Goal: Task Accomplishment & Management: Manage account settings

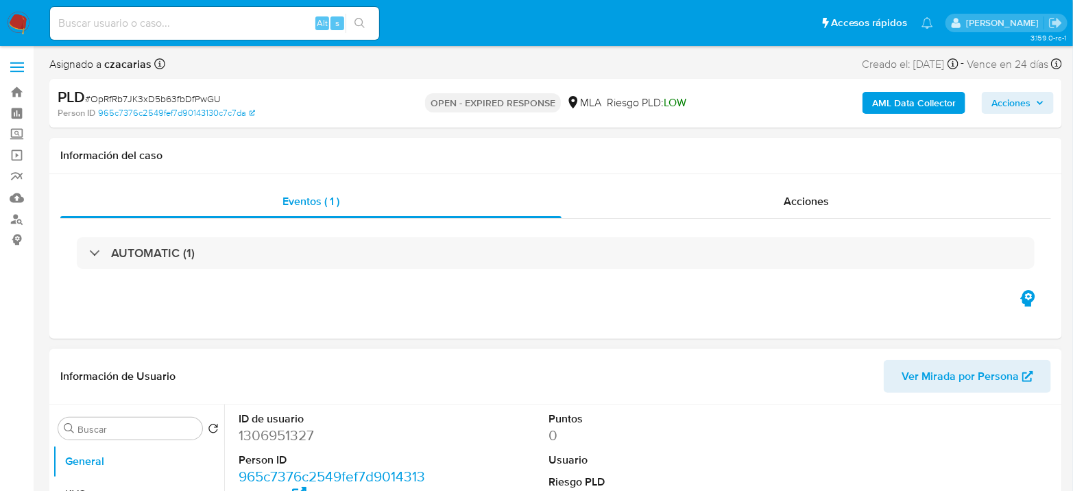
select select "10"
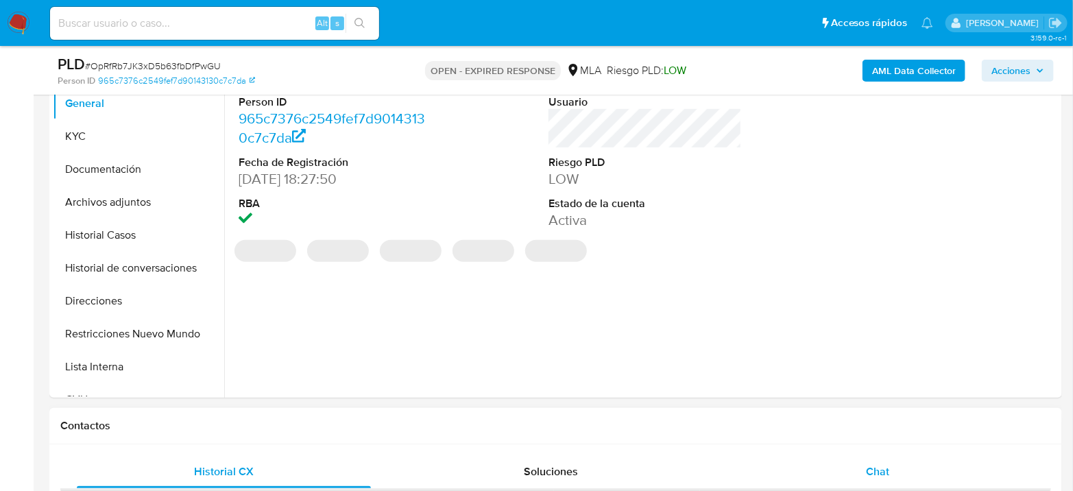
scroll to position [456, 0]
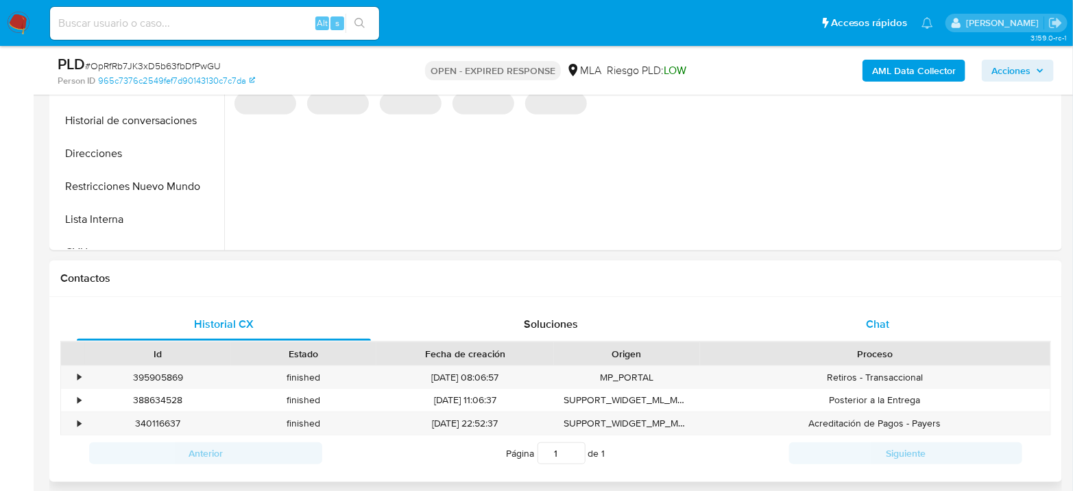
click at [870, 316] on span "Chat" at bounding box center [877, 324] width 23 height 16
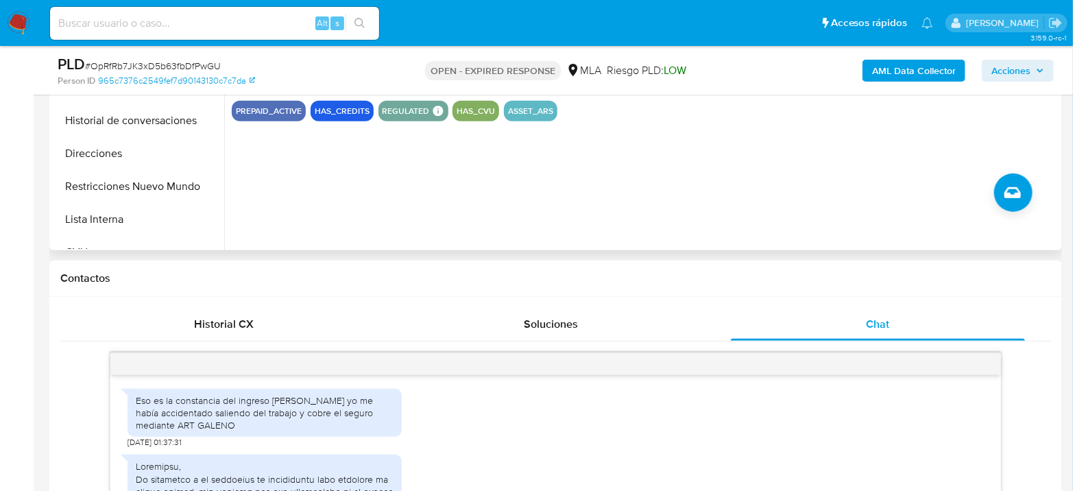
scroll to position [1375, 0]
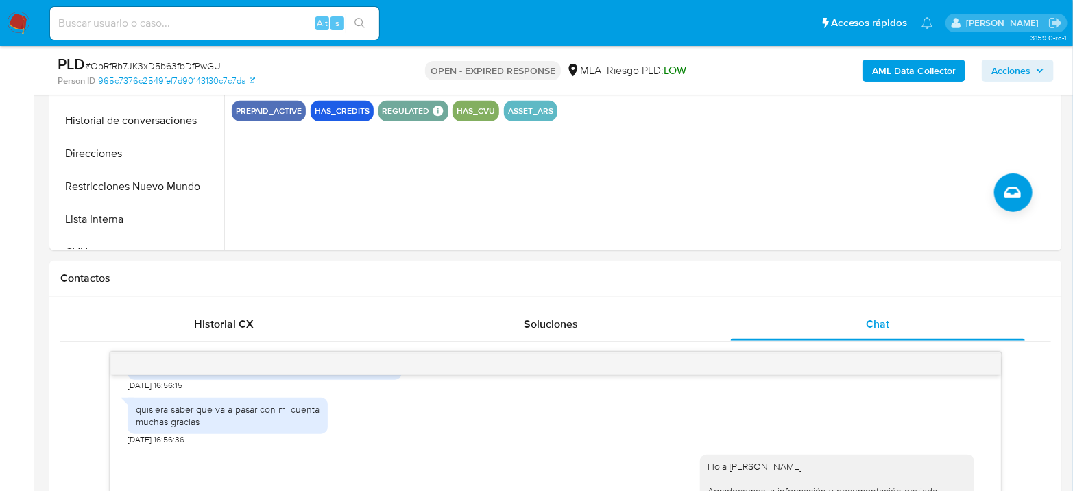
click at [177, 71] on span "# OpRfRb7JK3xD5b63fbDfPwGU" at bounding box center [153, 66] width 136 height 14
copy span "OpRfRb7JK3xD5b63fbDfPwGU"
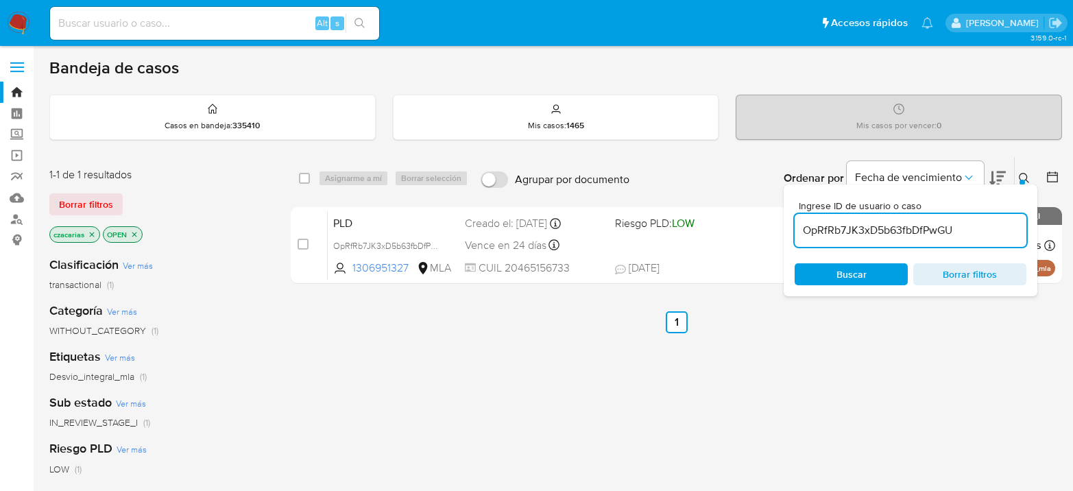
click at [912, 231] on input "OpRfRb7JK3xD5b63fbDfPwGU" at bounding box center [910, 230] width 232 height 18
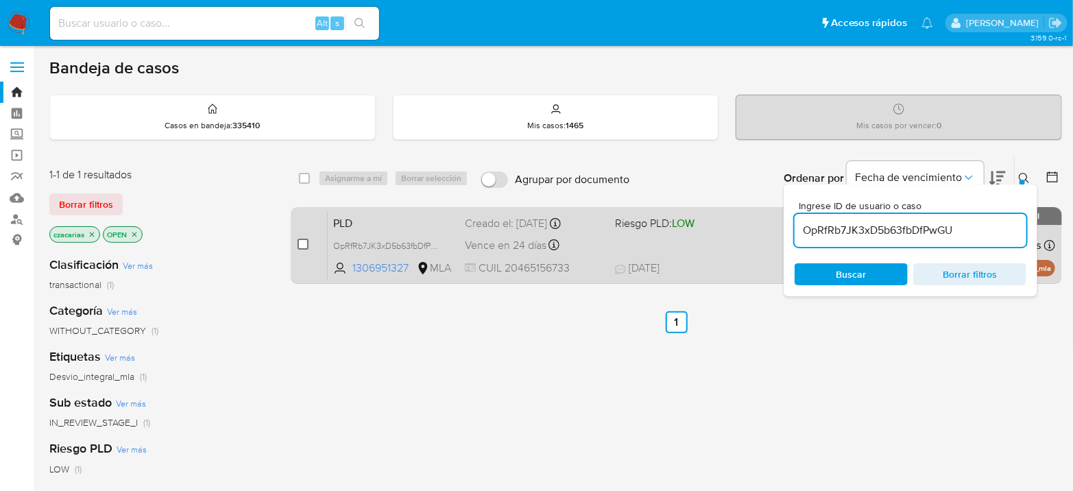
click at [306, 243] on input "checkbox" at bounding box center [302, 243] width 11 height 11
checkbox input "true"
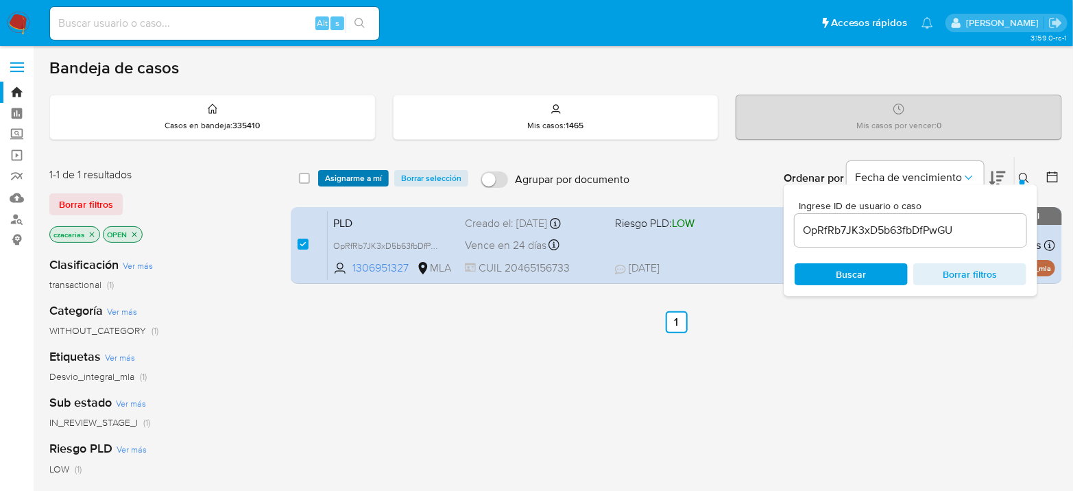
click at [376, 171] on span "Asignarme a mí" at bounding box center [353, 178] width 57 height 14
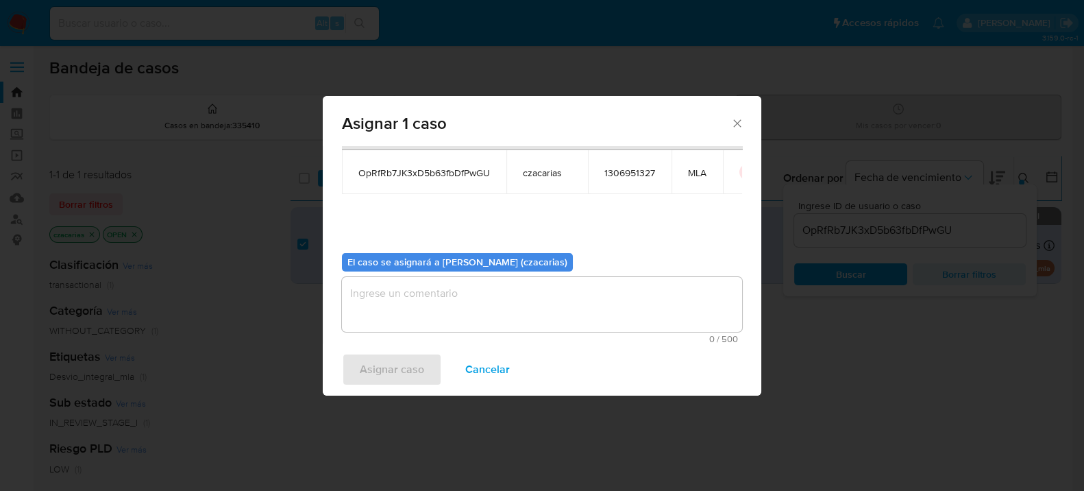
scroll to position [70, 0]
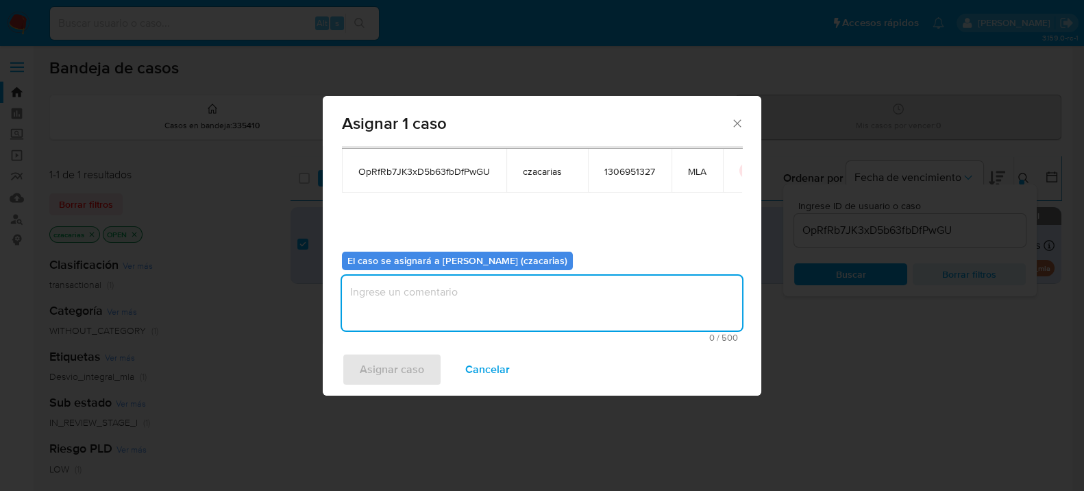
click at [428, 297] on textarea "assign-modal" at bounding box center [542, 303] width 400 height 55
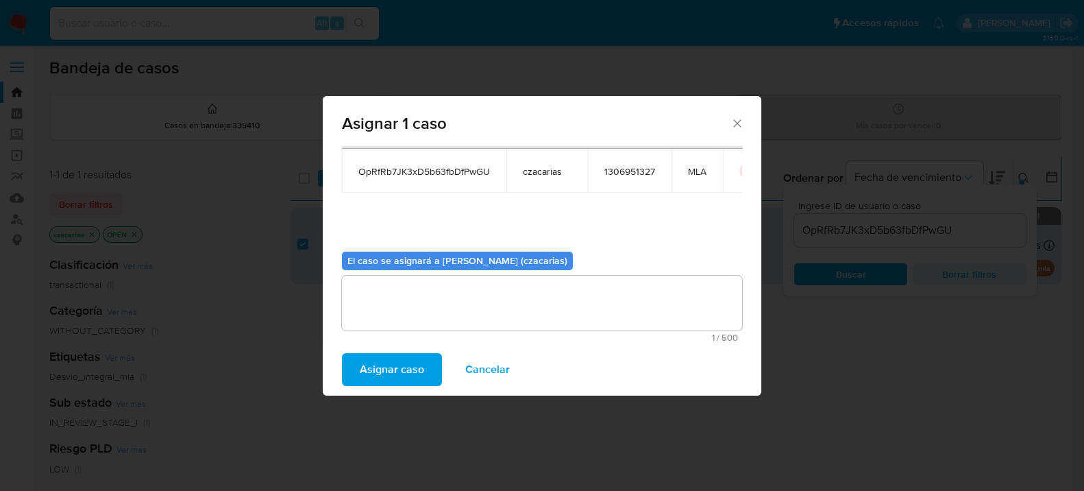
click at [397, 355] on span "Asignar caso" at bounding box center [392, 369] width 64 height 30
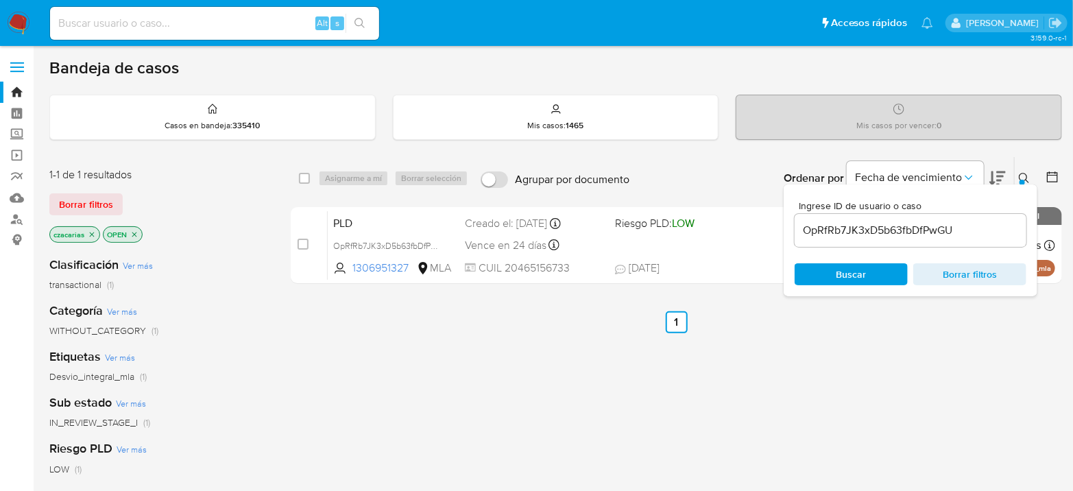
click at [853, 234] on input "OpRfRb7JK3xD5b63fbDfPwGU" at bounding box center [910, 230] width 232 height 18
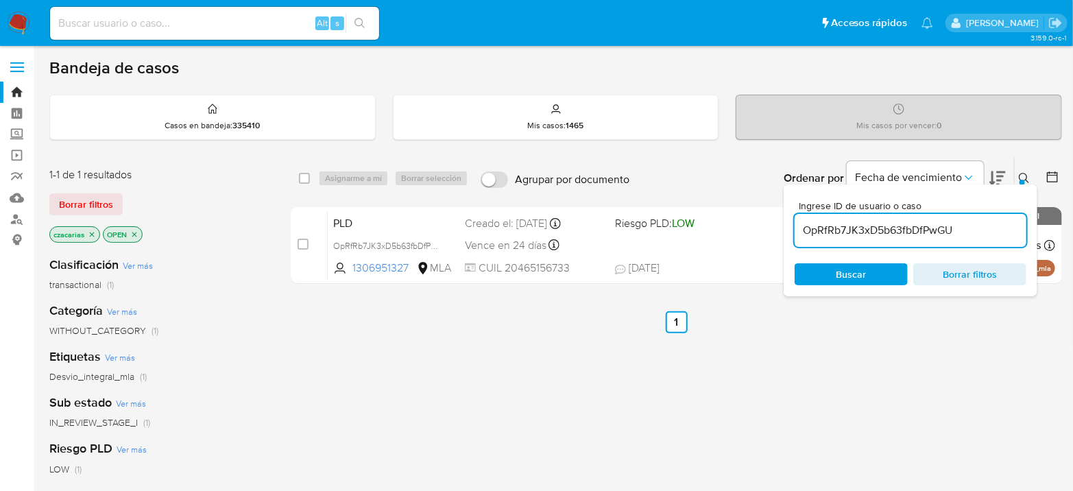
click at [853, 234] on input "OpRfRb7JK3xD5b63fbDfPwGU" at bounding box center [910, 230] width 232 height 18
paste input "y1y1Ad6ZRAHSA7uuGuJjyy9F"
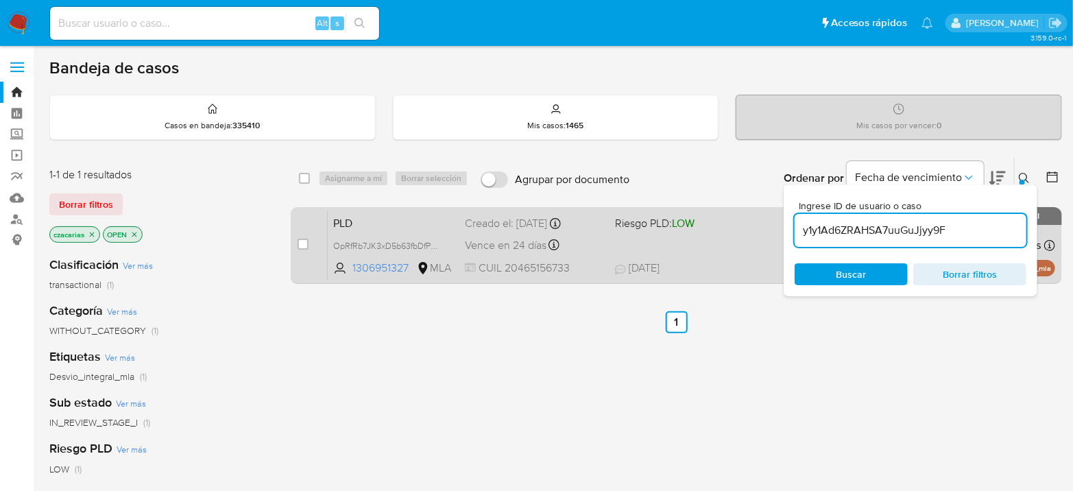
type input "y1y1Ad6ZRAHSA7uuGuJjyy9F"
click at [307, 247] on input "checkbox" at bounding box center [302, 243] width 11 height 11
checkbox input "true"
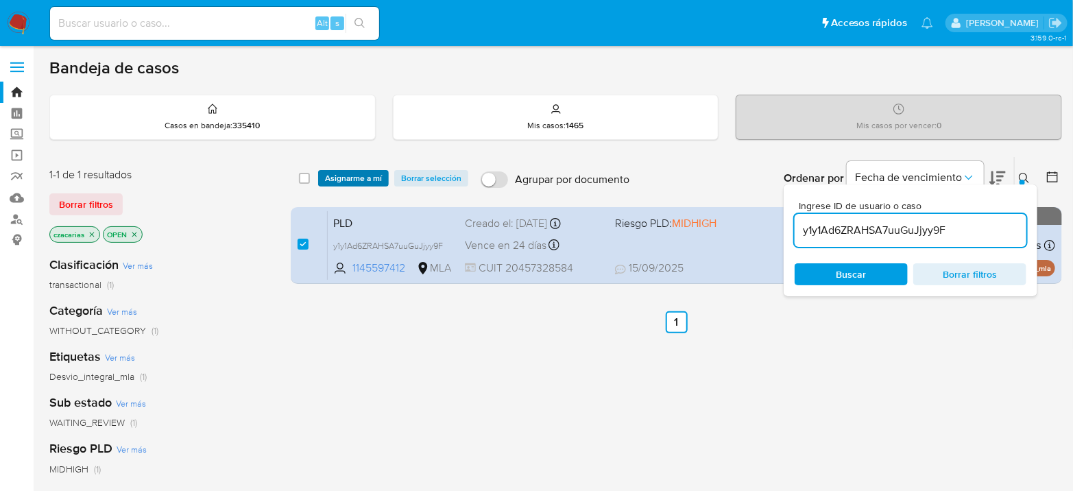
click at [360, 180] on span "Asignarme a mí" at bounding box center [353, 178] width 57 height 14
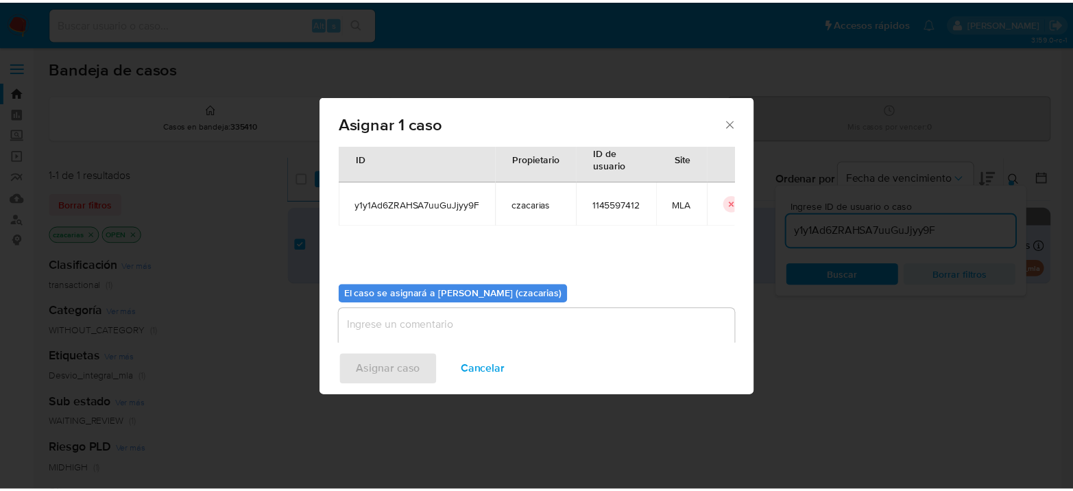
scroll to position [70, 0]
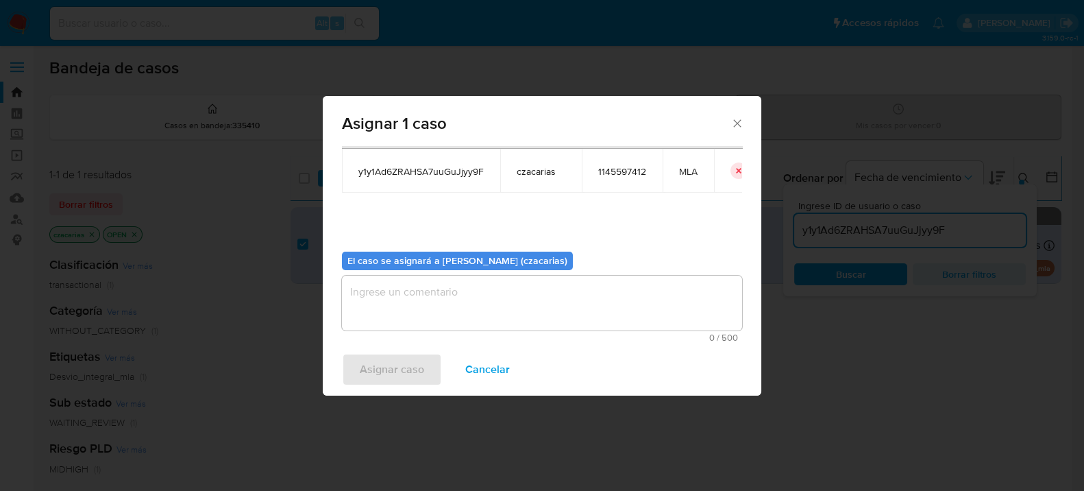
click at [513, 317] on textarea "assign-modal" at bounding box center [542, 303] width 400 height 55
click at [360, 359] on span "Asignar caso" at bounding box center [392, 369] width 64 height 30
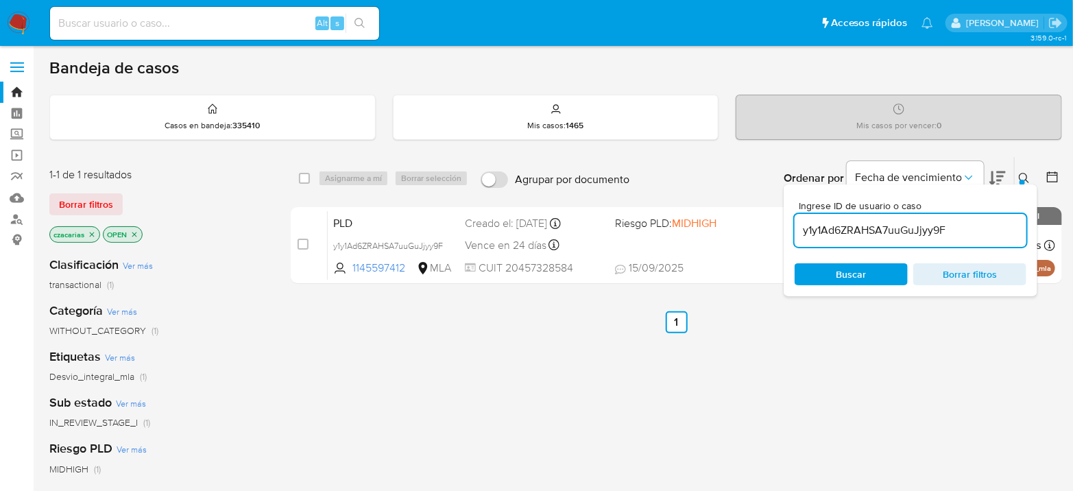
click at [27, 18] on img at bounding box center [18, 23] width 23 height 23
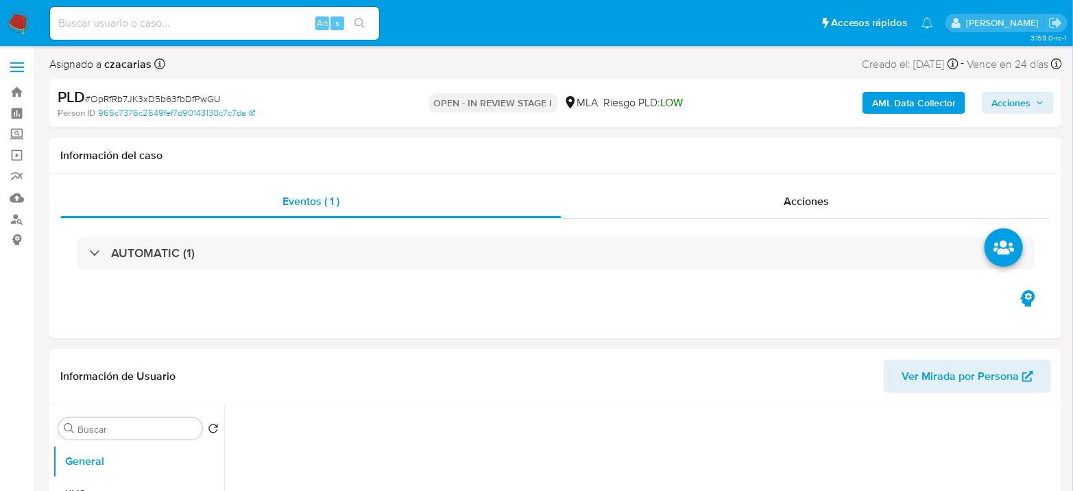
select select "10"
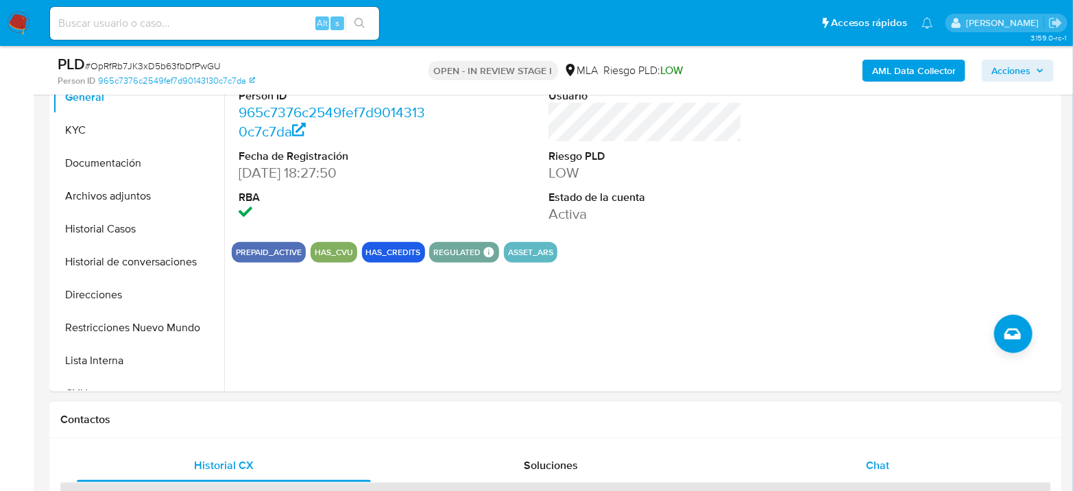
scroll to position [380, 0]
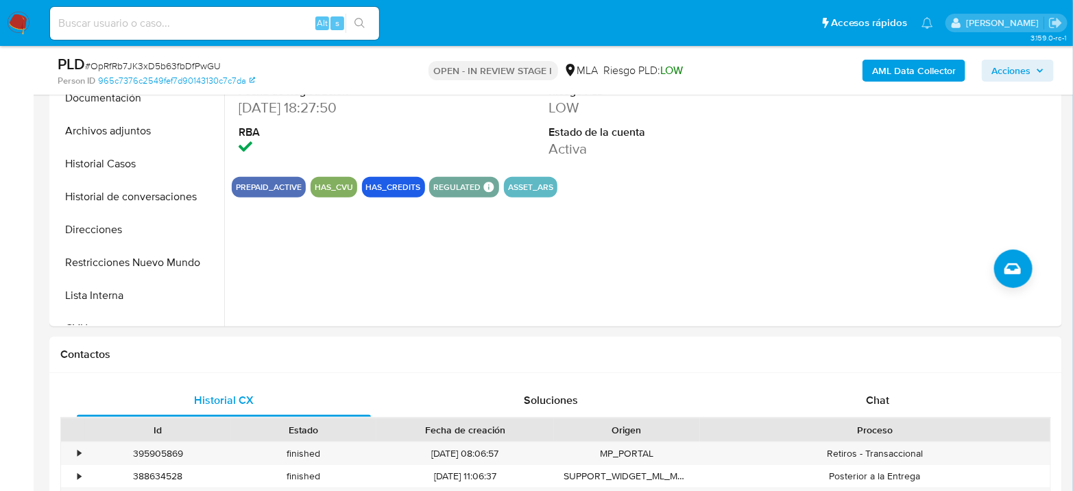
click at [878, 400] on span "Chat" at bounding box center [877, 400] width 23 height 16
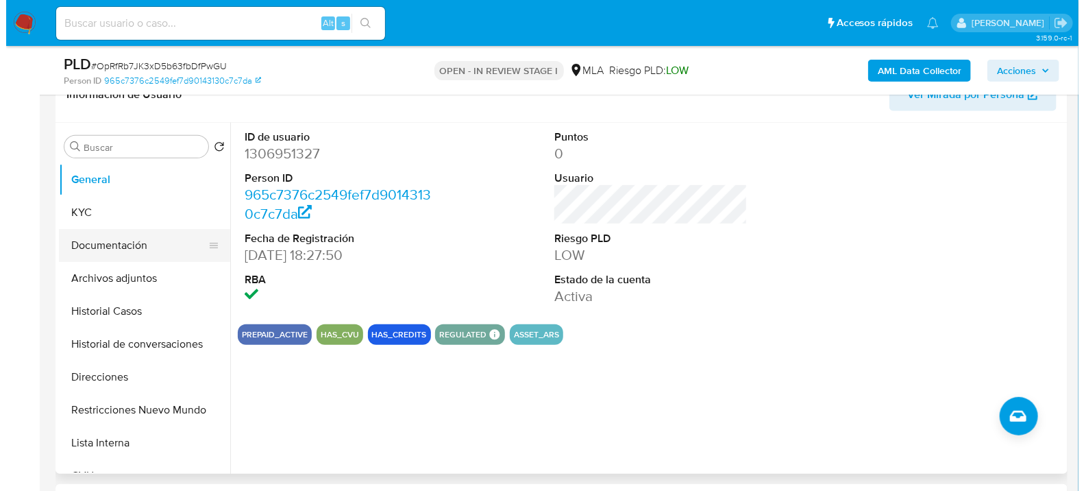
scroll to position [228, 0]
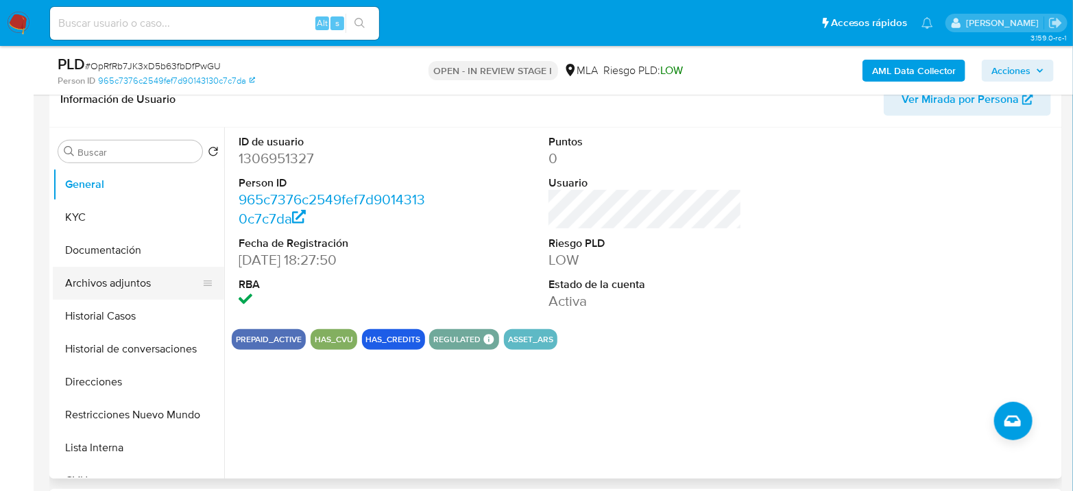
click at [119, 291] on button "Archivos adjuntos" at bounding box center [133, 283] width 160 height 33
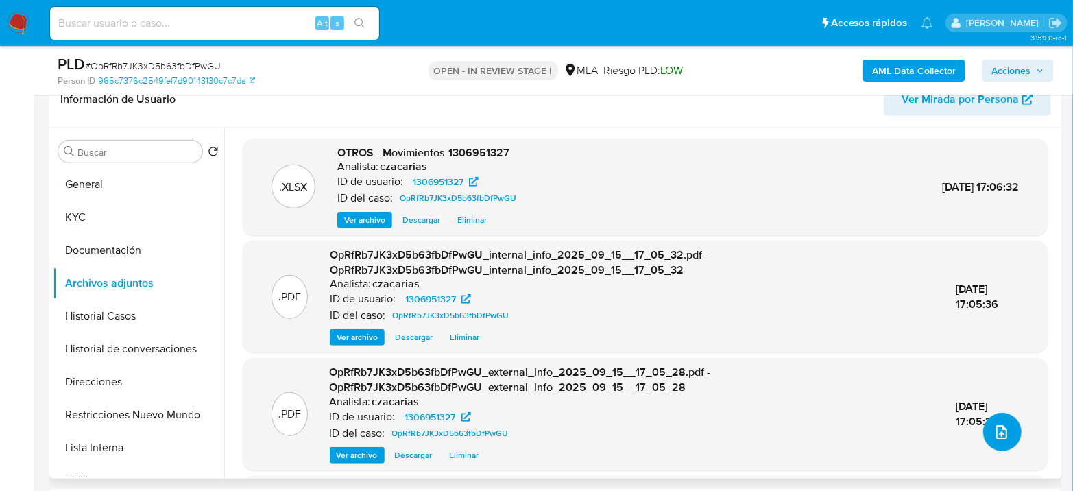
click at [1002, 424] on span "upload-file" at bounding box center [1001, 432] width 16 height 16
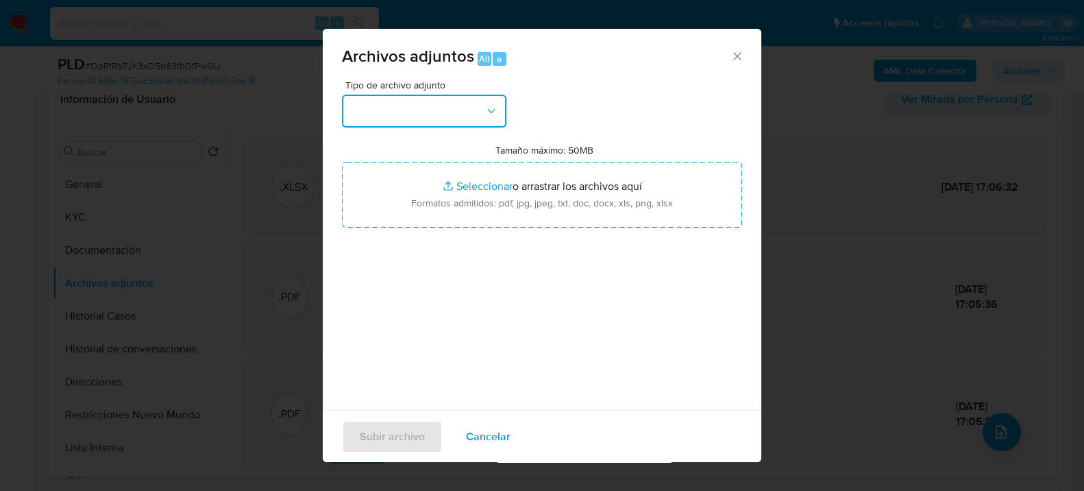
click at [452, 95] on button "button" at bounding box center [424, 111] width 164 height 33
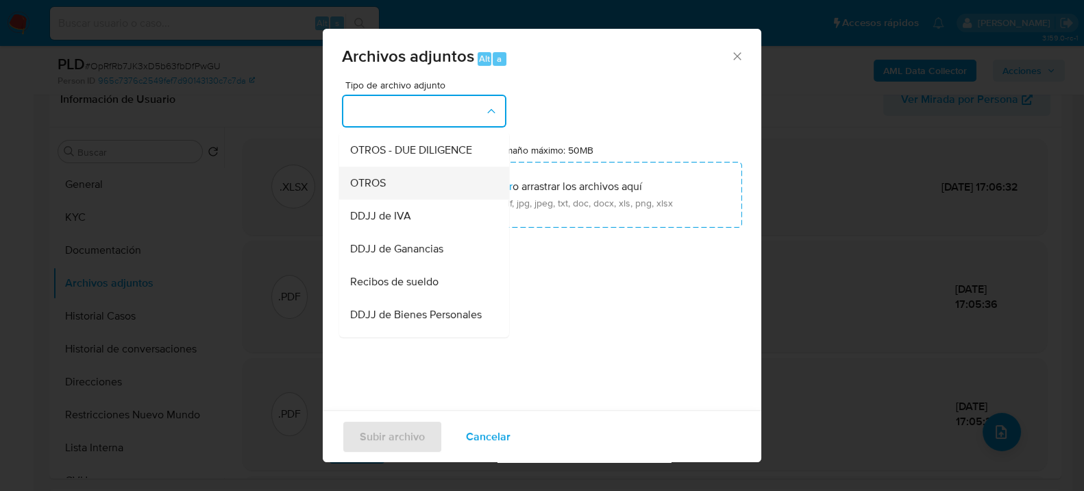
click at [396, 198] on div "OTROS" at bounding box center [420, 182] width 140 height 33
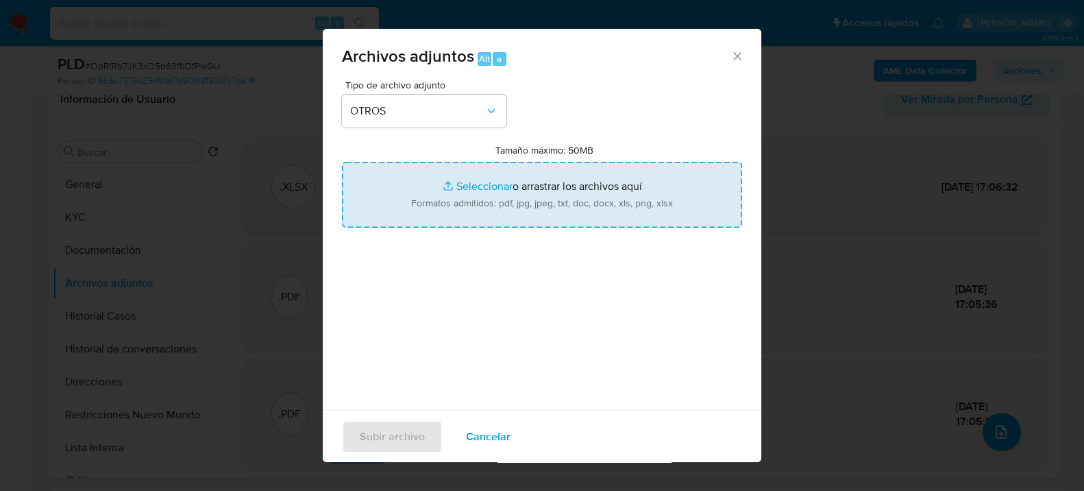
type input "C:\fakepath\Caselog OpRfRb7JK3xD5b63fbDfPwGU_2025_07_17_22_51_29.docx"
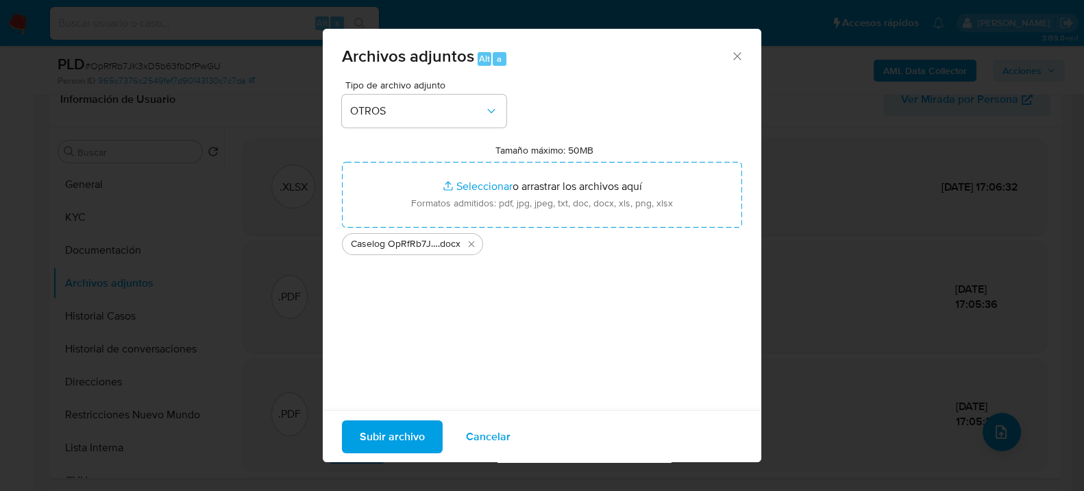
click at [426, 437] on button "Subir archivo" at bounding box center [392, 435] width 101 height 33
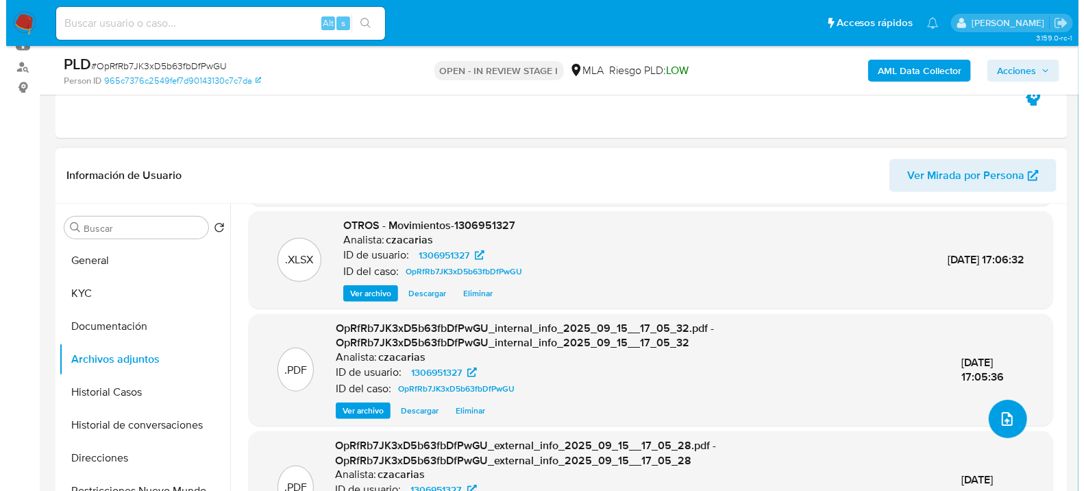
scroll to position [0, 0]
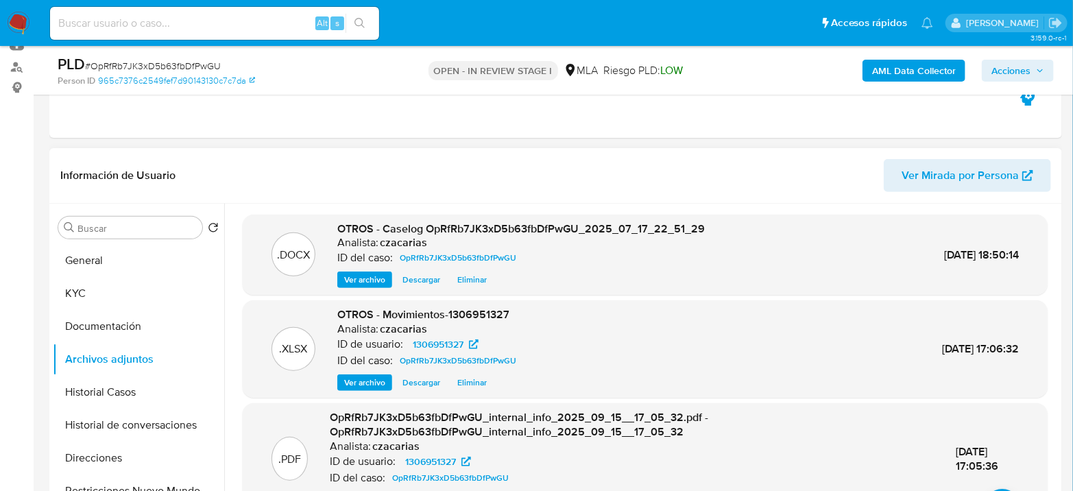
click at [347, 278] on span "Ver archivo" at bounding box center [364, 280] width 41 height 14
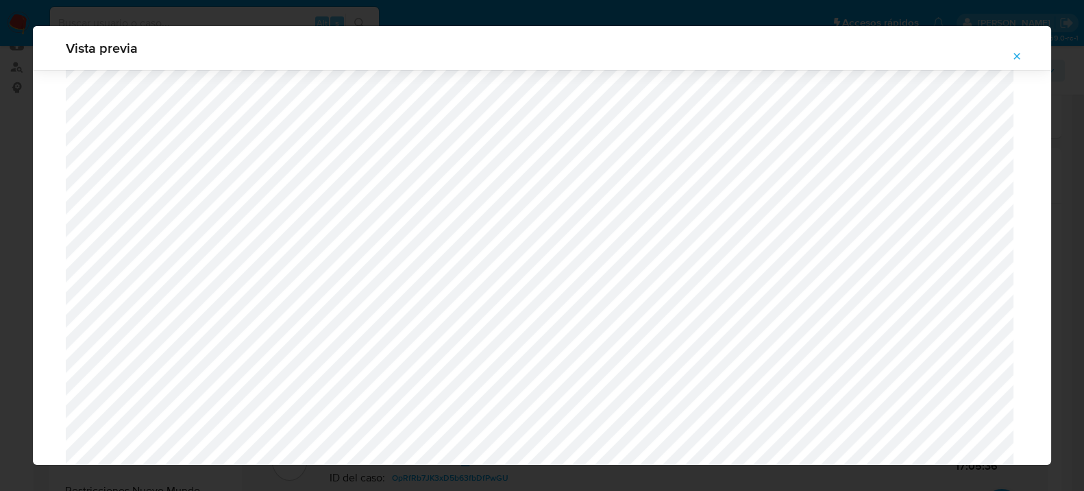
scroll to position [1267, 0]
click at [1020, 58] on icon "Attachment preview" at bounding box center [1017, 56] width 11 height 11
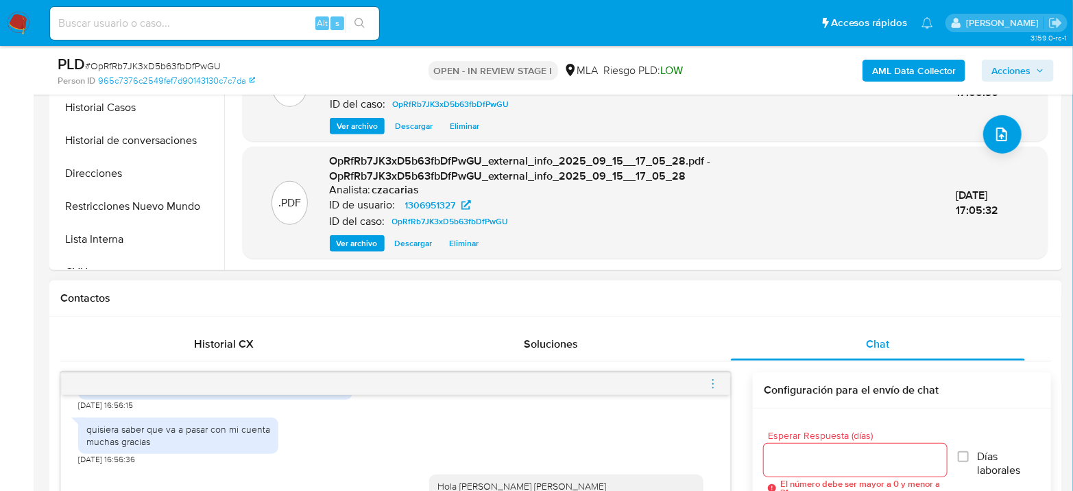
scroll to position [533, 0]
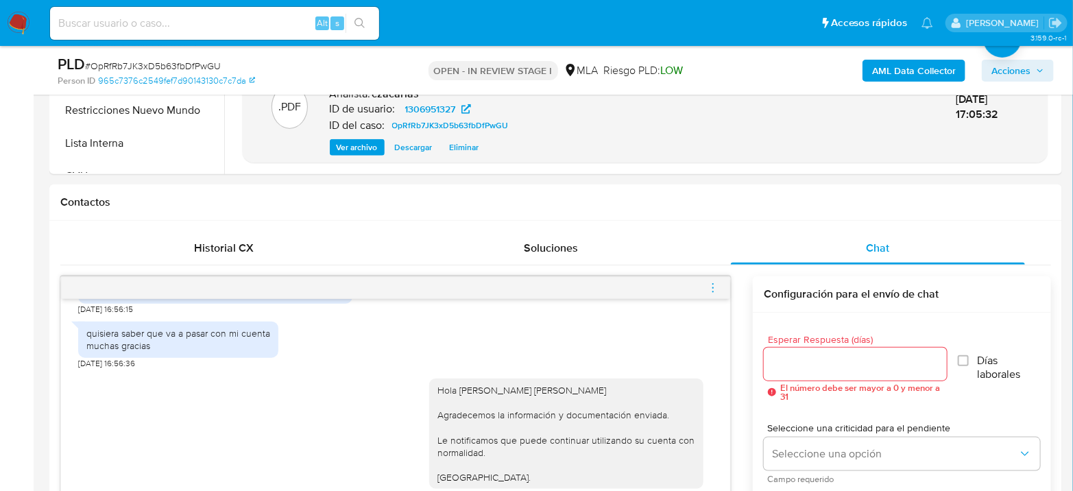
click at [713, 283] on icon "menu-action" at bounding box center [713, 288] width 12 height 12
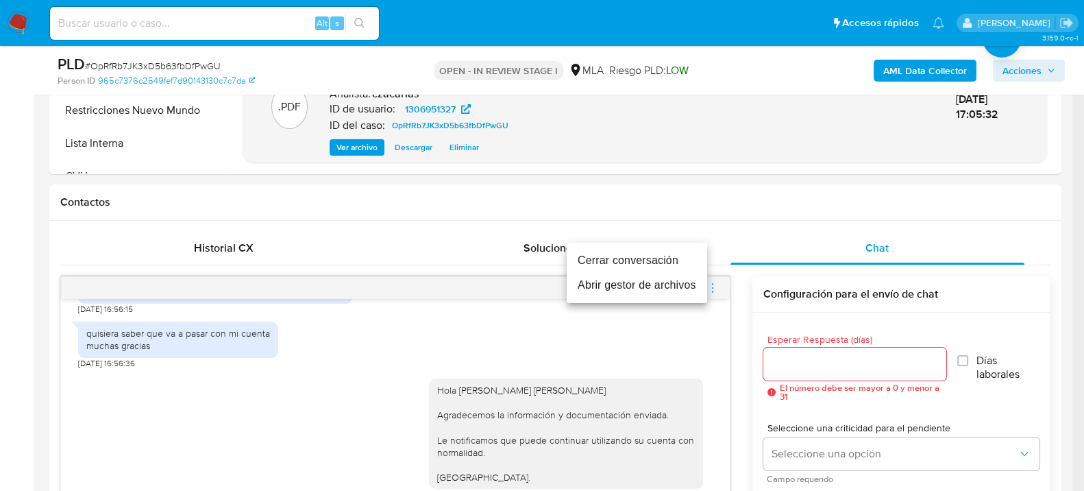
click at [647, 256] on li "Cerrar conversación" at bounding box center [637, 260] width 140 height 25
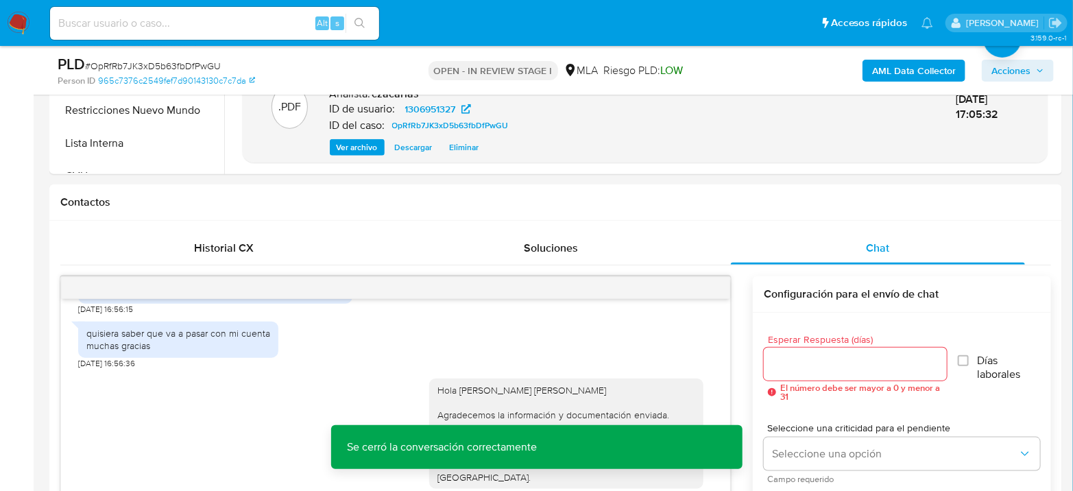
click at [1026, 72] on span "Acciones" at bounding box center [1010, 71] width 39 height 22
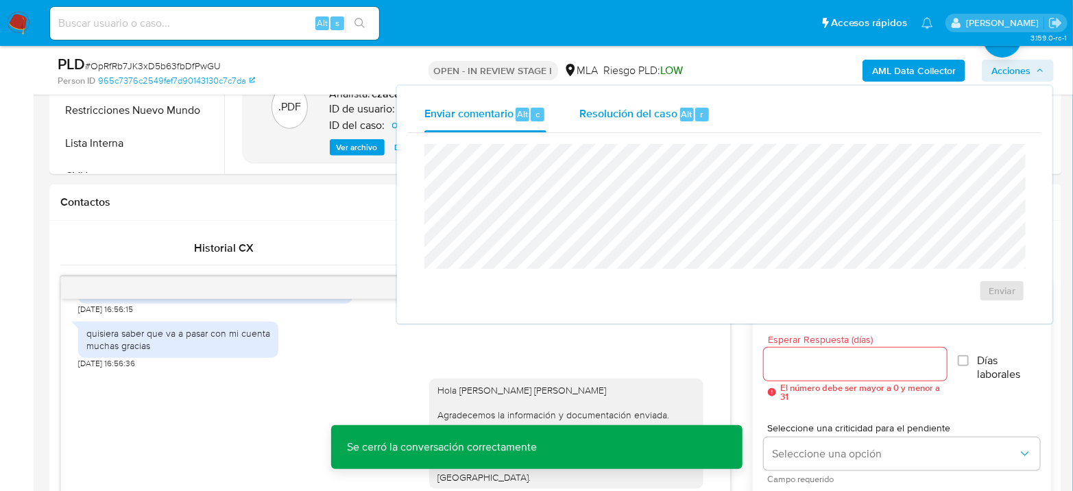
drag, startPoint x: 661, startPoint y: 107, endPoint x: 661, endPoint y: 136, distance: 29.5
click at [661, 107] on span "Resolución del caso" at bounding box center [628, 114] width 98 height 16
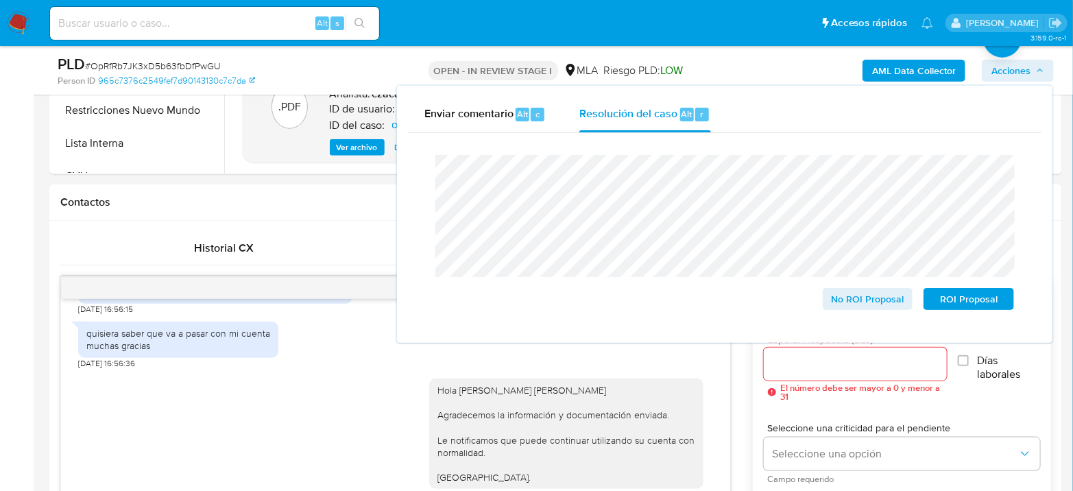
click at [207, 65] on span "# OpRfRb7JK3xD5b63fbDfPwGU" at bounding box center [153, 66] width 136 height 14
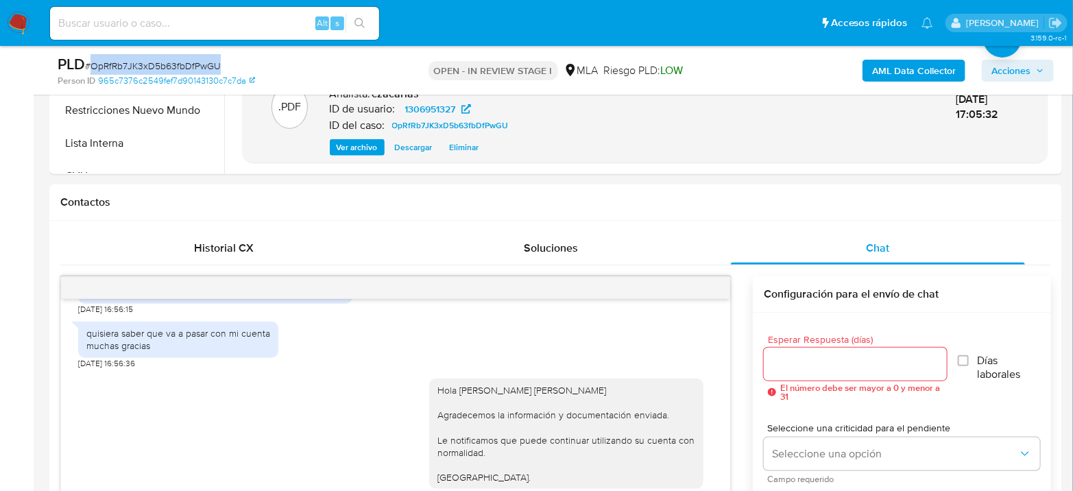
click at [207, 65] on span "# OpRfRb7JK3xD5b63fbDfPwGU" at bounding box center [153, 66] width 136 height 14
copy span "OpRfRb7JK3xD5b63fbDfPwGU"
click at [1027, 72] on span "Acciones" at bounding box center [1010, 71] width 39 height 22
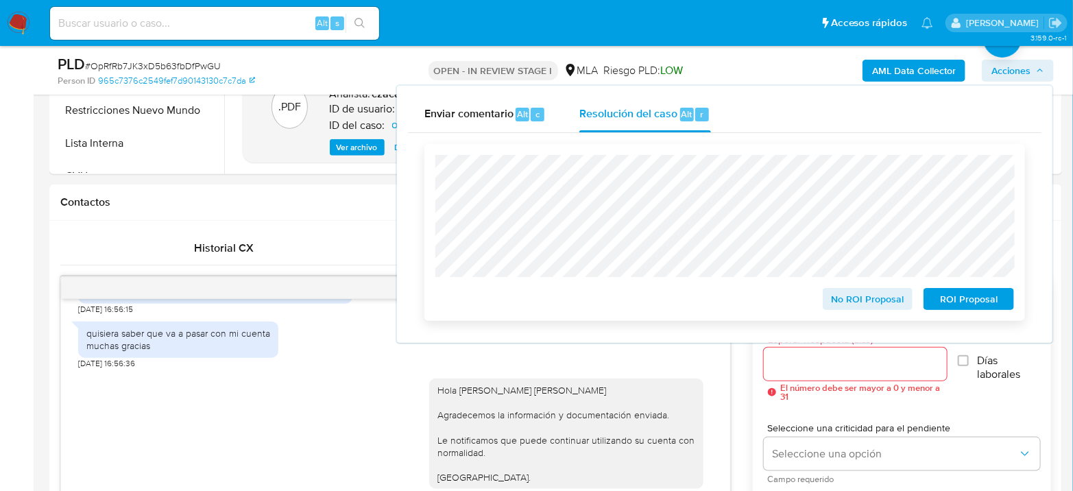
click at [857, 304] on span "No ROI Proposal" at bounding box center [867, 298] width 71 height 19
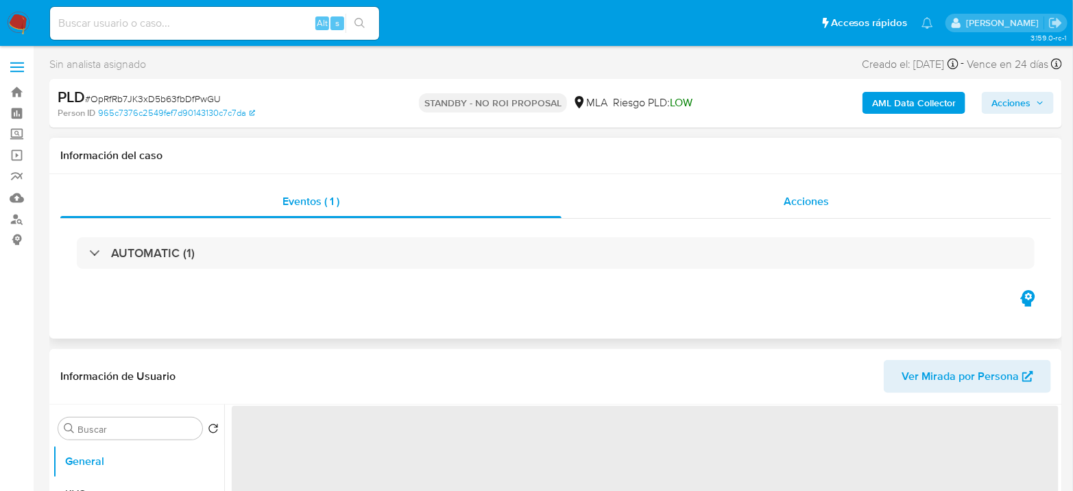
select select "10"
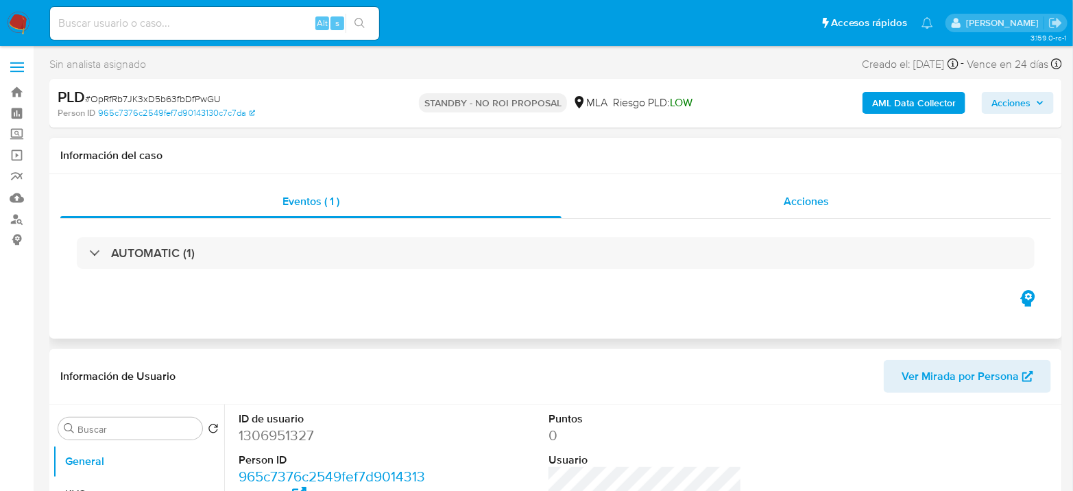
click at [834, 206] on div "Acciones" at bounding box center [805, 201] width 489 height 33
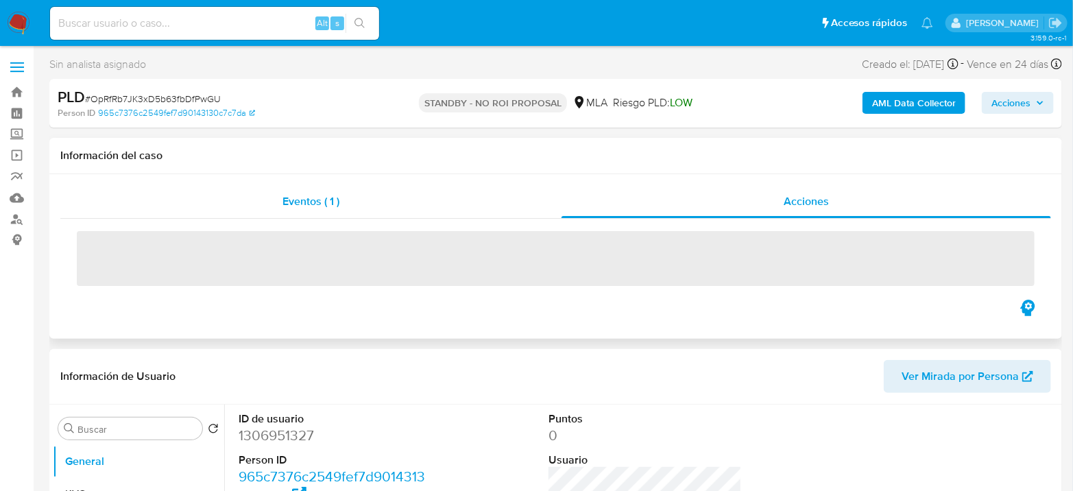
click at [374, 201] on div "Eventos ( 1 )" at bounding box center [310, 201] width 501 height 33
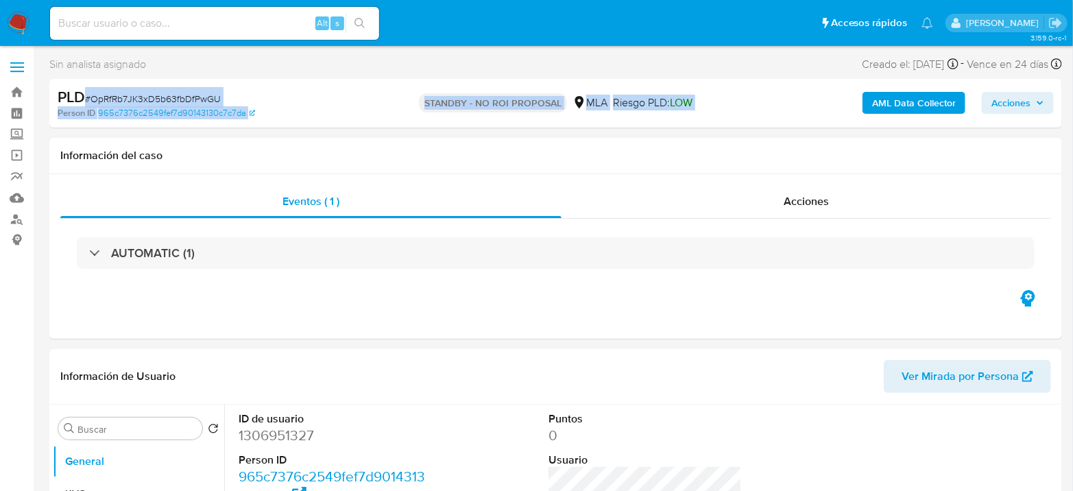
drag, startPoint x: 722, startPoint y: 100, endPoint x: 86, endPoint y: 90, distance: 636.1
click at [86, 90] on div "PLD # OpRfRb7JK3xD5b63fbDfPwGU Person ID 965c7376c2549fef7d90143130c7c7da STAND…" at bounding box center [555, 103] width 1012 height 49
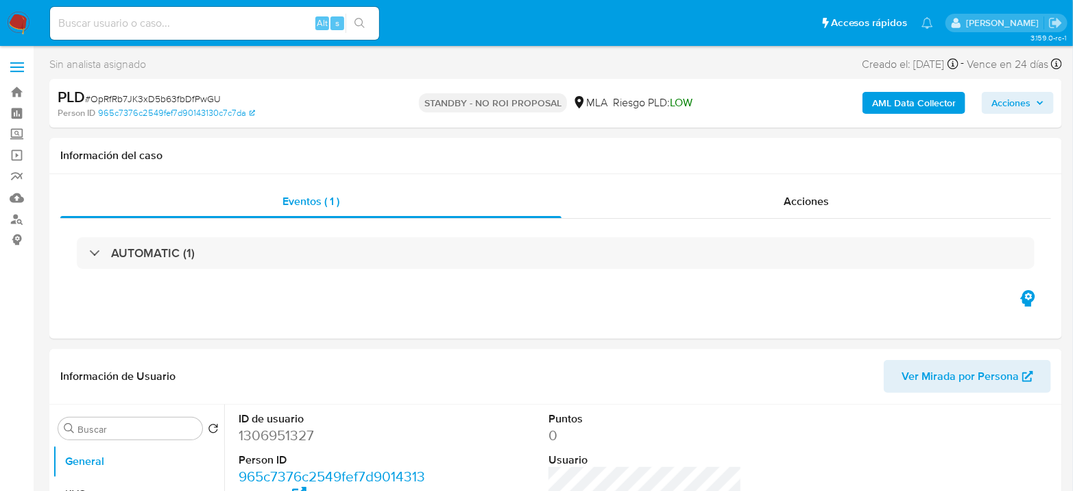
click at [310, 72] on div "Sin analista asignado Asignado el: 17/07/2025 16:34:18 Creado el: 12/07/2025 Cr…" at bounding box center [555, 67] width 1012 height 24
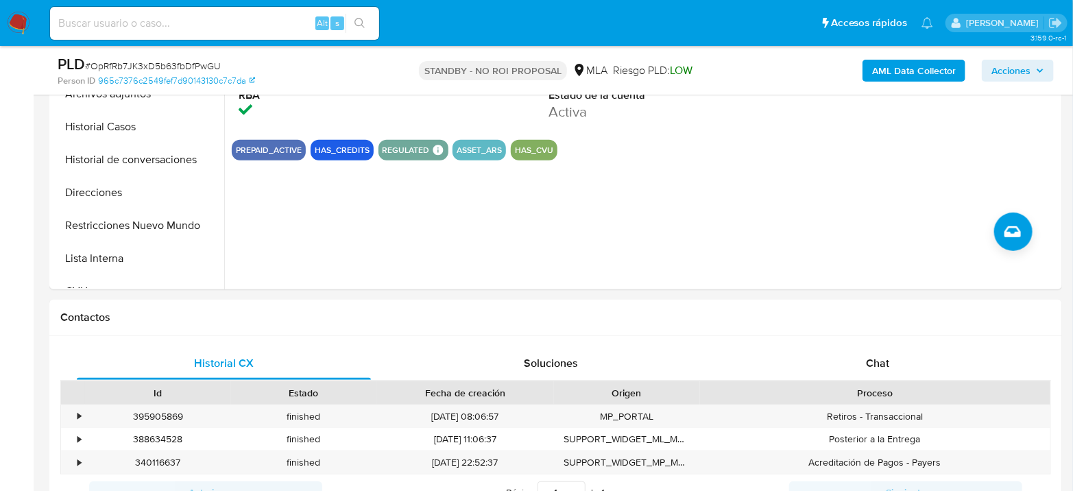
scroll to position [456, 0]
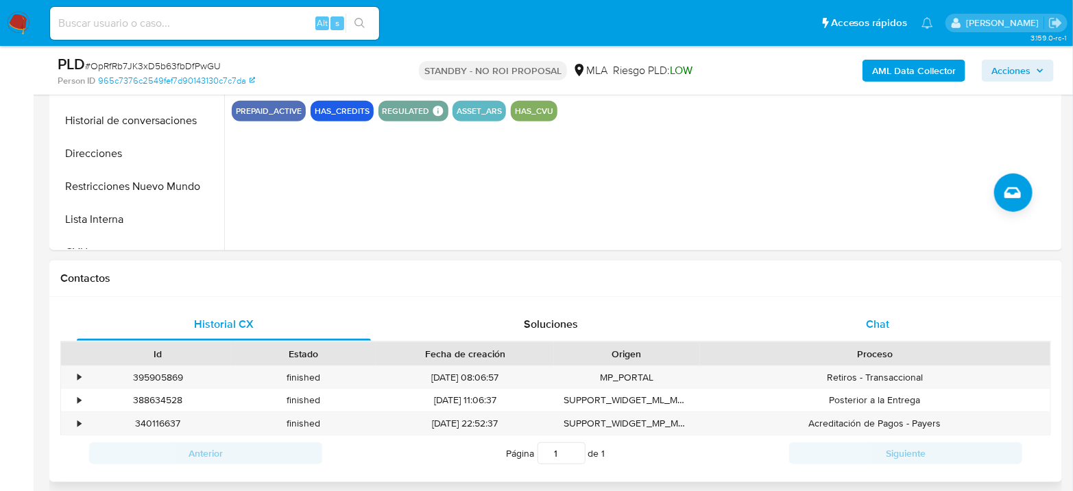
click at [889, 321] on span "Chat" at bounding box center [877, 324] width 23 height 16
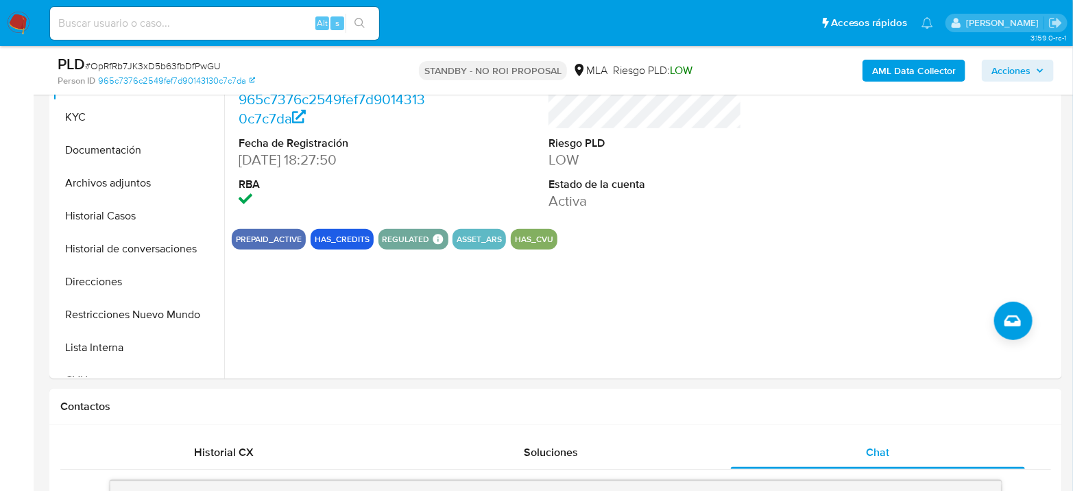
scroll to position [304, 0]
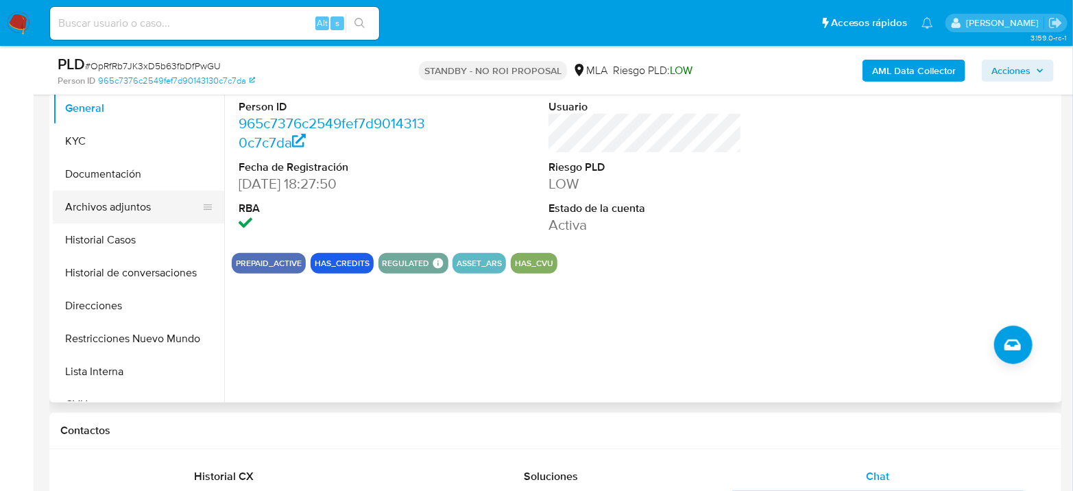
click at [151, 191] on button "Archivos adjuntos" at bounding box center [133, 207] width 160 height 33
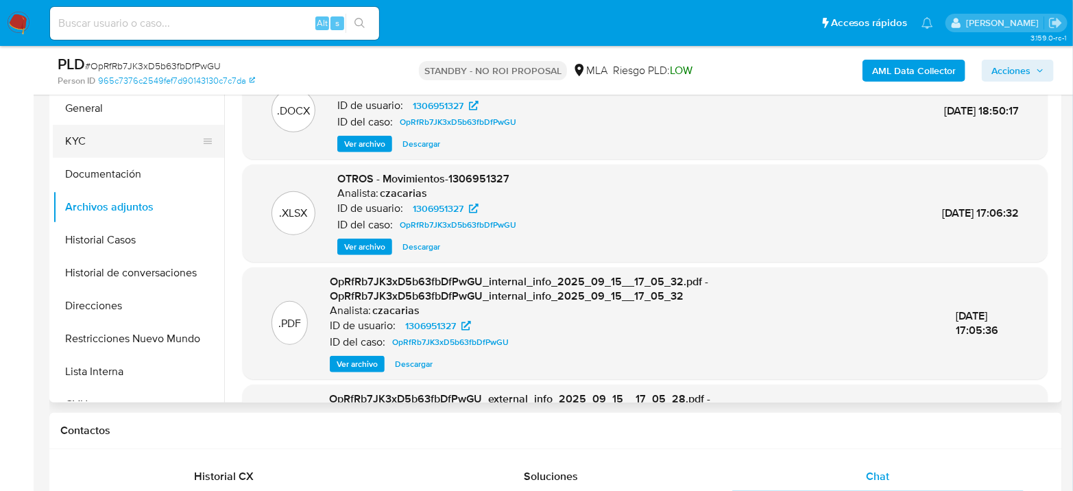
click at [82, 143] on button "KYC" at bounding box center [133, 141] width 160 height 33
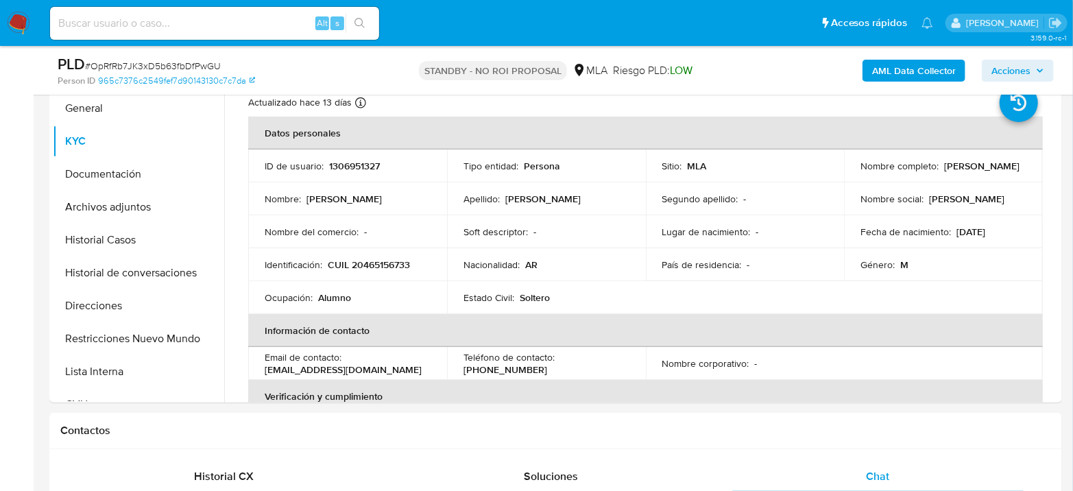
click at [235, 24] on input at bounding box center [214, 23] width 329 height 18
paste input "RiUMAM8DTb2or6xNT5VXxNbP"
type input "RiUMAM8DTb2or6xNT5VXxNbP"
click at [354, 18] on button "search-icon" at bounding box center [359, 23] width 28 height 19
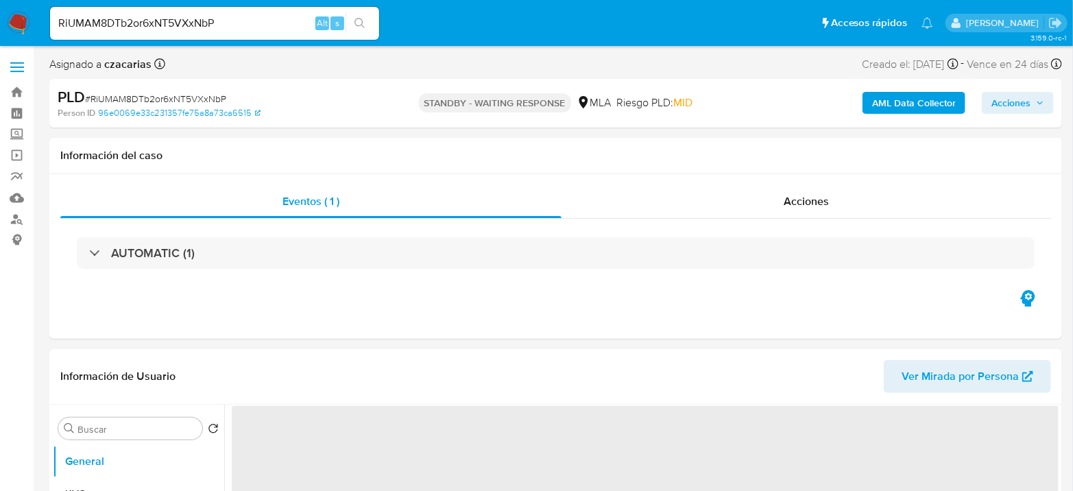
select select "10"
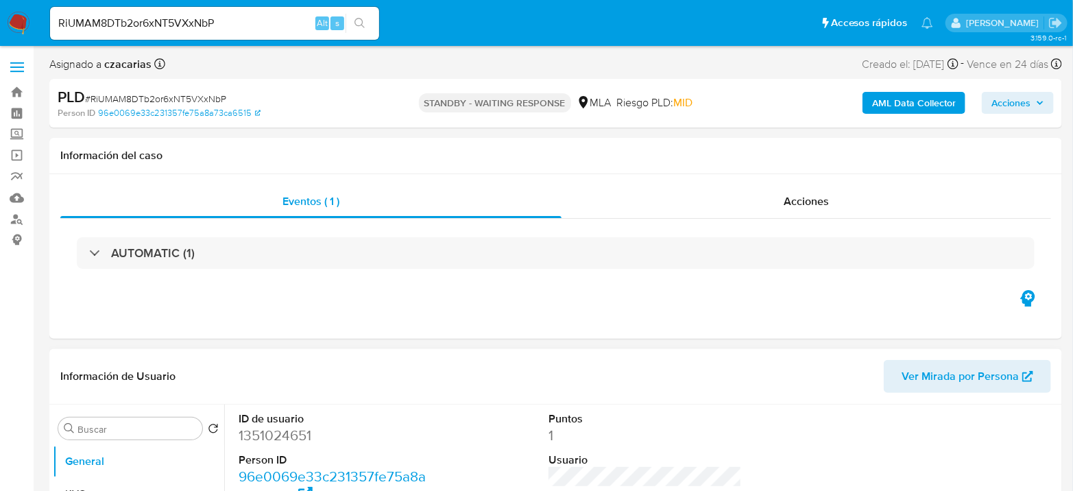
click at [291, 435] on dd "1351024651" at bounding box center [334, 435] width 193 height 19
click at [291, 434] on dd "1351024651" at bounding box center [334, 435] width 193 height 19
copy dd "1351024651"
click at [202, 21] on input "RiUMAM8DTb2or6xNT5VXxNbP" at bounding box center [214, 23] width 329 height 18
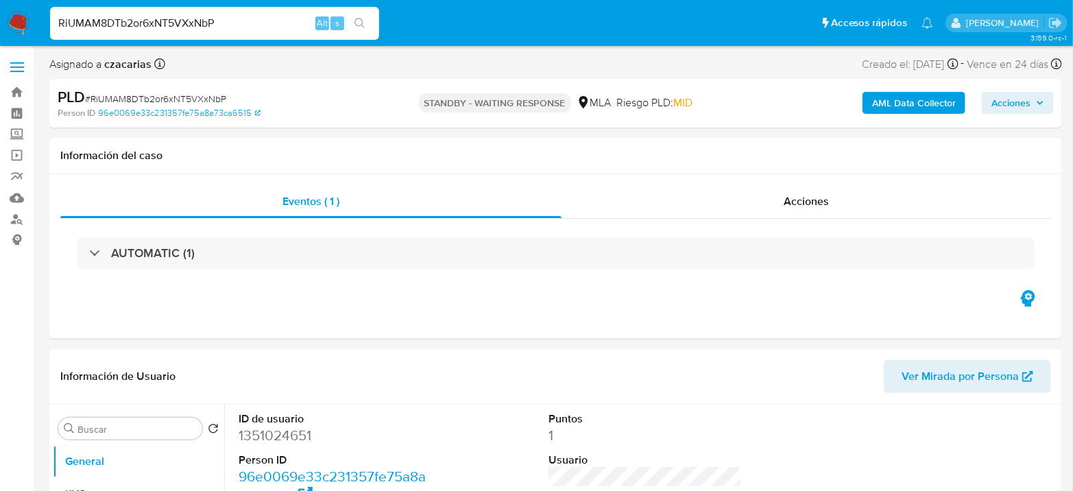
click at [202, 21] on input "RiUMAM8DTb2or6xNT5VXxNbP" at bounding box center [214, 23] width 329 height 18
paste input "54252437"
type input "54252437"
click at [358, 19] on icon "search-icon" at bounding box center [359, 23] width 11 height 11
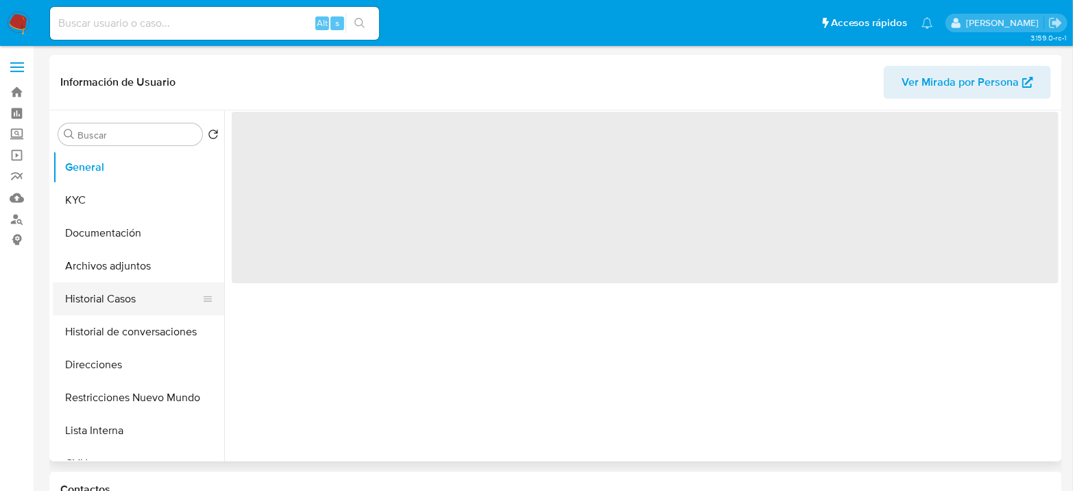
click at [106, 298] on button "Historial Casos" at bounding box center [133, 298] width 160 height 33
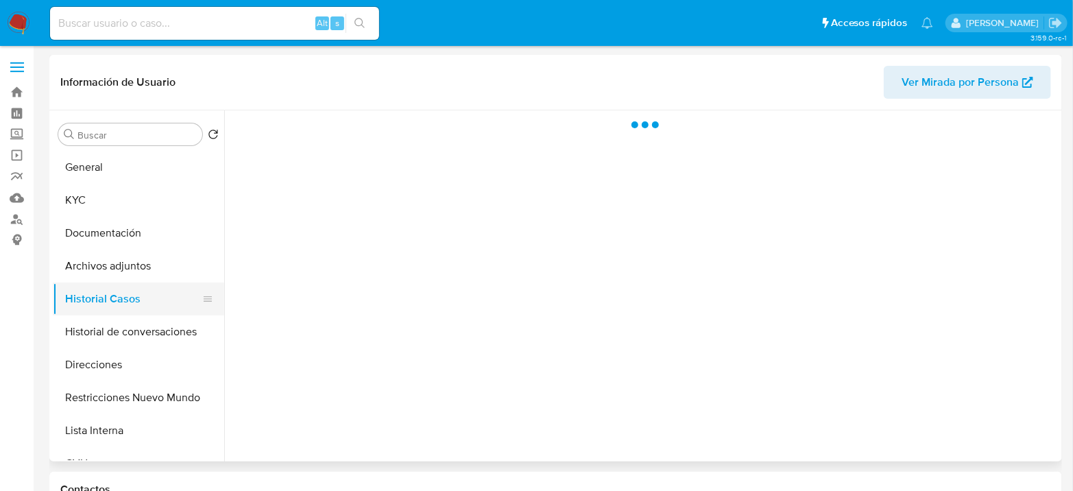
select select "10"
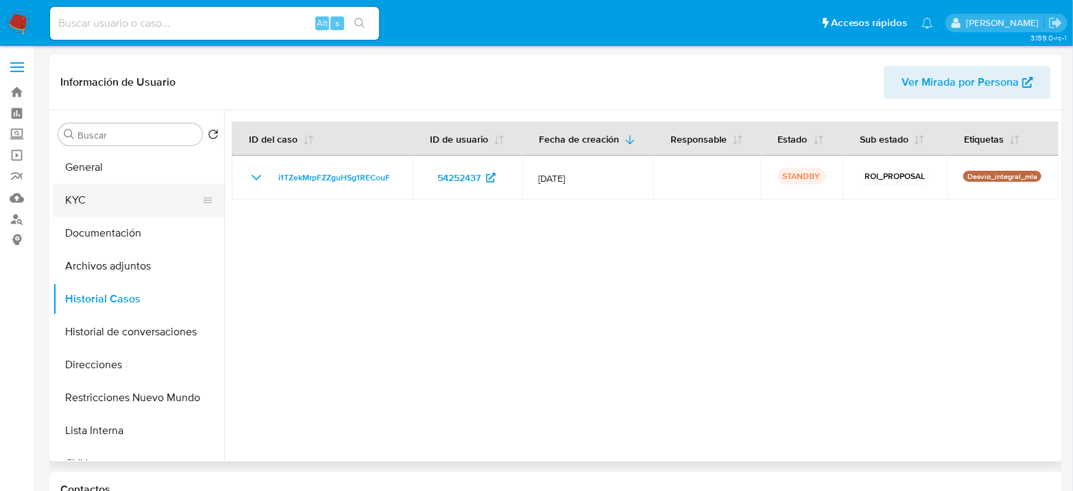
click at [95, 193] on button "KYC" at bounding box center [133, 200] width 160 height 33
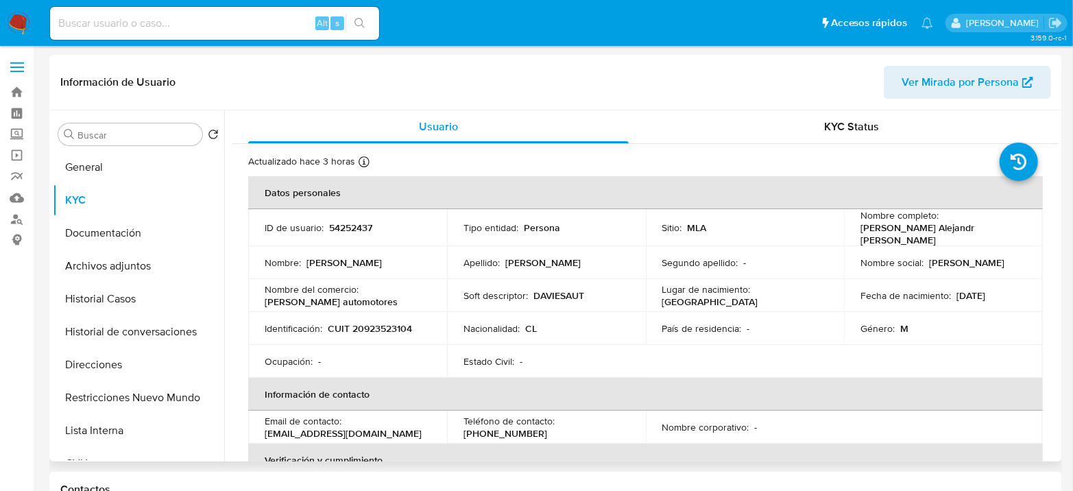
click at [352, 230] on p "54252437" at bounding box center [350, 227] width 43 height 12
click at [353, 228] on p "54252437" at bounding box center [350, 227] width 43 height 12
copy p "54252437"
drag, startPoint x: 856, startPoint y: 232, endPoint x: 991, endPoint y: 234, distance: 135.0
click at [991, 234] on div "Nombre completo : Manuel Alejandr Quelin Merino" at bounding box center [943, 227] width 166 height 37
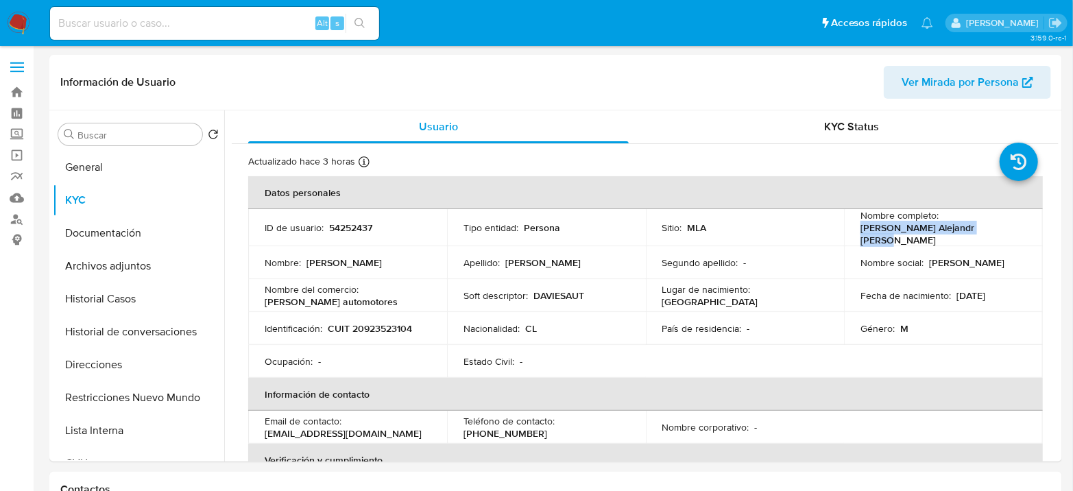
copy p "Manuel Alejandr Quelin Merino"
click at [377, 328] on p "CUIT 20923523104" at bounding box center [370, 328] width 84 height 12
click at [378, 327] on p "CUIT 20923523104" at bounding box center [370, 328] width 84 height 12
copy p "20923523104"
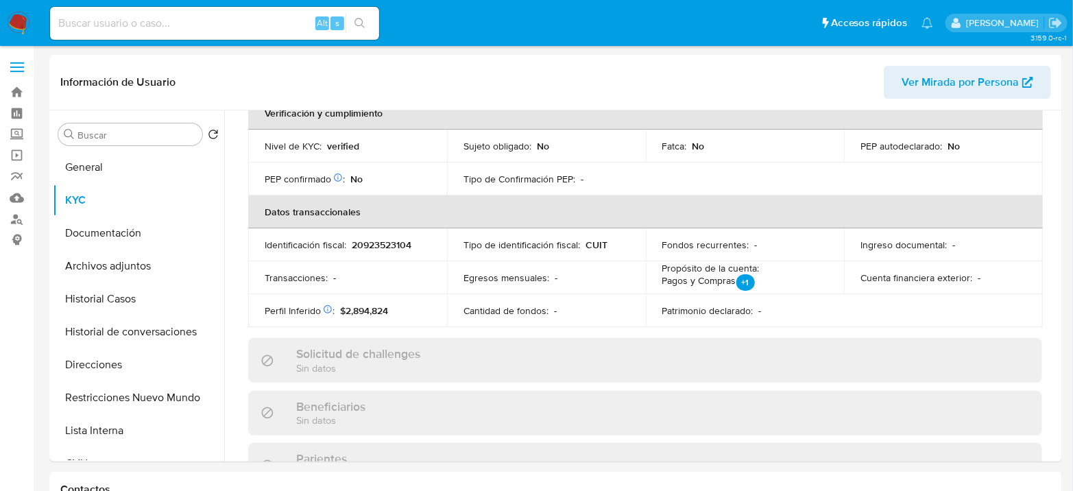
scroll to position [201, 0]
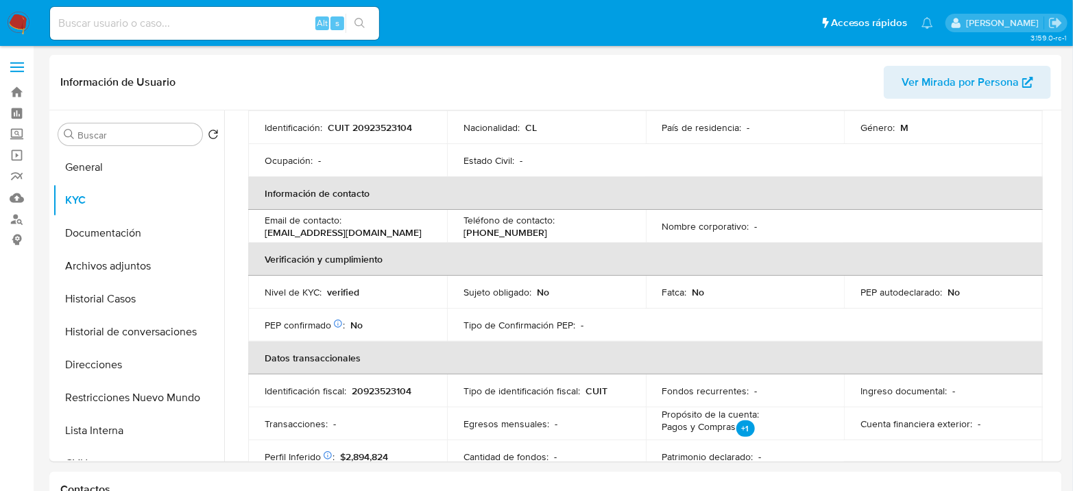
click at [13, 28] on img at bounding box center [18, 23] width 23 height 23
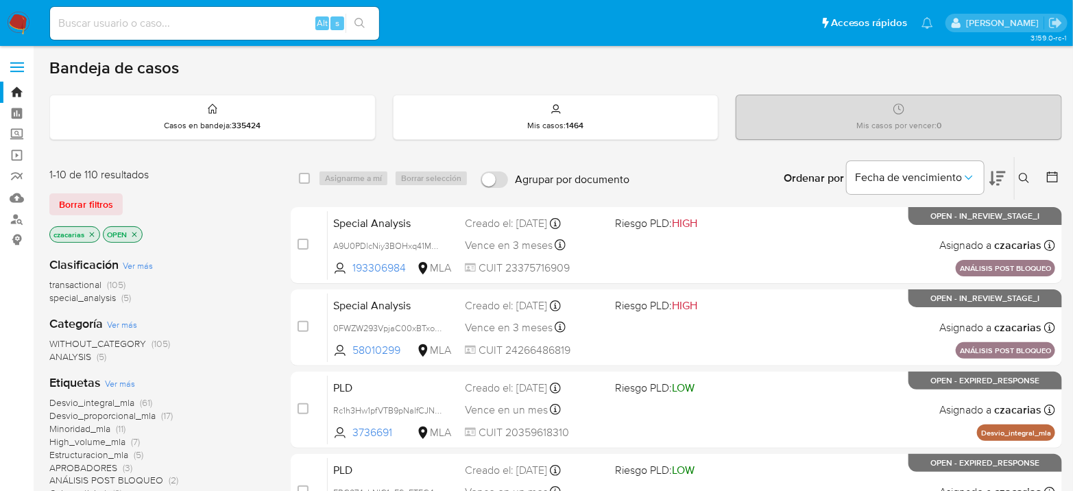
click at [1048, 179] on icon at bounding box center [1052, 177] width 14 height 14
click at [1045, 177] on div at bounding box center [1049, 178] width 25 height 42
click at [1052, 174] on icon at bounding box center [1052, 177] width 14 height 14
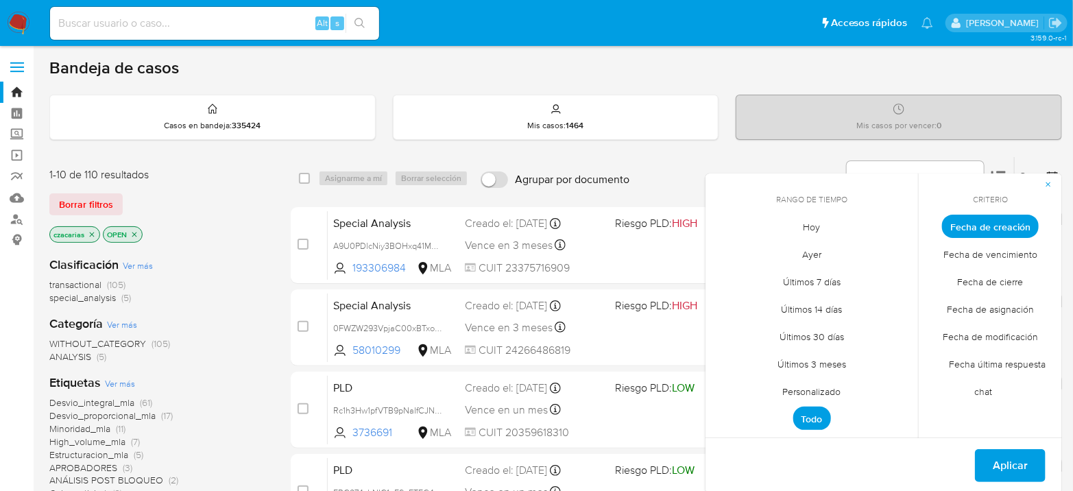
click at [822, 387] on span "Personalizado" at bounding box center [811, 392] width 87 height 28
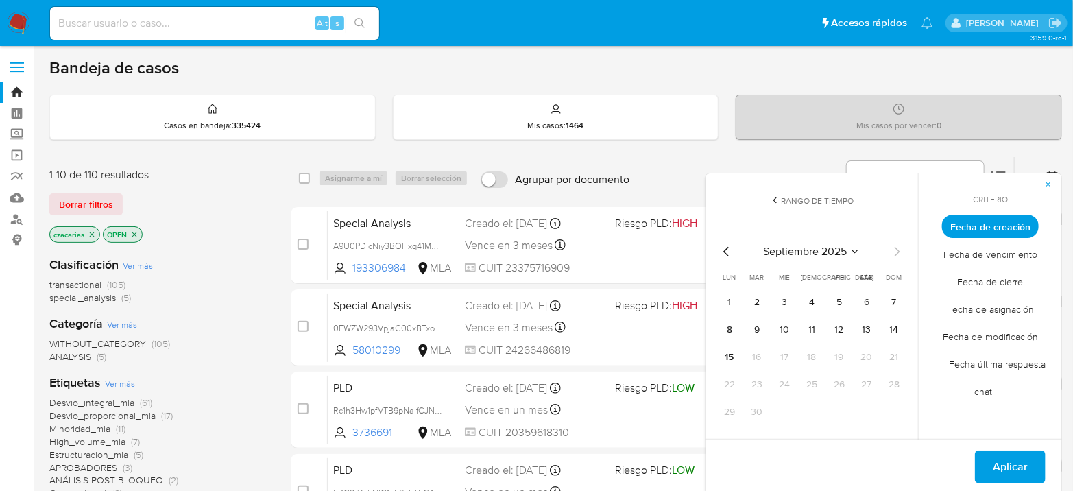
click at [724, 256] on icon "Mes anterior" at bounding box center [726, 251] width 16 height 16
click at [761, 297] on button "1" at bounding box center [757, 302] width 22 height 22
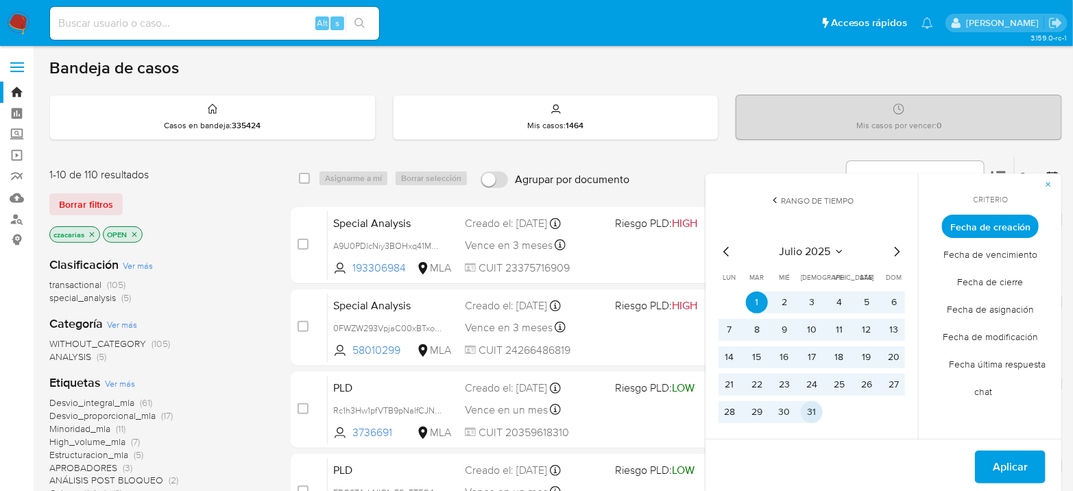
click at [807, 412] on button "31" at bounding box center [811, 412] width 22 height 22
click at [1016, 463] on span "Aplicar" at bounding box center [1009, 467] width 35 height 30
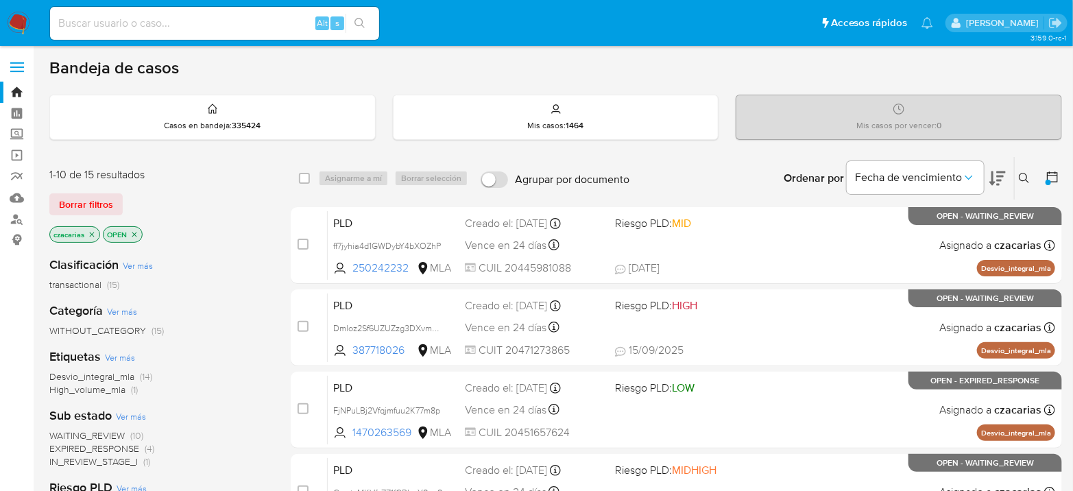
click at [131, 230] on icon "close-filter" at bounding box center [134, 234] width 8 height 8
click at [132, 19] on input at bounding box center [214, 23] width 329 height 18
paste input "y1y1Ad6ZRAHSA7uuGuJjyy9F"
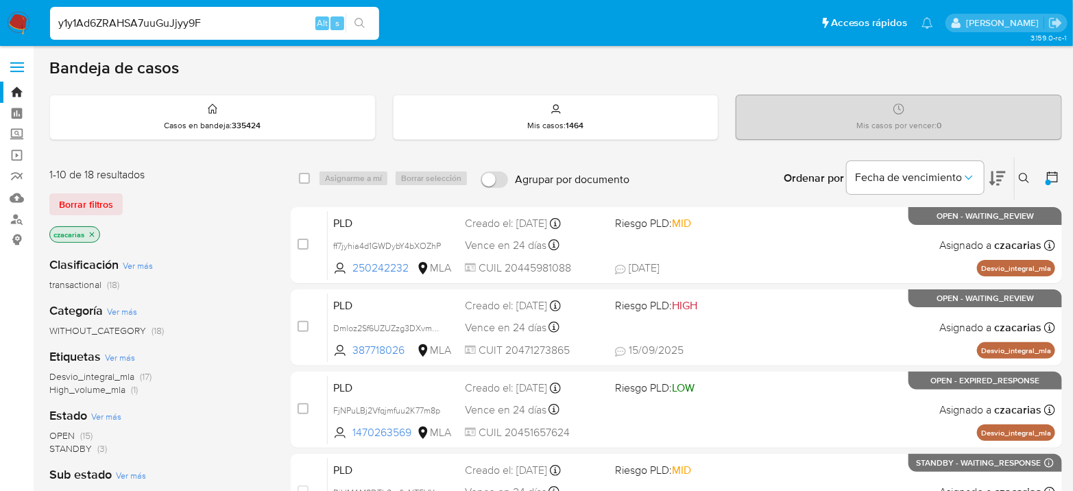
type input "y1y1Ad6ZRAHSA7uuGuJjyy9F"
click at [344, 21] on div "y1y1Ad6ZRAHSA7uuGuJjyy9F Alt s" at bounding box center [214, 23] width 329 height 33
click at [360, 20] on icon "search-icon" at bounding box center [359, 23] width 11 height 11
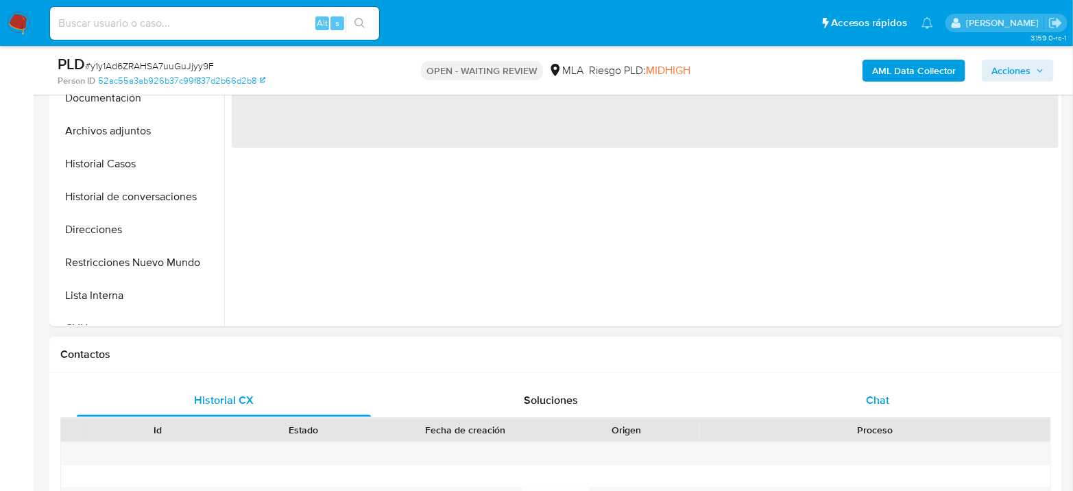
select select "10"
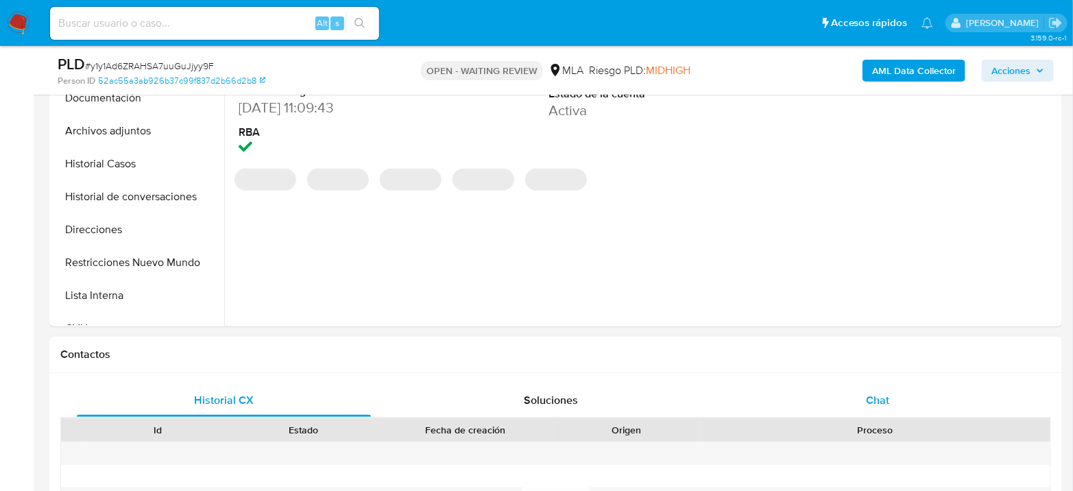
click at [902, 403] on div "Chat" at bounding box center [878, 400] width 294 height 33
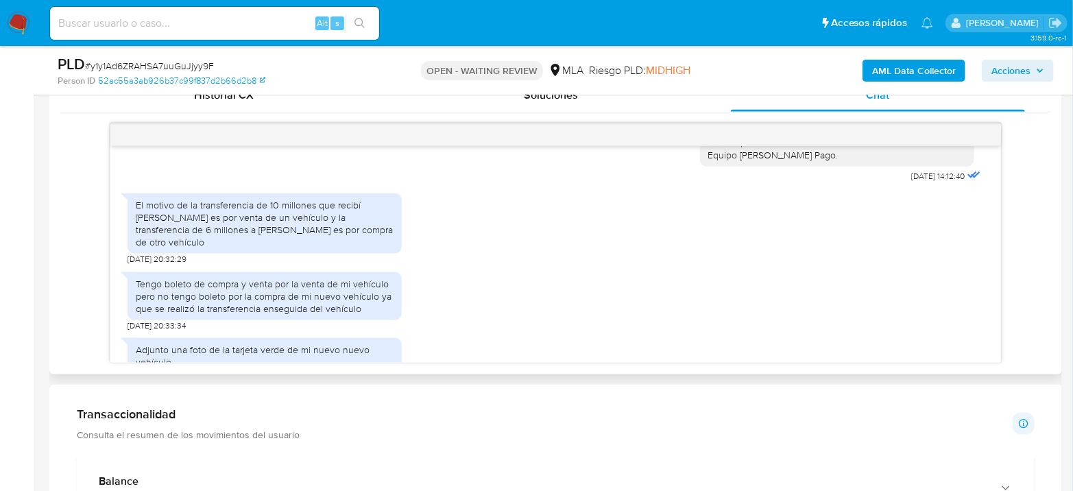
scroll to position [1242, 0]
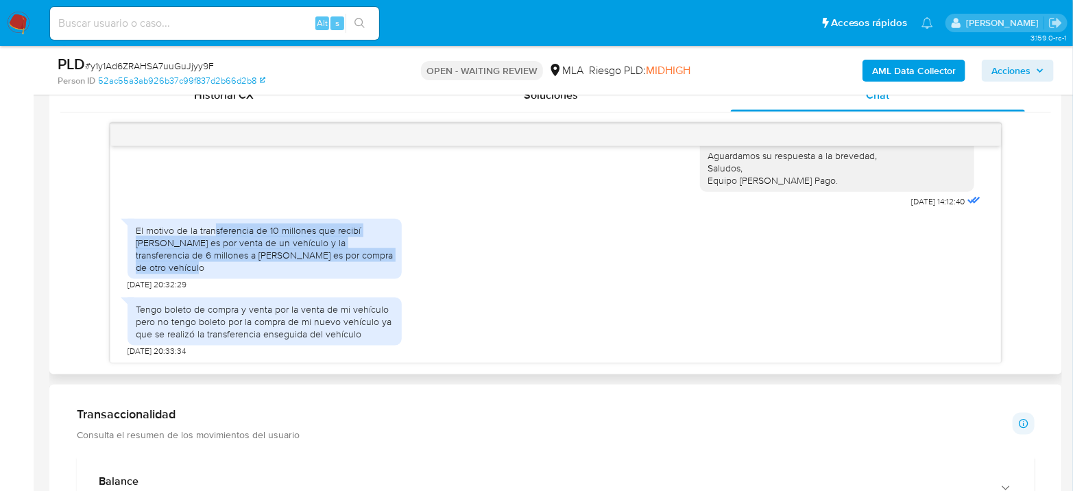
drag, startPoint x: 215, startPoint y: 293, endPoint x: 381, endPoint y: 317, distance: 167.7
click at [381, 274] on div "El motivo de la transferencia de 10 millones que recibí de Guevara es por venta…" at bounding box center [265, 249] width 258 height 50
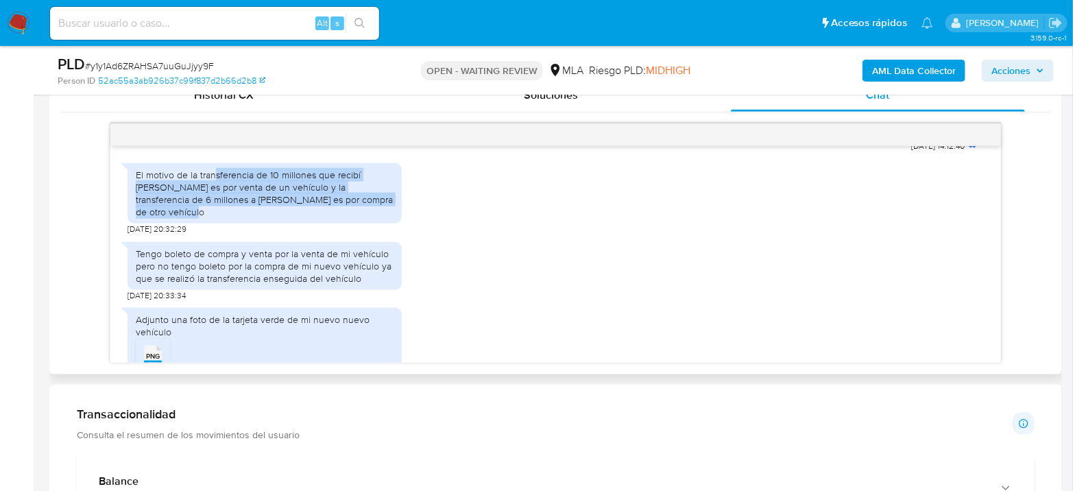
scroll to position [1318, 0]
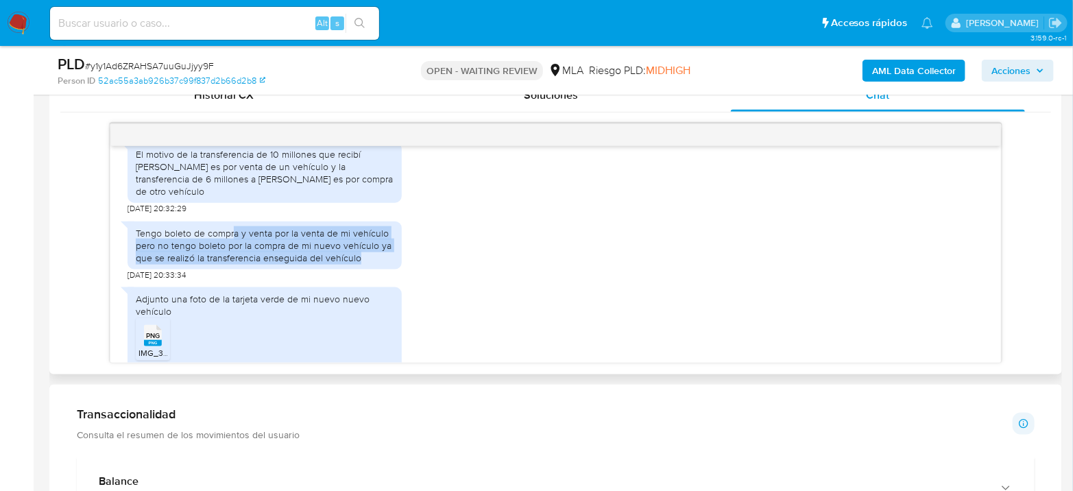
drag, startPoint x: 234, startPoint y: 281, endPoint x: 363, endPoint y: 306, distance: 131.3
click at [363, 265] on div "Tengo boleto de compra y venta por la venta de mi vehículo pero no tengo boleto…" at bounding box center [265, 246] width 258 height 38
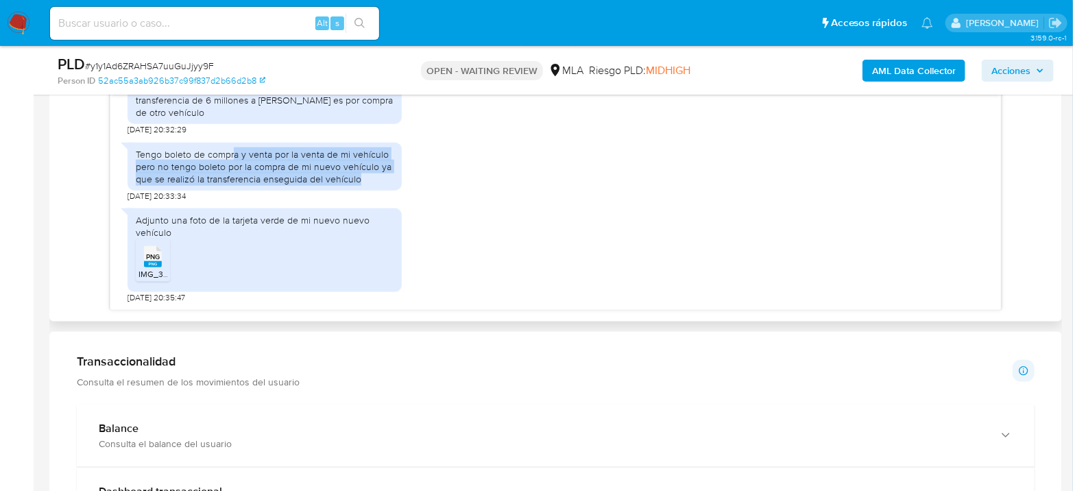
scroll to position [761, 0]
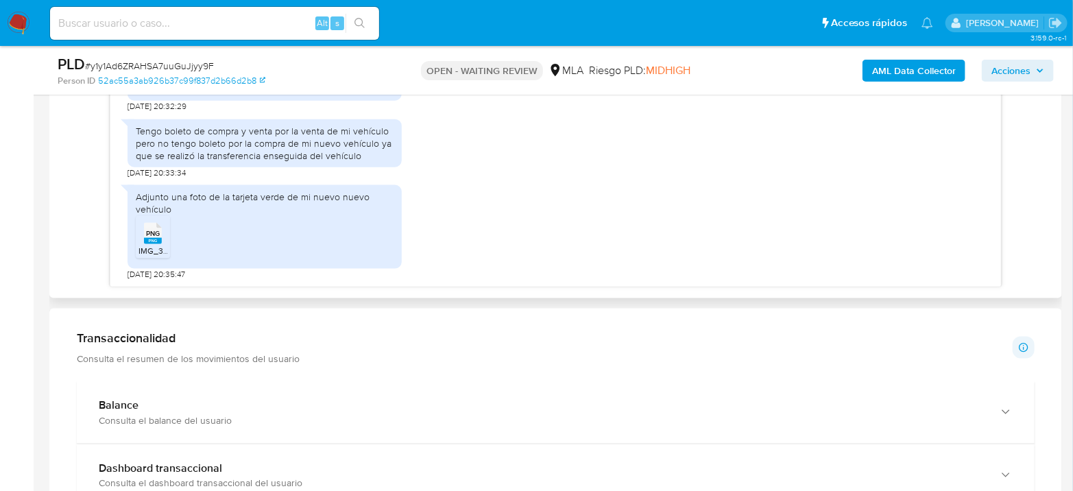
click at [152, 244] on icon "PNG" at bounding box center [153, 233] width 18 height 24
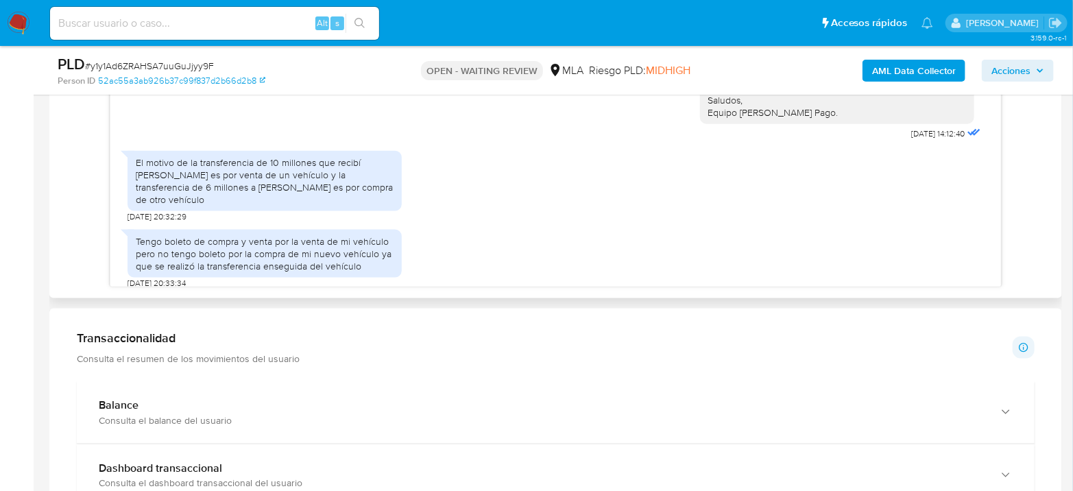
scroll to position [1393, 0]
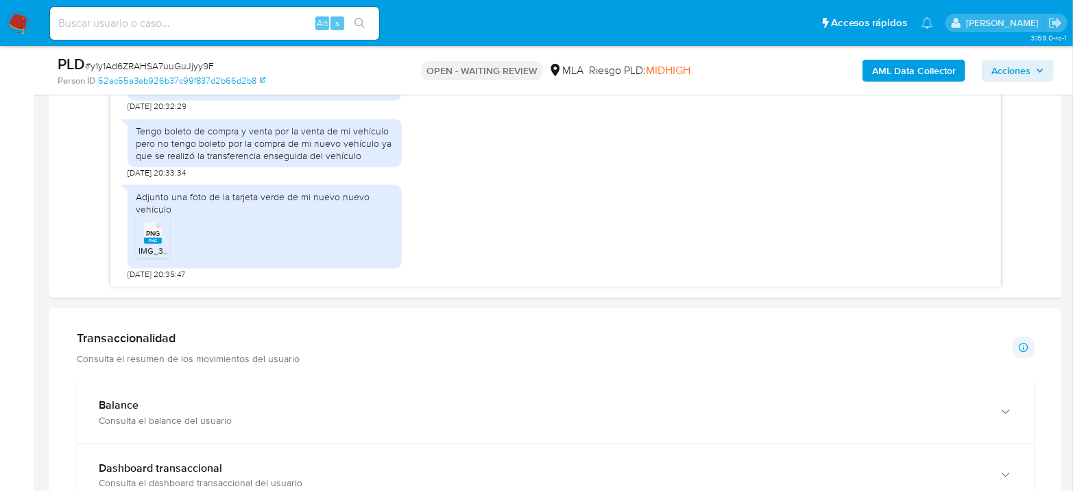
click at [161, 61] on span "# y1y1Ad6ZRAHSA7uuGuJjyy9F" at bounding box center [149, 66] width 129 height 14
copy span "y1y1Ad6ZRAHSA7uuGuJjyy9F"
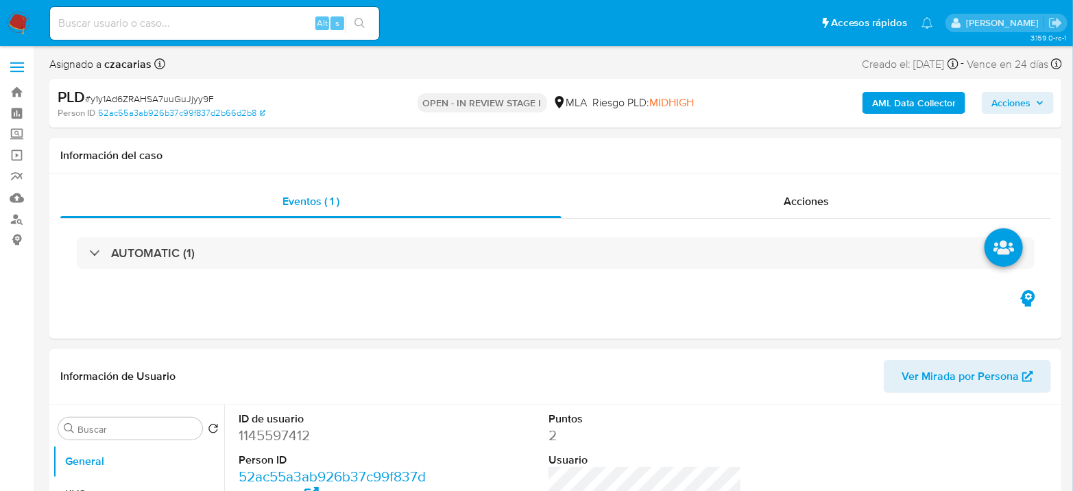
select select "10"
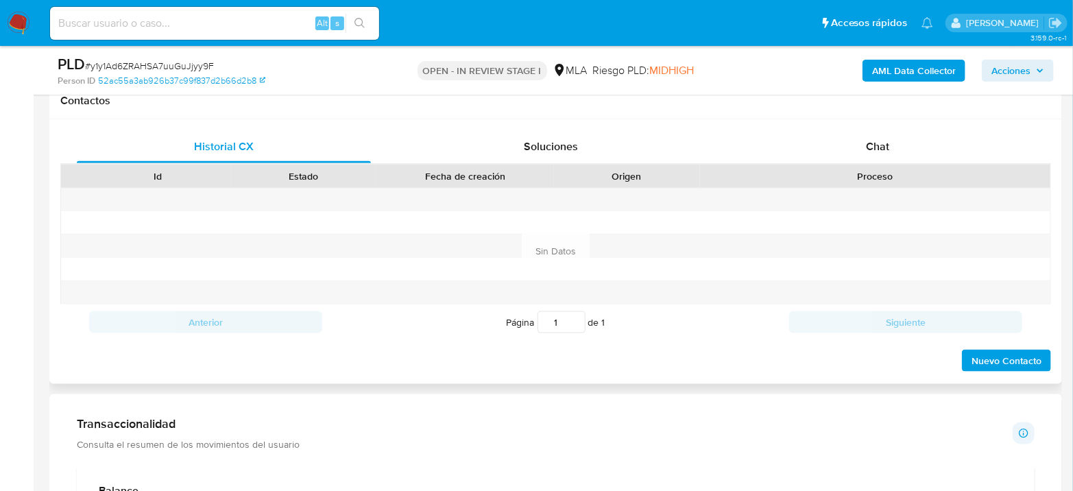
scroll to position [609, 0]
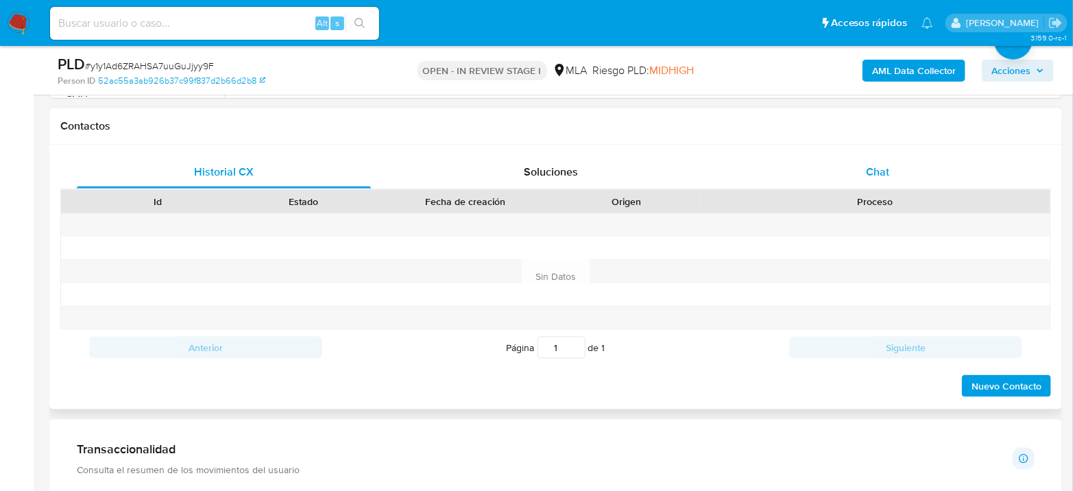
click at [916, 156] on div "Chat" at bounding box center [878, 172] width 294 height 33
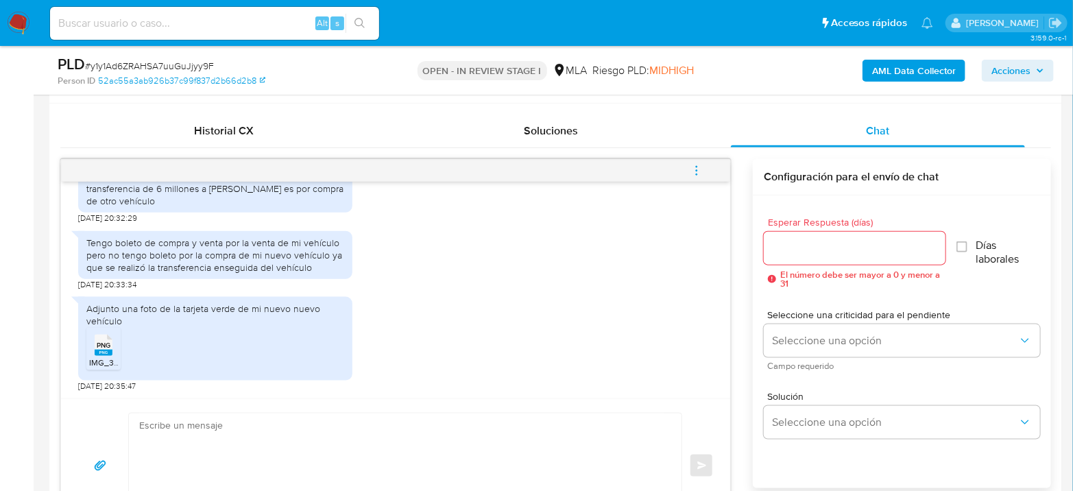
scroll to position [685, 0]
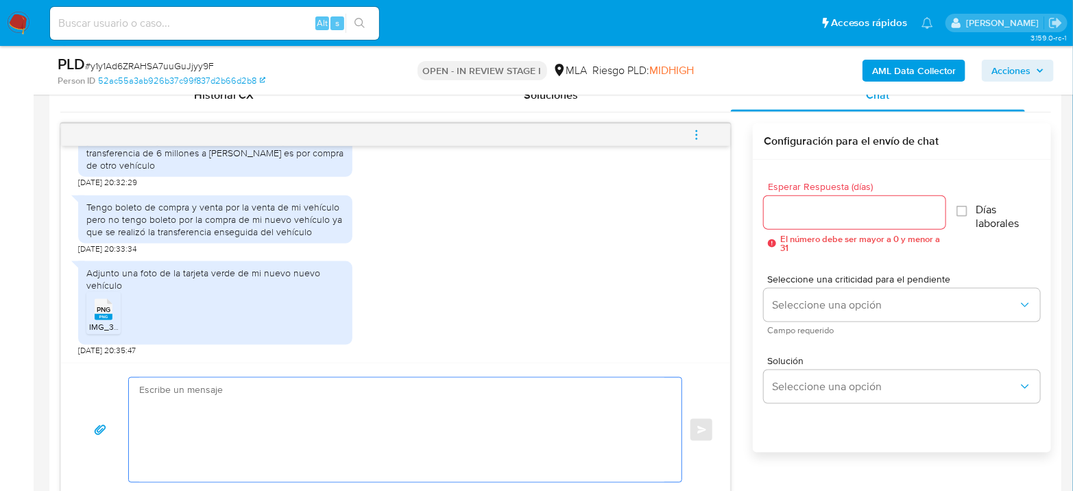
click at [241, 400] on textarea at bounding box center [401, 430] width 525 height 104
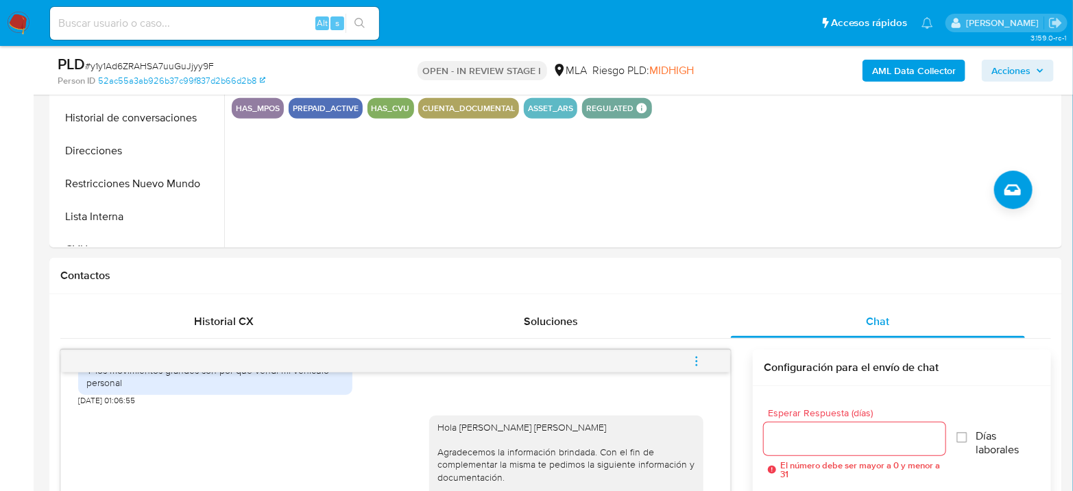
scroll to position [228, 0]
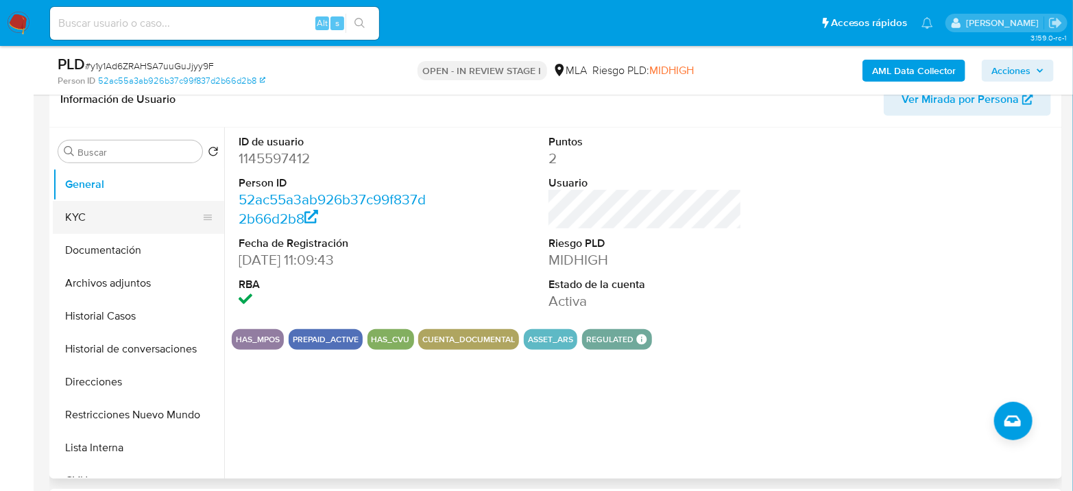
click at [114, 228] on button "KYC" at bounding box center [133, 217] width 160 height 33
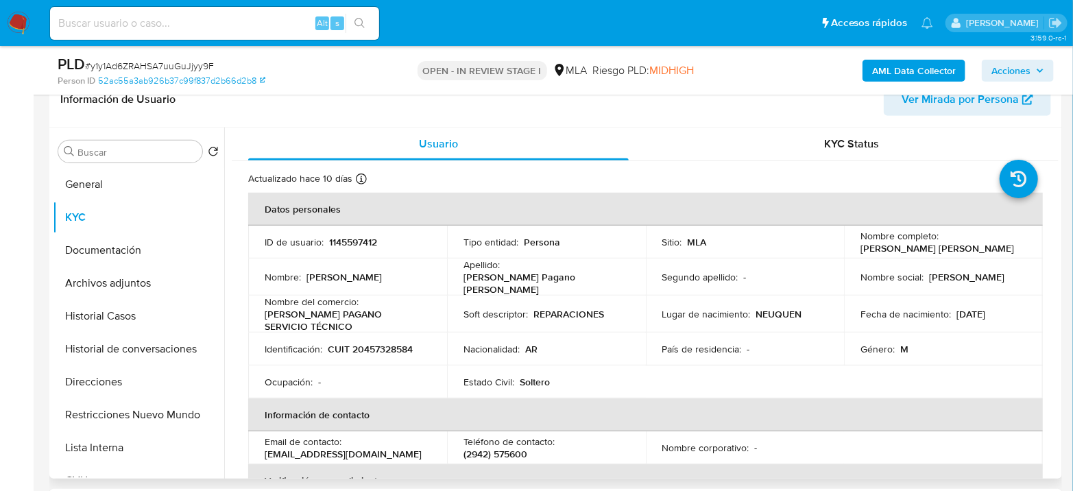
drag, startPoint x: 855, startPoint y: 247, endPoint x: 1021, endPoint y: 248, distance: 166.5
click at [1021, 248] on td "Nombre completo : Tobias Damian Sosa Pagano Matzen" at bounding box center [943, 241] width 199 height 33
copy p "[PERSON_NAME] [PERSON_NAME]"
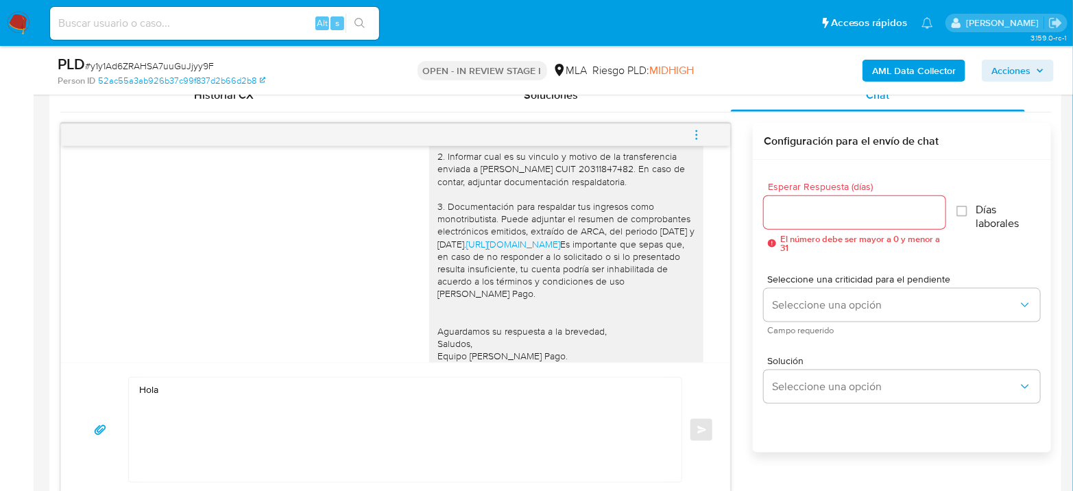
scroll to position [1089, 0]
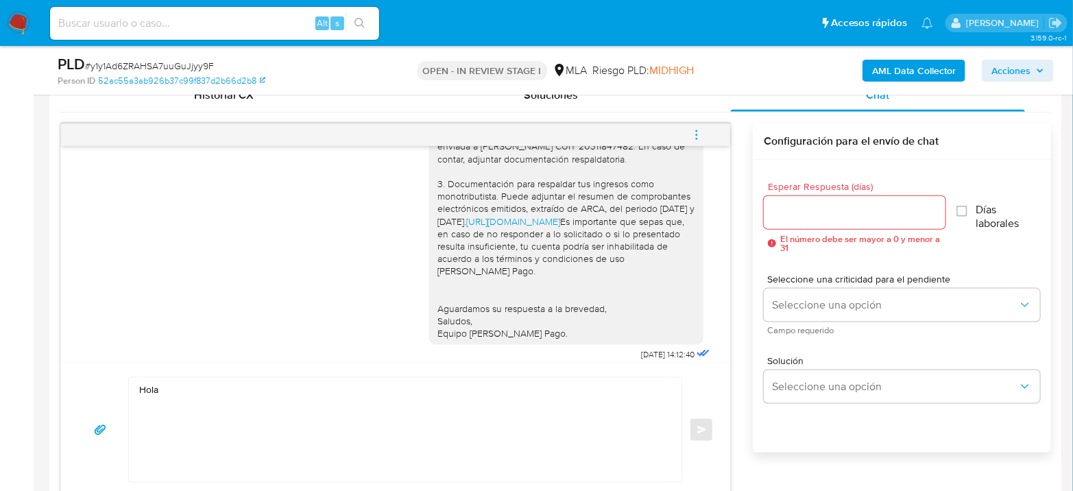
click at [331, 411] on textarea "Hola" at bounding box center [401, 430] width 525 height 104
paste textarea "[PERSON_NAME] [PERSON_NAME]"
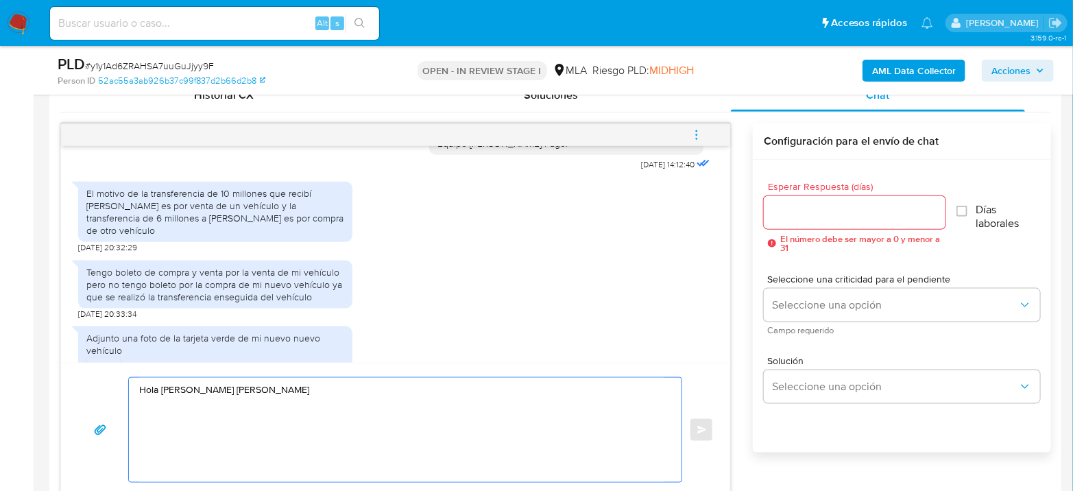
scroll to position [1241, 0]
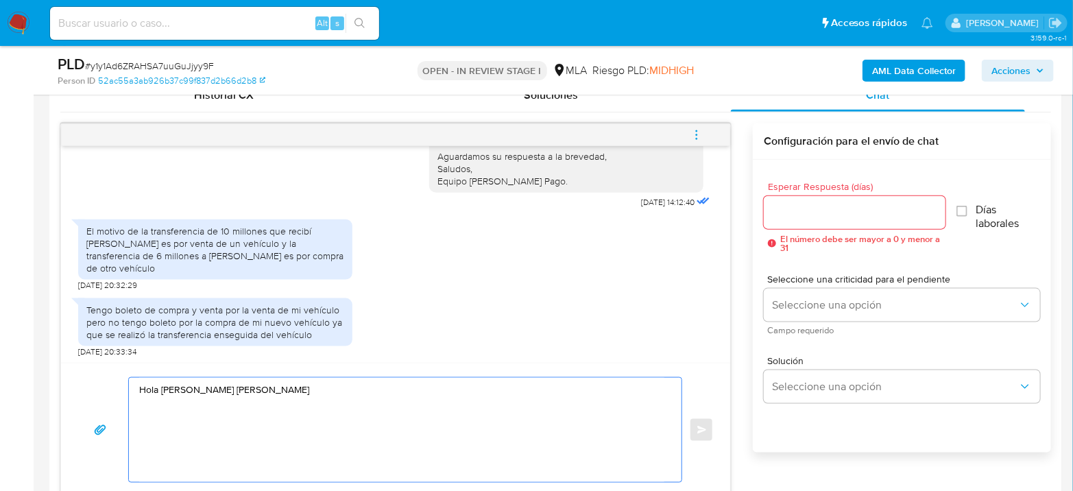
drag, startPoint x: 191, startPoint y: 391, endPoint x: 392, endPoint y: 387, distance: 201.5
click at [392, 387] on textarea "Hola Tobias Damian Sosa Pagano Matzen" at bounding box center [401, 430] width 525 height 104
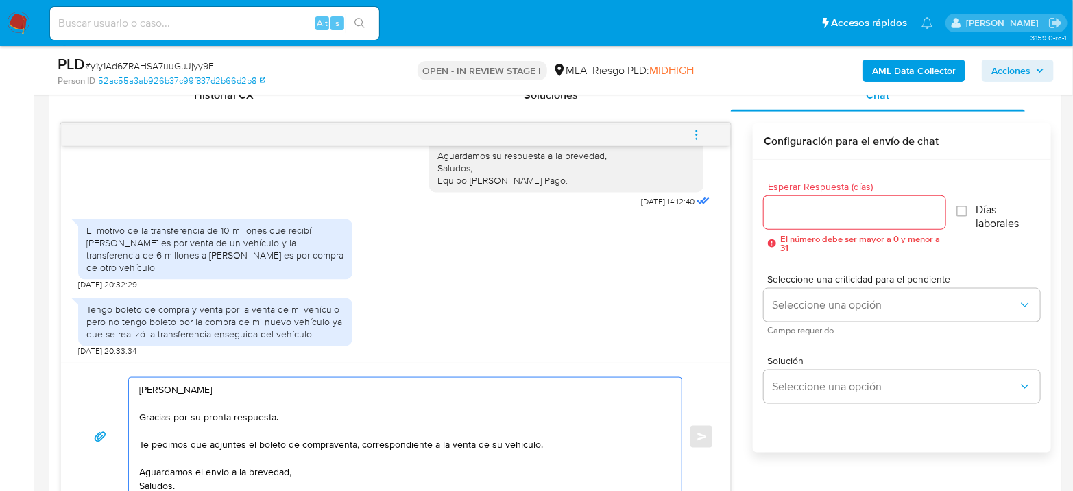
drag, startPoint x: 147, startPoint y: 417, endPoint x: 284, endPoint y: 420, distance: 137.8
click at [284, 420] on textarea "Hola Tobias Gracias por su pronta respuesta. Te pedimos que adjuntes el boleto …" at bounding box center [401, 437] width 525 height 118
drag, startPoint x: 151, startPoint y: 445, endPoint x: 544, endPoint y: 445, distance: 392.7
click at [544, 445] on textarea "Hola Tobias Gracias por su pronta respuesta. Te pedimos que adjuntes el boleto …" at bounding box center [401, 437] width 525 height 118
click at [552, 441] on textarea "Hola Tobias Gracias por su pronta respuesta. Te pedimos que adjuntes el boleto …" at bounding box center [401, 437] width 525 height 118
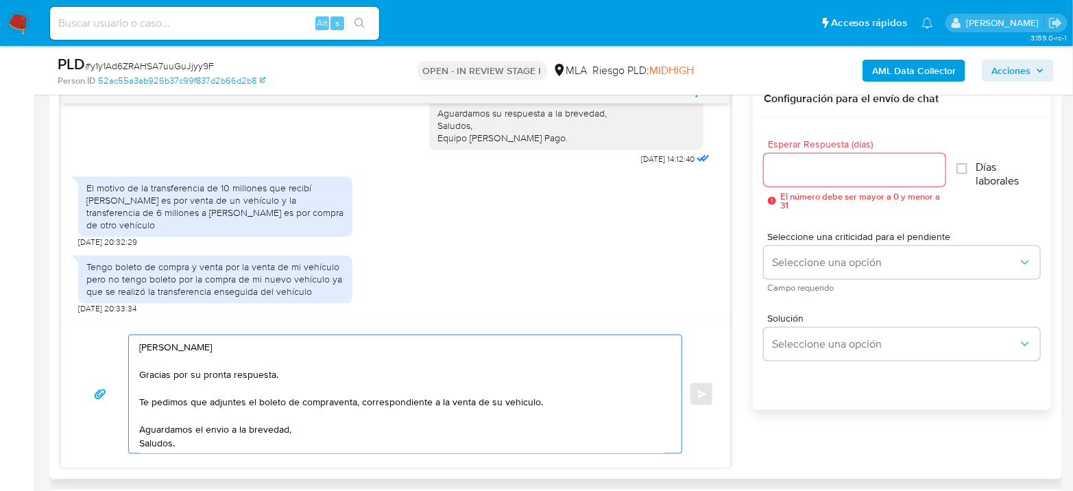
scroll to position [761, 0]
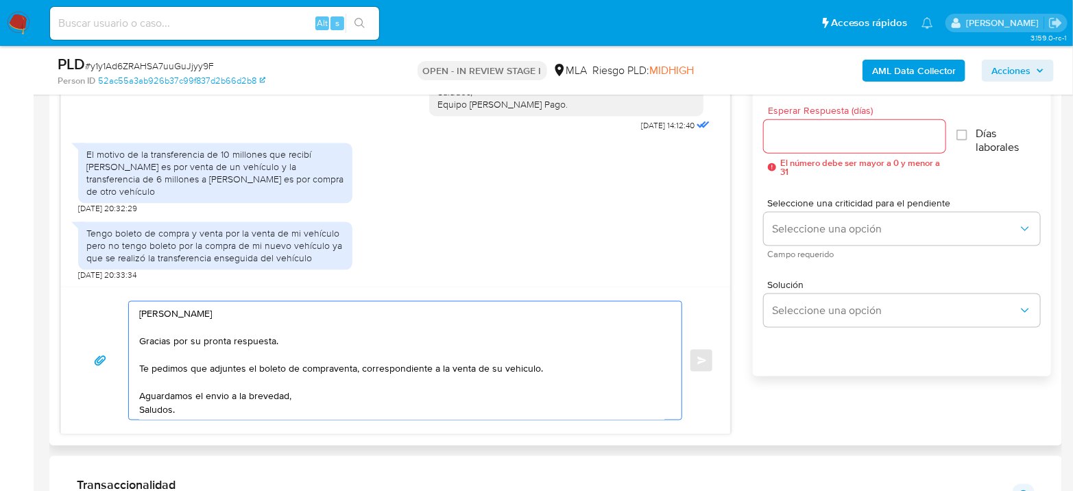
click at [393, 408] on textarea "Hola Tobias Gracias por su pronta respuesta. Te pedimos que adjuntes el boleto …" at bounding box center [401, 361] width 525 height 118
type textarea "Hola Tobias Gracias por su pronta respuesta. Te pedimos que adjuntes el boleto …"
click at [829, 130] on input "Esperar Respuesta (días)" at bounding box center [854, 136] width 182 height 18
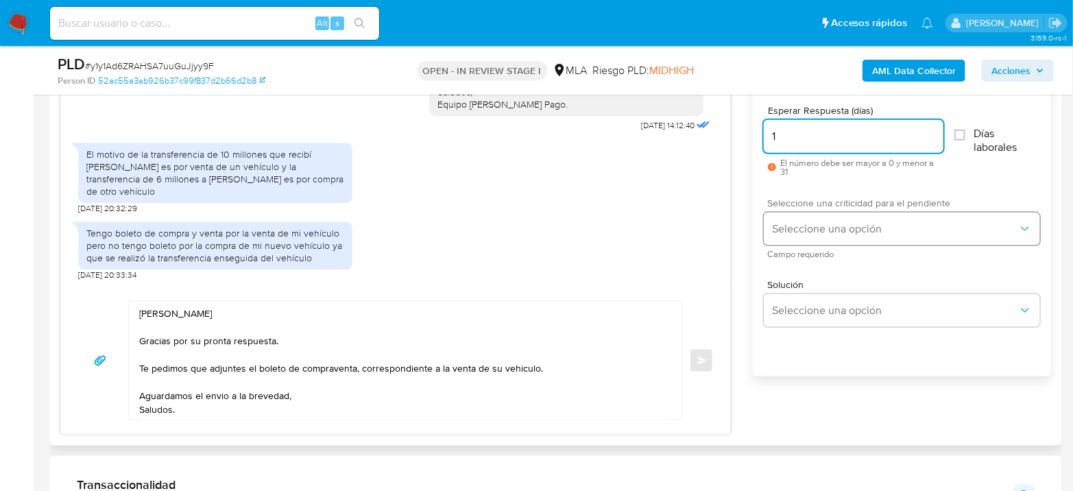
type input "1"
click at [832, 224] on span "Seleccione una opción" at bounding box center [895, 229] width 246 height 14
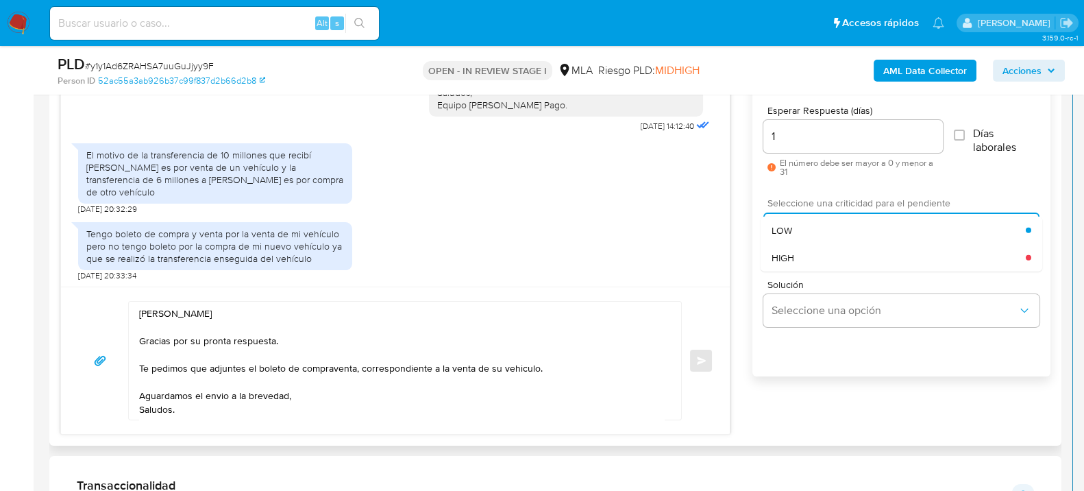
click at [813, 258] on div "HIGH" at bounding box center [899, 256] width 254 height 27
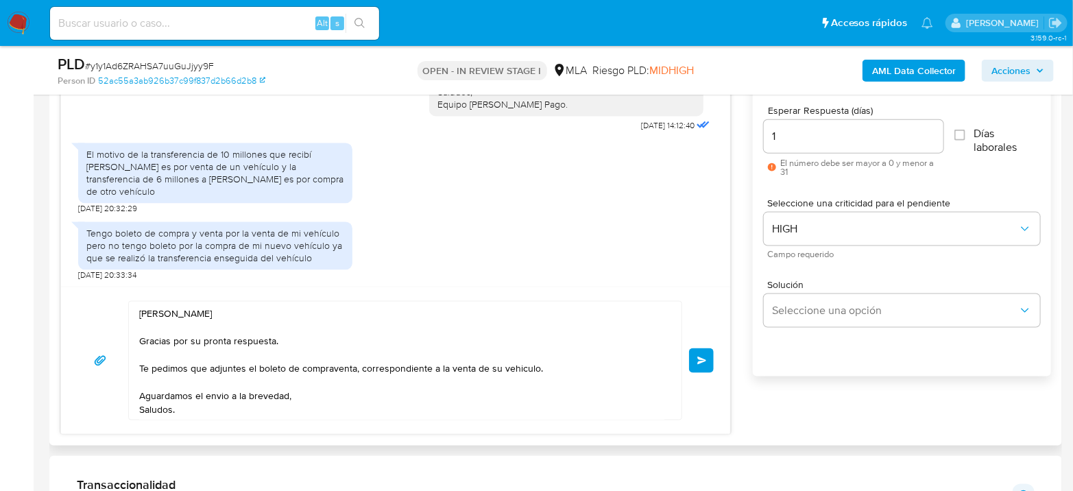
click at [705, 363] on span "Enviar" at bounding box center [702, 360] width 10 height 8
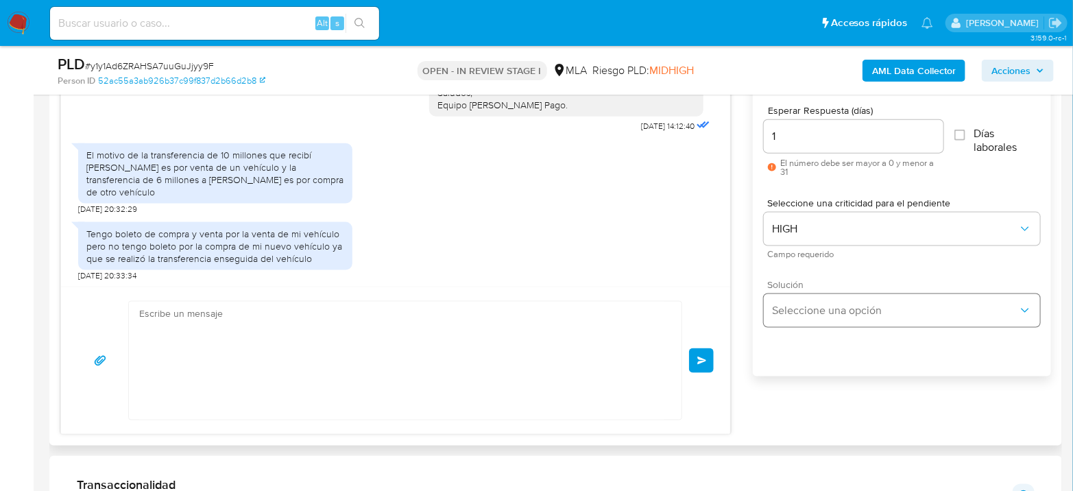
scroll to position [1545, 0]
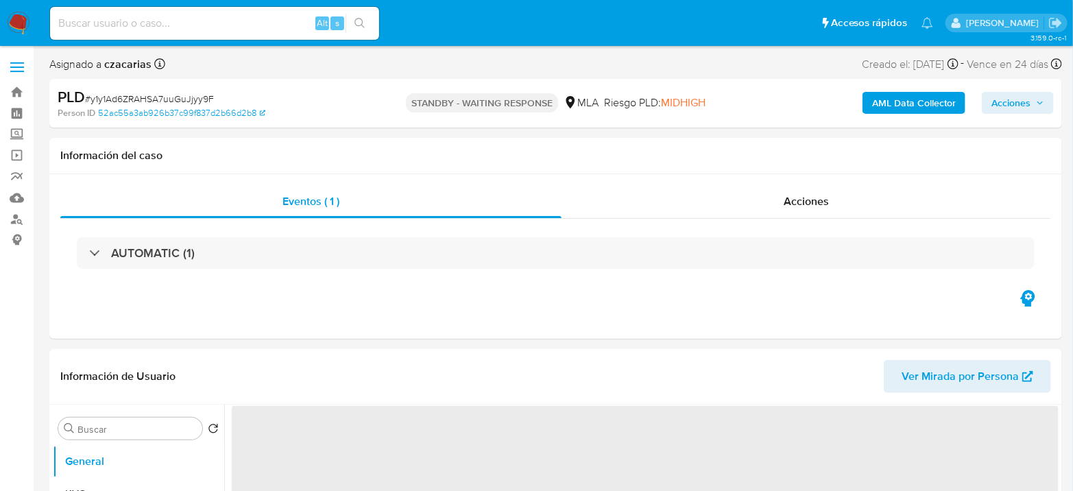
select select "10"
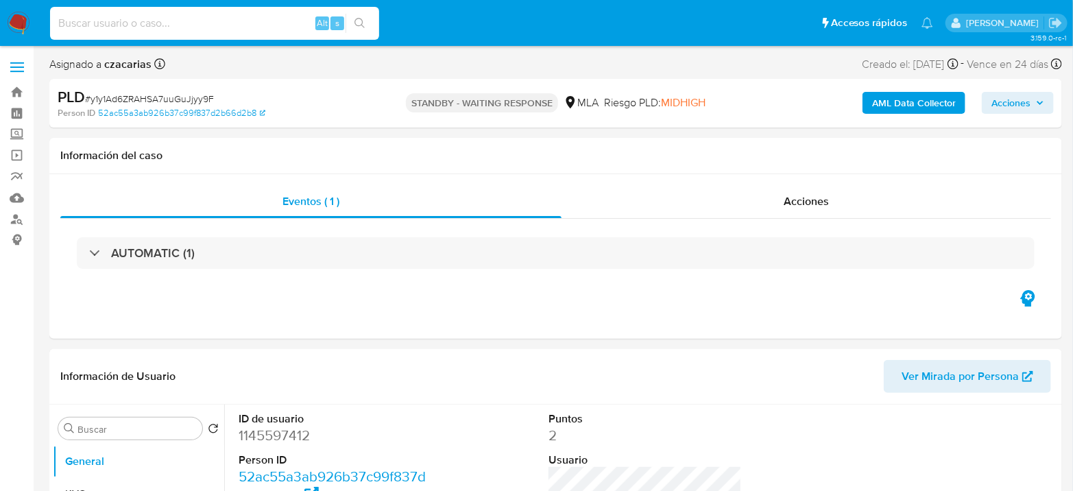
click at [279, 30] on input at bounding box center [214, 23] width 329 height 18
click at [281, 21] on input at bounding box center [214, 23] width 329 height 18
paste input "yo9S2fhd1Mg06Bk5hylLZhSu"
type input "yo9S2fhd1Mg06Bk5hylLZhSu"
click at [363, 27] on icon "search-icon" at bounding box center [359, 23] width 11 height 11
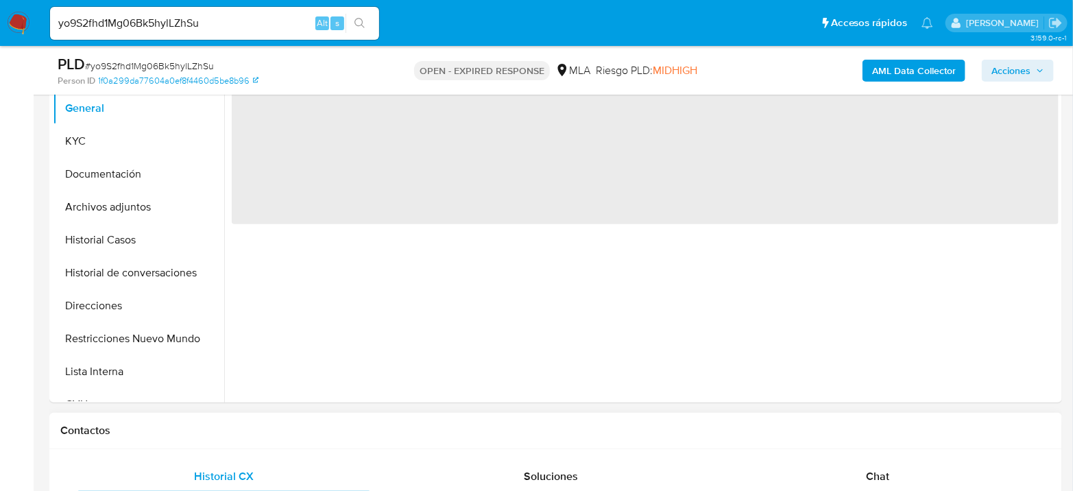
select select "10"
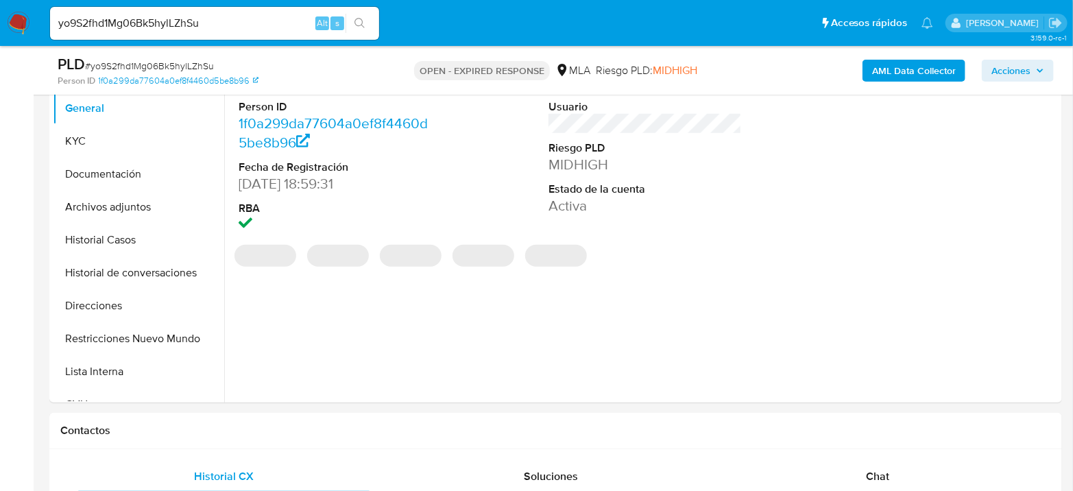
scroll to position [609, 0]
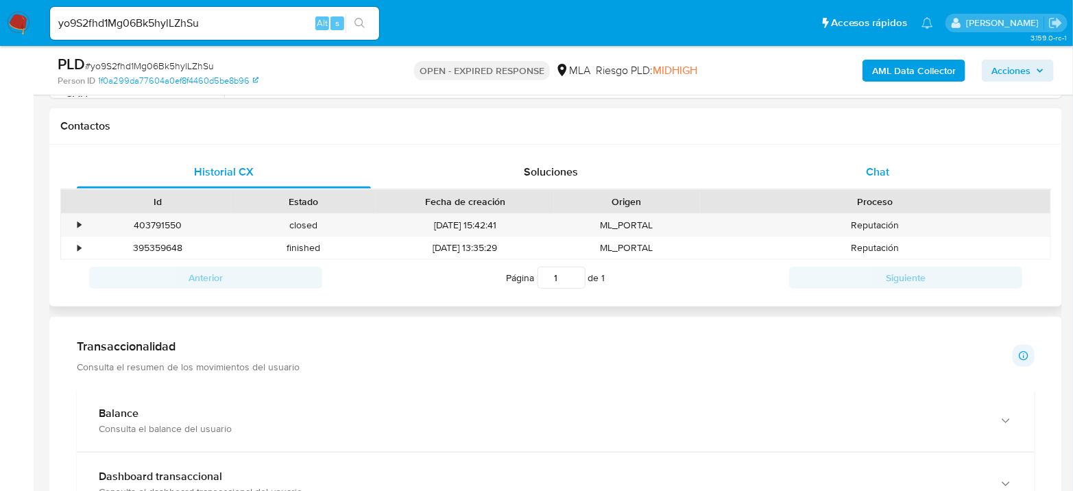
click at [886, 167] on span "Chat" at bounding box center [877, 172] width 23 height 16
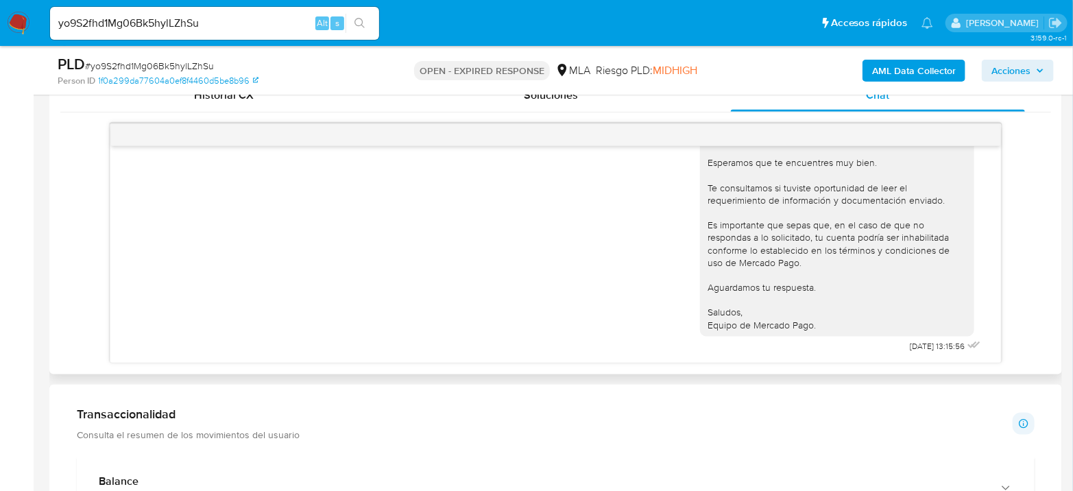
scroll to position [1844, 0]
click at [127, 24] on input "yo9S2fhd1Mg06Bk5hylLZhSu" at bounding box center [214, 23] width 329 height 18
paste input "e3cuTvvrTjj3DM0yqnfblevQ"
type input "e3cuTvvrTjj3DM0yqnfblevQ"
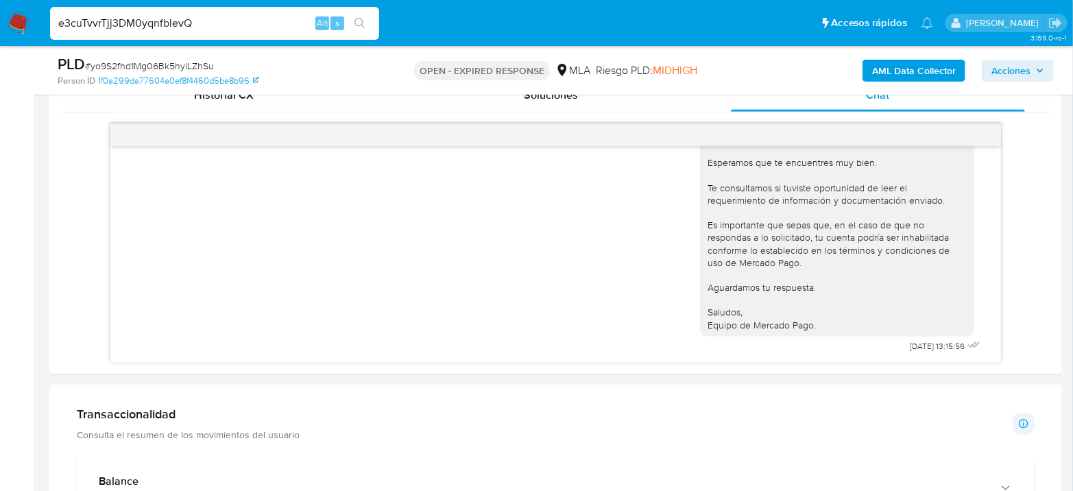
click at [360, 18] on icon "search-icon" at bounding box center [359, 23] width 11 height 11
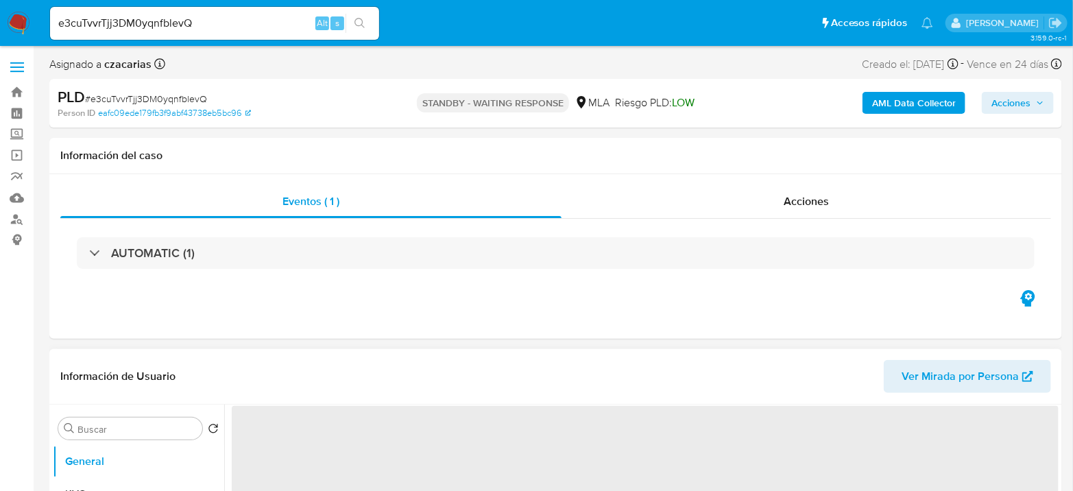
select select "10"
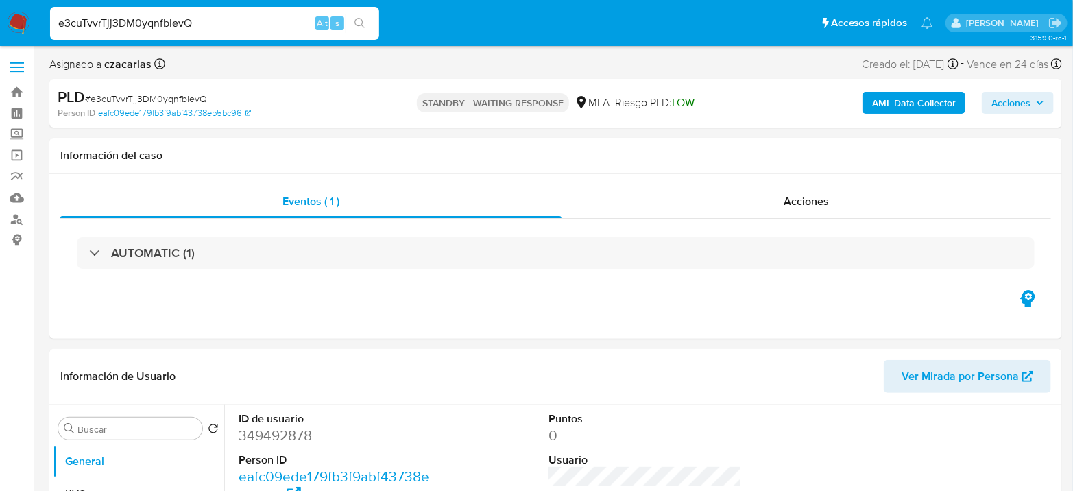
click at [240, 15] on input "e3cuTvvrTjj3DM0yqnfblevQ" at bounding box center [214, 23] width 329 height 18
paste input "t1Sclo3MeIOrZJtcDeN8te1d"
type input "t1Sclo3MeIOrZJtcDeN8te1d"
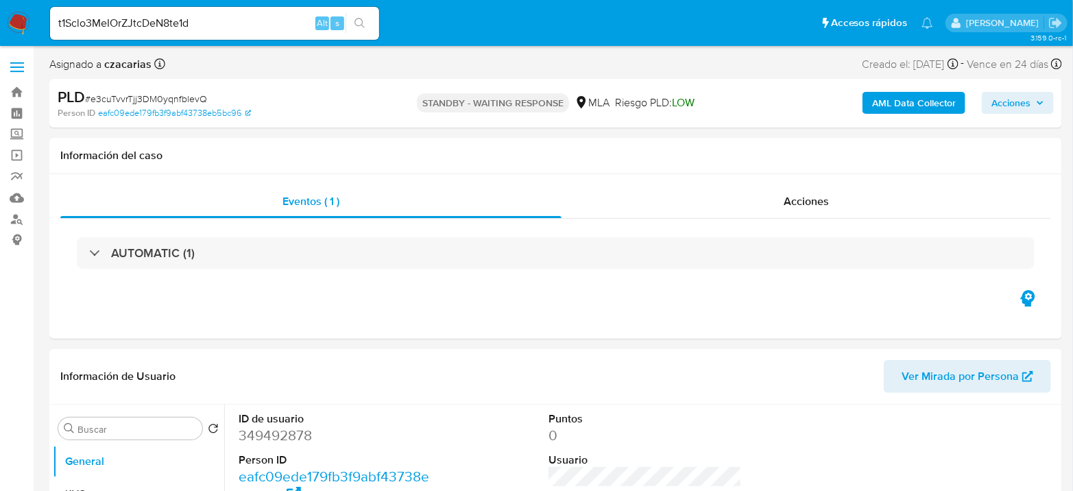
click at [367, 19] on button "search-icon" at bounding box center [359, 23] width 28 height 19
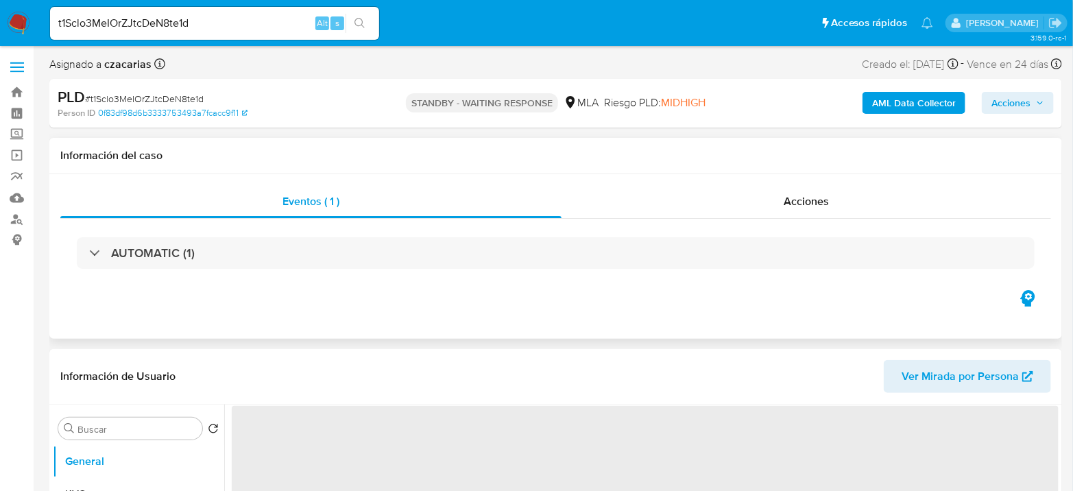
select select "10"
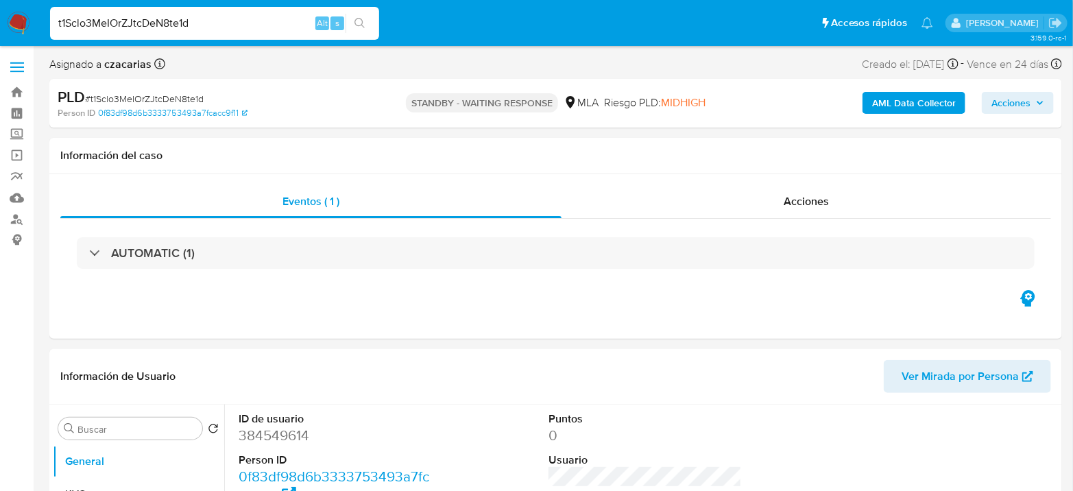
drag, startPoint x: 195, startPoint y: 31, endPoint x: 188, endPoint y: 24, distance: 9.2
click at [191, 28] on input "t1Sclo3MeIOrZJtcDeN8te1d" at bounding box center [214, 23] width 329 height 18
click at [188, 23] on input "t1Sclo3MeIOrZJtcDeN8te1d" at bounding box center [214, 23] width 329 height 18
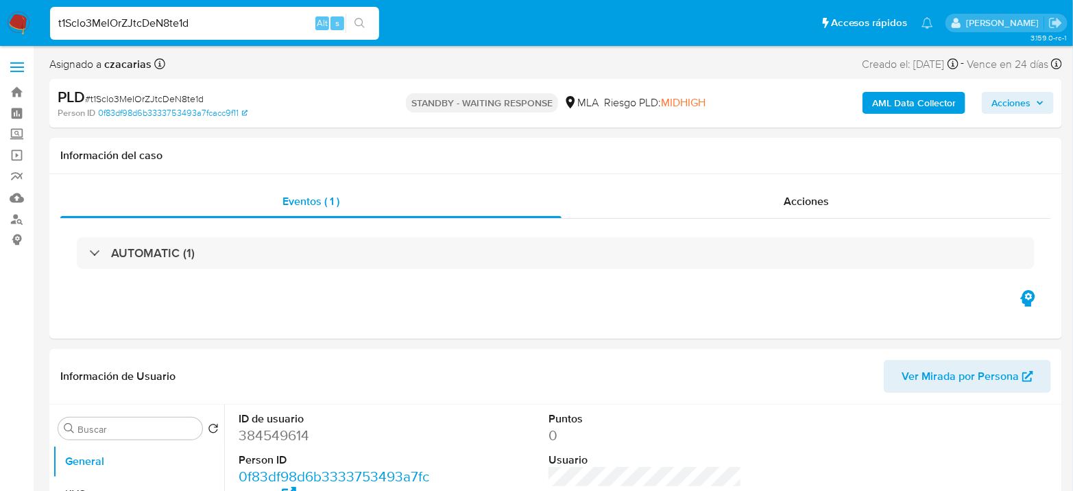
paste input "FjNPuLBj2Vfqjmfuu2K77m8p"
type input "FjNPuLBj2Vfqjmfuu2K77m8p"
click at [362, 23] on icon "search-icon" at bounding box center [359, 23] width 10 height 10
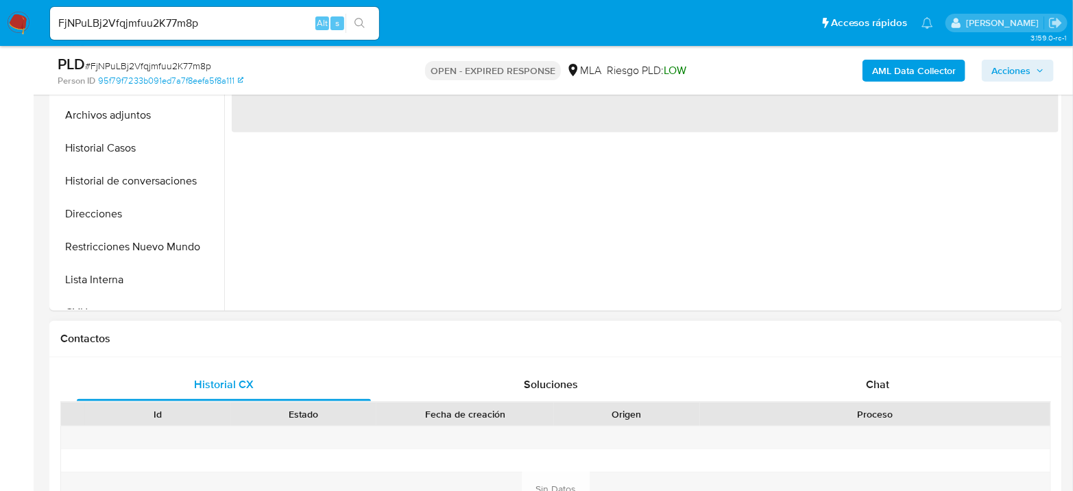
scroll to position [456, 0]
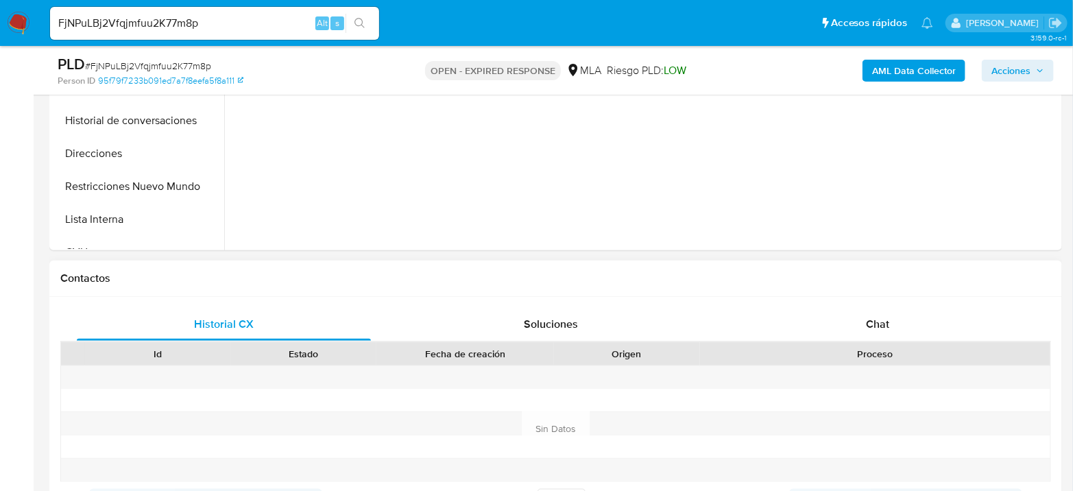
select select "10"
click at [897, 300] on div "Historial CX Soluciones Chat Id Estado Fecha de creación Origen Proceso Anterio…" at bounding box center [555, 413] width 1012 height 232
click at [897, 317] on div "Chat" at bounding box center [878, 324] width 294 height 33
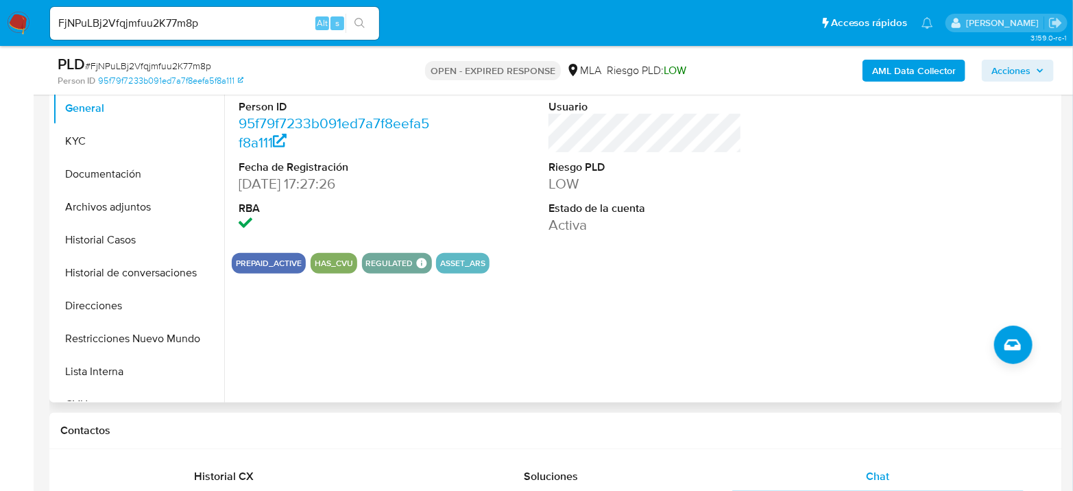
scroll to position [228, 0]
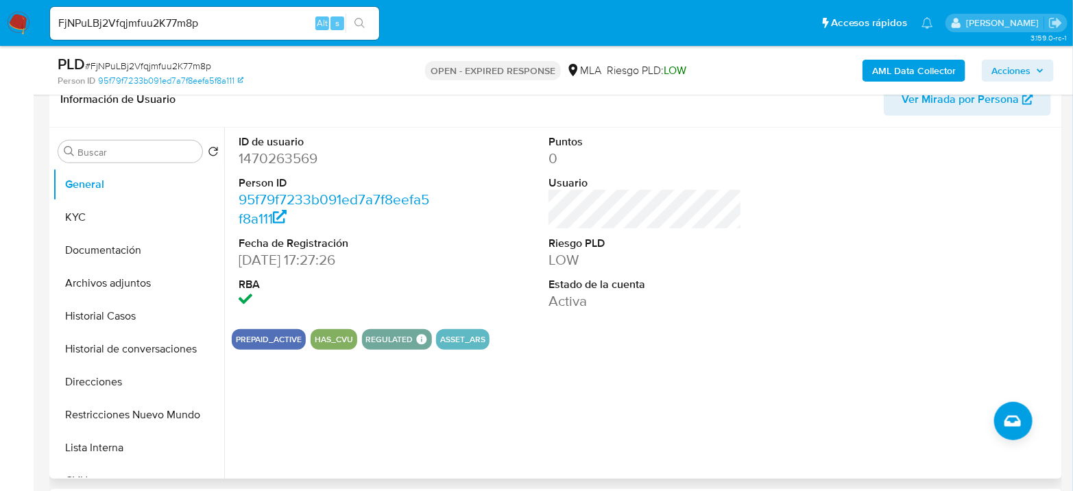
click at [278, 158] on dd "1470263569" at bounding box center [334, 158] width 193 height 19
copy dd "1470263569"
click at [29, 36] on nav "Pausado Ver notificaciones FjNPuLBj2Vfqjmfuu2K77m8p Alt s Accesos rápidos Presi…" at bounding box center [536, 23] width 1073 height 46
click at [19, 21] on img at bounding box center [18, 23] width 23 height 23
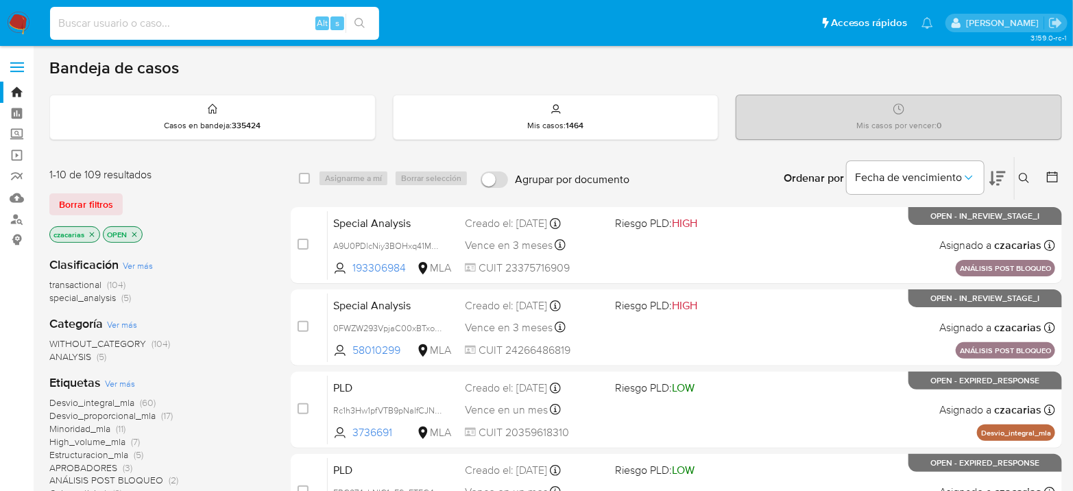
click at [240, 23] on input at bounding box center [214, 23] width 329 height 18
paste input "sO2MfNrxTz5DIEhYG8ayckew"
type input "sO2MfNrxTz5DIEhYG8ayckew"
click at [361, 27] on icon "search-icon" at bounding box center [359, 23] width 11 height 11
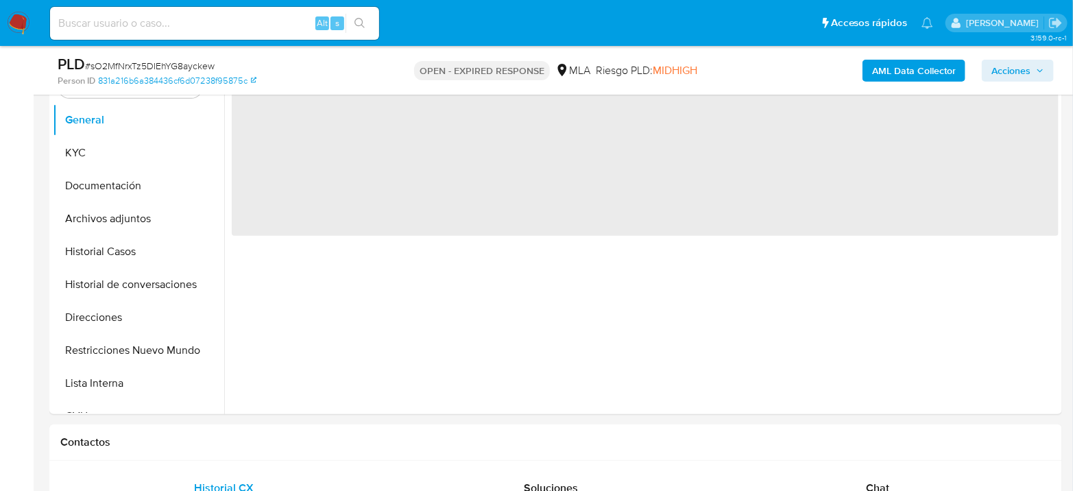
scroll to position [304, 0]
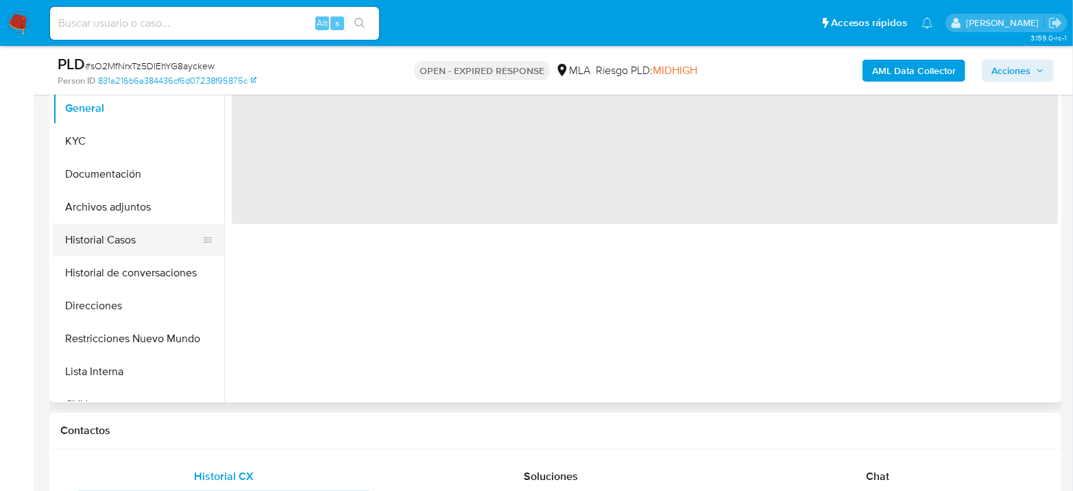
select select "10"
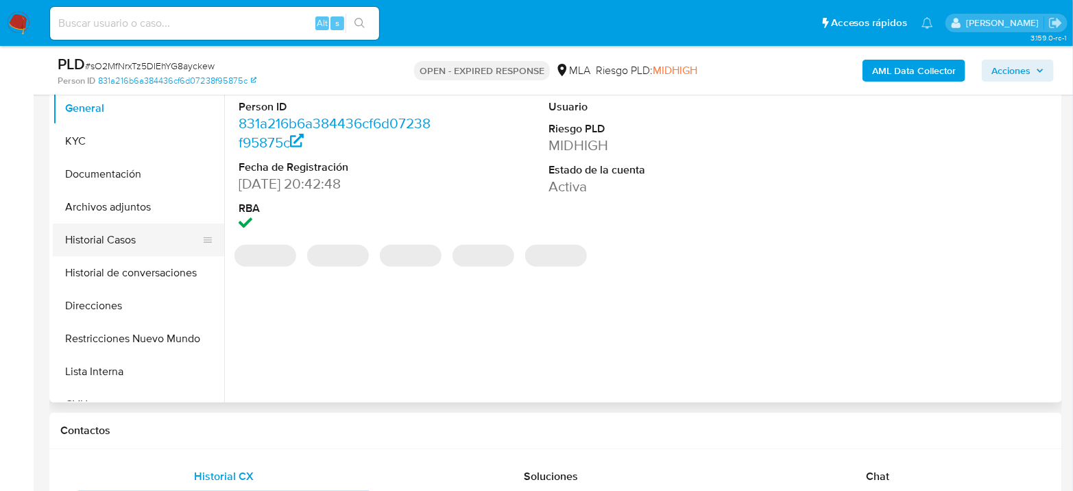
click at [166, 238] on button "Historial Casos" at bounding box center [133, 239] width 160 height 33
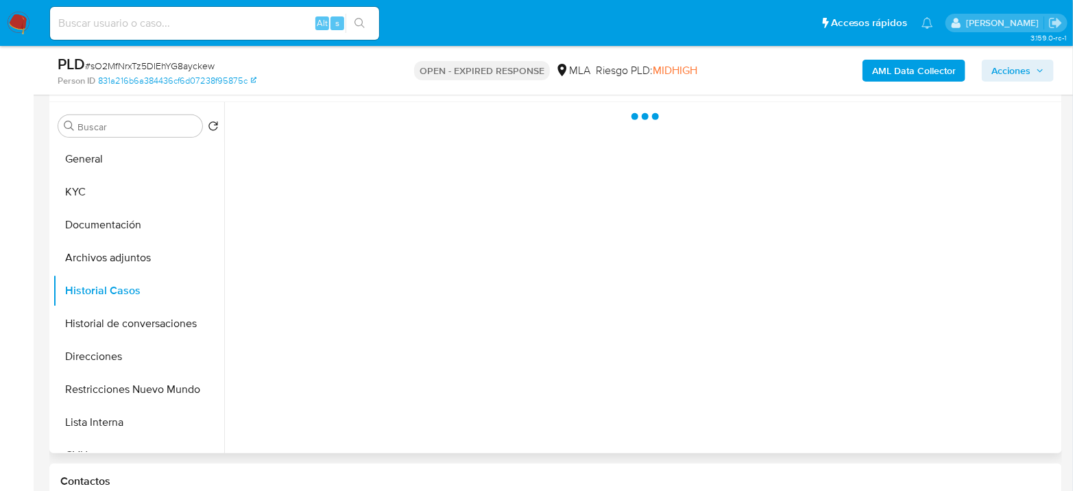
scroll to position [228, 0]
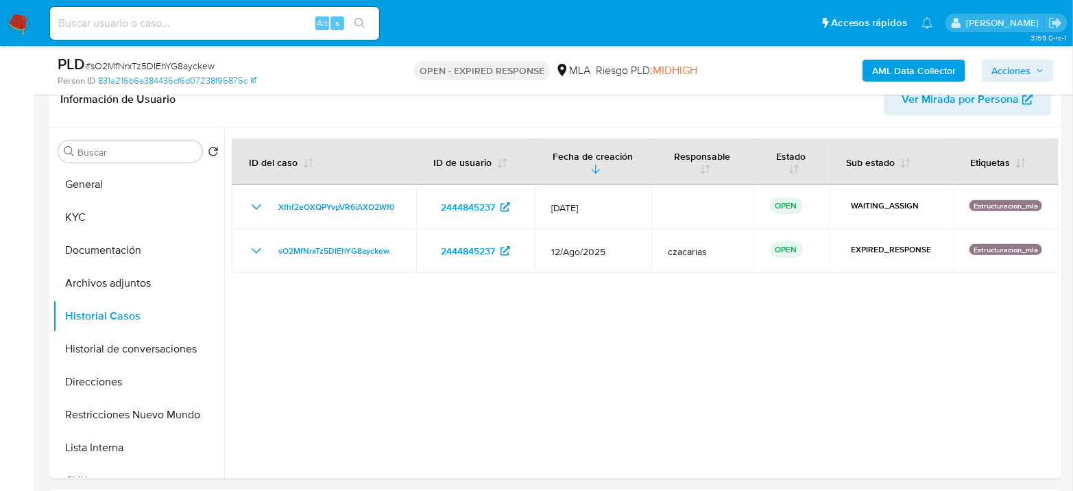
click at [238, 19] on input at bounding box center [214, 23] width 329 height 18
paste input "euXRL6SUZNHJREkXb4QAtB9a"
type input "euXRL6SUZNHJREkXb4QAtB9a"
click at [360, 18] on icon "search-icon" at bounding box center [359, 23] width 11 height 11
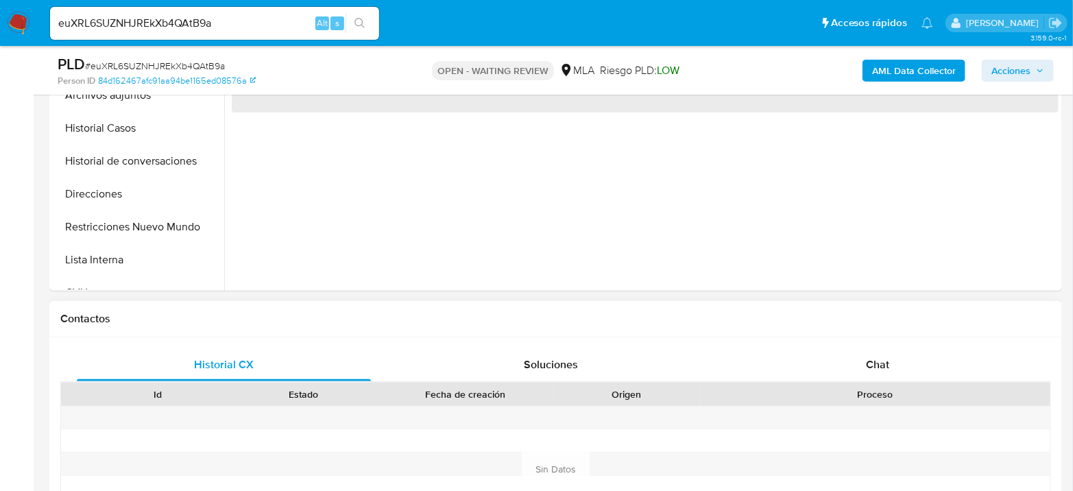
select select "10"
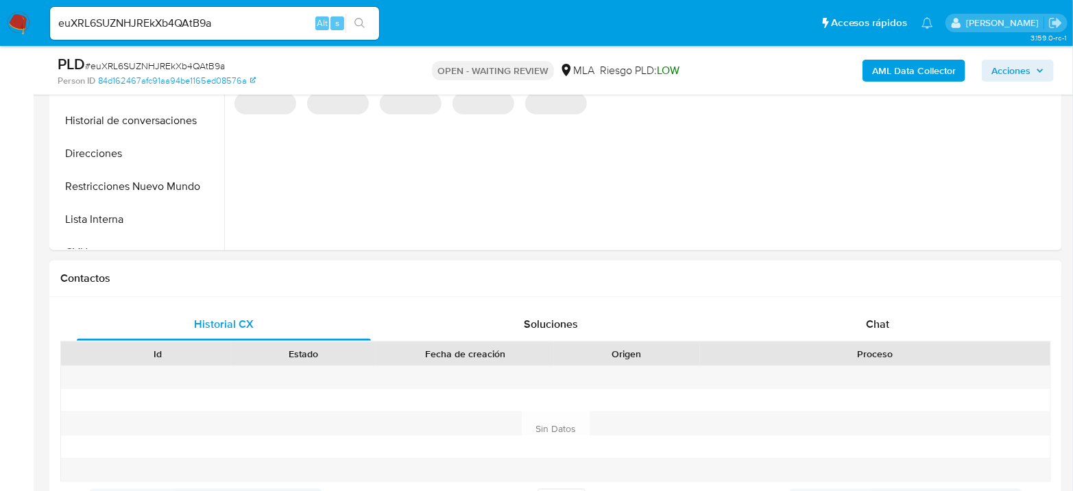
click at [868, 302] on div "Historial CX Soluciones Chat Id Estado Fecha de creación Origen Proceso Anterio…" at bounding box center [555, 413] width 1012 height 232
click at [877, 321] on span "Chat" at bounding box center [877, 324] width 23 height 16
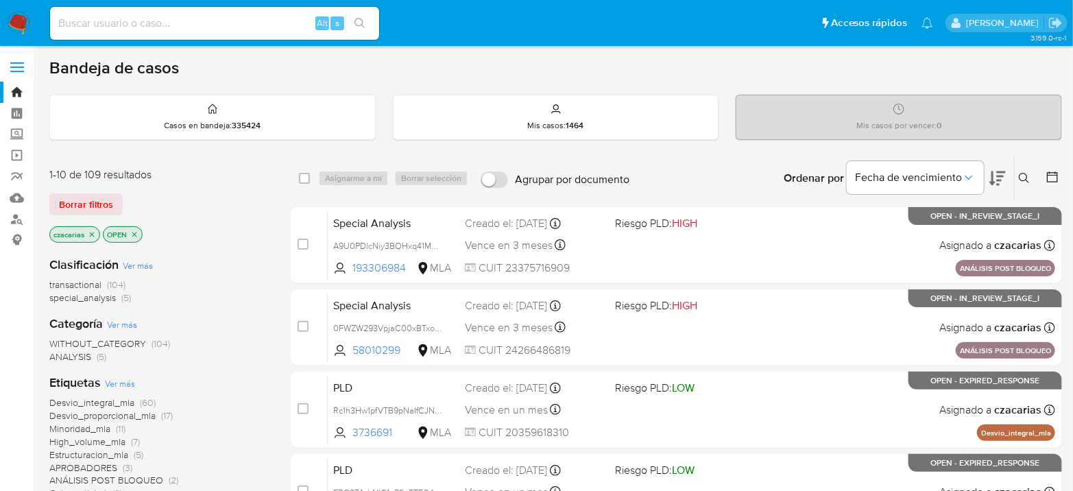
click at [258, 27] on input at bounding box center [214, 23] width 329 height 18
paste input "KlbMX4h7UvP14Df1q4ST0pUQ"
type input "KlbMX4h7UvP14Df1q4ST0pUQ"
click at [360, 15] on button "search-icon" at bounding box center [359, 23] width 28 height 19
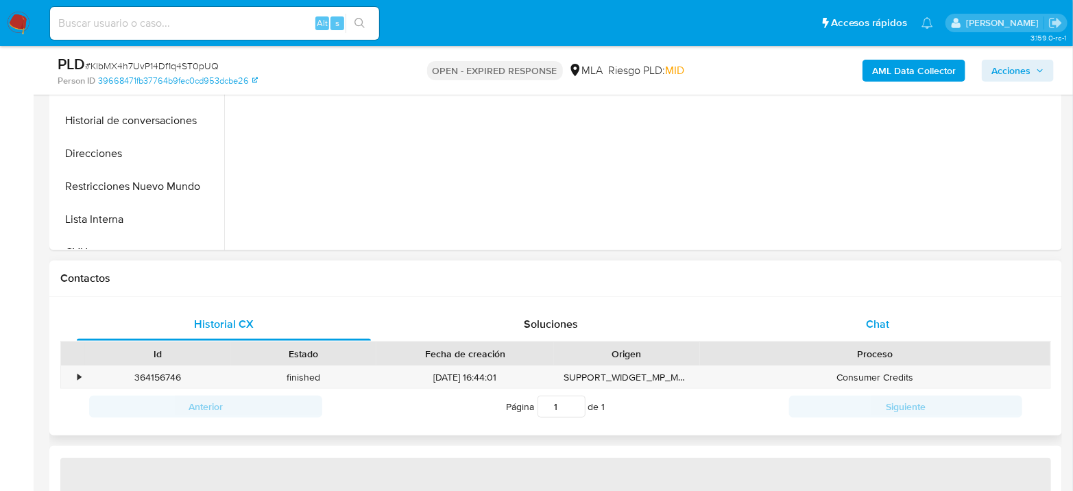
click at [861, 310] on div "Chat" at bounding box center [878, 324] width 294 height 33
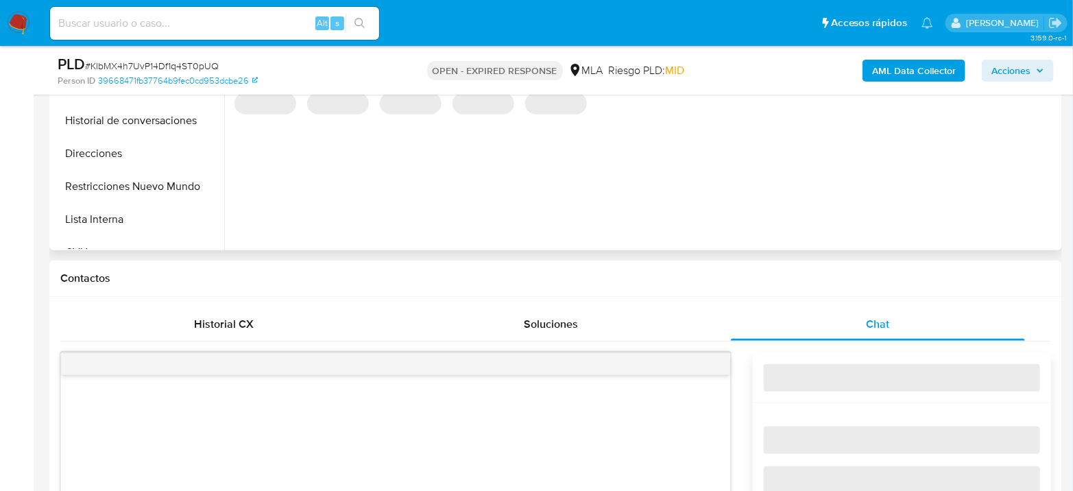
select select "10"
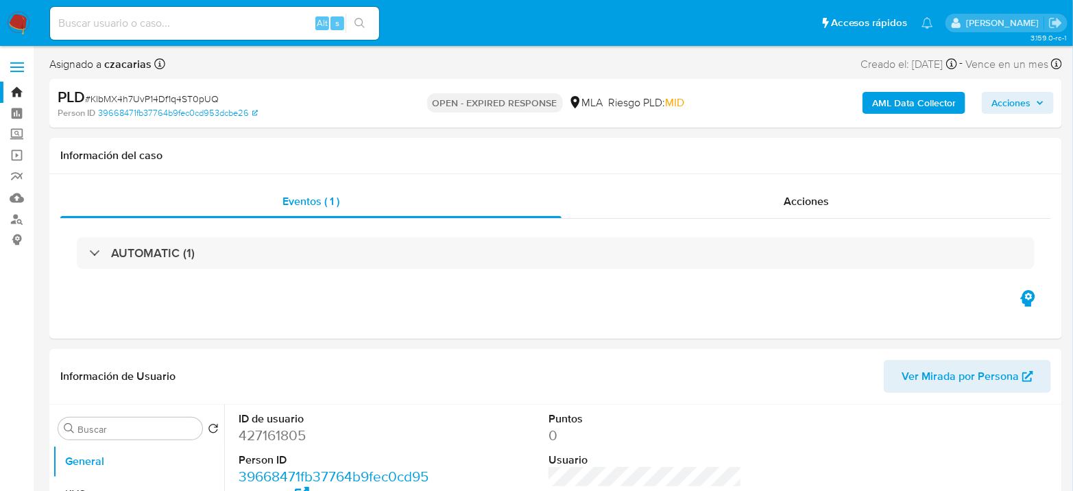
click at [12, 27] on img at bounding box center [18, 23] width 23 height 23
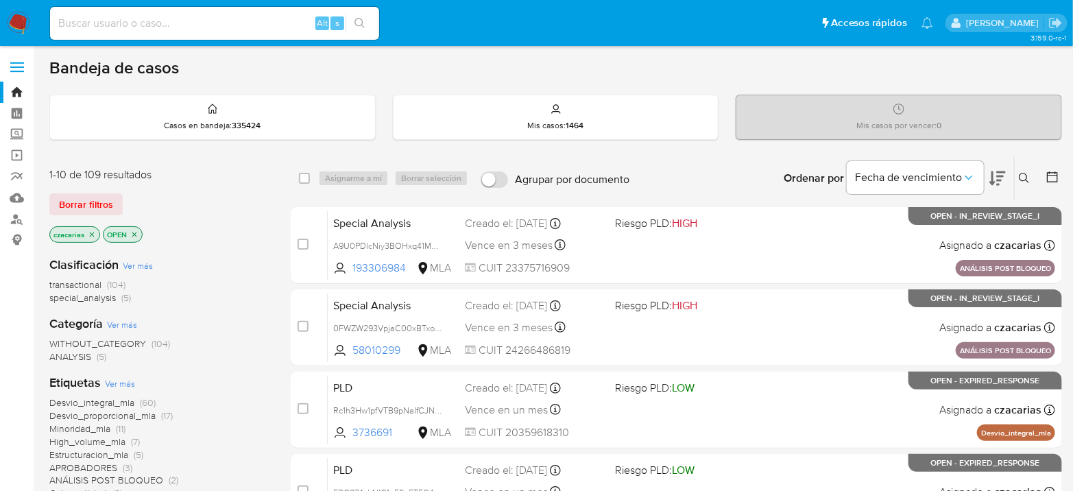
click at [1025, 174] on icon at bounding box center [1023, 178] width 11 height 11
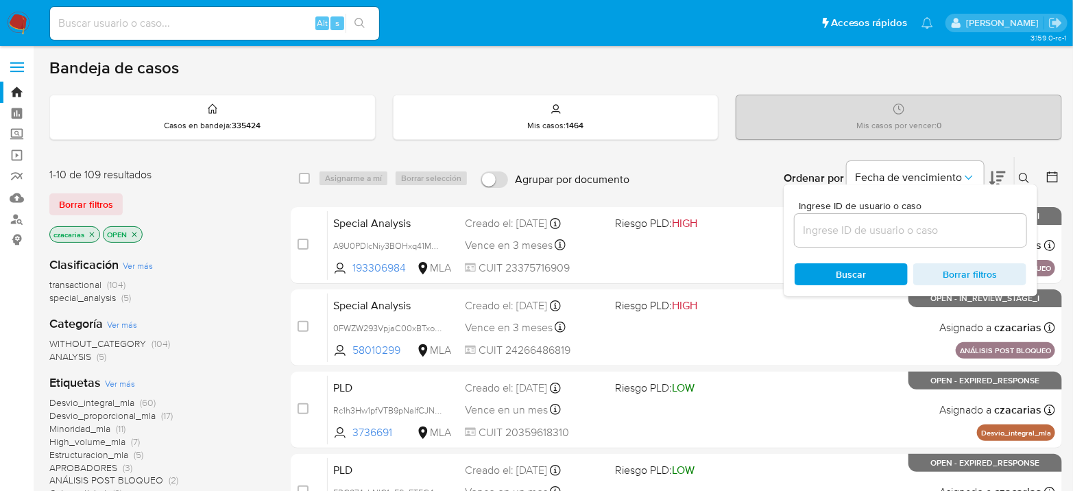
click at [962, 220] on div at bounding box center [910, 230] width 232 height 33
click at [962, 221] on input at bounding box center [910, 230] width 232 height 18
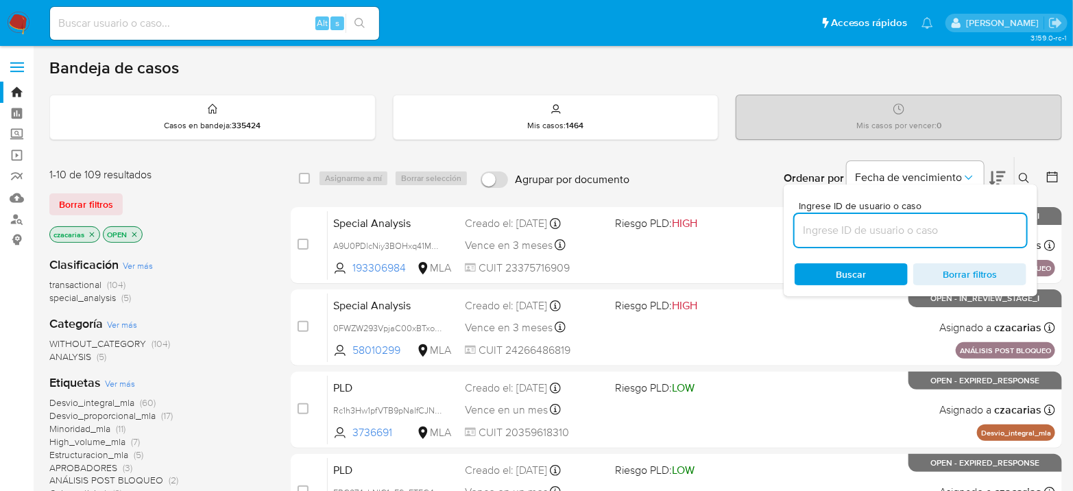
paste input "euXRL6SUZNHJREkXb4QAtB9a"
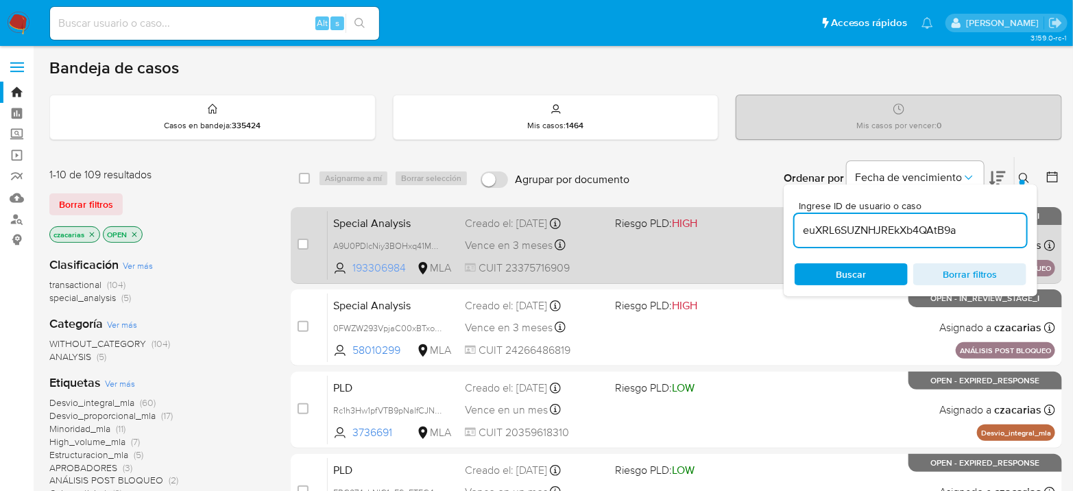
type input "euXRL6SUZNHJREkXb4QAtB9a"
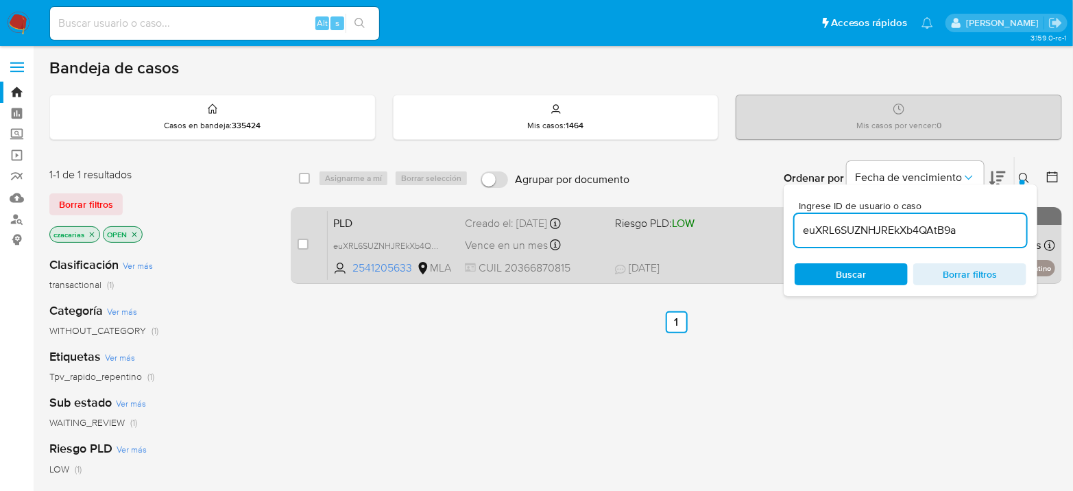
click at [309, 241] on div "case-item-checkbox No es posible asignar el caso" at bounding box center [312, 244] width 30 height 69
click at [302, 240] on input "checkbox" at bounding box center [302, 243] width 11 height 11
checkbox input "true"
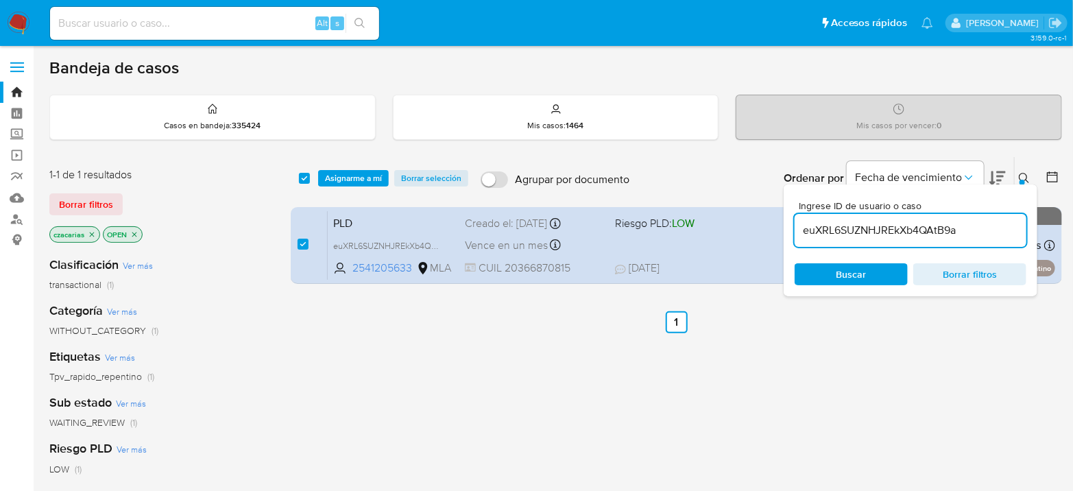
click at [350, 188] on div "select-all-cases-checkbox Asignarme a mí Borrar selección Agrupar por documento…" at bounding box center [676, 178] width 771 height 42
click at [363, 175] on span "Asignarme a mí" at bounding box center [353, 178] width 57 height 14
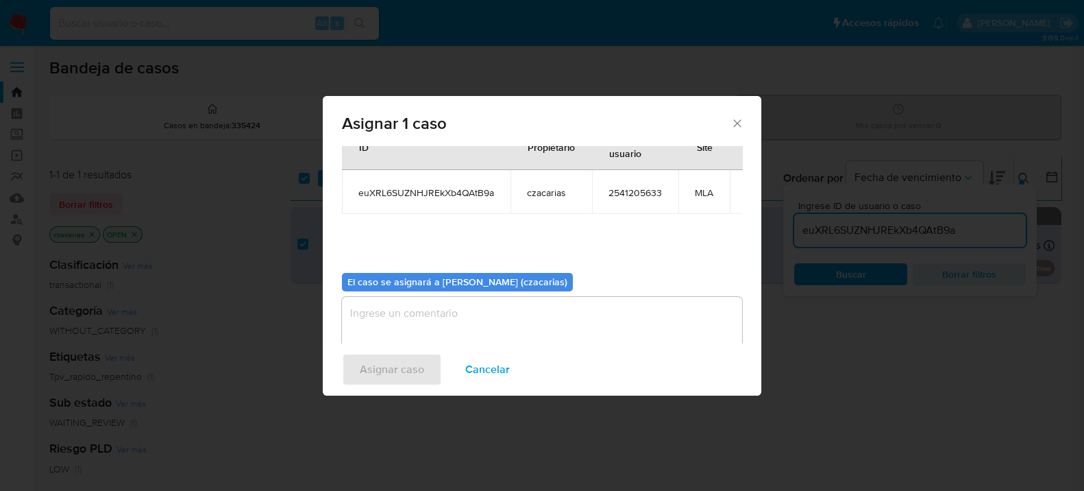
scroll to position [70, 0]
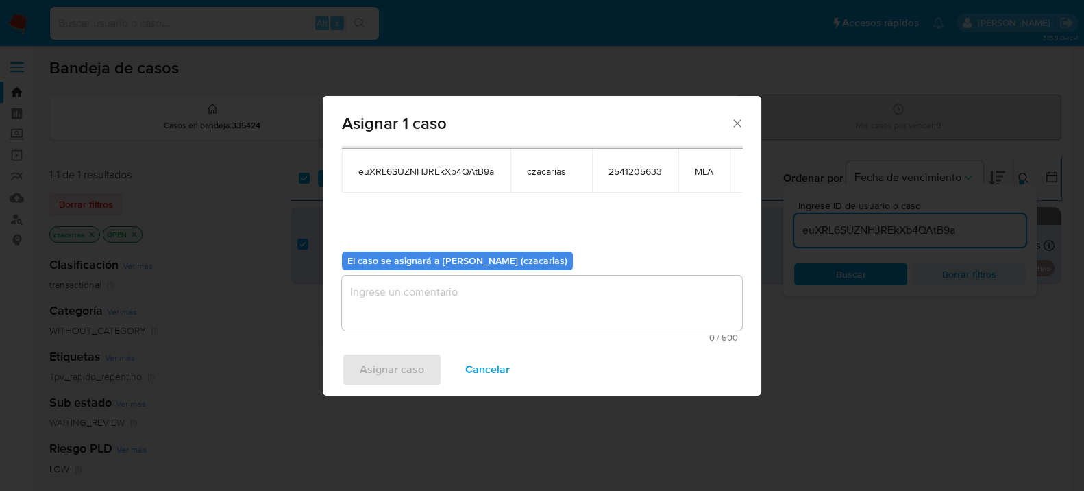
click at [417, 310] on textarea "assign-modal" at bounding box center [542, 303] width 400 height 55
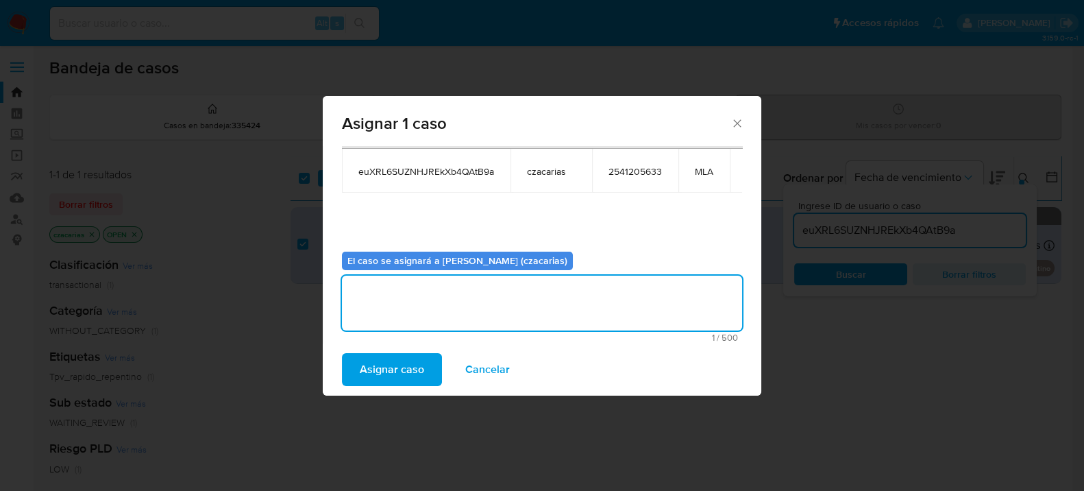
click at [384, 381] on span "Asignar caso" at bounding box center [392, 369] width 64 height 30
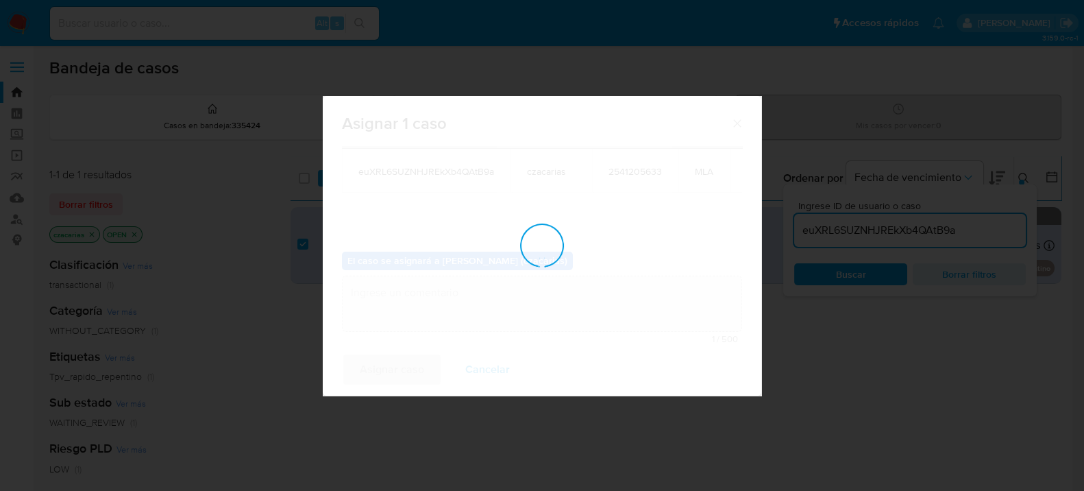
checkbox input "false"
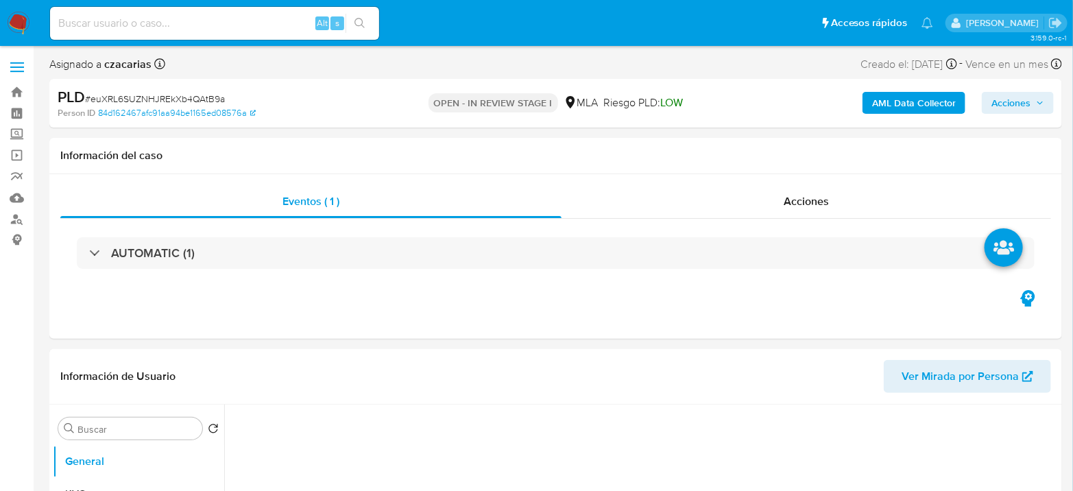
select select "10"
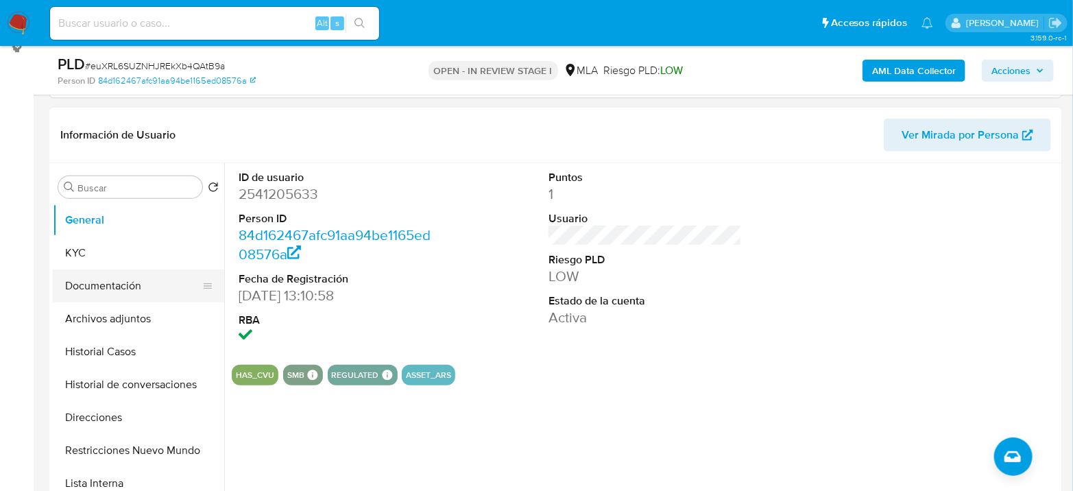
scroll to position [228, 0]
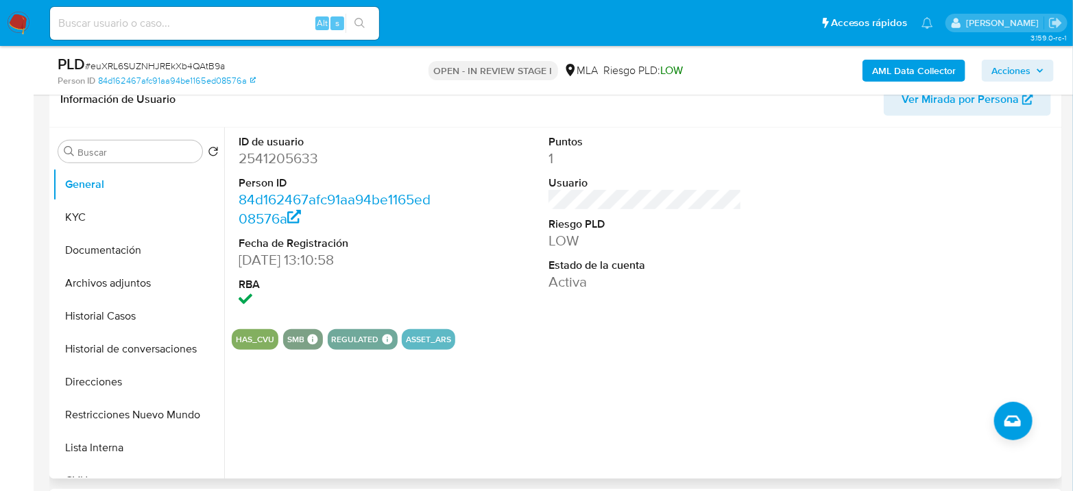
drag, startPoint x: 103, startPoint y: 304, endPoint x: 415, endPoint y: 154, distance: 346.4
click at [103, 304] on button "Historial Casos" at bounding box center [138, 315] width 171 height 33
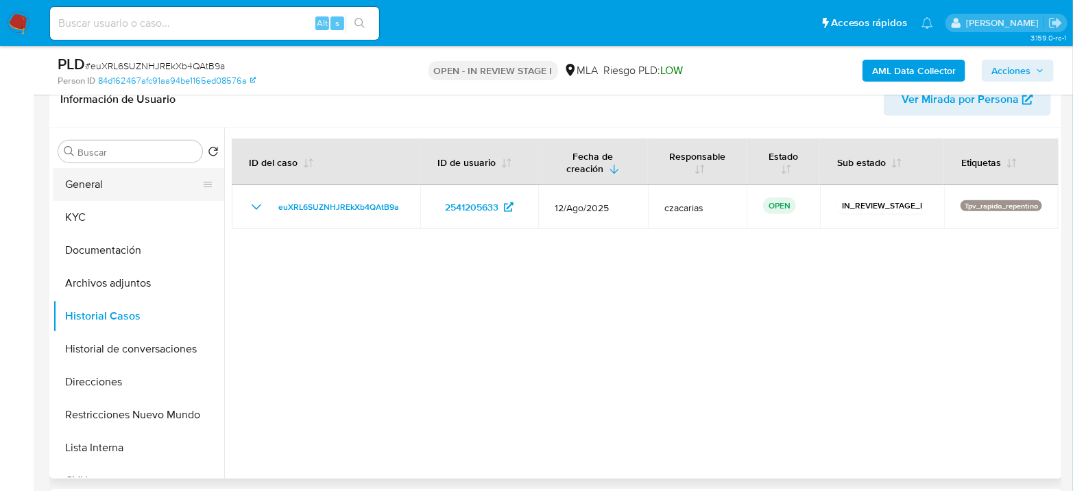
click at [117, 180] on button "General" at bounding box center [133, 184] width 160 height 33
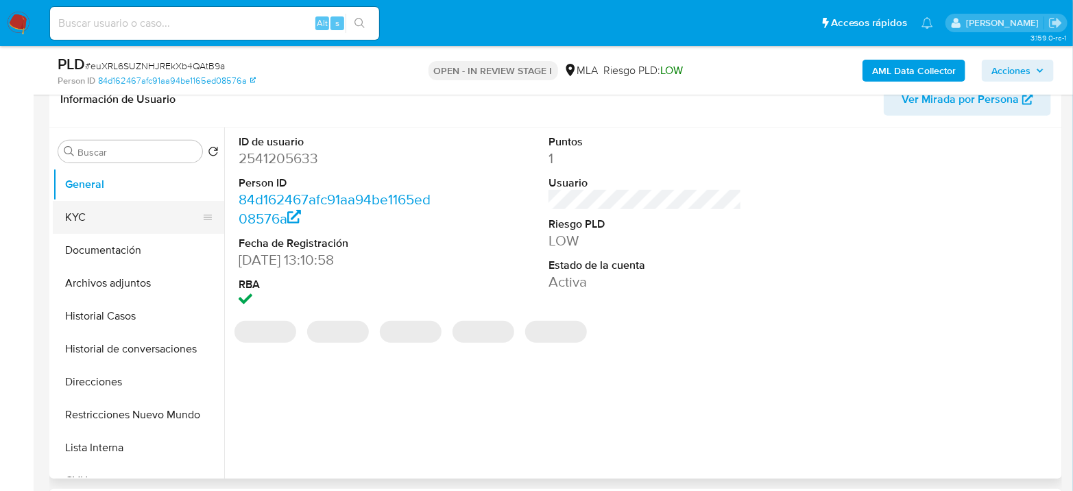
click at [140, 215] on button "KYC" at bounding box center [133, 217] width 160 height 33
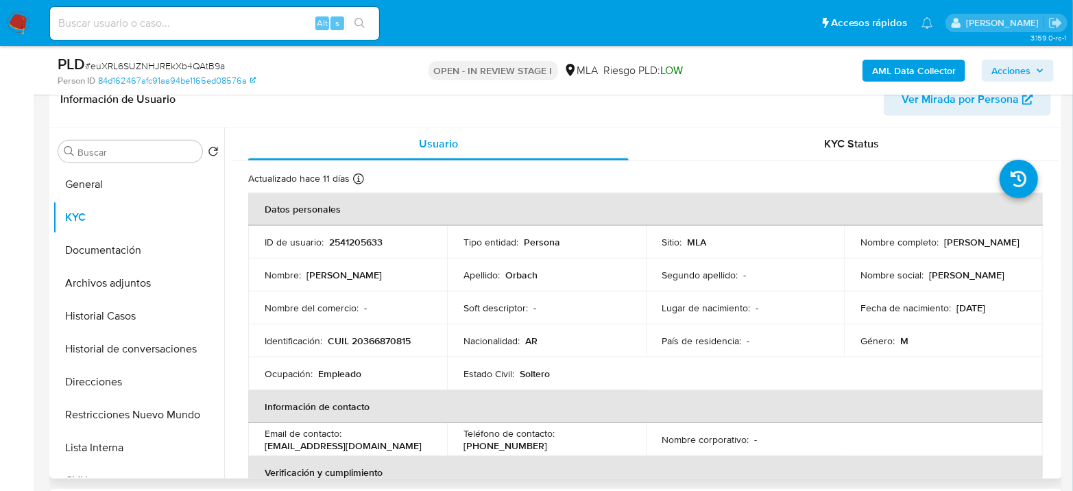
click at [358, 225] on th "Datos personales" at bounding box center [645, 209] width 794 height 33
click at [356, 233] on td "ID de usuario : 2541205633" at bounding box center [347, 241] width 199 height 33
click at [357, 244] on p "2541205633" at bounding box center [355, 242] width 53 height 12
click at [358, 244] on p "2541205633" at bounding box center [355, 242] width 53 height 12
copy p "2541205633"
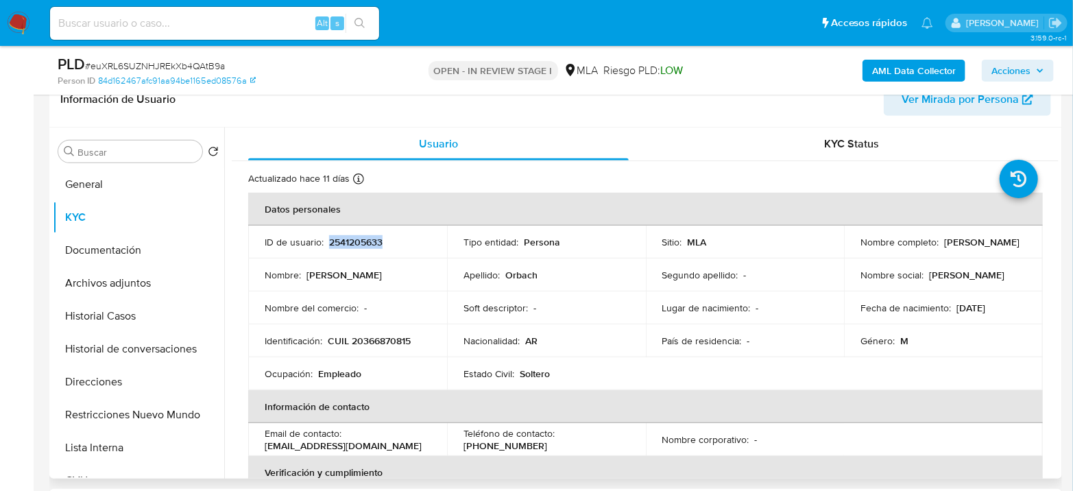
click at [356, 247] on p "2541205633" at bounding box center [355, 242] width 53 height 12
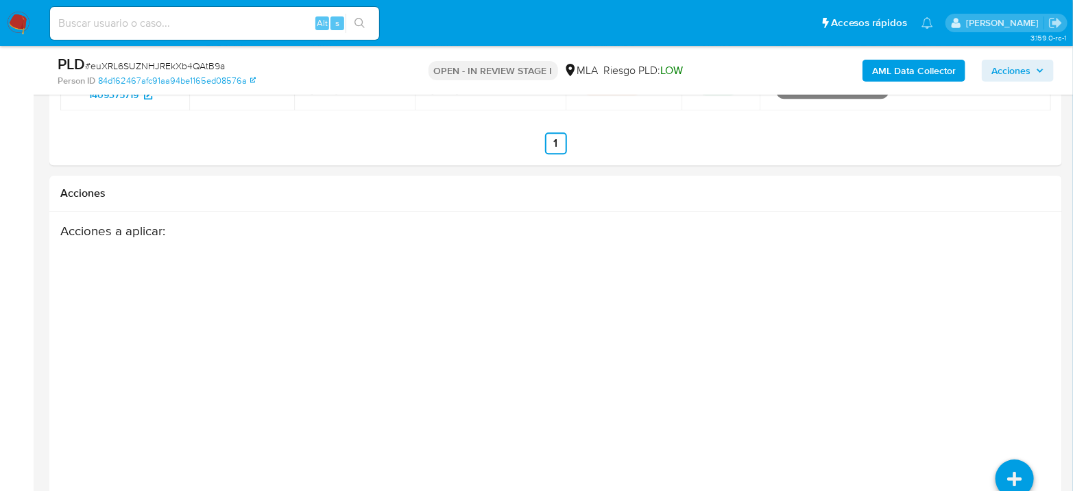
scroll to position [1960, 0]
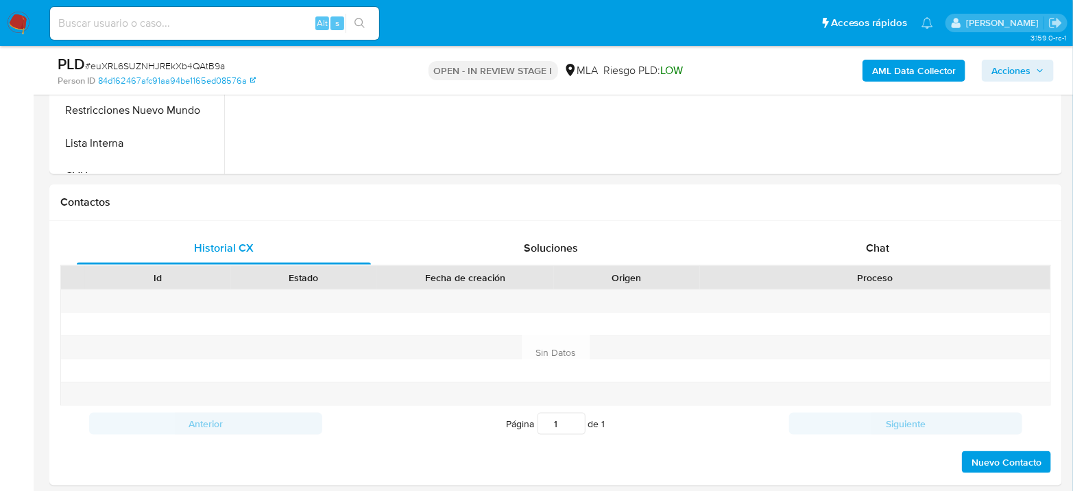
select select "10"
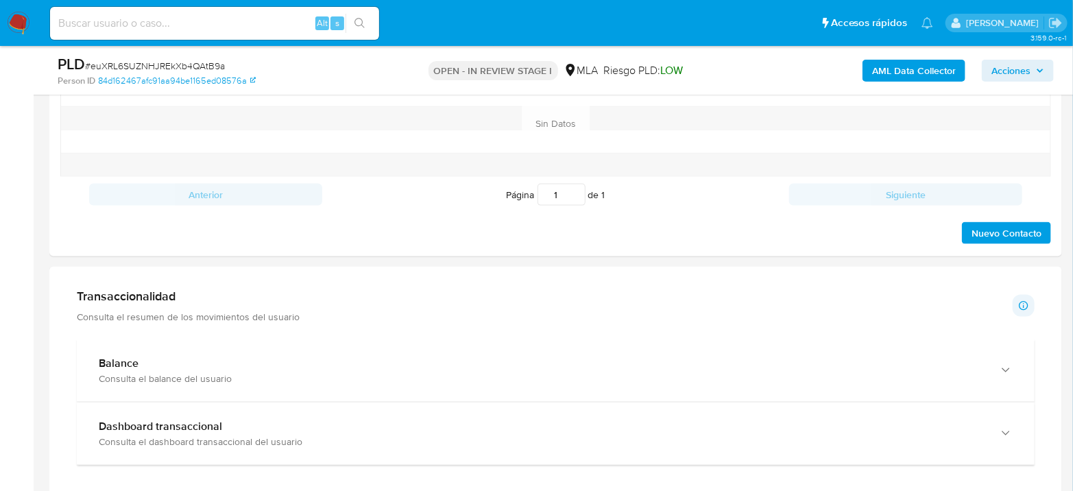
scroll to position [914, 0]
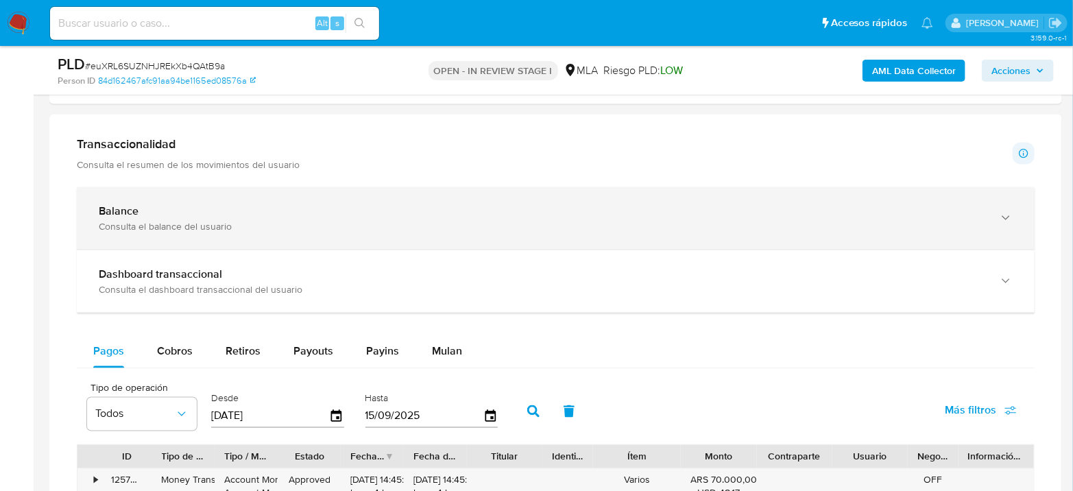
click at [171, 228] on div "Consulta el balance del usuario" at bounding box center [542, 226] width 886 height 12
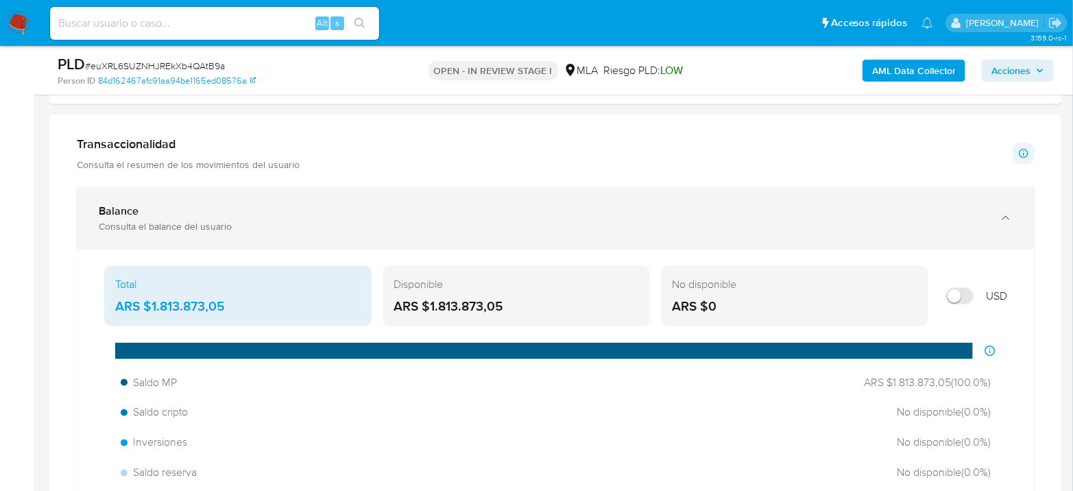
click at [171, 228] on div "Consulta el balance del usuario" at bounding box center [542, 226] width 886 height 12
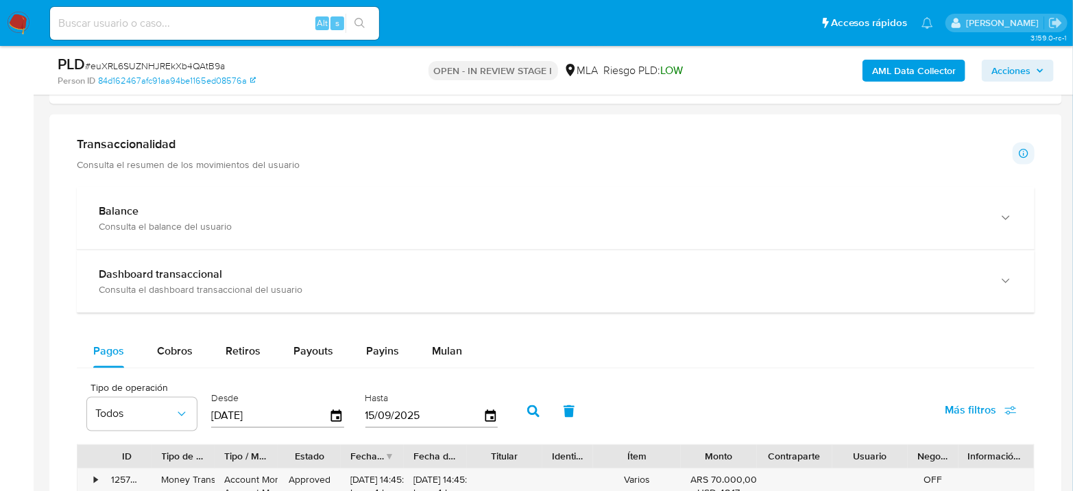
click at [220, 154] on div "Transaccionalidad Consulta el resumen de los movimientos del usuario" at bounding box center [188, 153] width 223 height 34
click at [156, 159] on p "Consulta el resumen de los movimientos del usuario" at bounding box center [188, 164] width 223 height 12
click at [150, 146] on h1 "Transaccionalidad" at bounding box center [188, 143] width 223 height 15
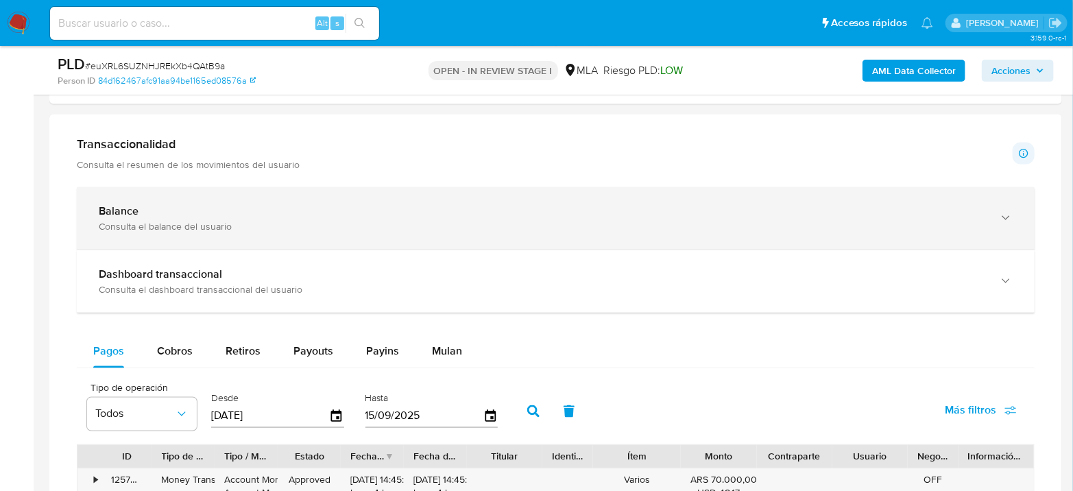
click at [176, 220] on div "Consulta el balance del usuario" at bounding box center [542, 226] width 886 height 12
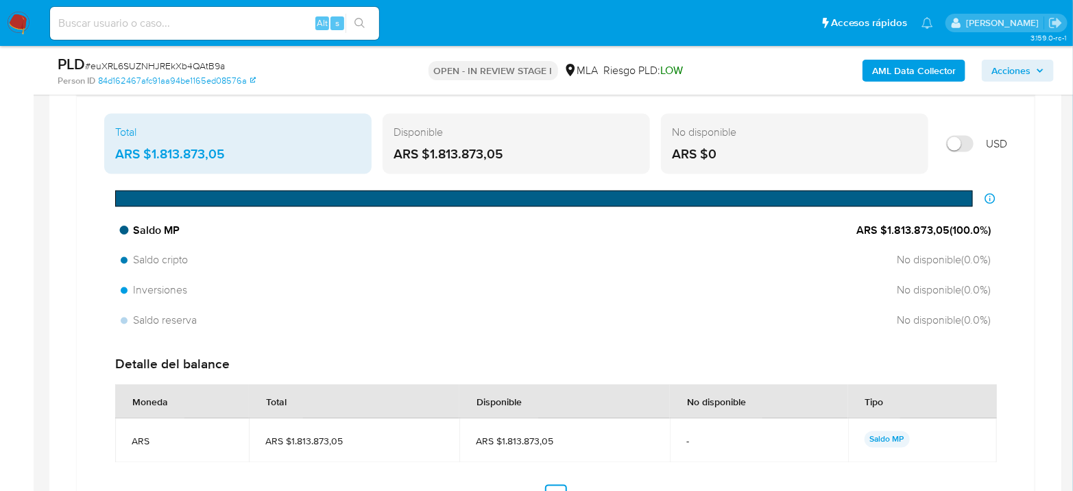
scroll to position [990, 0]
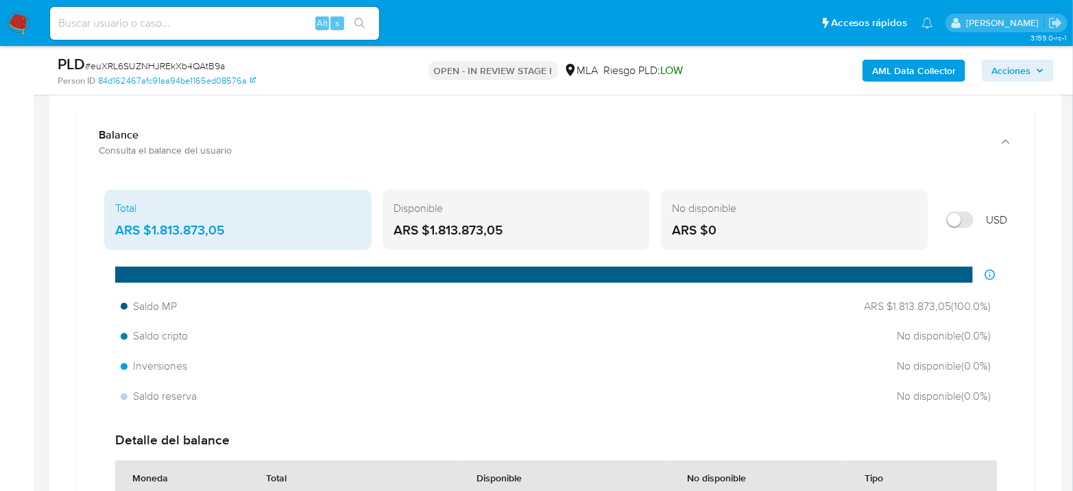
drag, startPoint x: 532, startPoint y: 230, endPoint x: 114, endPoint y: 217, distance: 417.6
click at [114, 217] on div "Total ARS $1.813.873,05 Disponible ARS $1.813.873,05 No disponible ARS $0 USD" at bounding box center [555, 220] width 903 height 60
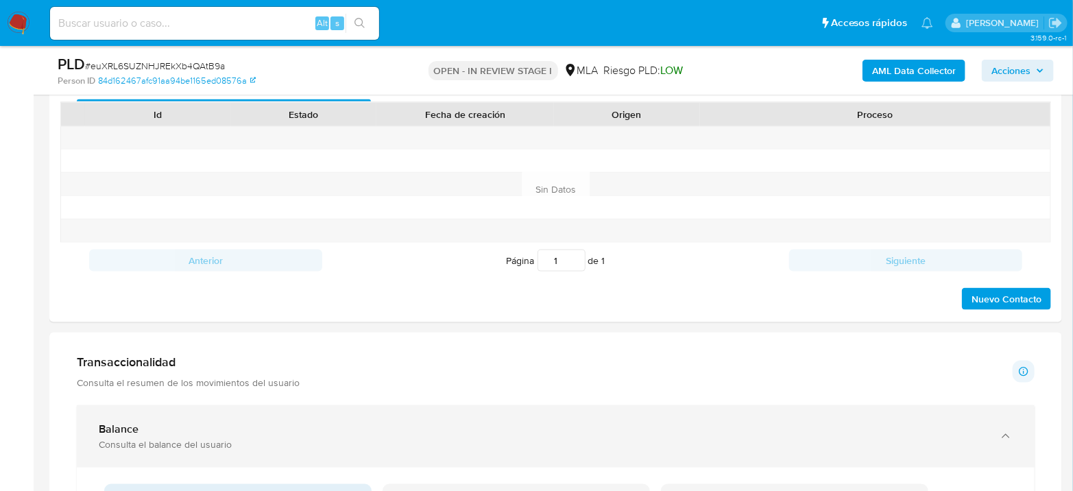
scroll to position [837, 0]
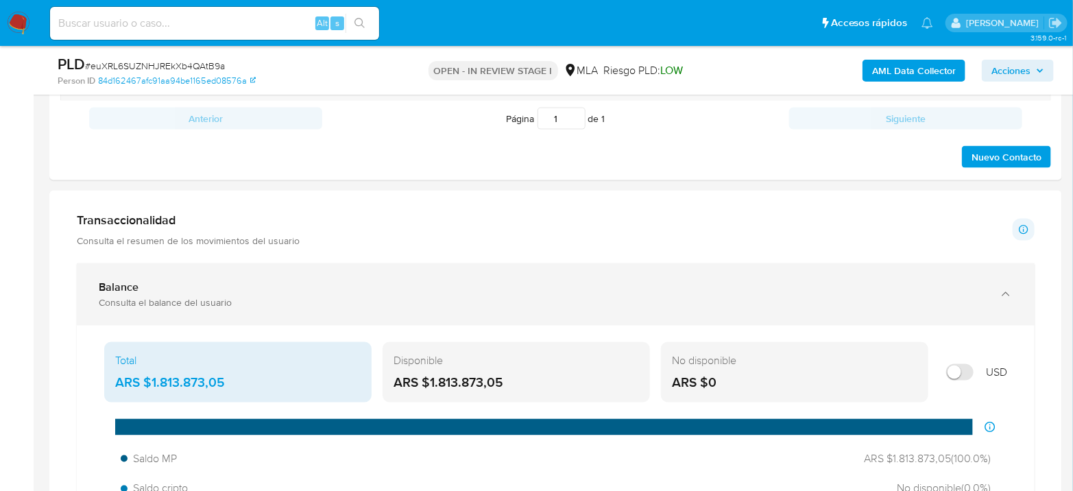
click at [167, 289] on div "Balance" at bounding box center [542, 287] width 886 height 14
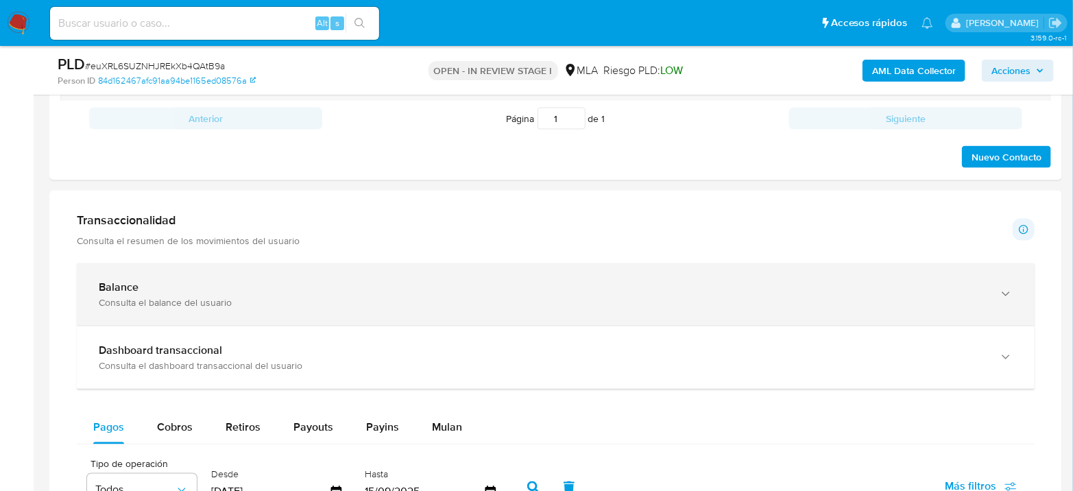
click at [165, 284] on div "Balance" at bounding box center [542, 287] width 886 height 14
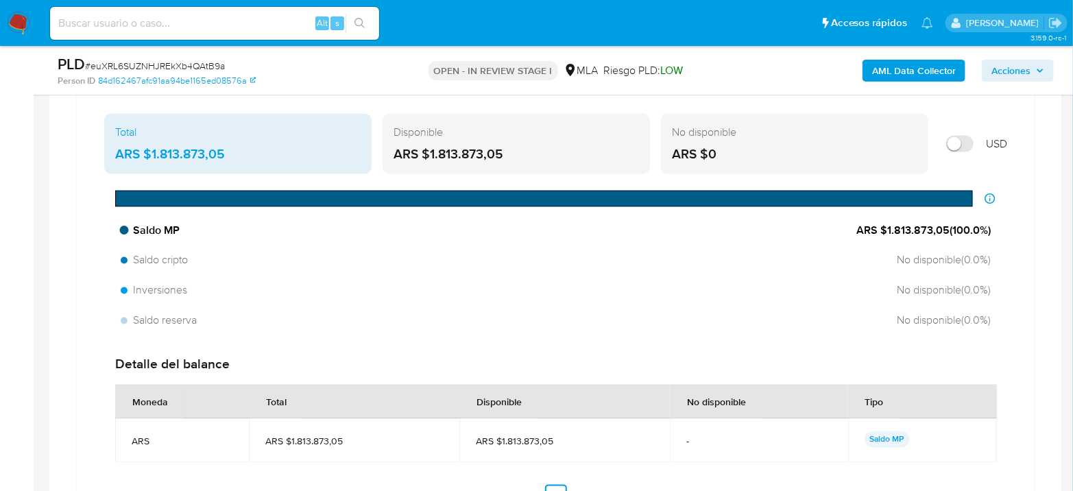
scroll to position [990, 0]
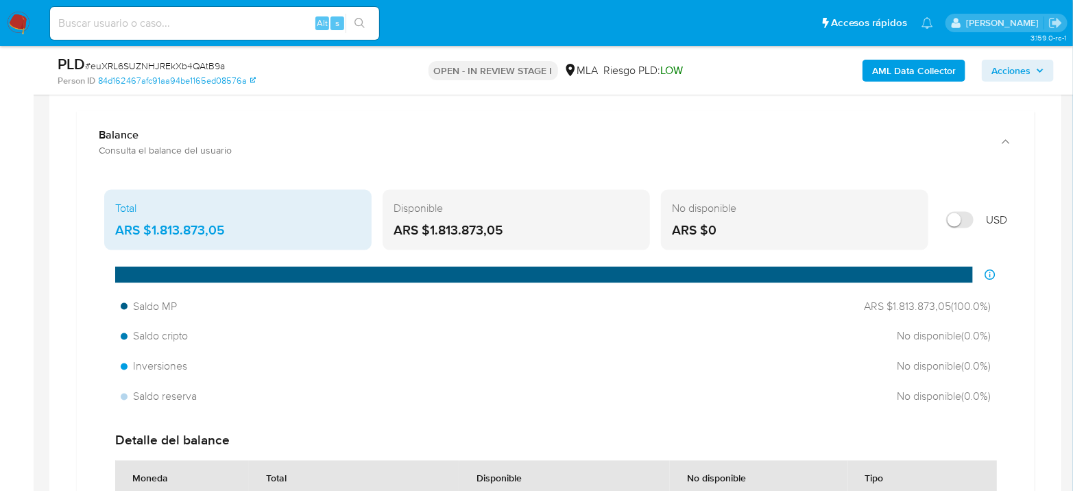
click at [330, 201] on div "Total" at bounding box center [237, 208] width 245 height 15
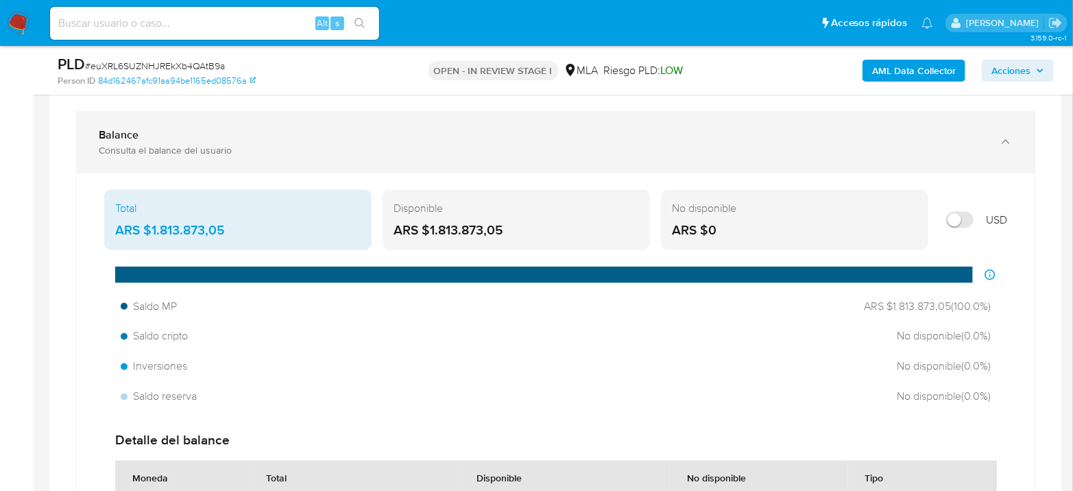
click at [289, 164] on div "Balance Consulta el balance del usuario" at bounding box center [555, 142] width 957 height 62
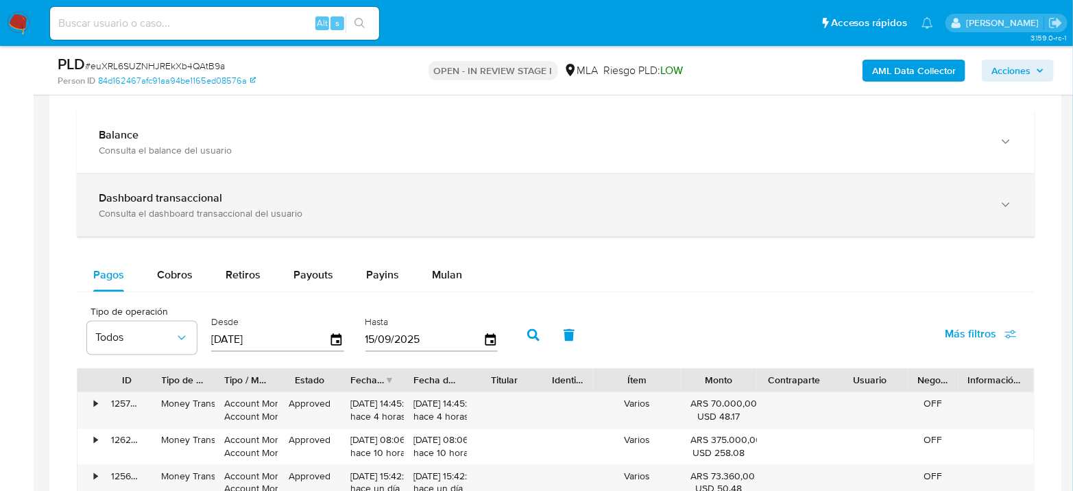
click at [406, 201] on div "Dashboard transaccional" at bounding box center [542, 198] width 886 height 14
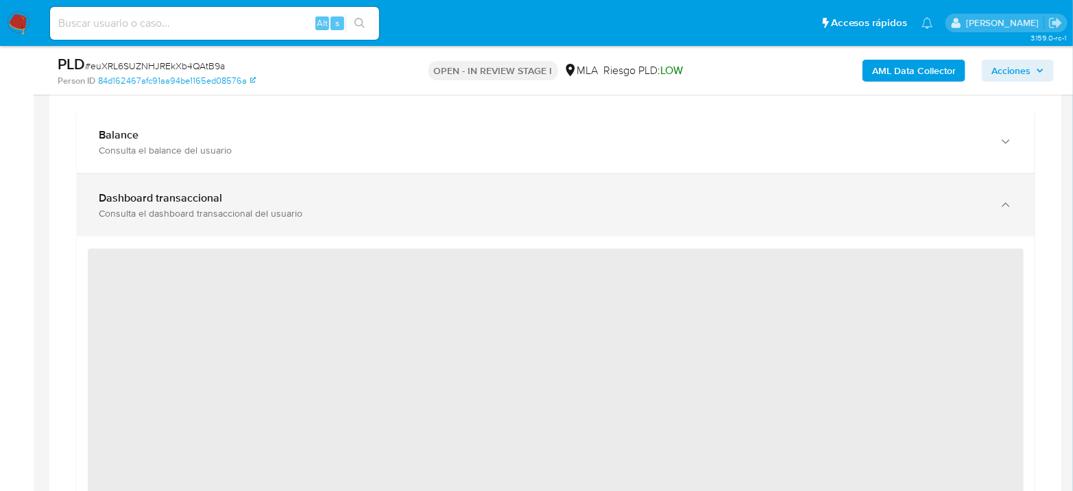
click at [363, 199] on div "Dashboard transaccional" at bounding box center [542, 198] width 886 height 14
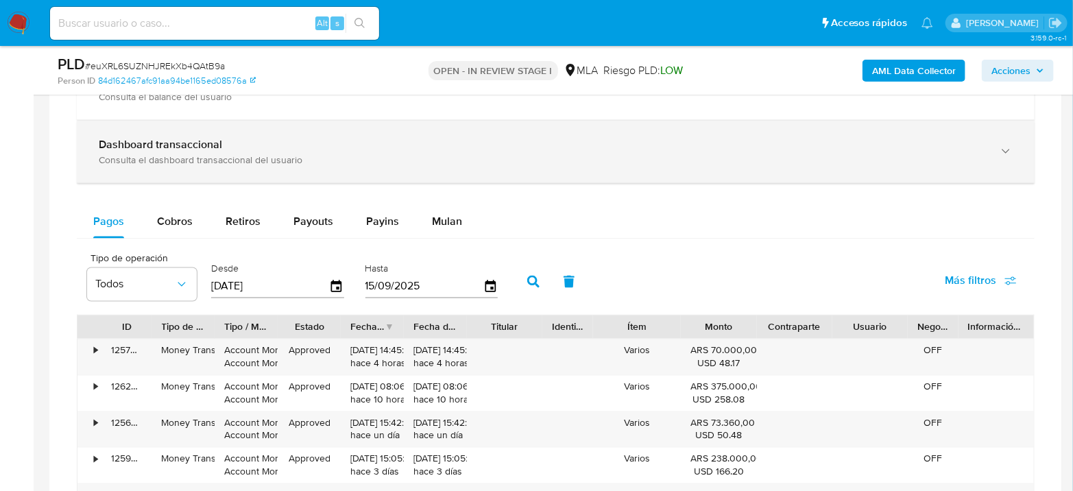
scroll to position [1066, 0]
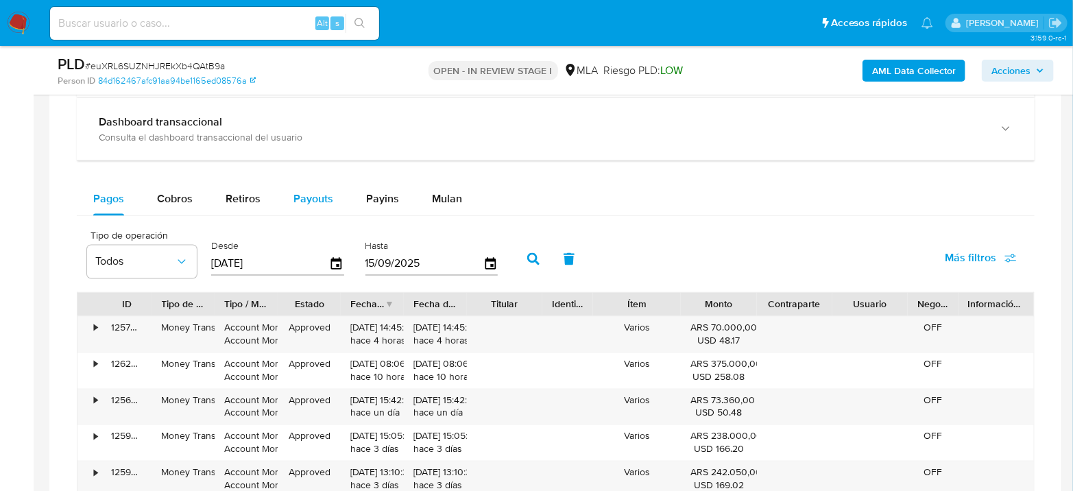
click at [280, 191] on button "Payouts" at bounding box center [313, 199] width 73 height 33
select select "10"
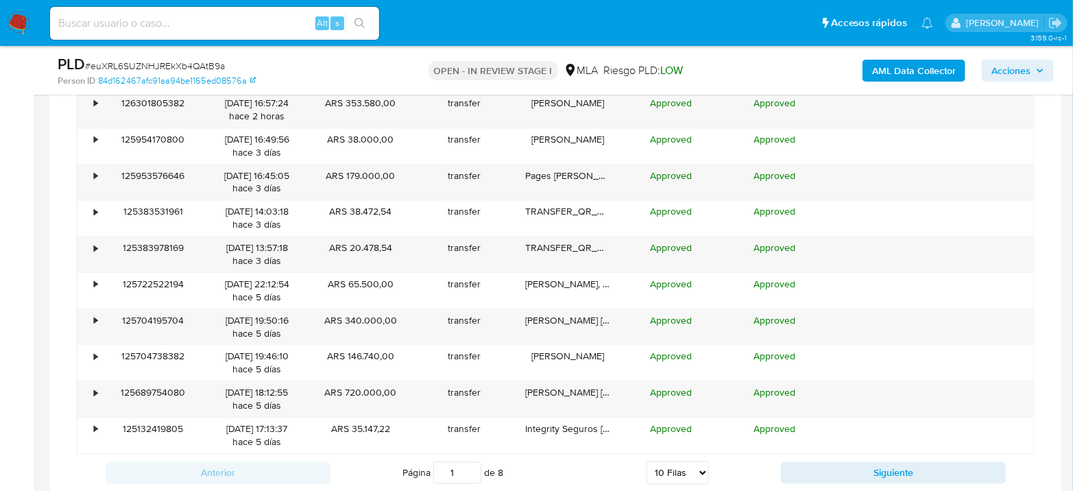
scroll to position [1371, 0]
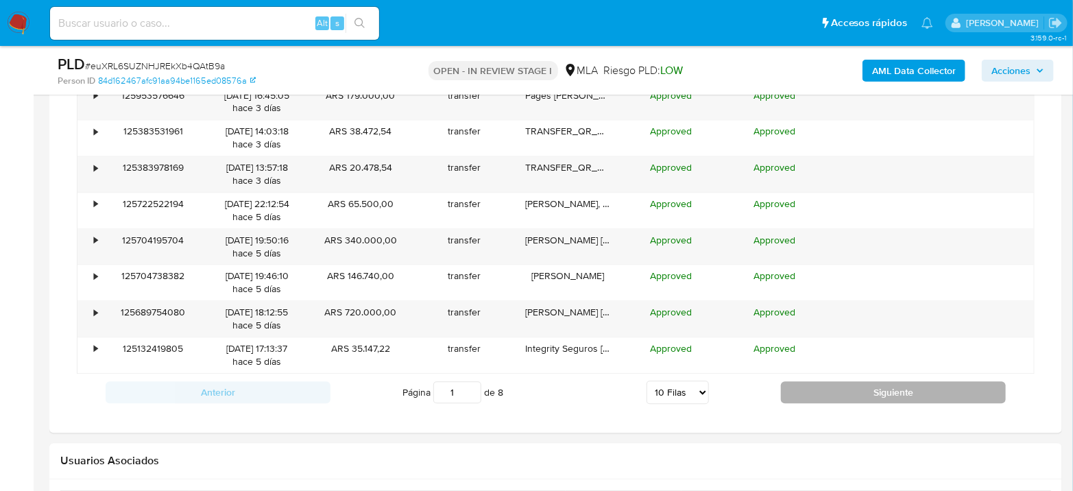
click at [877, 384] on button "Siguiente" at bounding box center [893, 392] width 225 height 22
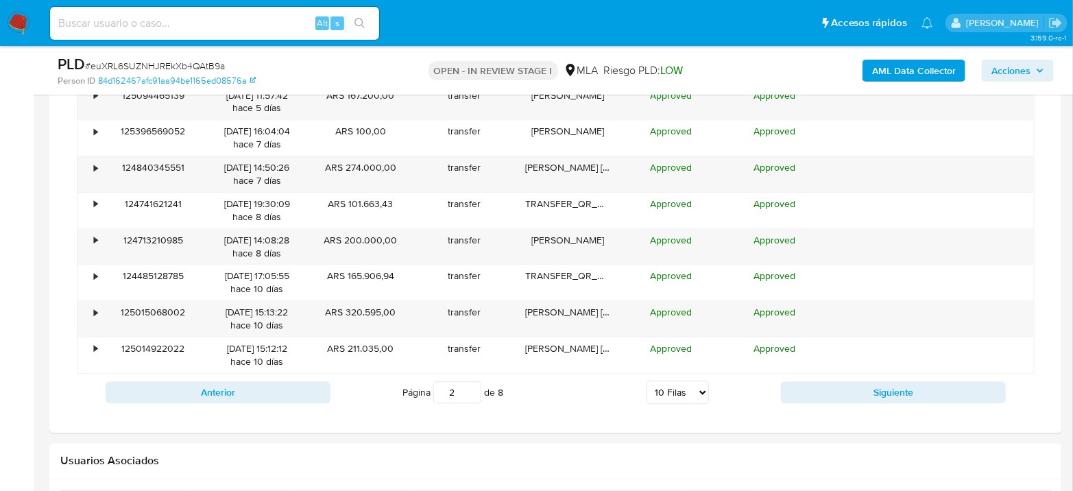
click at [877, 374] on div "Anterior Página 2 de 8 5 [PERSON_NAME] 10 [PERSON_NAME] 20 [PERSON_NAME] 25 [PE…" at bounding box center [555, 392] width 957 height 37
click at [918, 387] on button "Siguiente" at bounding box center [893, 392] width 225 height 22
type input "3"
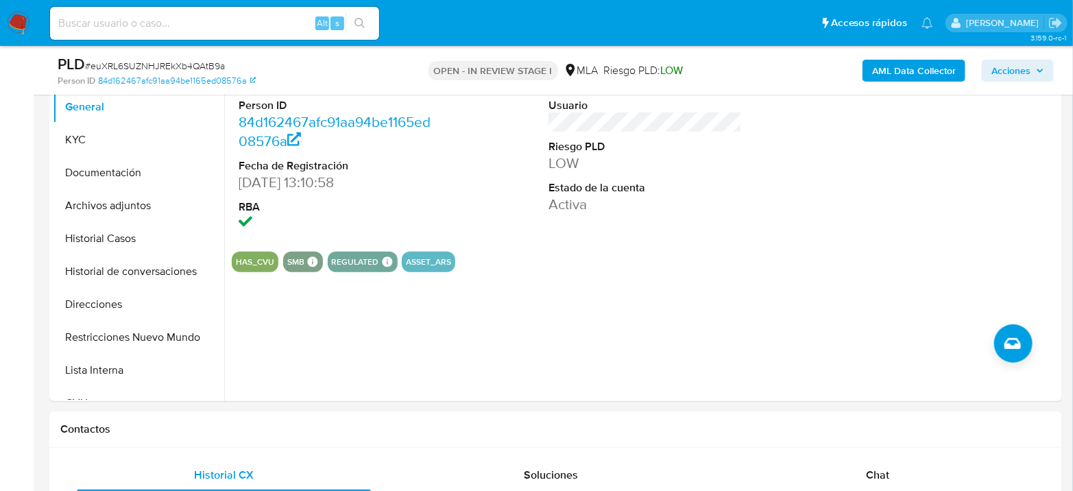
scroll to position [152, 0]
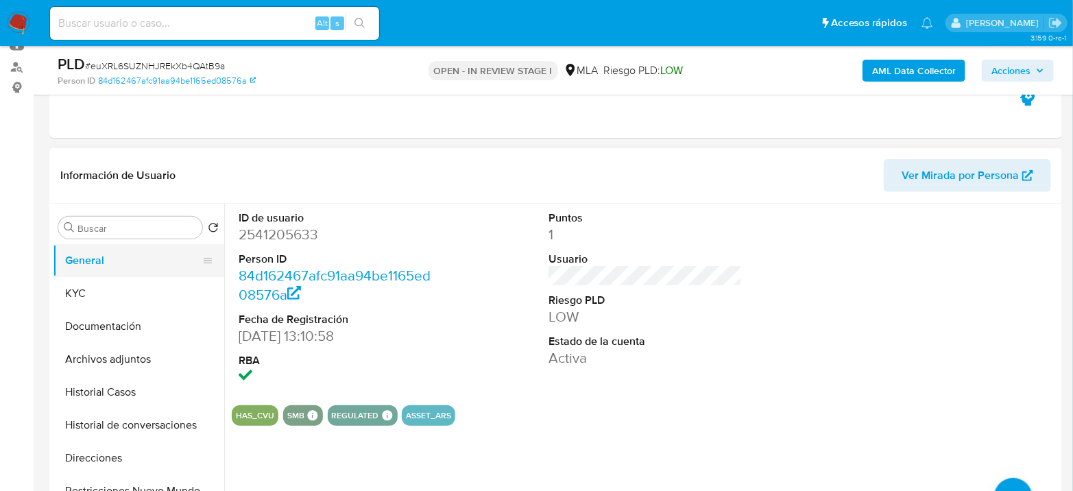
drag, startPoint x: 82, startPoint y: 270, endPoint x: 90, endPoint y: 291, distance: 22.8
click at [82, 271] on button "General" at bounding box center [138, 260] width 171 height 33
click at [92, 291] on button "KYC" at bounding box center [133, 293] width 160 height 33
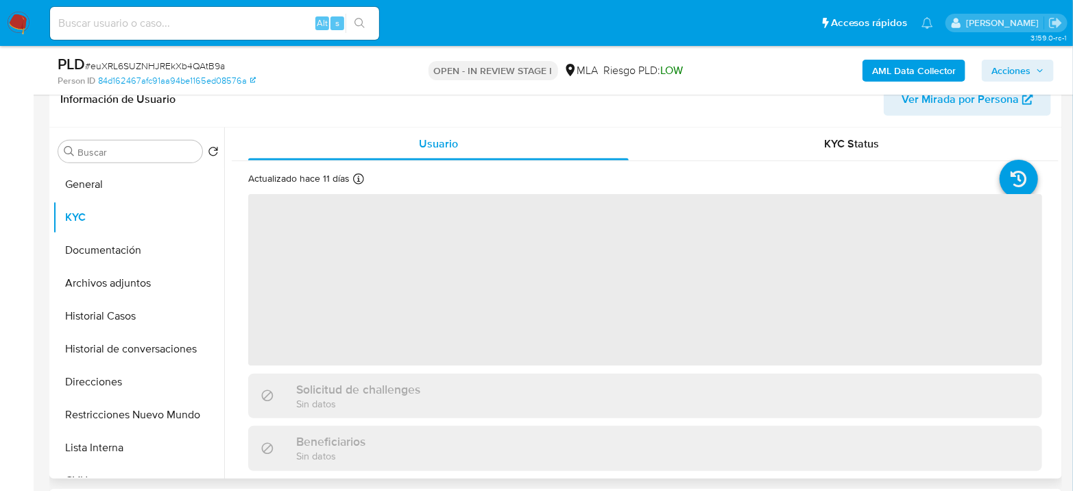
scroll to position [76, 0]
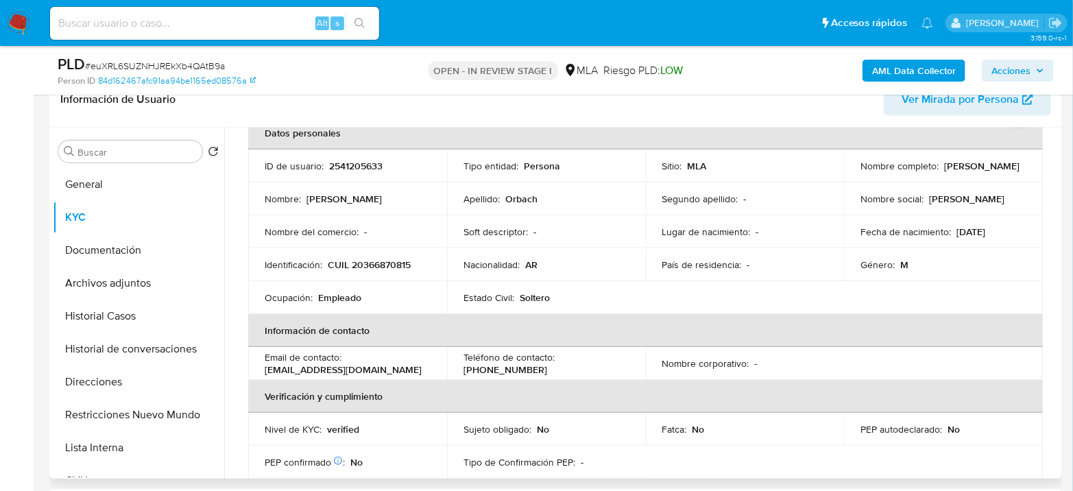
click at [373, 269] on td "Identificación : CUIL 20366870815" at bounding box center [347, 264] width 199 height 33
click at [373, 269] on p "CUIL 20366870815" at bounding box center [369, 264] width 83 height 12
copy p "20366870815"
click at [387, 267] on p "CUIL 20366870815" at bounding box center [369, 264] width 83 height 12
click at [388, 266] on p "CUIL 20366870815" at bounding box center [369, 264] width 83 height 12
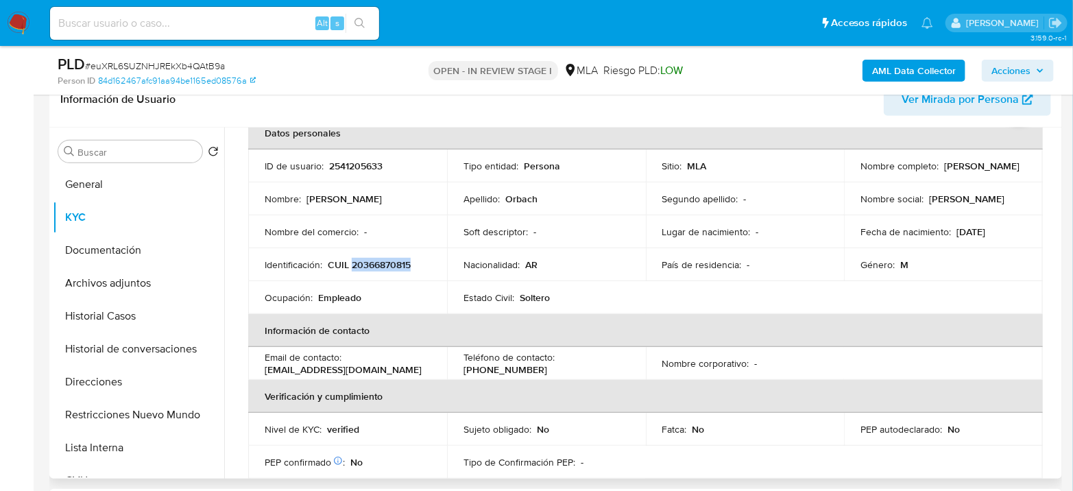
click at [378, 266] on p "CUIL 20366870815" at bounding box center [369, 264] width 83 height 12
click at [378, 265] on p "CUIL 20366870815" at bounding box center [369, 264] width 83 height 12
click at [95, 289] on button "Archivos adjuntos" at bounding box center [133, 283] width 160 height 33
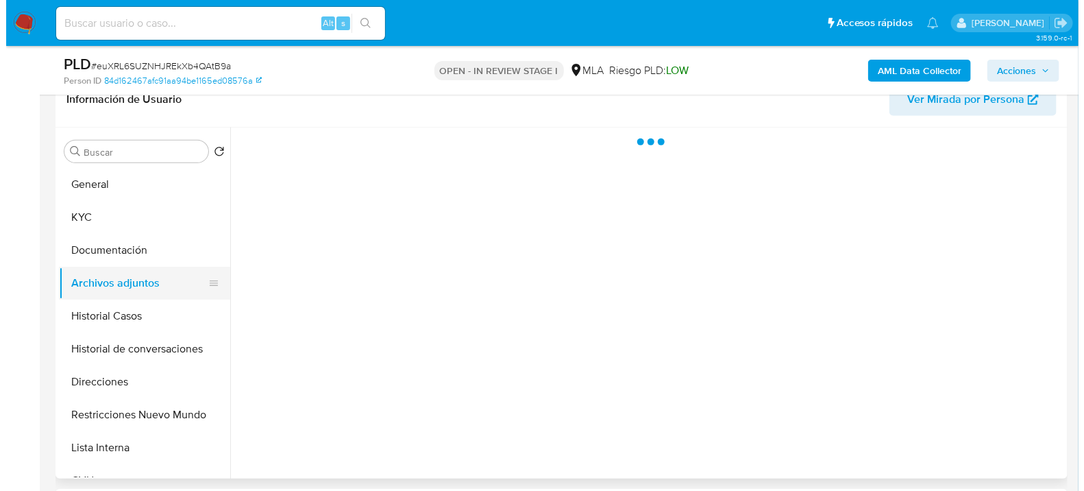
scroll to position [0, 0]
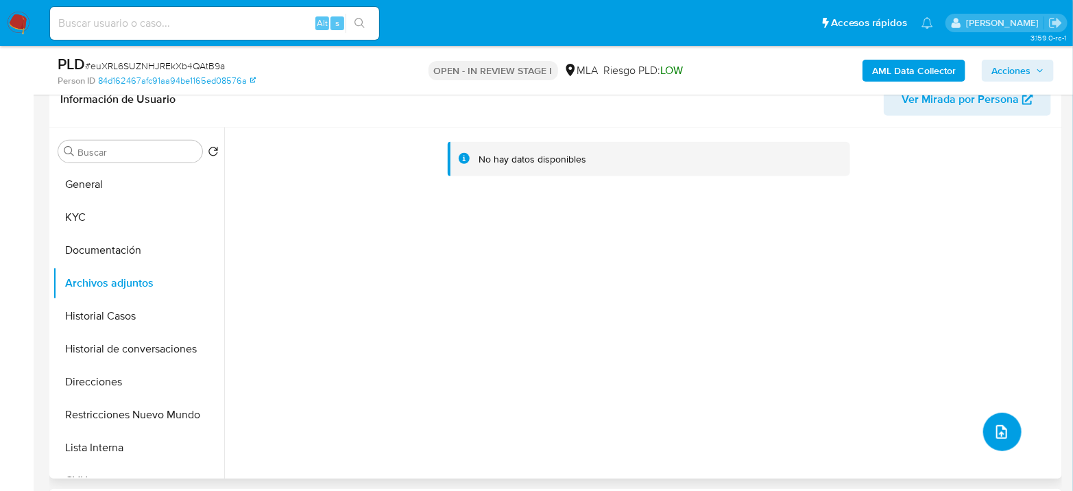
click at [1009, 430] on button "upload-file" at bounding box center [1002, 432] width 38 height 38
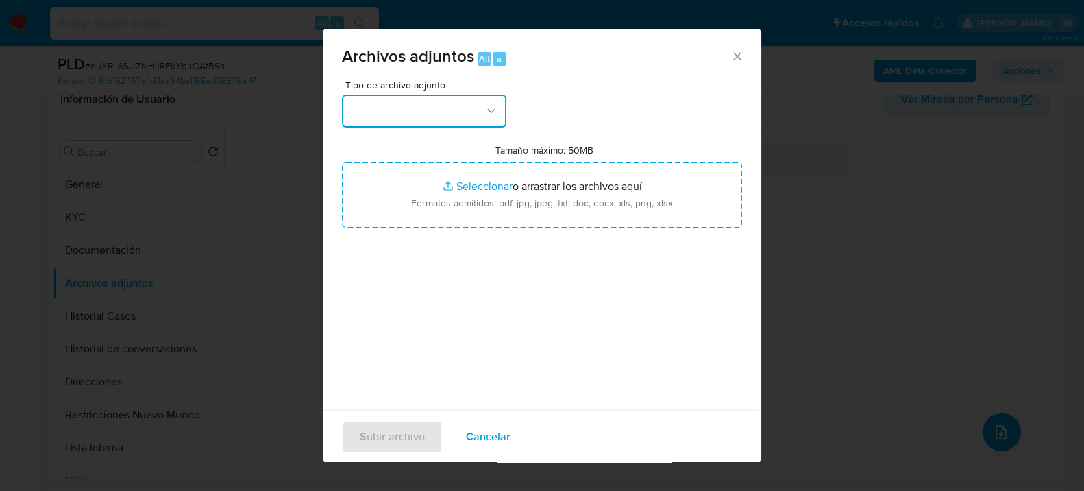
click at [462, 125] on button "button" at bounding box center [424, 111] width 164 height 33
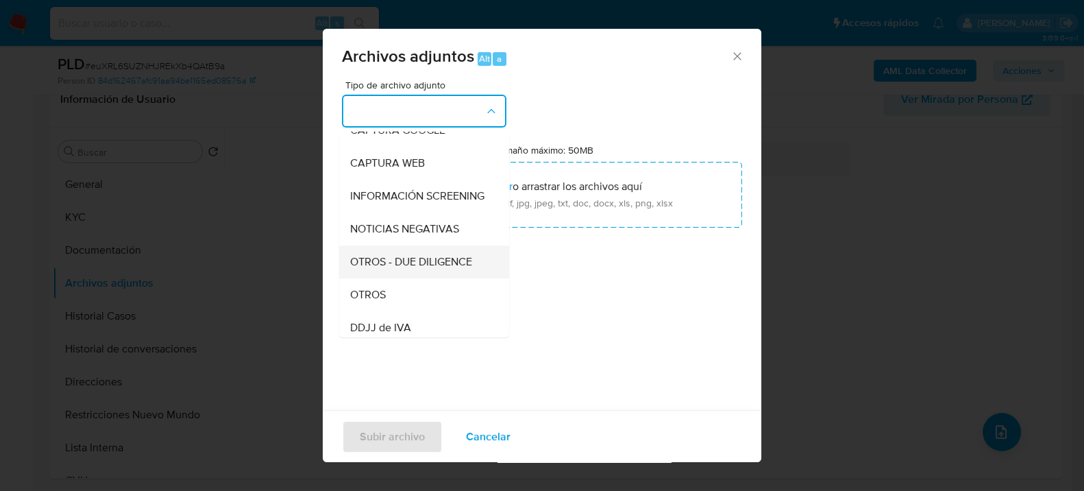
scroll to position [152, 0]
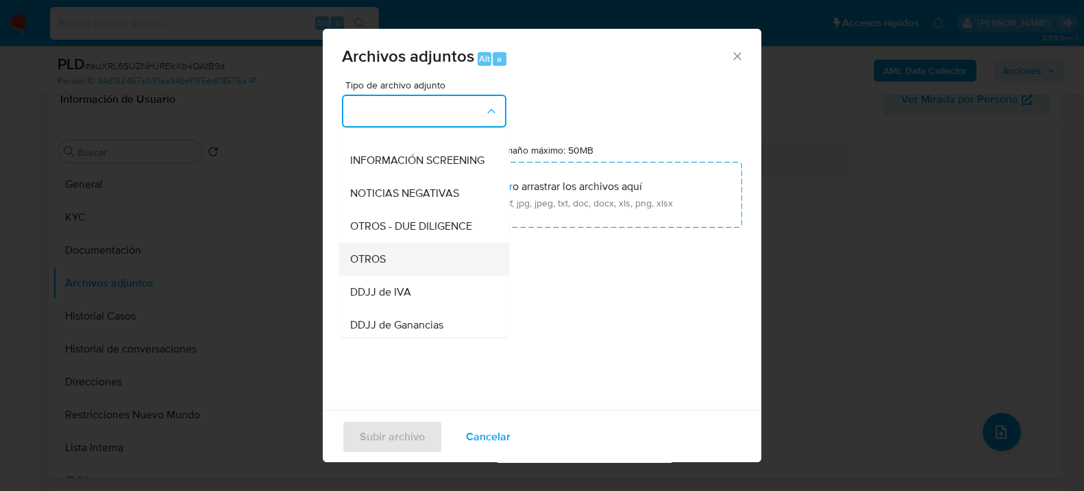
click at [370, 265] on span "OTROS" at bounding box center [368, 259] width 36 height 14
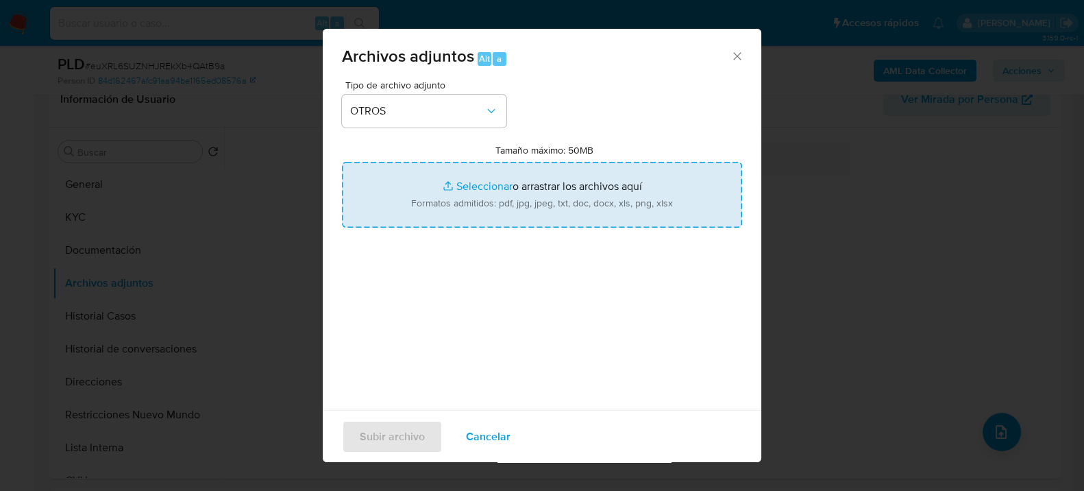
type input "C:\fakepath\Movimientos-2541205633.xlsx"
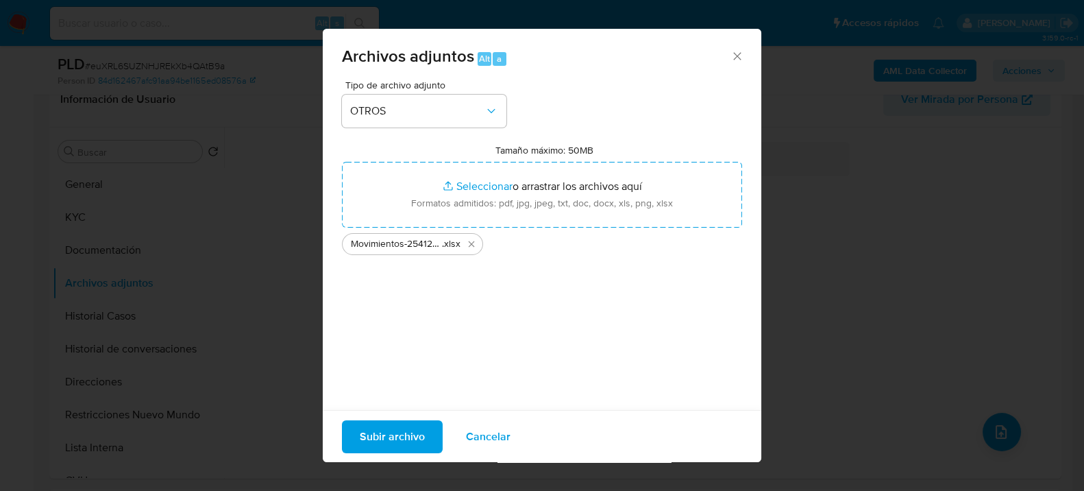
click at [408, 421] on span "Subir archivo" at bounding box center [392, 436] width 65 height 30
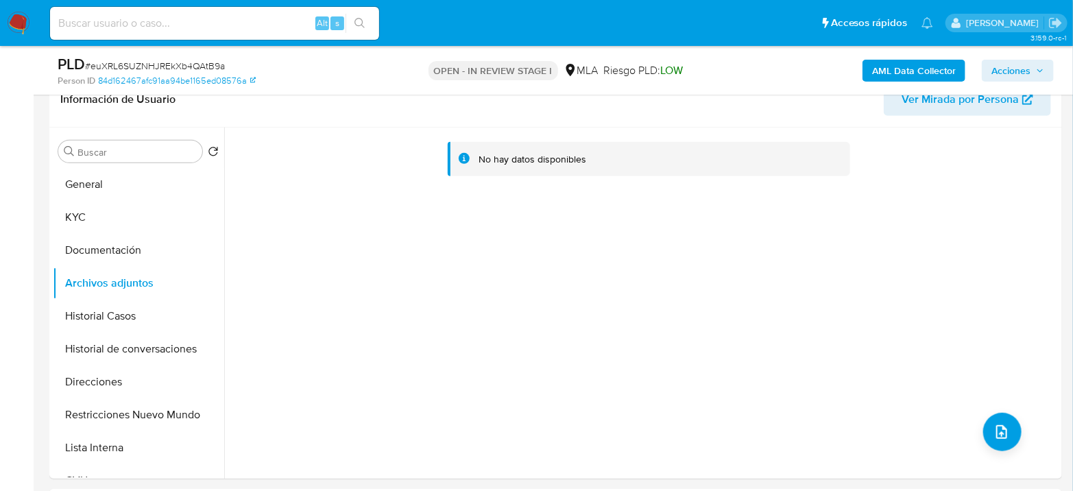
click at [949, 69] on b "AML Data Collector" at bounding box center [914, 71] width 84 height 22
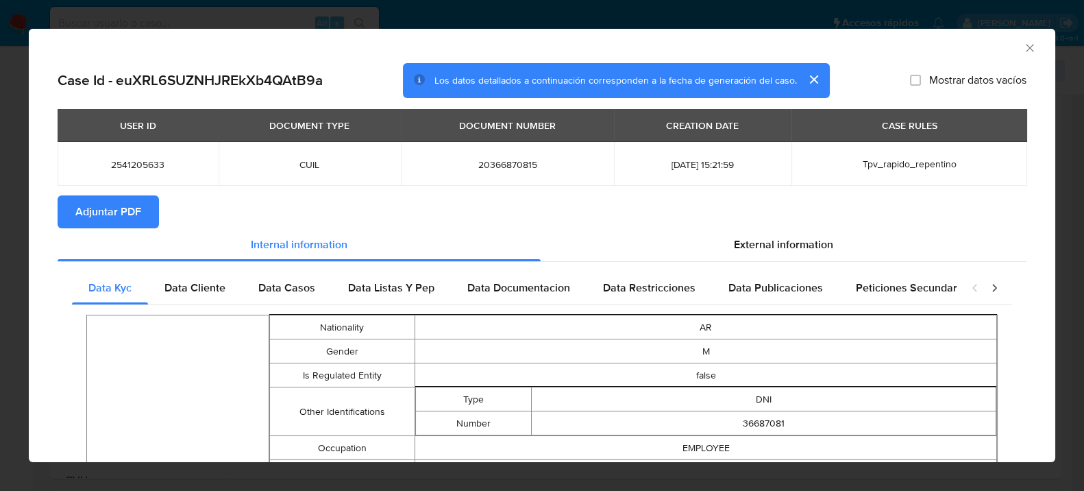
click at [127, 219] on span "Adjuntar PDF" at bounding box center [108, 212] width 66 height 30
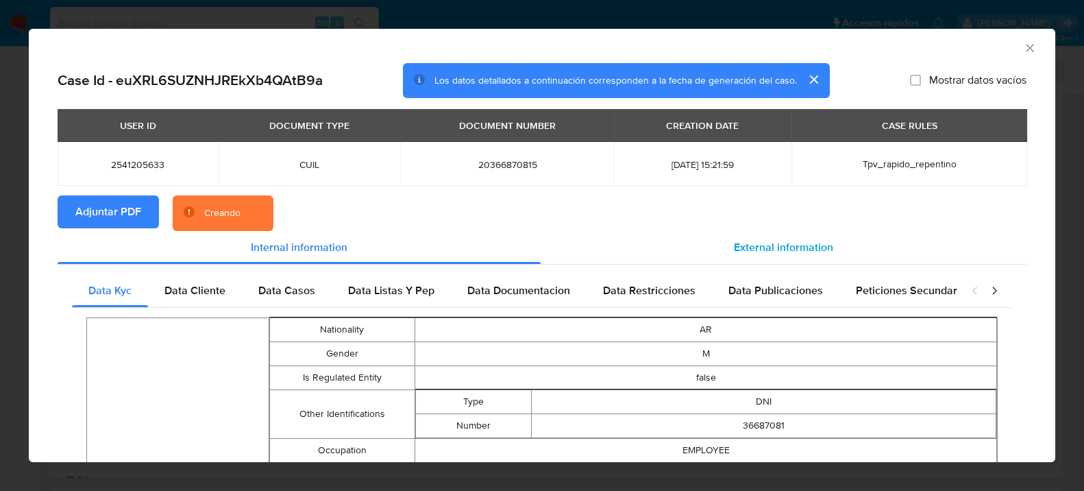
click at [774, 241] on span "External information" at bounding box center [783, 247] width 99 height 16
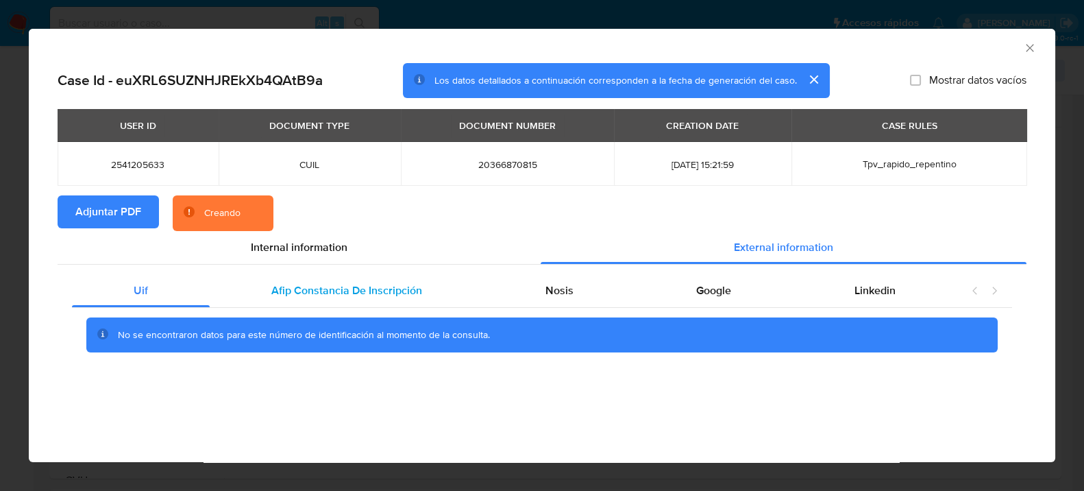
click at [299, 296] on span "Afip Constancia De Inscripción" at bounding box center [346, 290] width 151 height 16
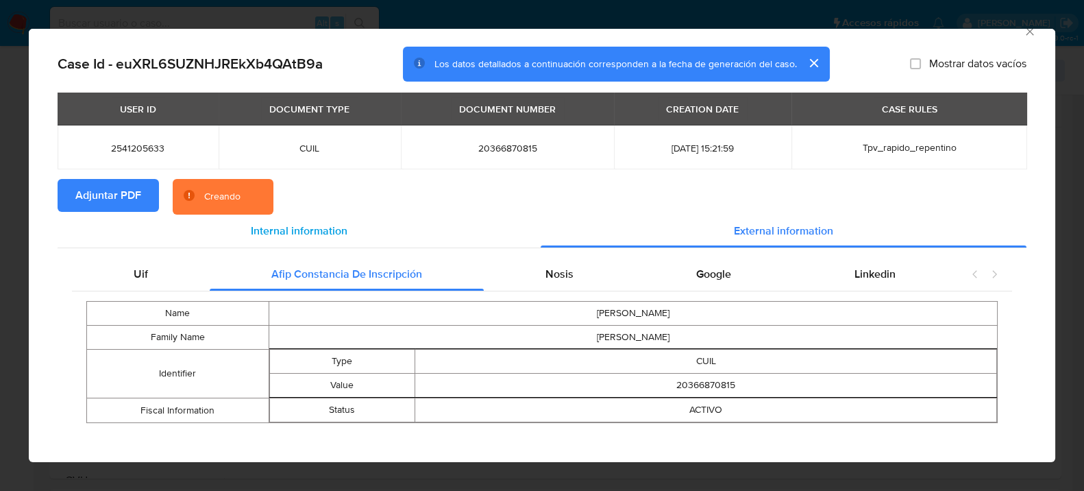
scroll to position [25, 0]
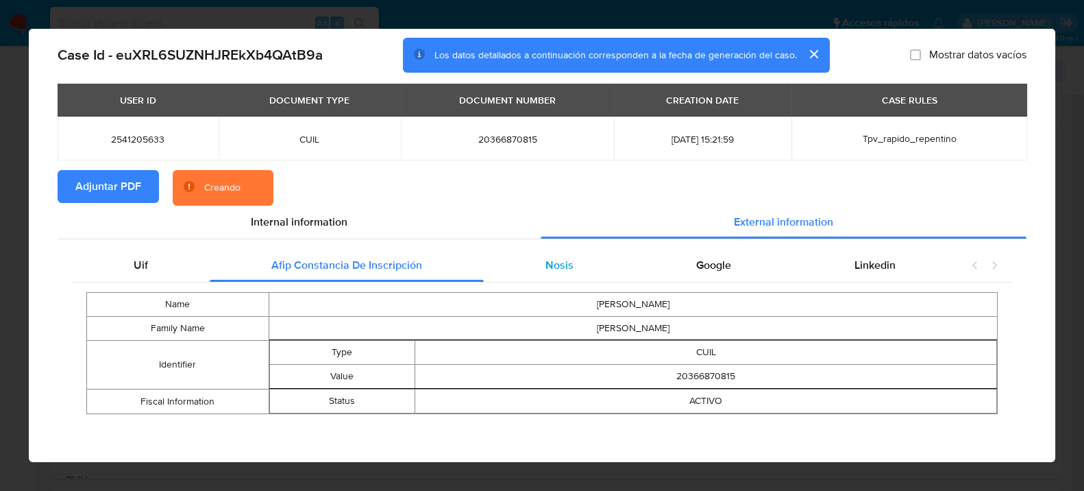
click at [566, 278] on div "Nosis" at bounding box center [559, 265] width 151 height 33
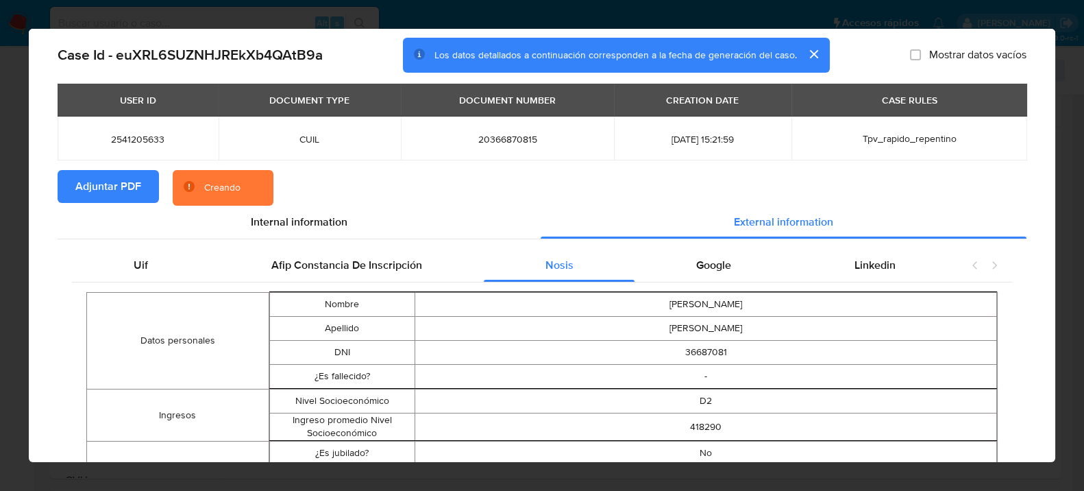
click at [728, 265] on div "Google" at bounding box center [714, 265] width 158 height 33
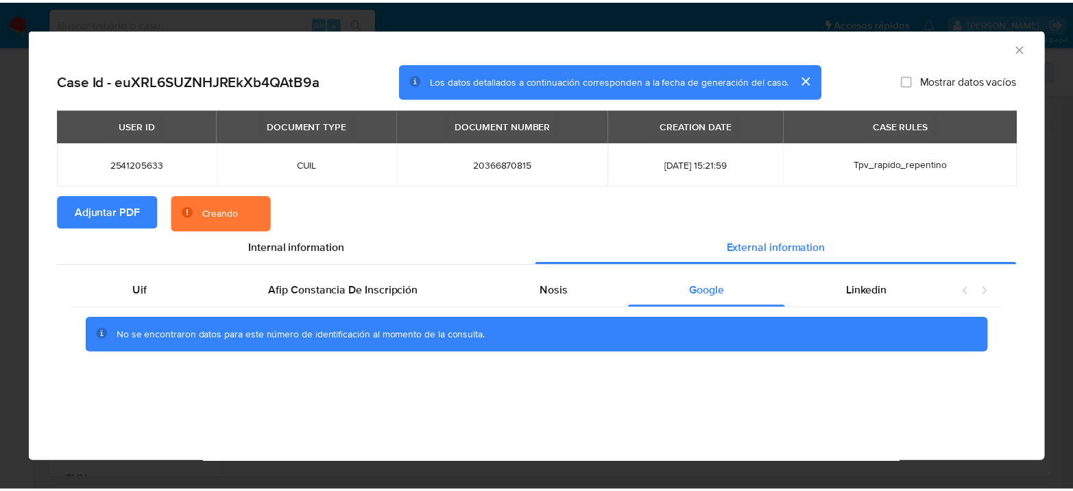
scroll to position [0, 0]
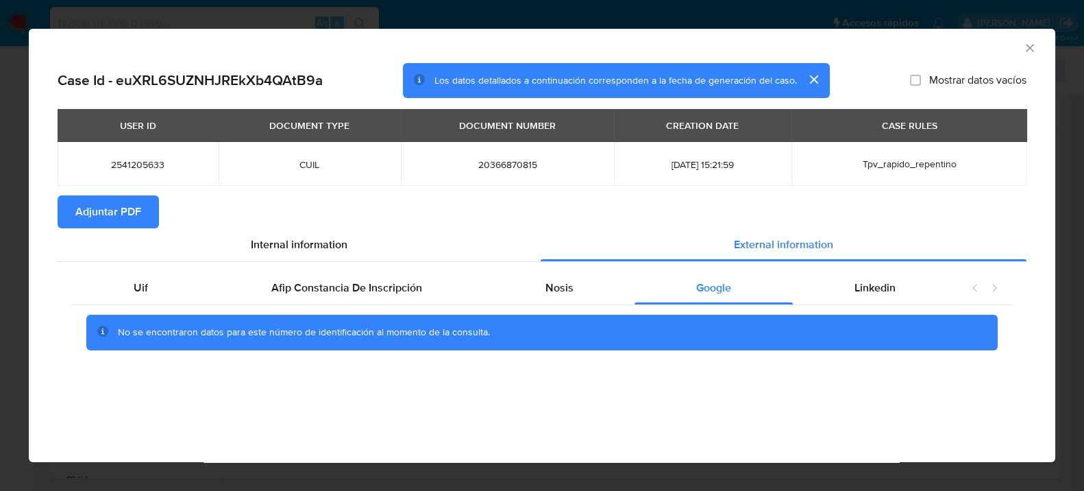
click at [1031, 50] on icon "Cerrar ventana" at bounding box center [1030, 48] width 14 height 14
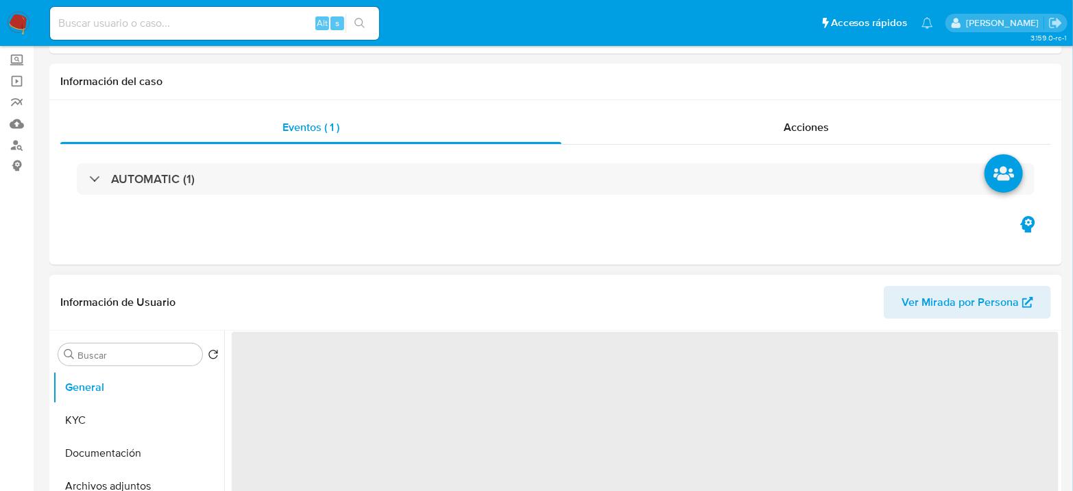
select select "10"
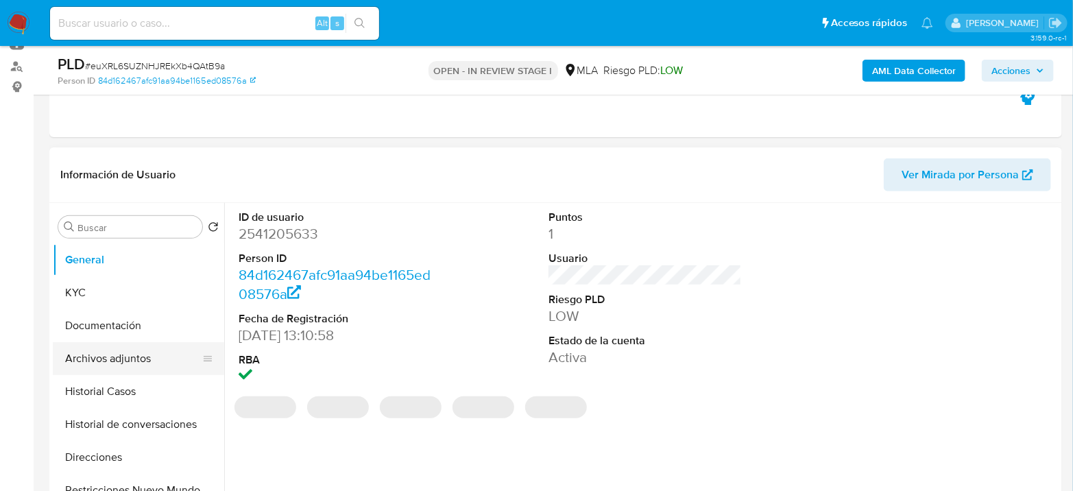
scroll to position [228, 0]
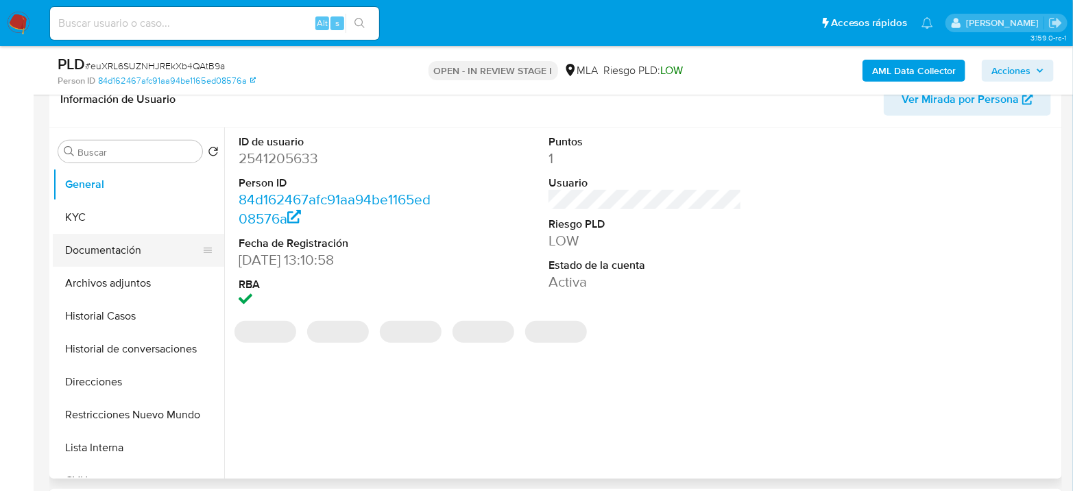
click at [121, 259] on button "Documentación" at bounding box center [133, 250] width 160 height 33
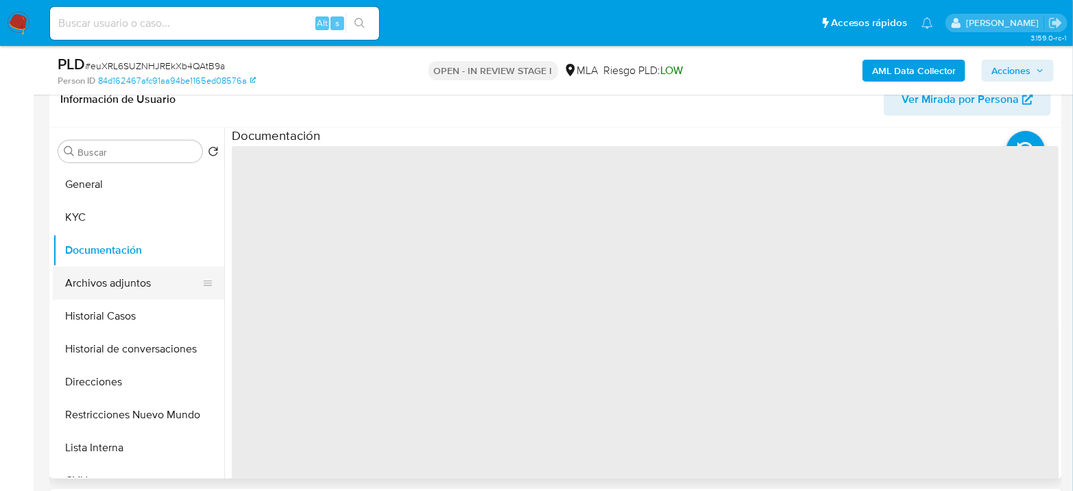
click at [132, 282] on button "Archivos adjuntos" at bounding box center [133, 283] width 160 height 33
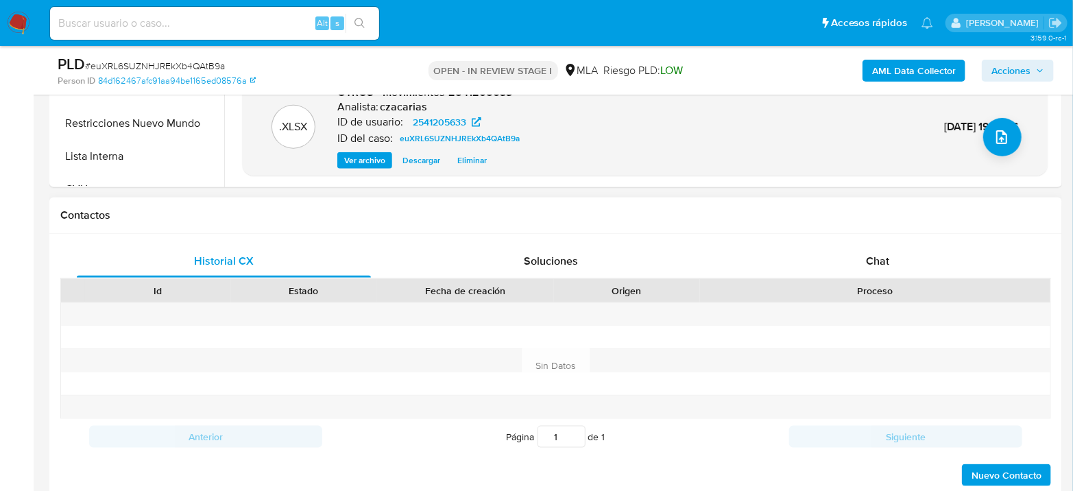
scroll to position [533, 0]
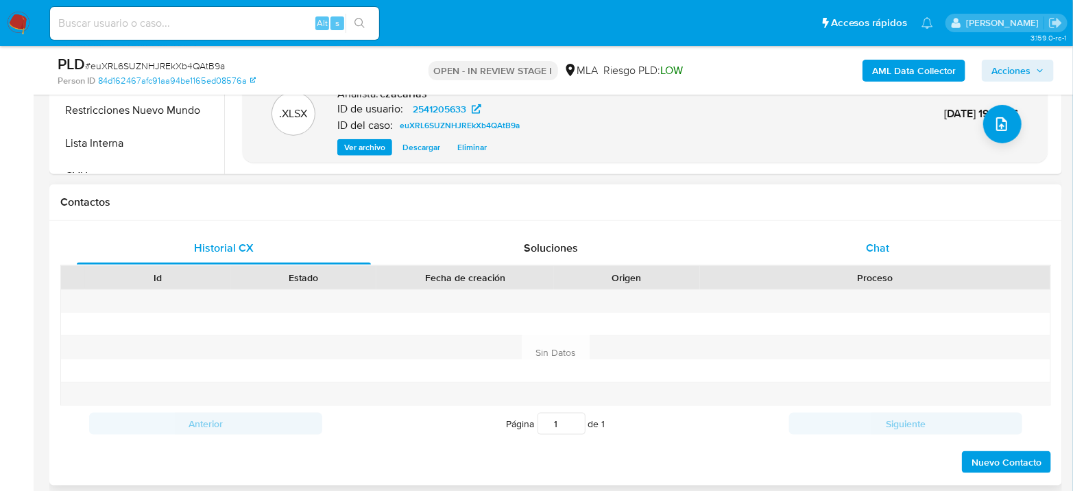
click at [891, 245] on div "Chat" at bounding box center [878, 248] width 294 height 33
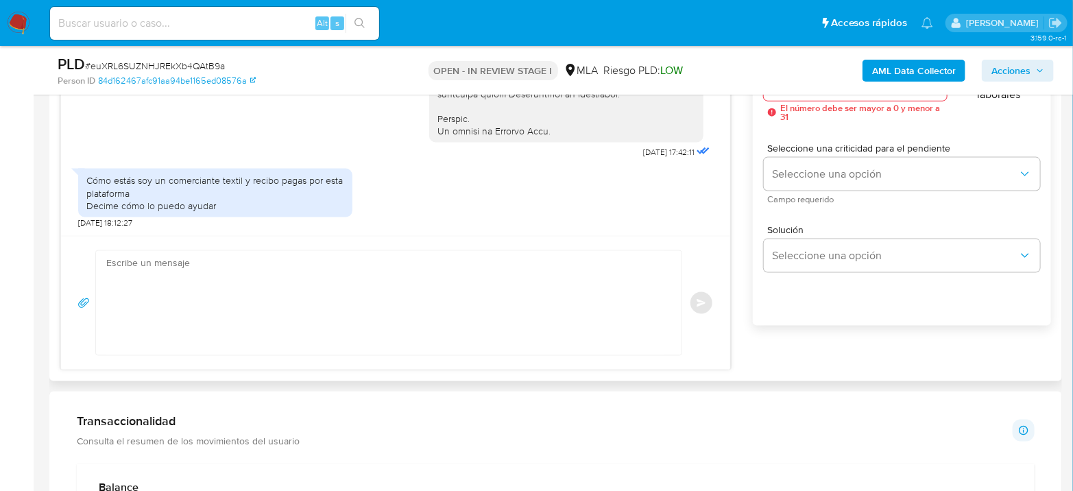
scroll to position [837, 0]
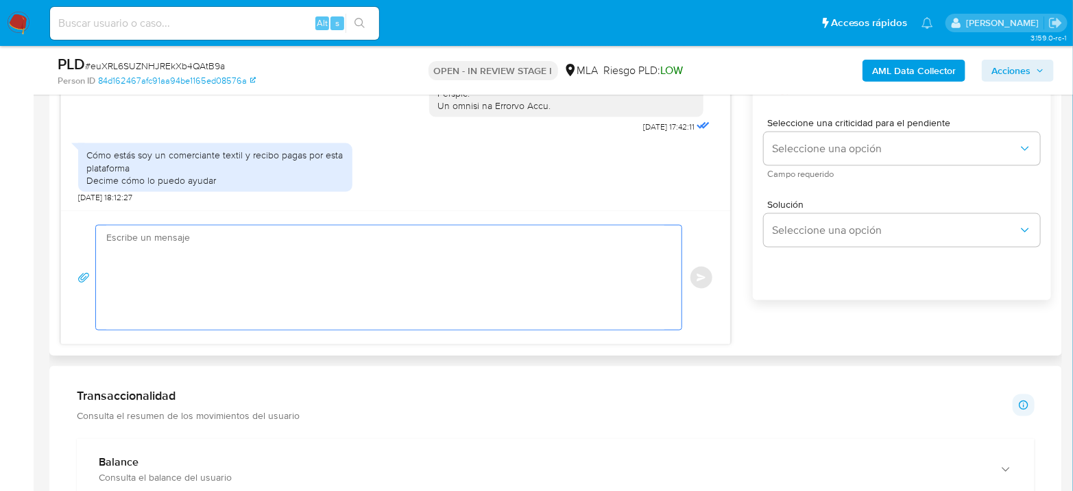
click at [186, 284] on textarea at bounding box center [385, 277] width 558 height 104
paste textarea "Hola XXX, Muchas gracias por tu respuesta. Analizamos tu caso y verificamos que…"
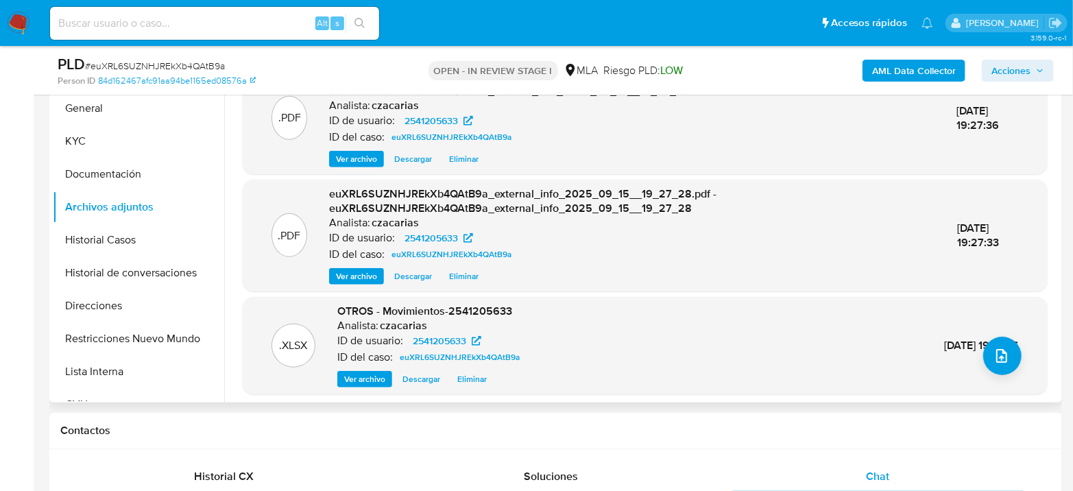
scroll to position [0, 0]
click at [103, 132] on button "KYC" at bounding box center [133, 141] width 160 height 33
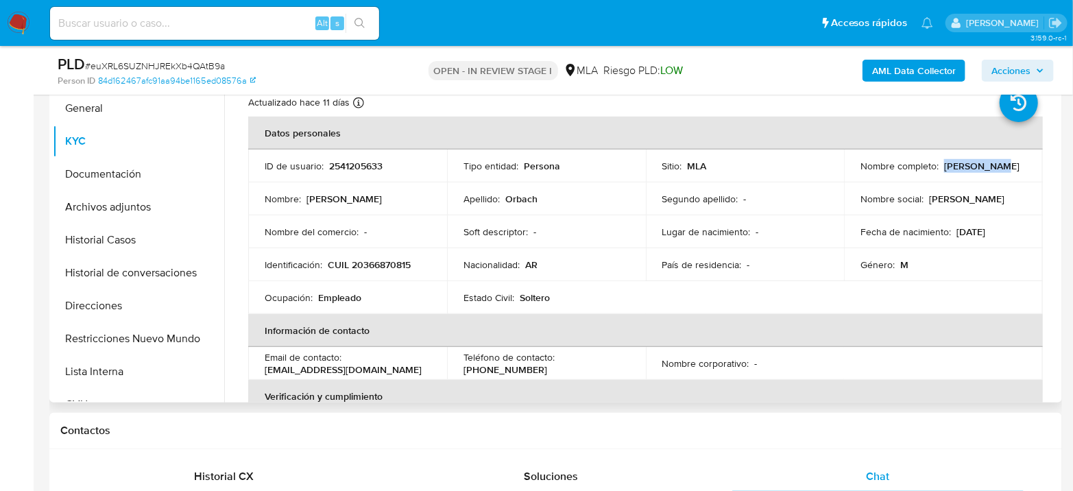
drag, startPoint x: 942, startPoint y: 167, endPoint x: 1003, endPoint y: 168, distance: 60.3
click at [1003, 168] on div "Nombre completo : Joel Orbach" at bounding box center [943, 166] width 166 height 12
copy p "[PERSON_NAME]"
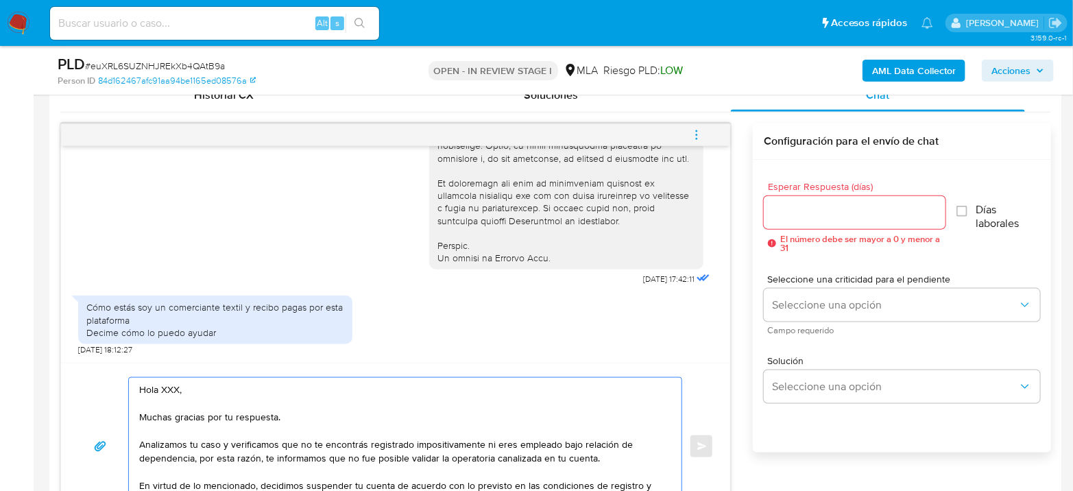
drag, startPoint x: 217, startPoint y: 387, endPoint x: 164, endPoint y: 389, distance: 52.8
click at [164, 389] on textarea "Hola XXX, Muchas gracias por tu respuesta. Analizamos tu caso y verificamos que…" at bounding box center [401, 446] width 525 height 137
paste textarea "[PERSON_NAME]"
drag, startPoint x: 167, startPoint y: 391, endPoint x: 178, endPoint y: 388, distance: 12.0
click at [169, 391] on textarea "Hola XJoel Orbach Muchas gracias por tu respuesta. Analizamos tu caso y verific…" at bounding box center [401, 446] width 525 height 137
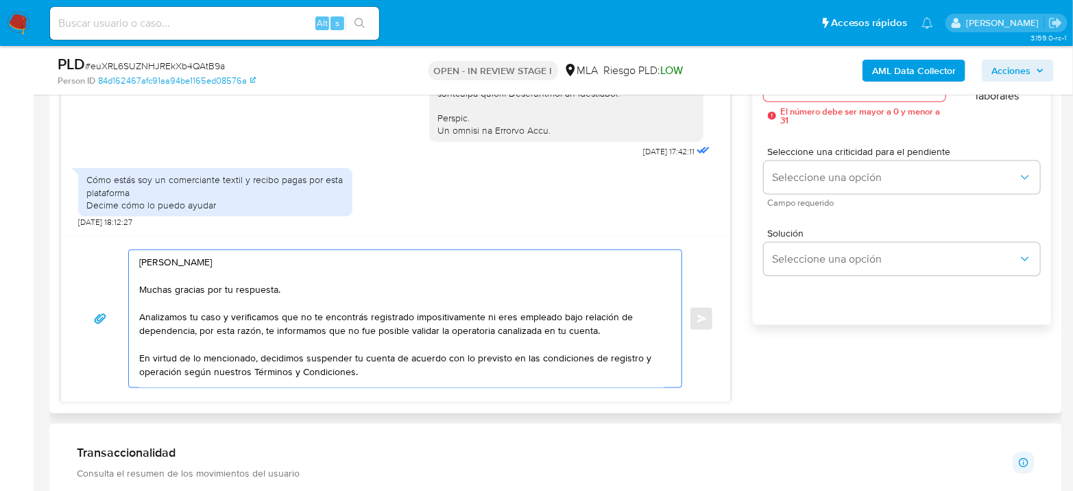
scroll to position [837, 0]
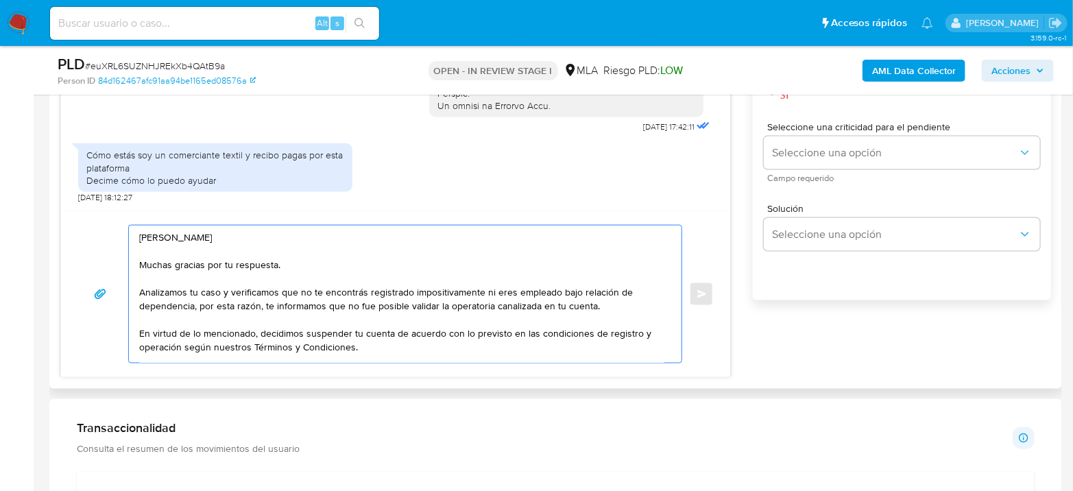
drag, startPoint x: 483, startPoint y: 291, endPoint x: 197, endPoint y: 308, distance: 286.3
click at [197, 308] on textarea "Hola Joel Orbach Muchas gracias por tu respuesta. Analizamos tu caso y verifica…" at bounding box center [401, 293] width 525 height 137
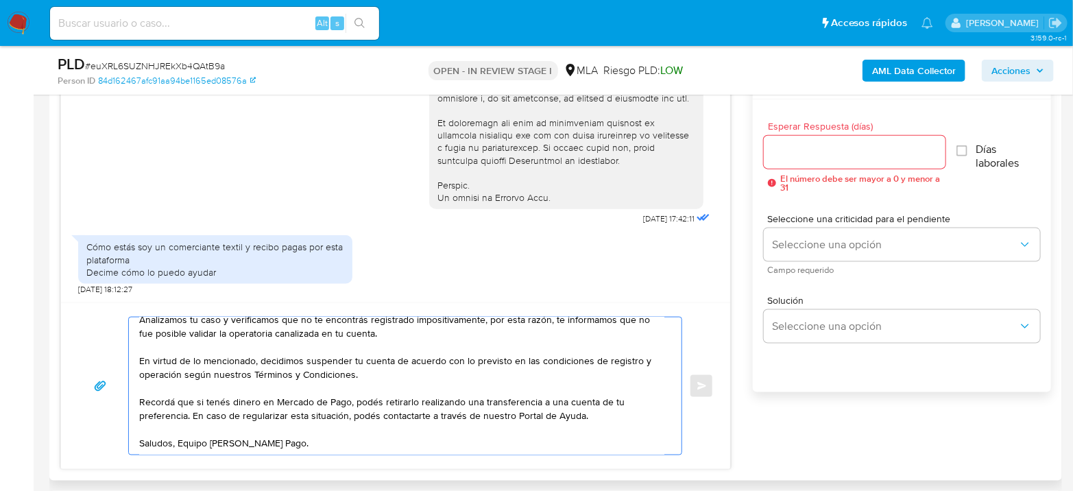
scroll to position [685, 0]
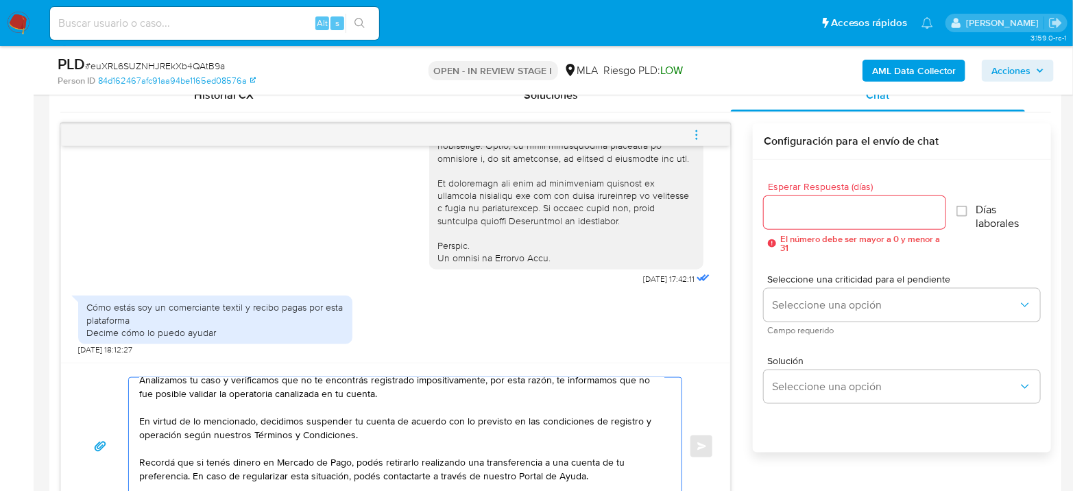
type textarea "Hola Joel Orbach Muchas gracias por tu respuesta. Analizamos tu caso y verifica…"
click at [798, 206] on input "Esperar Respuesta (días)" at bounding box center [854, 213] width 182 height 18
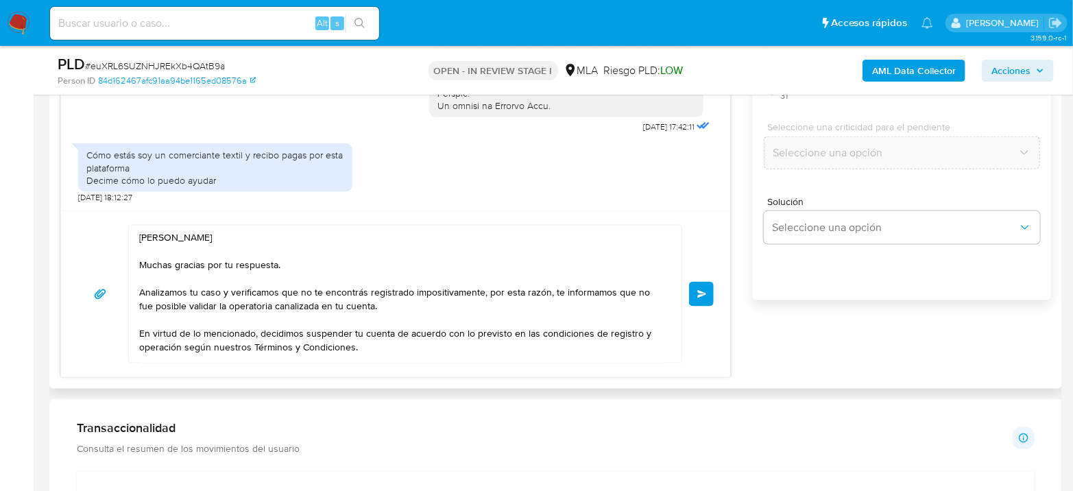
scroll to position [75, 0]
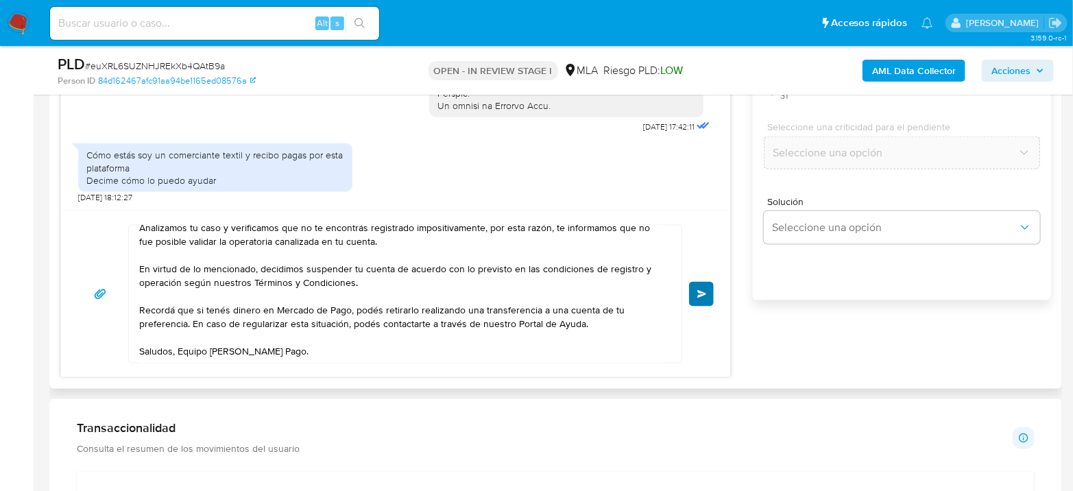
type input "0"
click at [698, 295] on span "Enviar" at bounding box center [702, 294] width 10 height 8
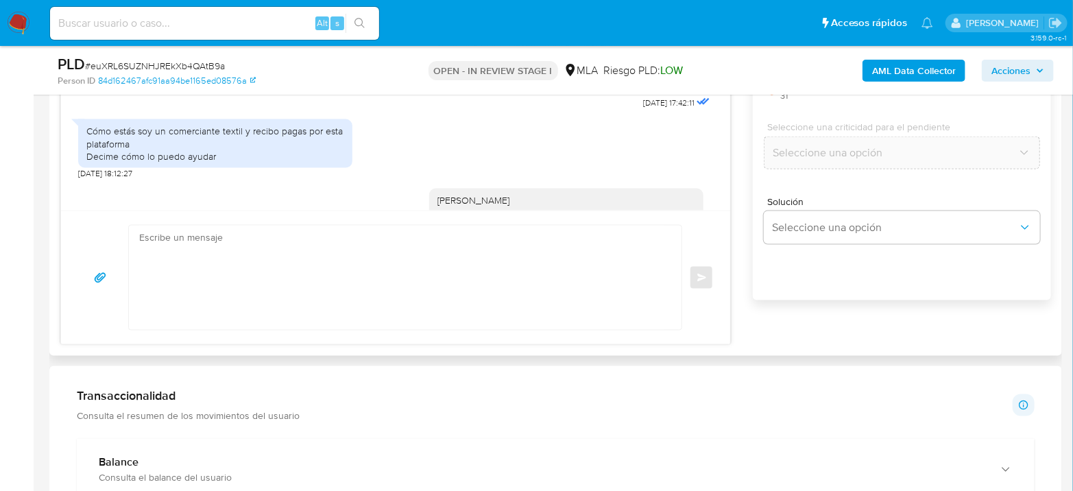
scroll to position [915, 0]
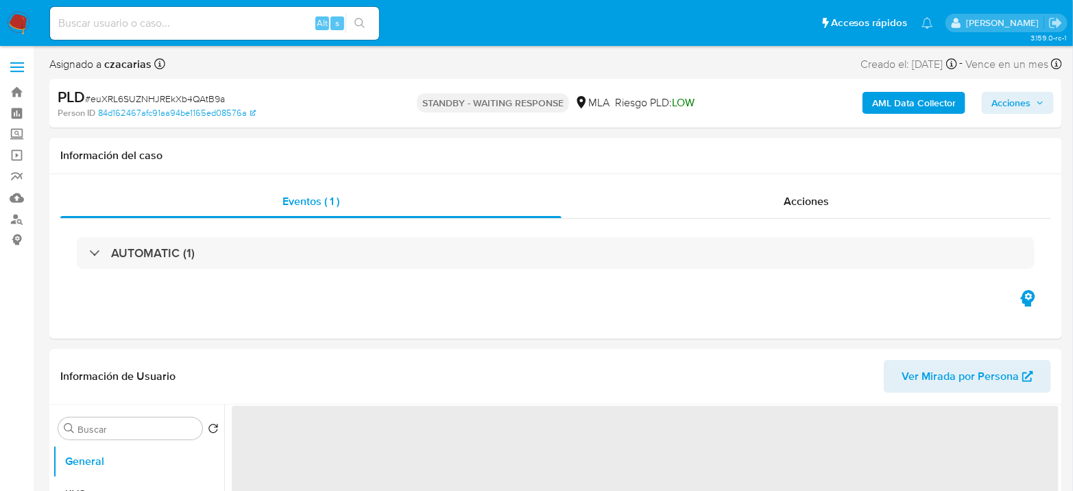
select select "10"
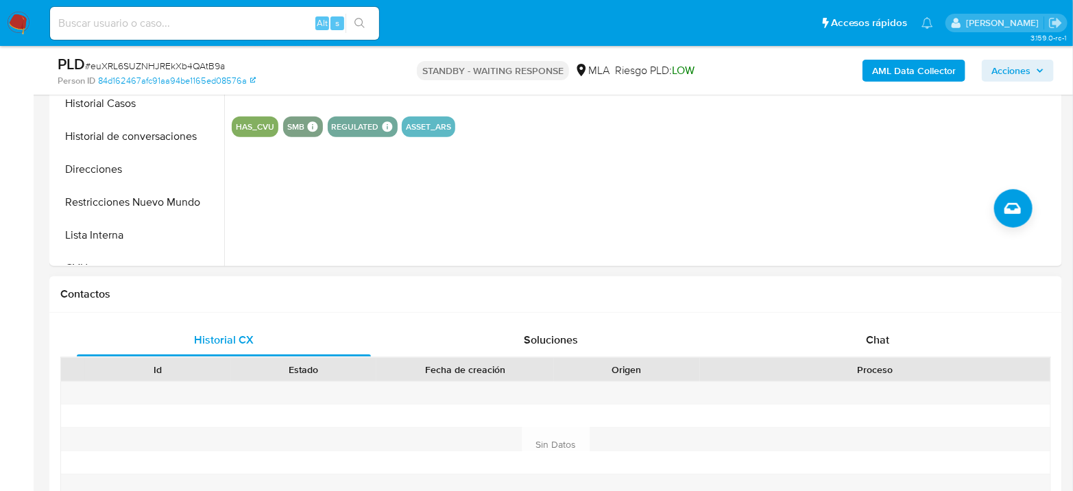
scroll to position [456, 0]
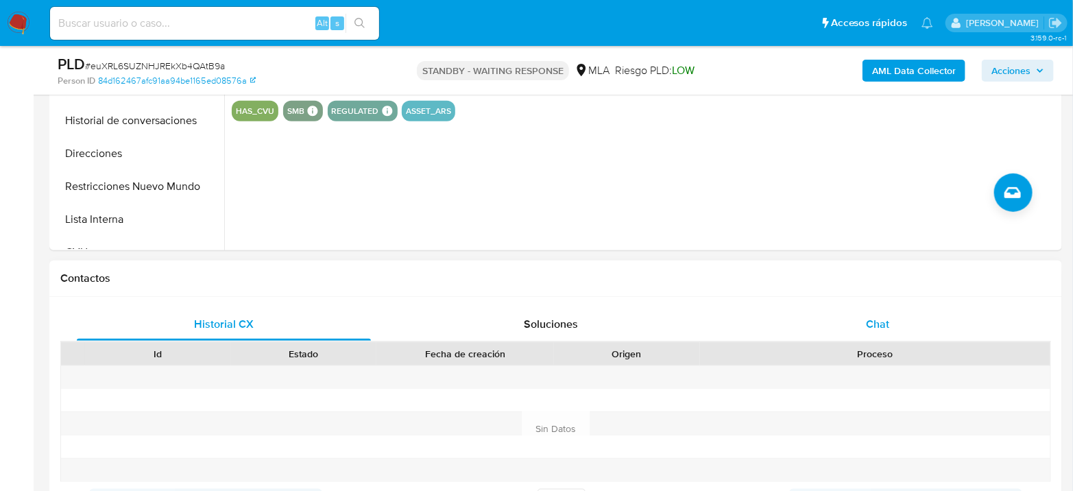
click at [844, 317] on div "Chat" at bounding box center [878, 324] width 294 height 33
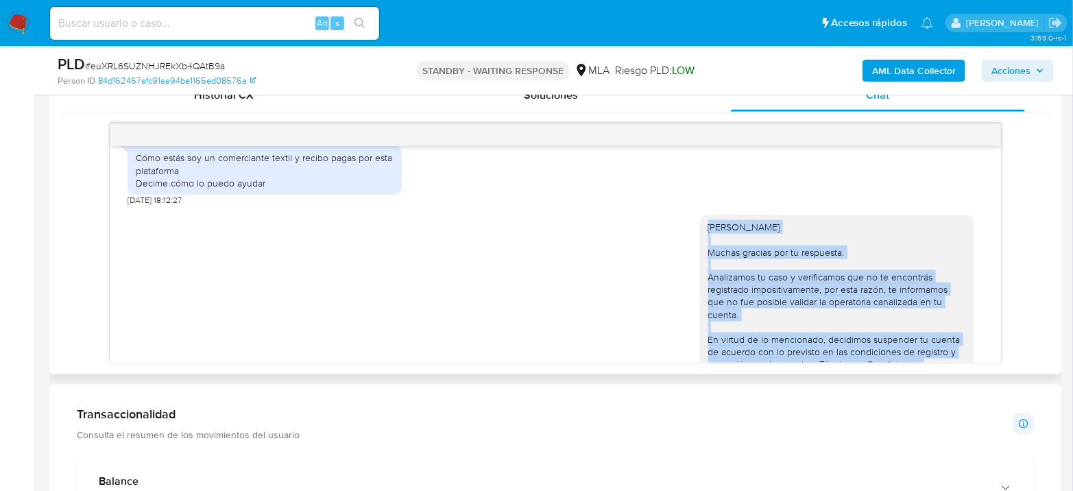
scroll to position [763, 0]
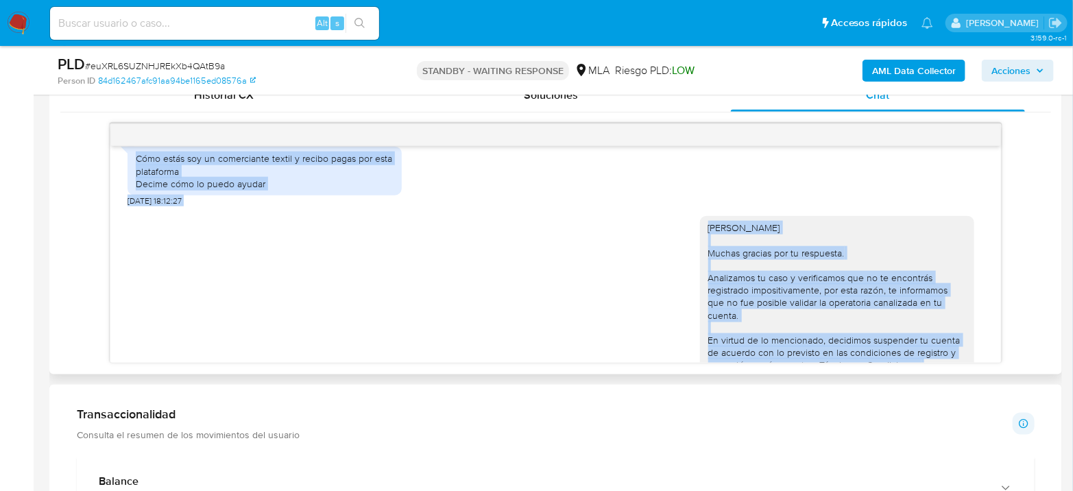
drag, startPoint x: 854, startPoint y: 324, endPoint x: 130, endPoint y: 173, distance: 739.9
click at [130, 173] on div "[DATE] 17:42:11 Cómo estás soy un comerciante textil y recibo pagas por esta pl…" at bounding box center [555, 254] width 890 height 217
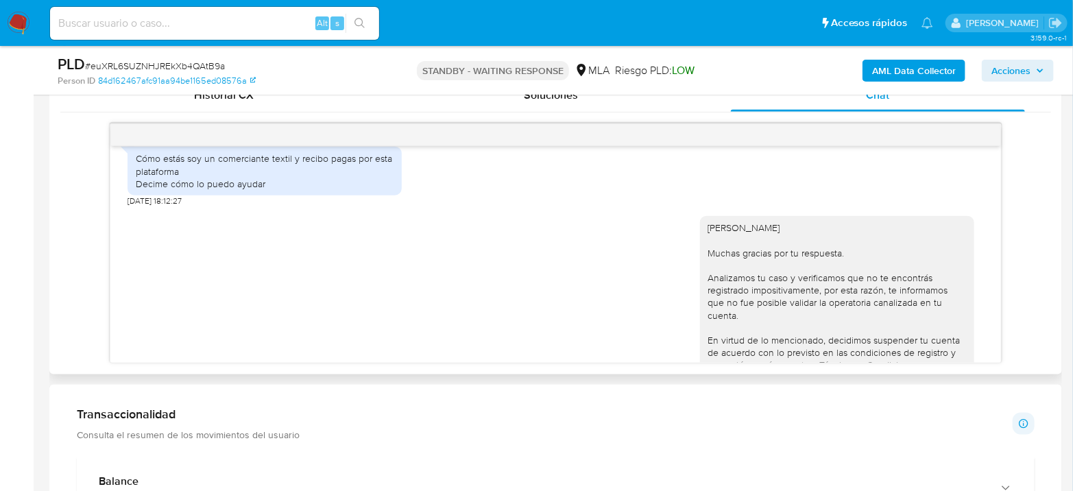
click at [130, 173] on div "Cómo estás soy un comerciante textil y recibo pagas por esta plataforma Decime …" at bounding box center [264, 171] width 274 height 49
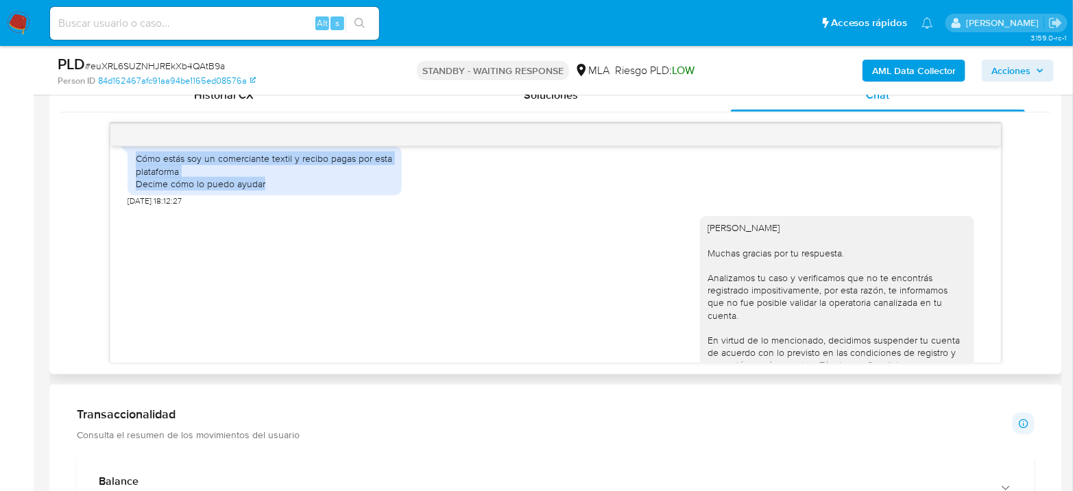
drag, startPoint x: 132, startPoint y: 181, endPoint x: 291, endPoint y: 209, distance: 161.5
click at [291, 195] on div "Cómo estás soy un comerciante textil y recibo pagas por esta plataforma Decime …" at bounding box center [264, 171] width 274 height 49
click at [291, 190] on div "Cómo estás soy un comerciante textil y recibo pagas por esta plataforma Decime …" at bounding box center [265, 171] width 258 height 38
drag, startPoint x: 289, startPoint y: 208, endPoint x: 97, endPoint y: 184, distance: 194.2
click at [97, 184] on div "18/08/2025 17:42:11 Cómo estás soy un comerciante textil y recibo pagas por est…" at bounding box center [555, 243] width 990 height 240
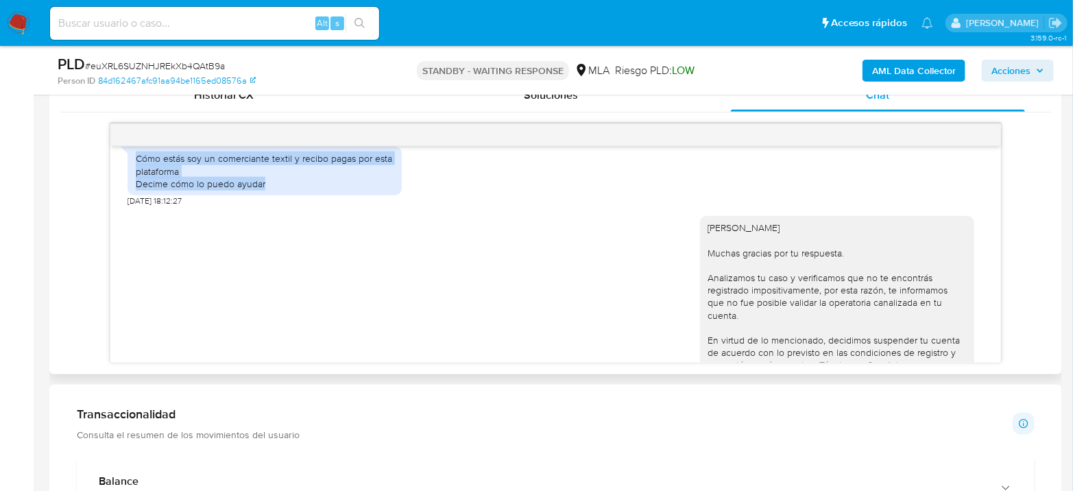
click at [97, 184] on div "18/08/2025 17:42:11 Cómo estás soy un comerciante textil y recibo pagas por est…" at bounding box center [555, 243] width 990 height 240
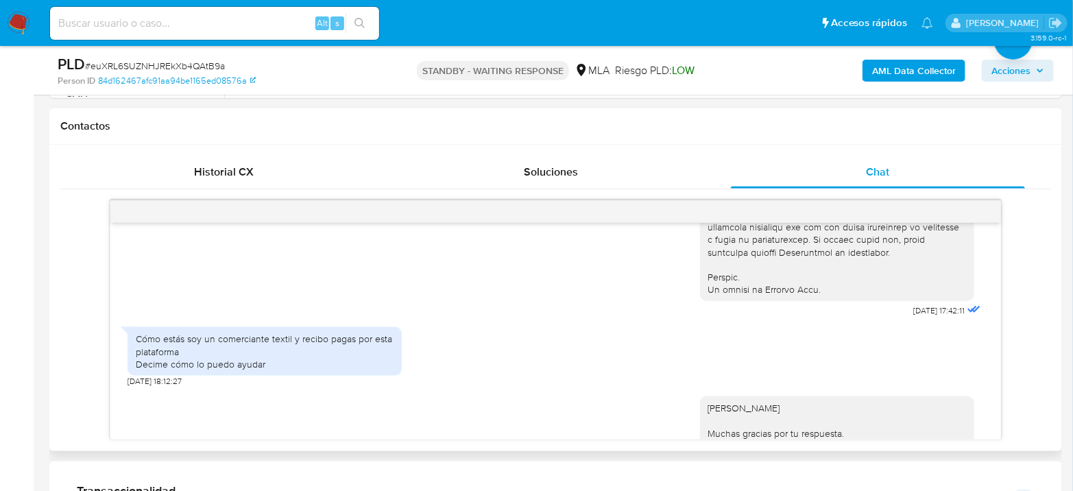
scroll to position [685, 0]
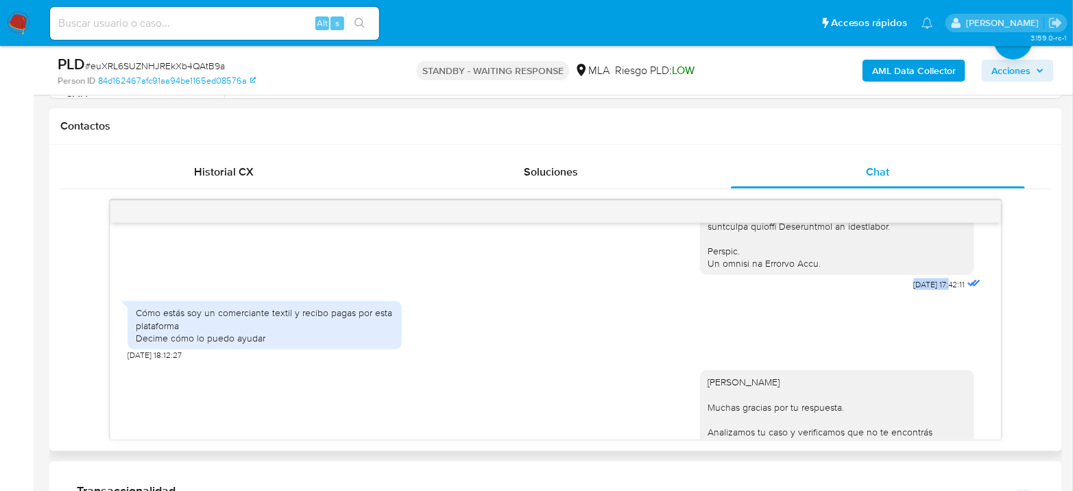
drag, startPoint x: 883, startPoint y: 310, endPoint x: 927, endPoint y: 311, distance: 43.2
copy span "18/08/2025"
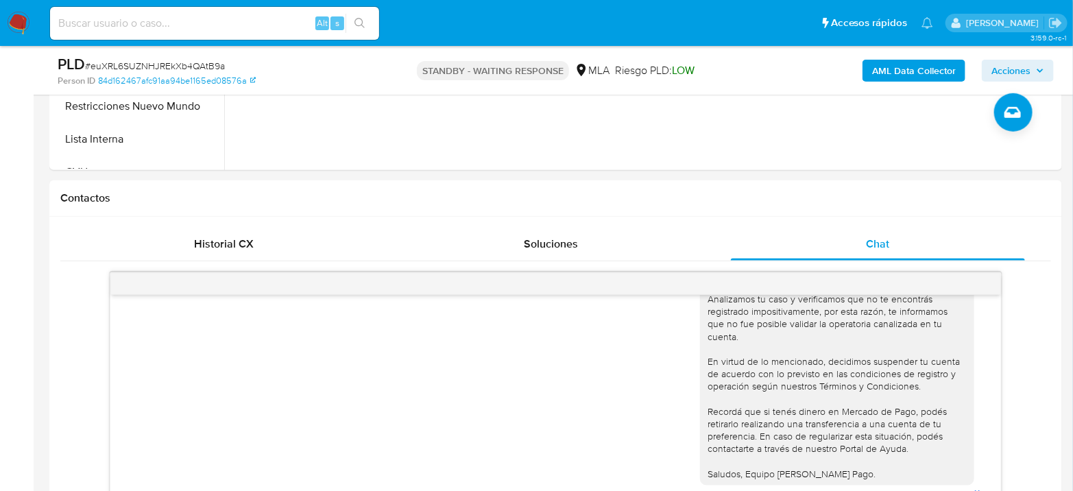
scroll to position [533, 0]
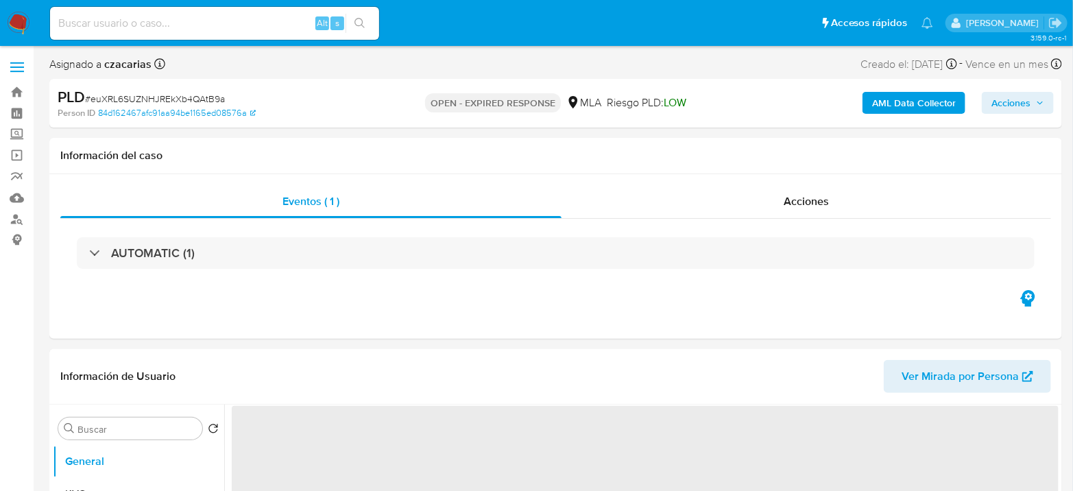
click at [147, 93] on span "# euXRL6SUZNHJREkXb4QAtB9a" at bounding box center [155, 99] width 140 height 14
select select "10"
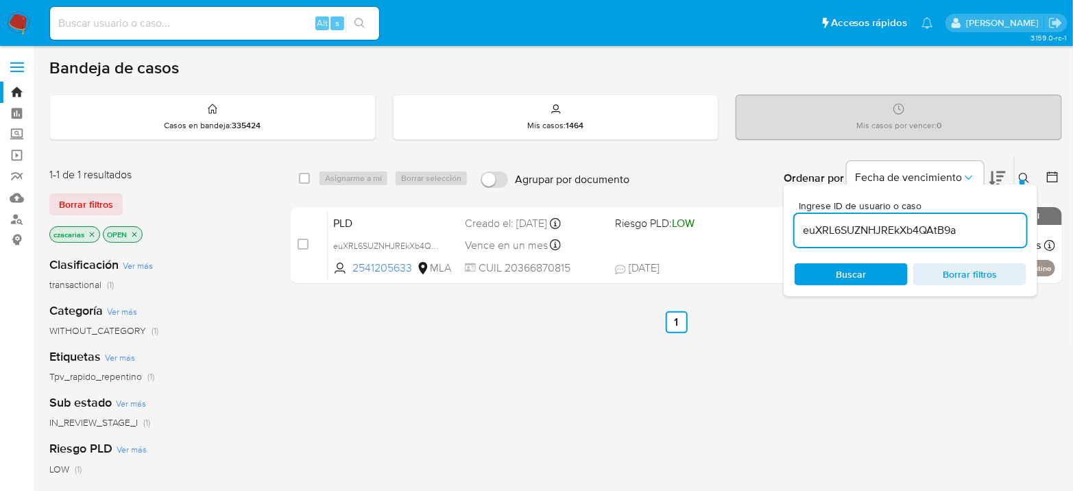
click at [896, 228] on input "euXRL6SUZNHJREkXb4QAtB9a" at bounding box center [910, 230] width 232 height 18
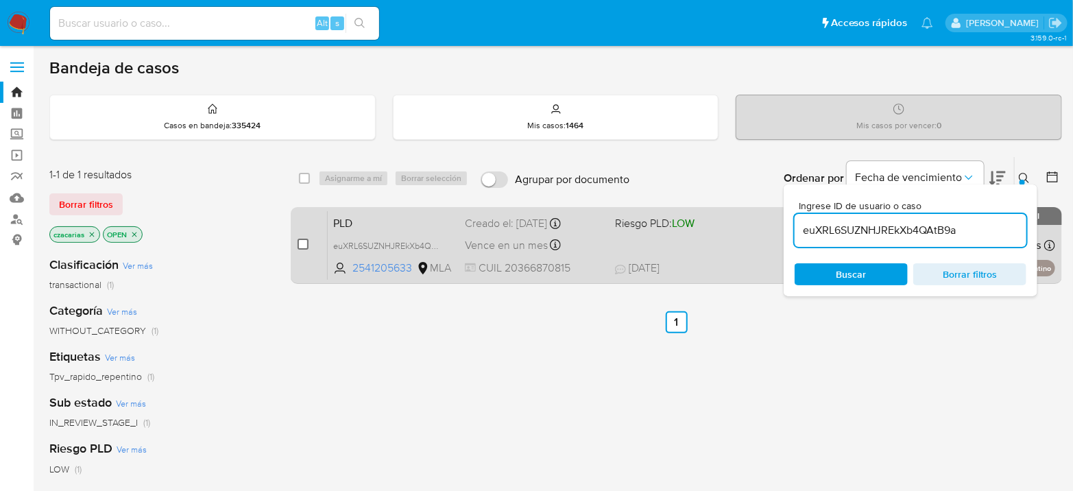
click at [308, 247] on div "case-item-checkbox No es posible asignar el caso" at bounding box center [312, 244] width 30 height 69
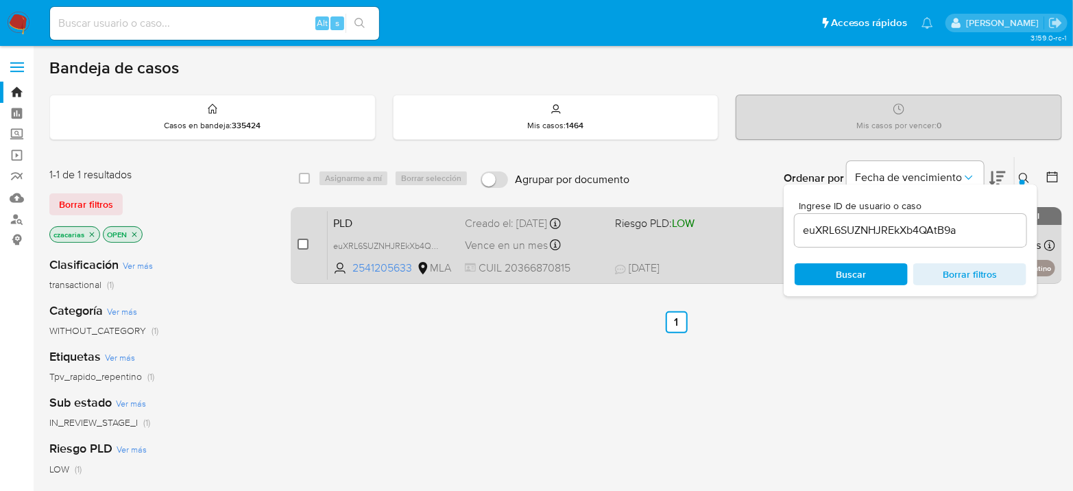
click at [306, 247] on input "checkbox" at bounding box center [302, 243] width 11 height 11
checkbox input "true"
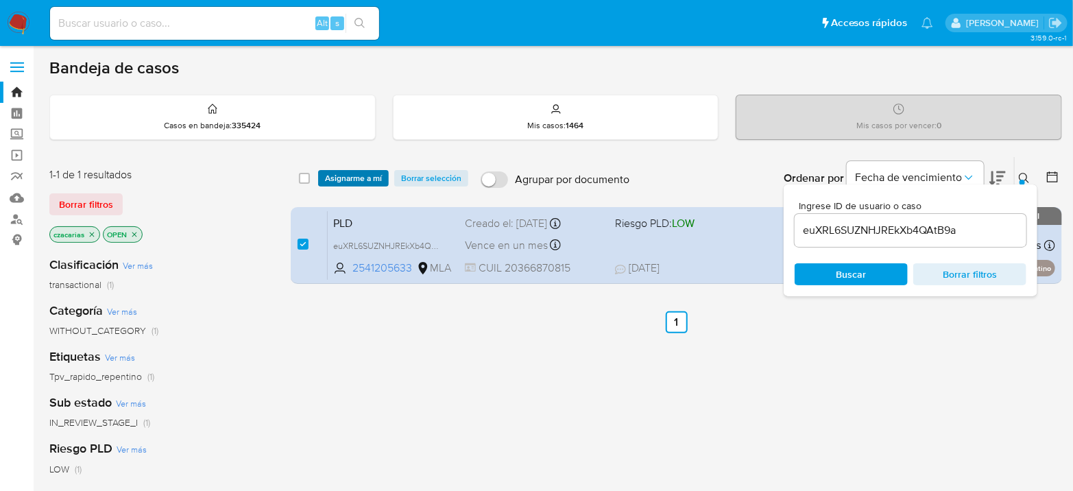
click at [363, 185] on span "Asignarme a mí" at bounding box center [353, 178] width 57 height 14
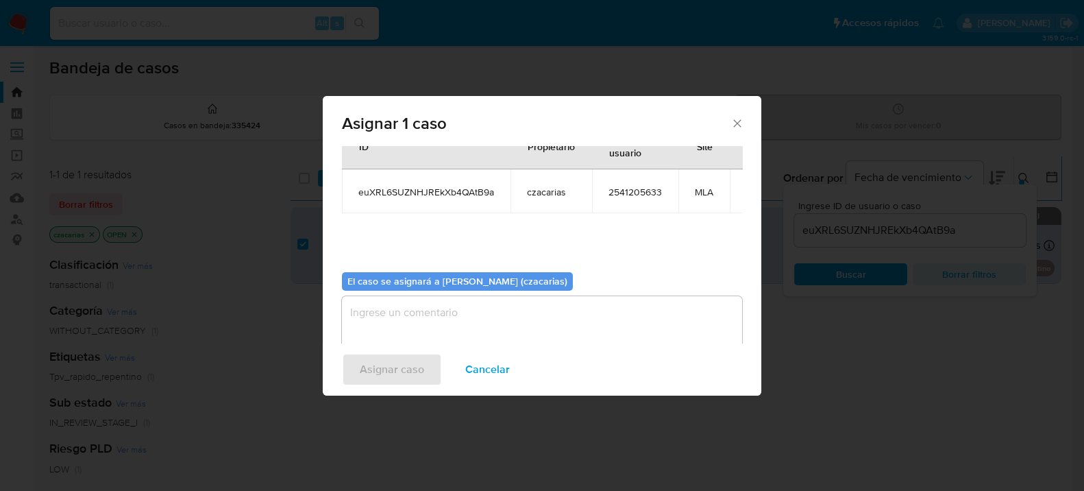
scroll to position [70, 0]
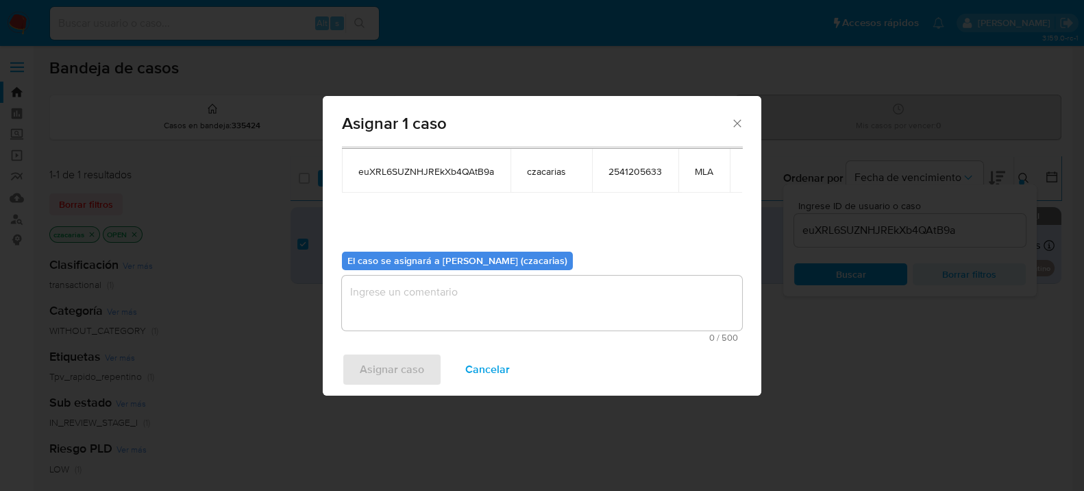
drag, startPoint x: 443, startPoint y: 302, endPoint x: 435, endPoint y: 308, distance: 9.7
click at [443, 303] on textarea "assign-modal" at bounding box center [542, 303] width 400 height 55
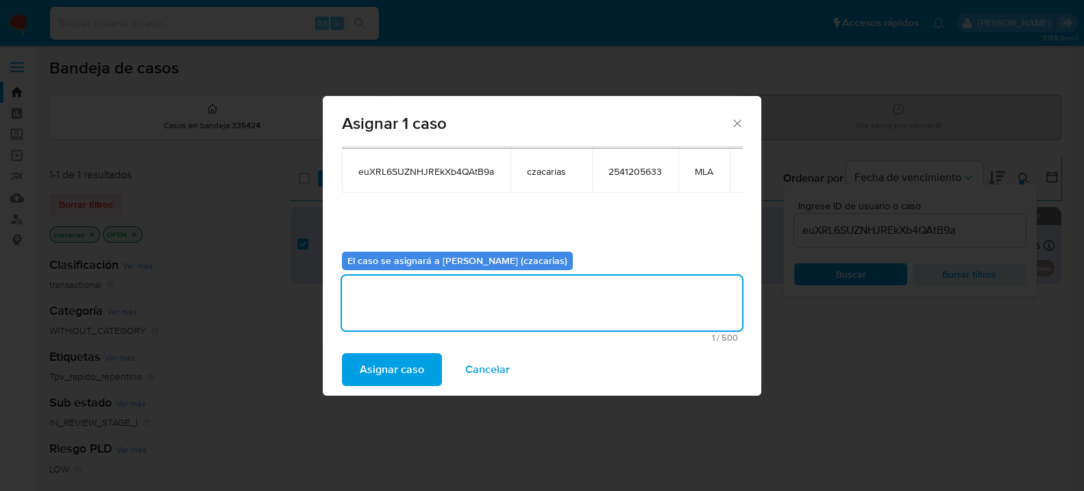
click at [407, 363] on span "Asignar caso" at bounding box center [392, 369] width 64 height 30
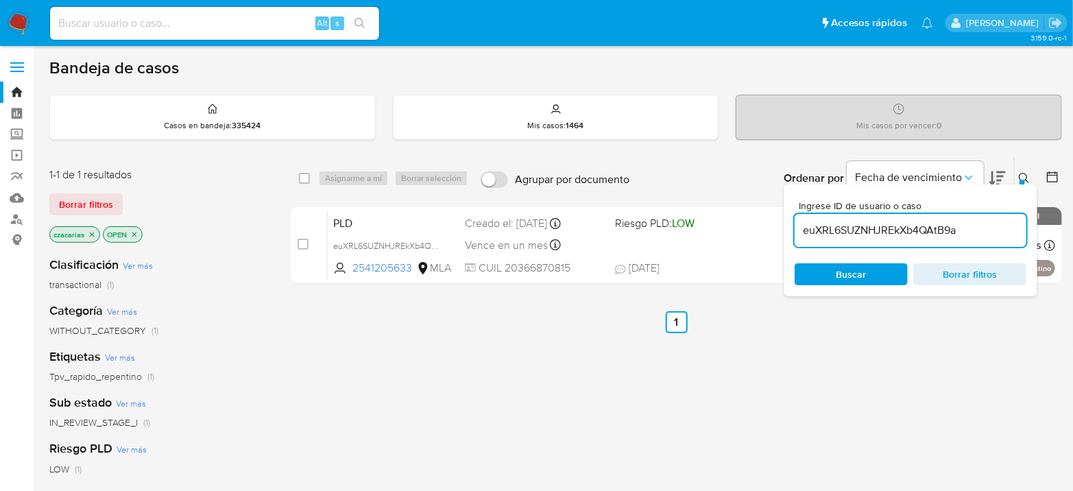
click at [851, 225] on input "euXRL6SUZNHJREkXb4QAtB9a" at bounding box center [910, 230] width 232 height 18
paste input "ieAnAnwcoKSVvKTt1ZjK4PNv"
type input "ieAnAnwcoKSVvKTt1ZjK4PNv"
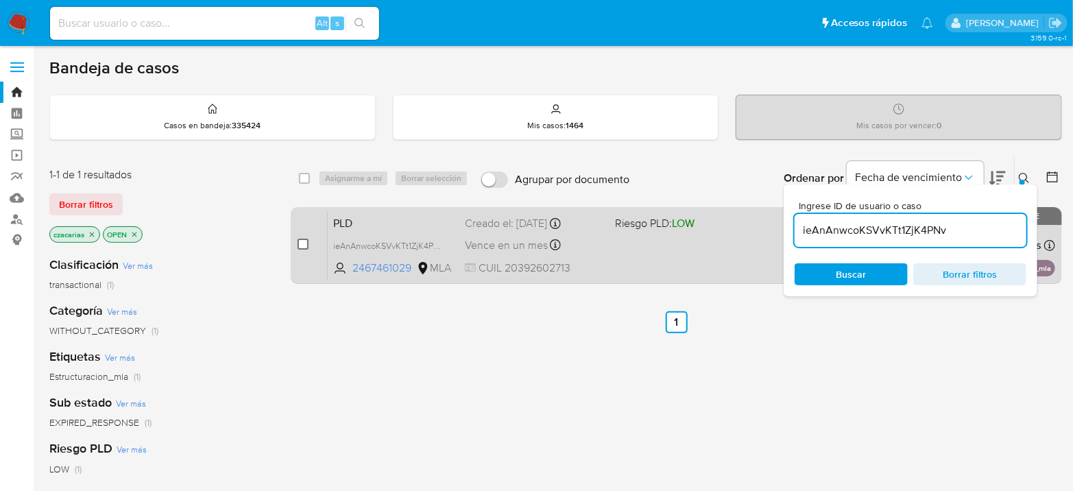
click at [300, 244] on input "checkbox" at bounding box center [302, 243] width 11 height 11
checkbox input "true"
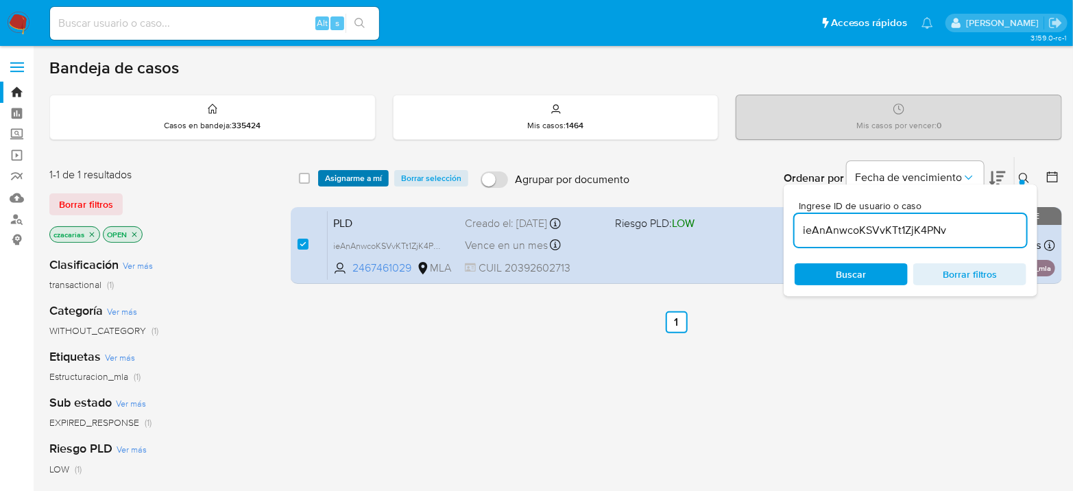
drag, startPoint x: 332, startPoint y: 191, endPoint x: 338, endPoint y: 183, distance: 9.3
click at [338, 184] on div "select-all-cases-checkbox Asignarme a mí Borrar selección Agrupar por documento…" at bounding box center [676, 178] width 771 height 42
click at [338, 181] on span "Asignarme a mí" at bounding box center [353, 178] width 57 height 14
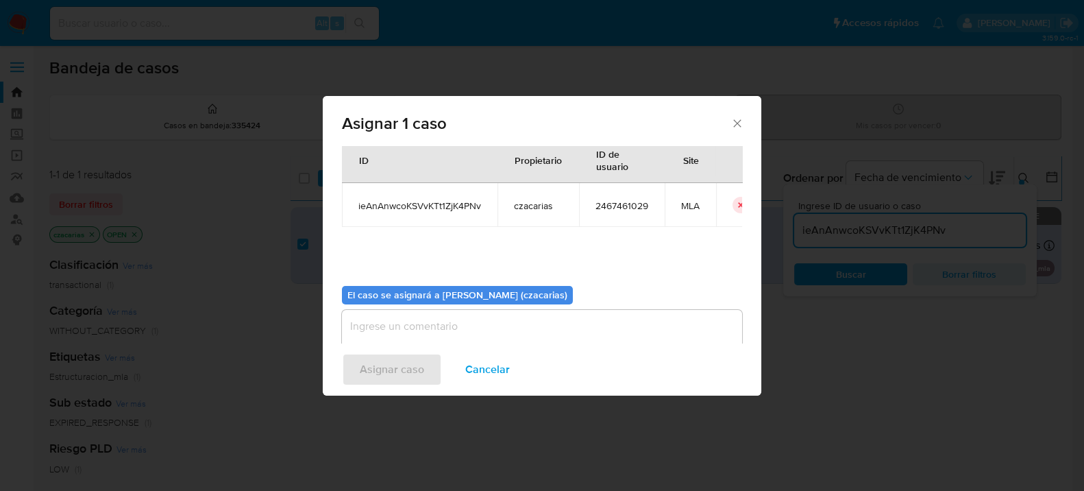
scroll to position [70, 0]
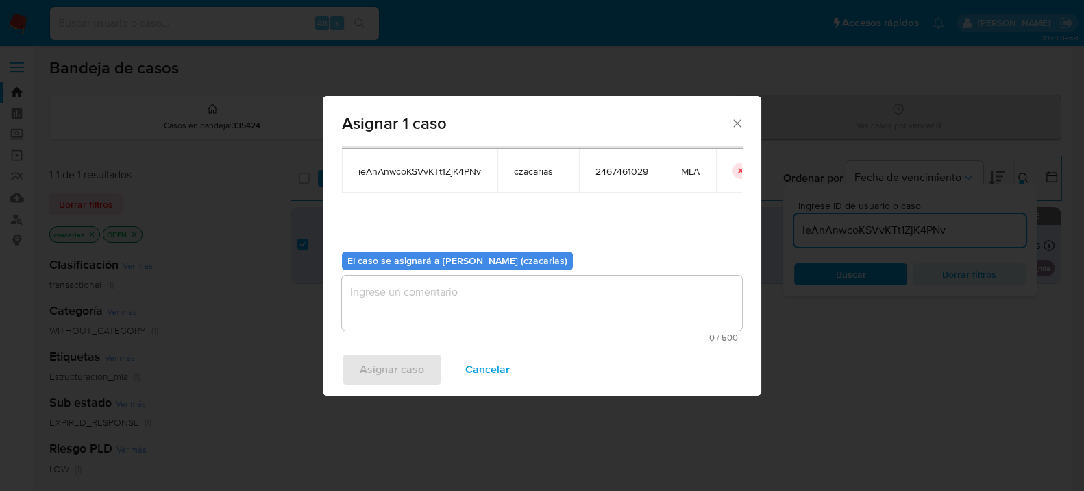
click at [406, 308] on textarea "assign-modal" at bounding box center [542, 303] width 400 height 55
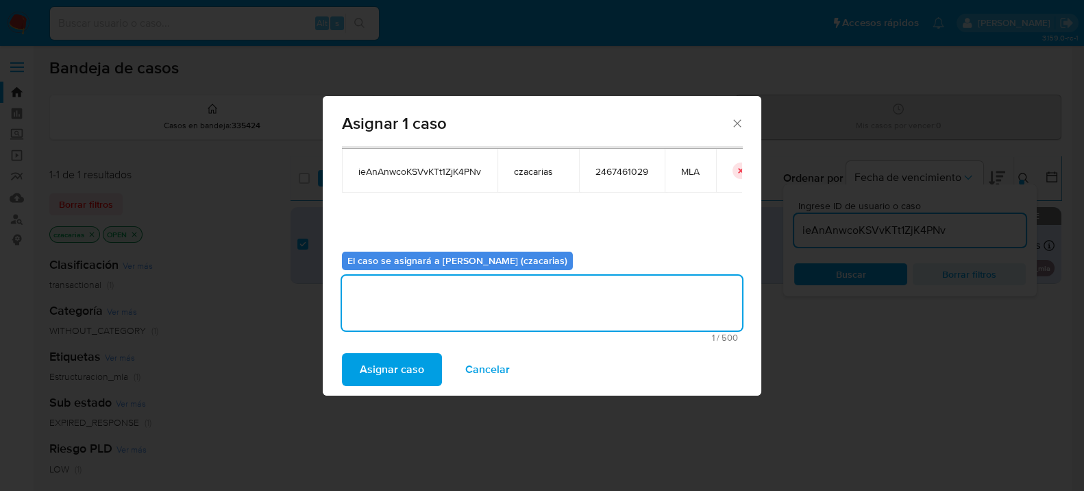
click at [398, 362] on span "Asignar caso" at bounding box center [392, 369] width 64 height 30
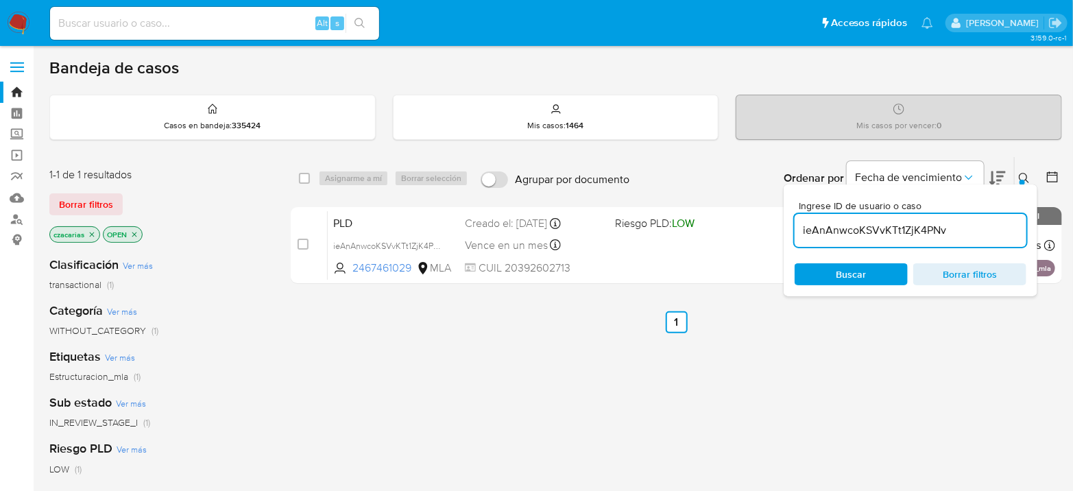
click at [872, 225] on input "ieAnAnwcoKSVvKTt1ZjK4PNv" at bounding box center [910, 230] width 232 height 18
paste input "2NCPOOhocS7I8kdv6tmDRz4G"
type input "2NCPOOhocS7I8kdv6tmDRz4G"
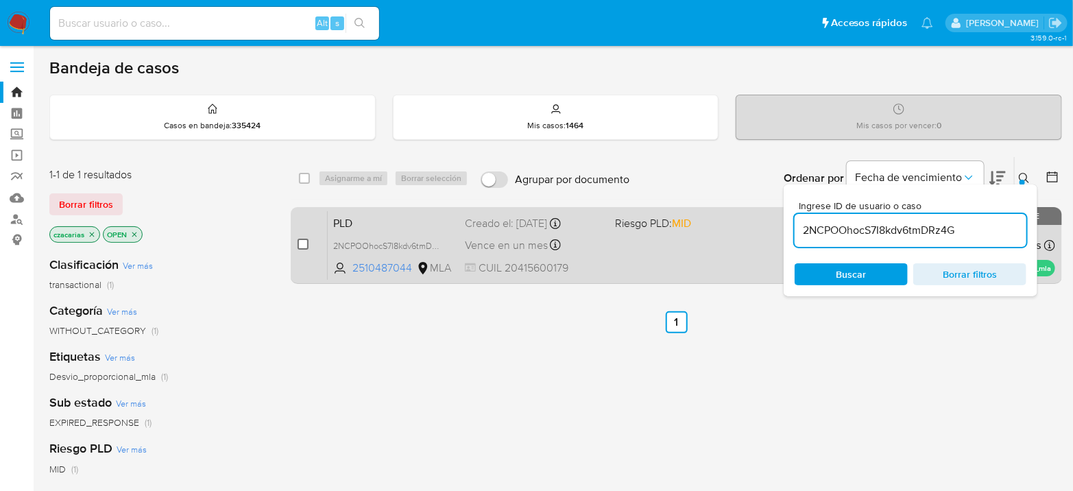
click at [302, 245] on input "checkbox" at bounding box center [302, 243] width 11 height 11
checkbox input "true"
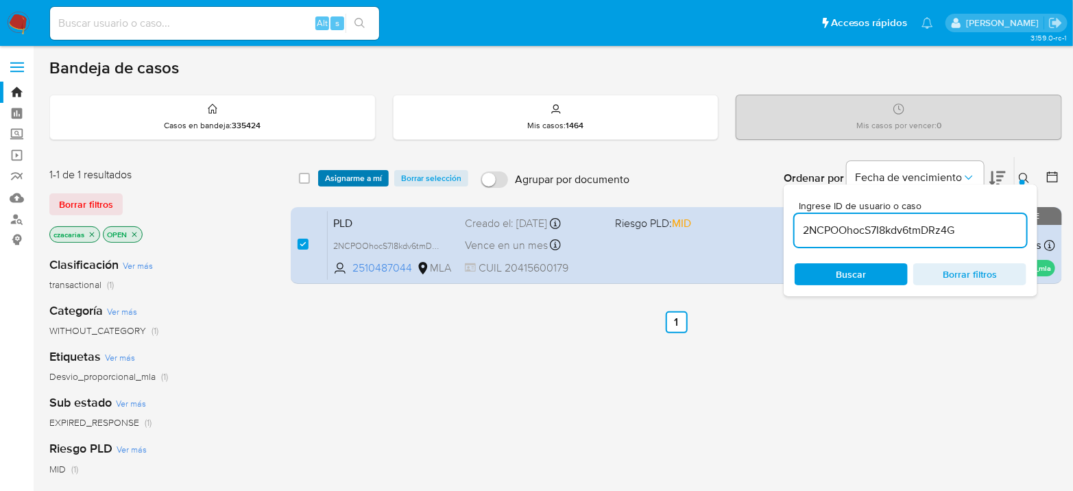
click at [364, 180] on span "Asignarme a mí" at bounding box center [353, 178] width 57 height 14
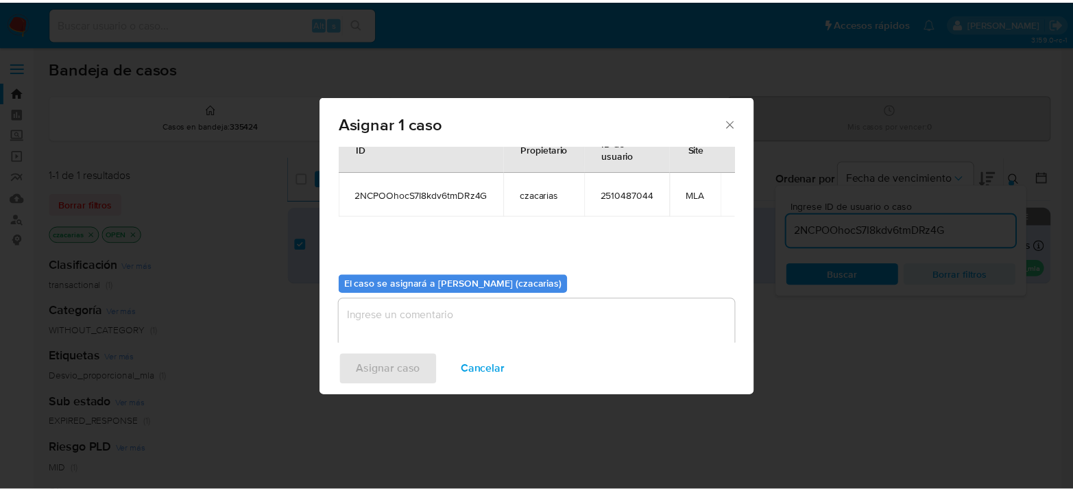
scroll to position [70, 0]
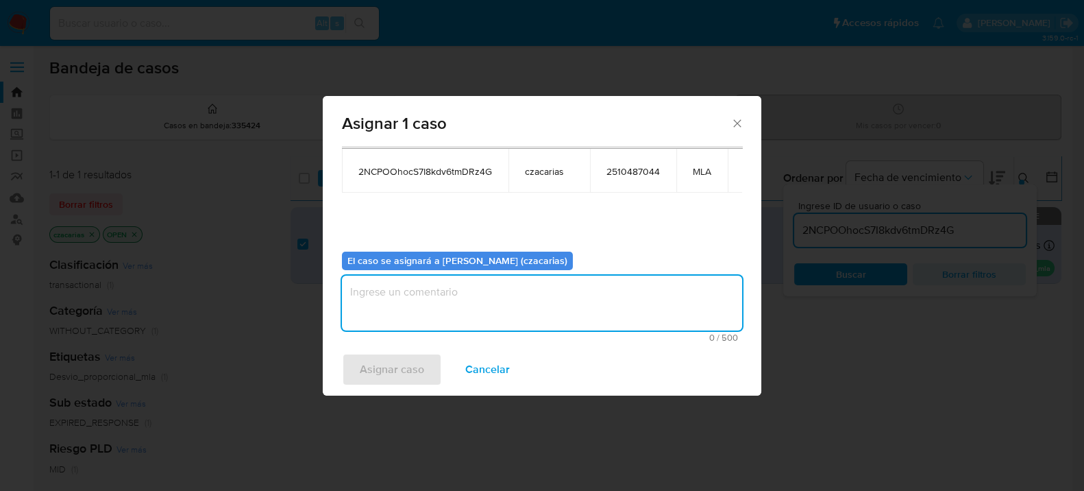
click at [436, 295] on textarea "assign-modal" at bounding box center [542, 303] width 400 height 55
click at [397, 360] on span "Asignar caso" at bounding box center [392, 369] width 64 height 30
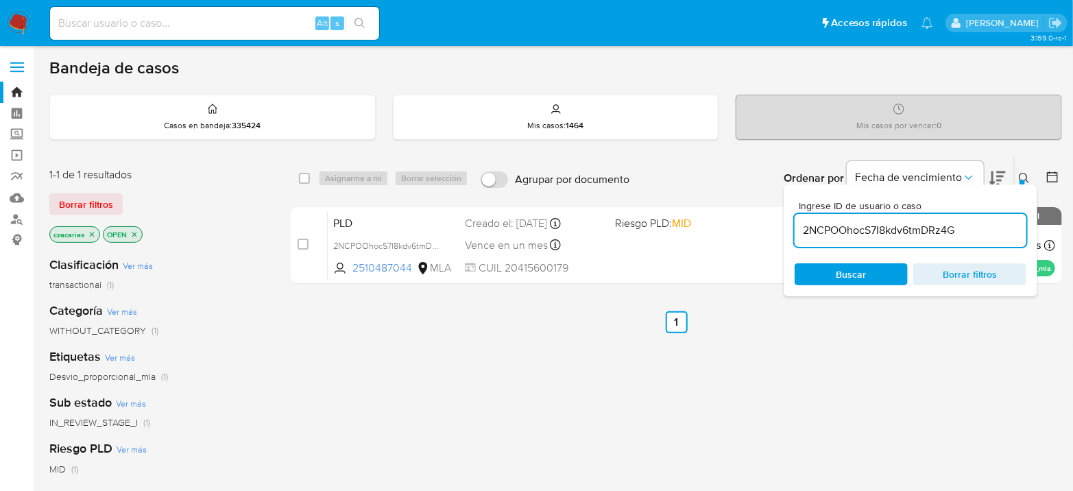
click at [14, 14] on img at bounding box center [18, 23] width 23 height 23
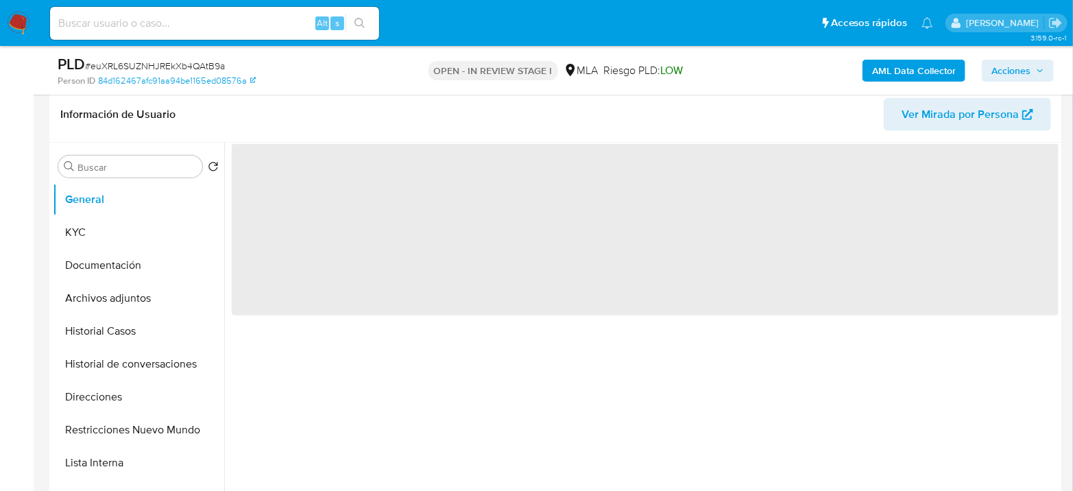
select select "10"
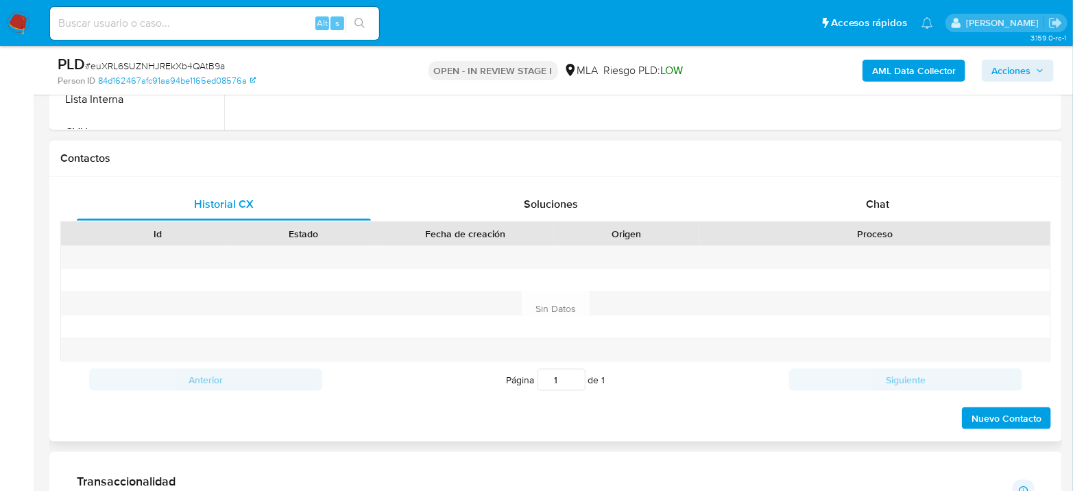
scroll to position [609, 0]
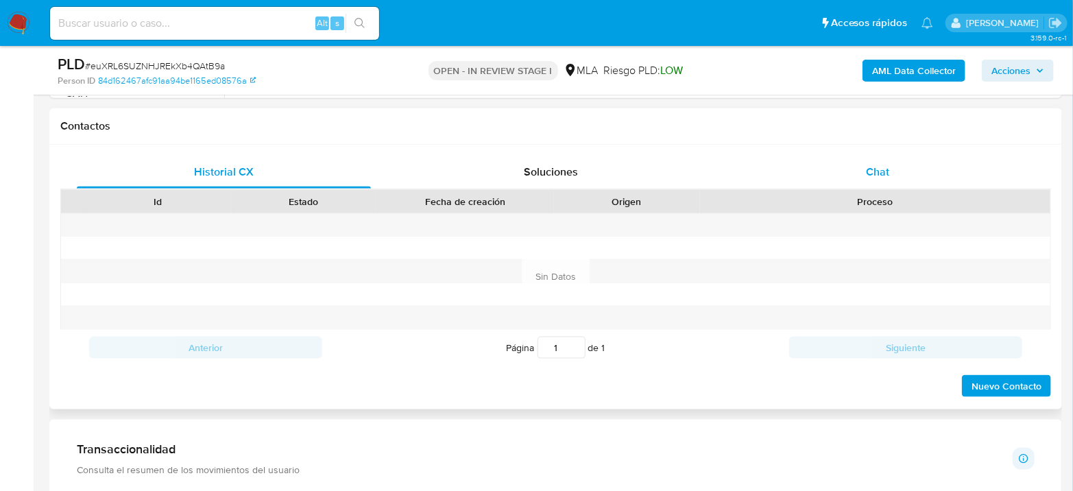
click at [853, 177] on div "Chat" at bounding box center [878, 172] width 294 height 33
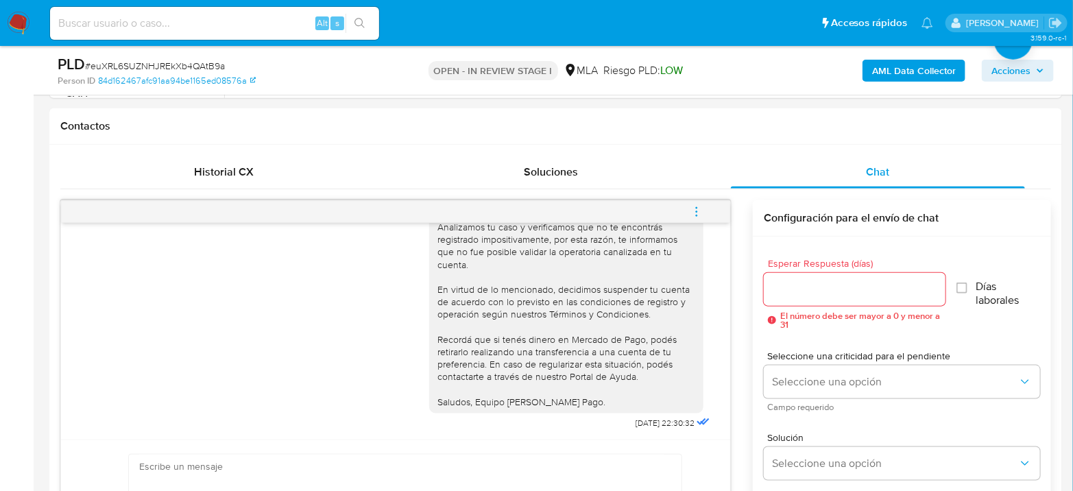
scroll to position [685, 0]
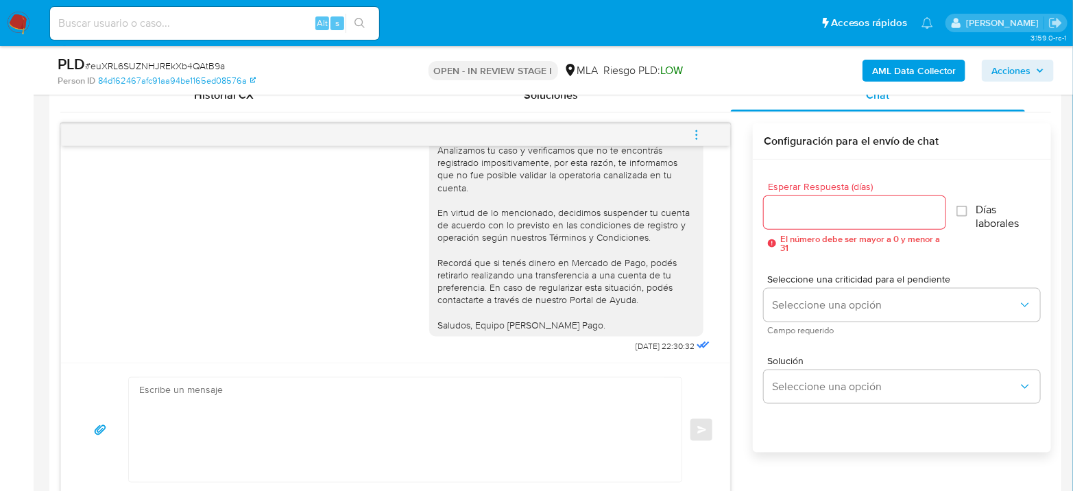
click at [708, 134] on button "menu-action" at bounding box center [696, 135] width 45 height 33
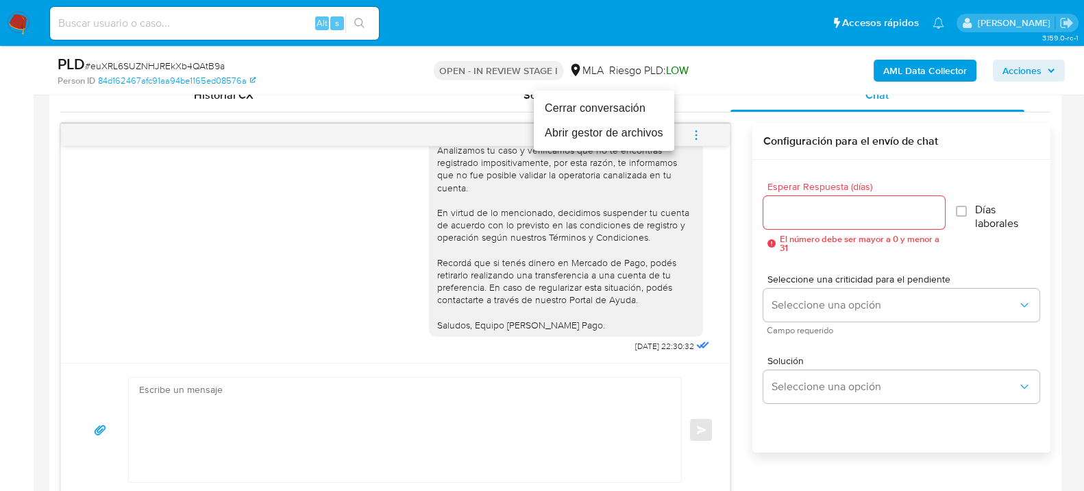
click at [617, 108] on li "Cerrar conversación" at bounding box center [604, 108] width 140 height 25
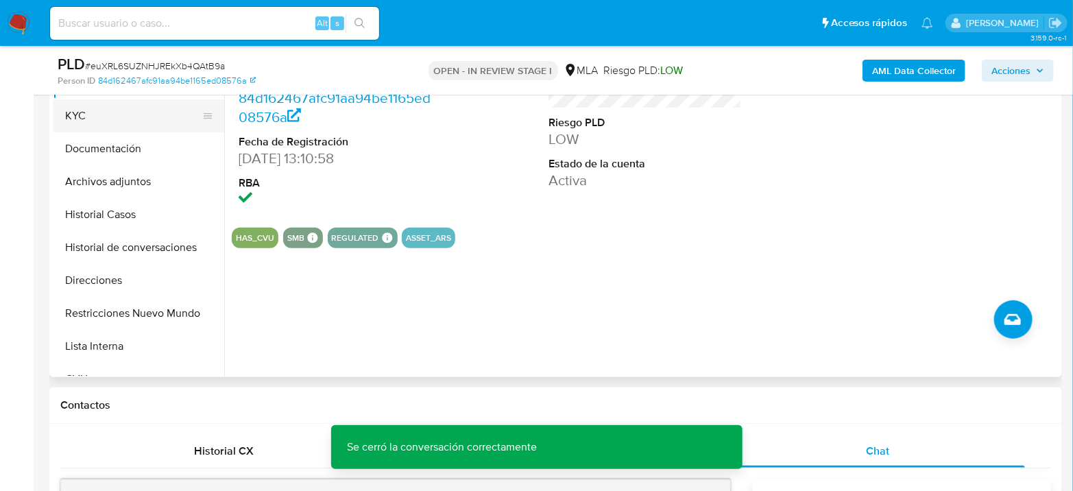
scroll to position [304, 0]
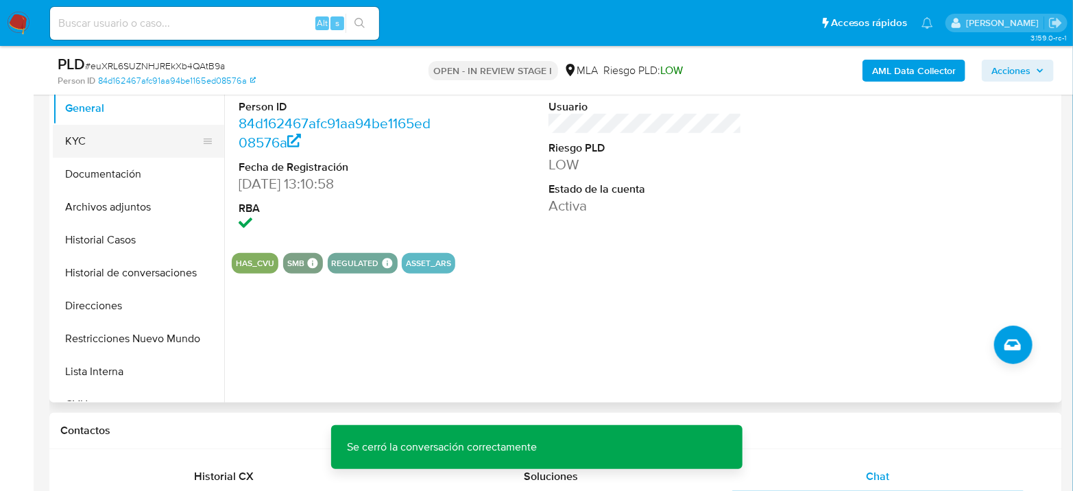
click at [62, 130] on button "KYC" at bounding box center [133, 141] width 160 height 33
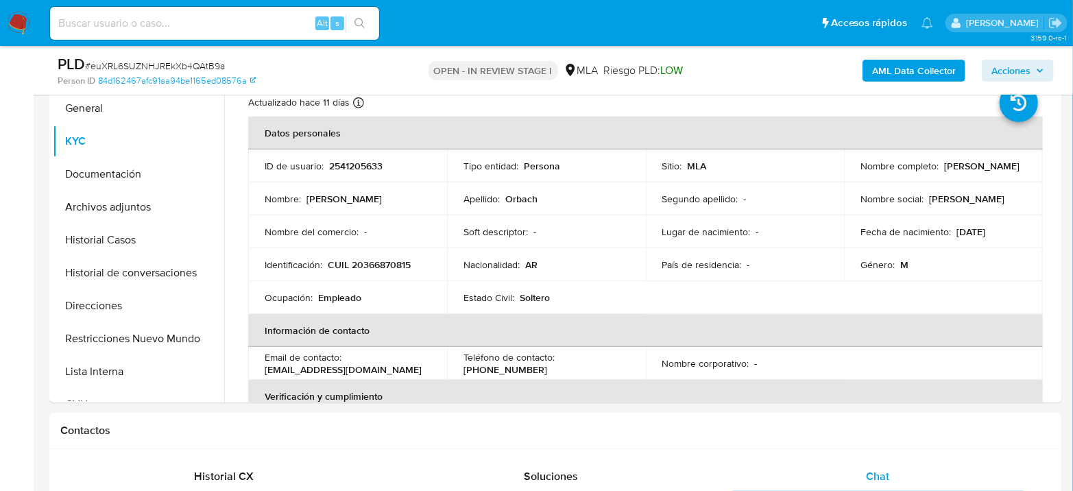
scroll to position [76, 0]
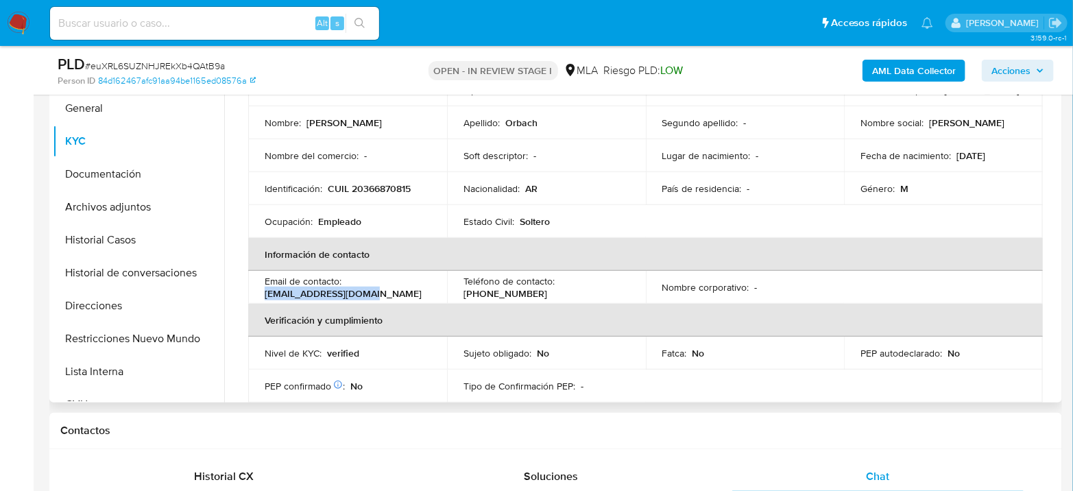
drag, startPoint x: 265, startPoint y: 294, endPoint x: 375, endPoint y: 293, distance: 109.7
click at [375, 293] on div "Email de contacto : yoinada2009@gmail.com" at bounding box center [348, 287] width 166 height 25
copy p "yoinada2009@gmail.com"
click at [547, 287] on p "(11) 36676553" at bounding box center [505, 293] width 84 height 12
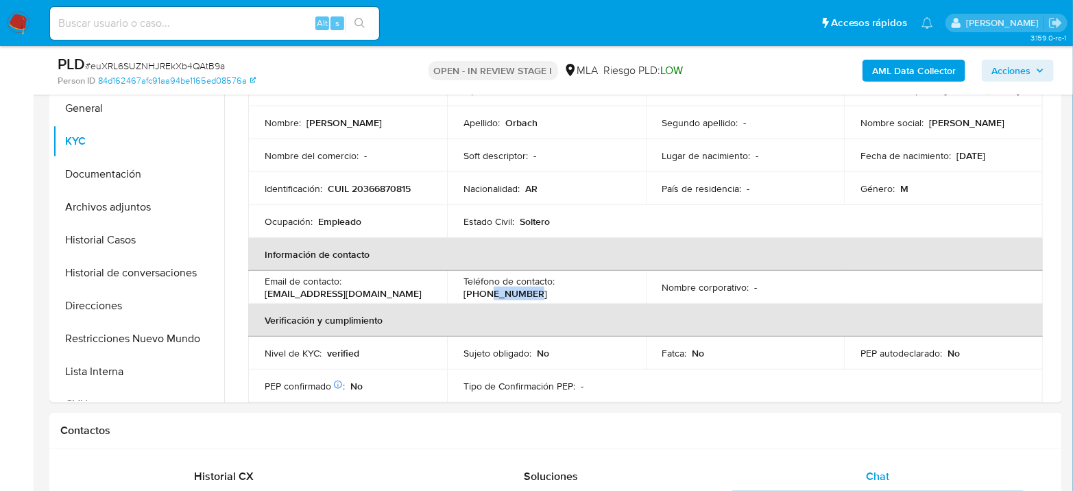
copy p "36676553"
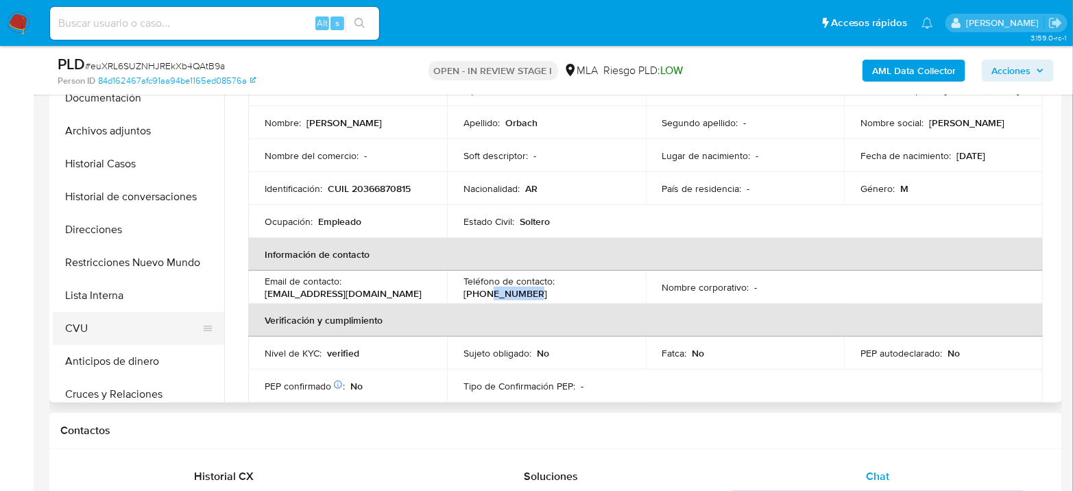
click at [97, 330] on button "CVU" at bounding box center [133, 328] width 160 height 33
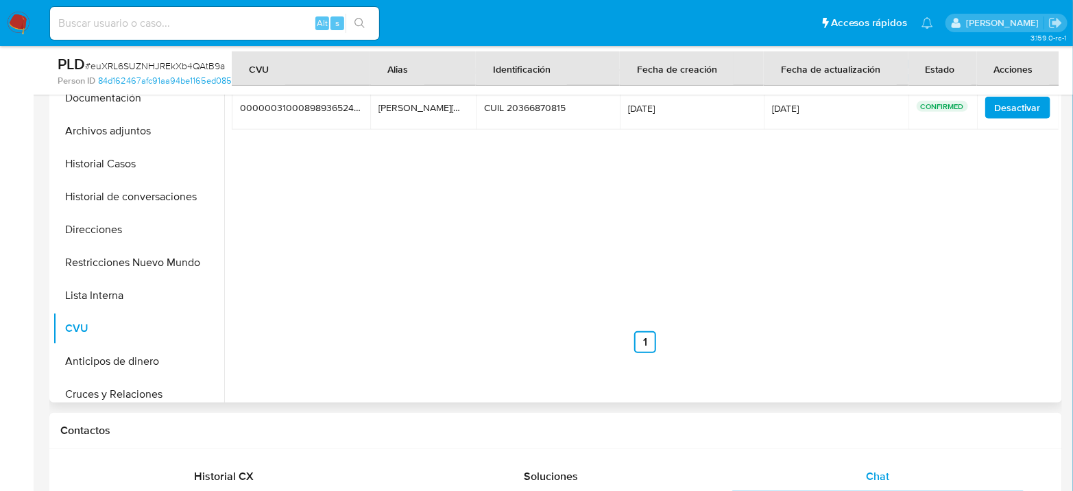
drag, startPoint x: 381, startPoint y: 106, endPoint x: 458, endPoint y: 103, distance: 77.5
click at [458, 103] on td "joel.081.boyas.mp joel.081.boyas.mp" at bounding box center [423, 108] width 106 height 44
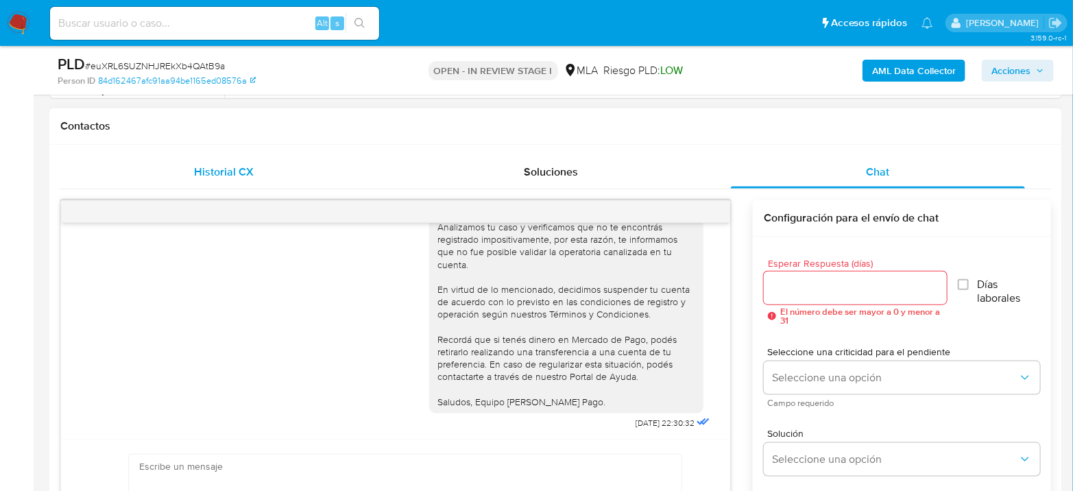
click at [248, 184] on div "Historial CX" at bounding box center [224, 172] width 294 height 33
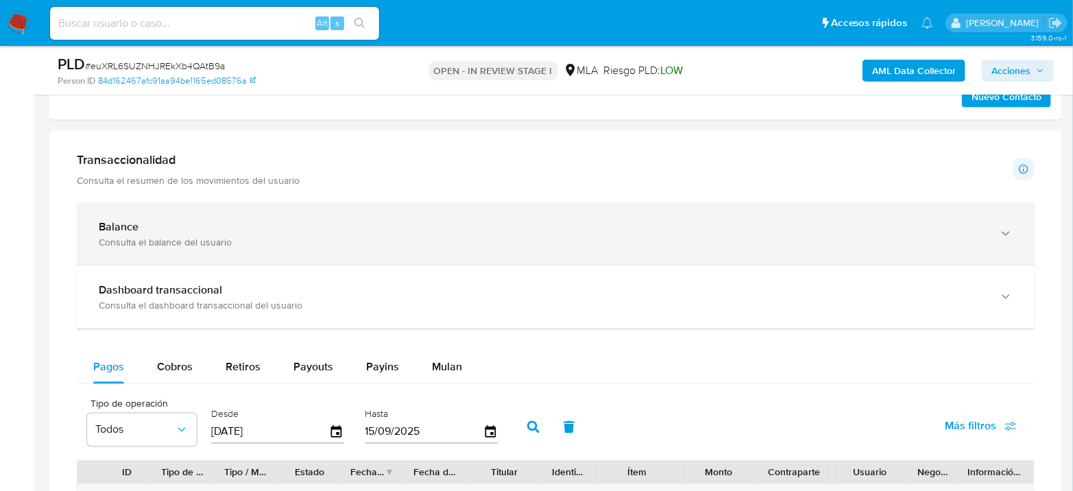
scroll to position [914, 0]
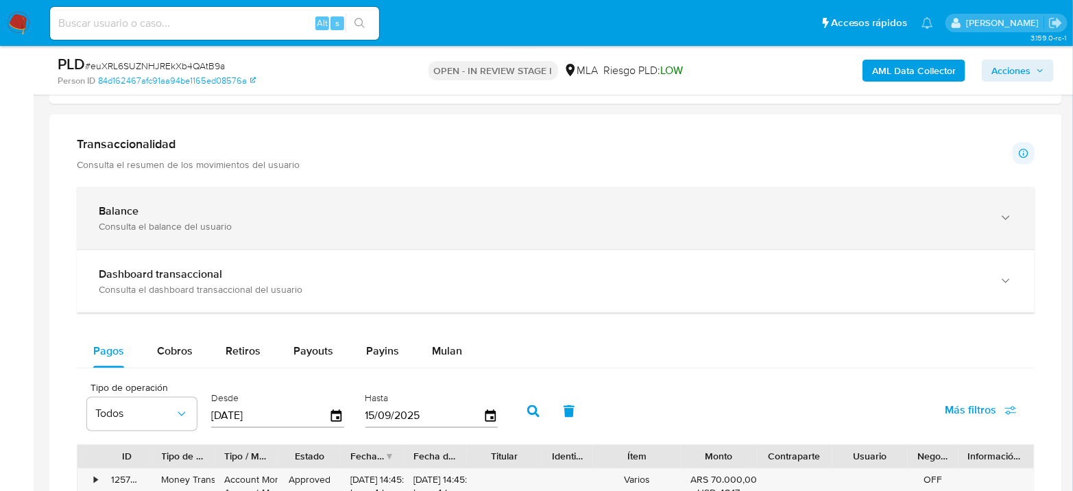
click at [134, 209] on b "Balance" at bounding box center [119, 211] width 40 height 16
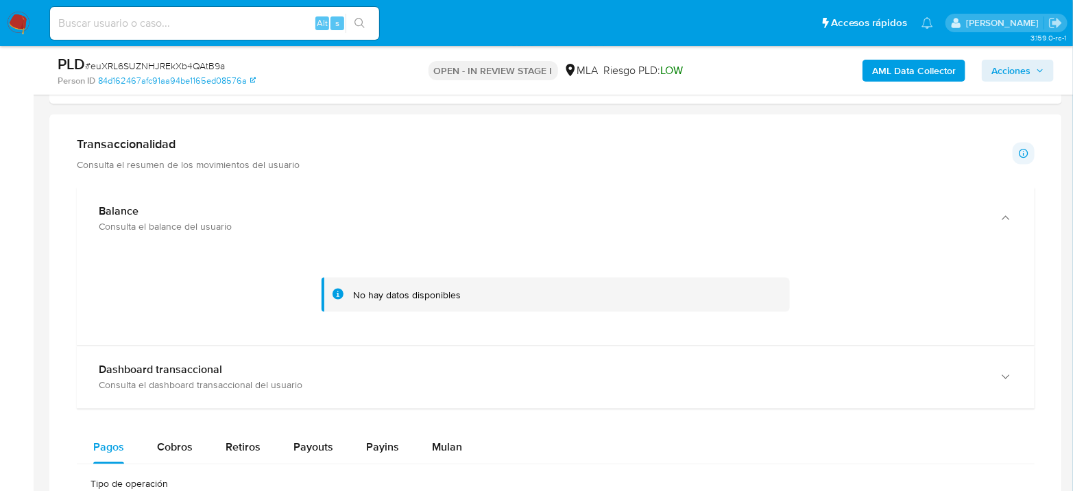
click at [286, 149] on div "Transaccionalidad Consulta el resumen de los movimientos del usuario" at bounding box center [188, 153] width 223 height 34
click at [163, 161] on p "Consulta el resumen de los movimientos del usuario" at bounding box center [188, 164] width 223 height 12
click at [142, 137] on h1 "Transaccionalidad" at bounding box center [188, 143] width 223 height 15
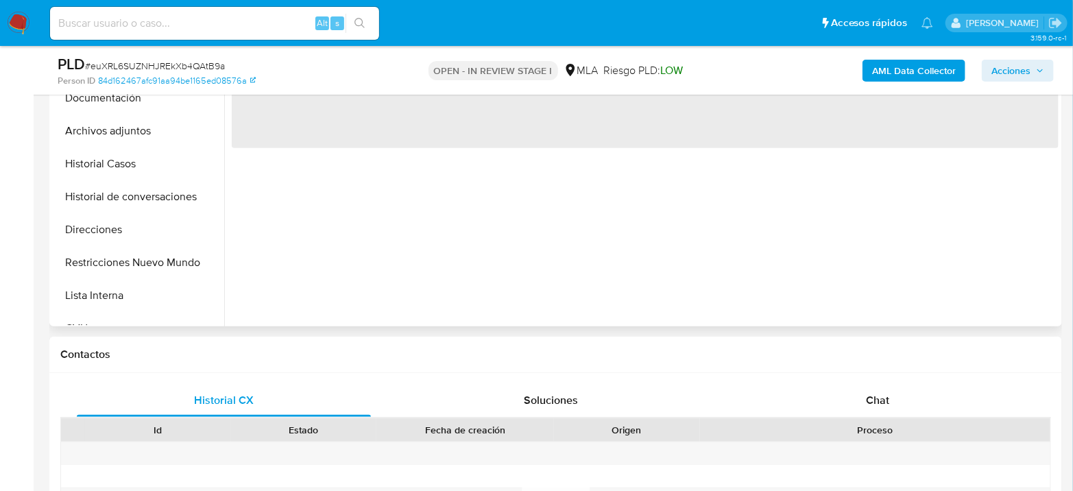
select select "10"
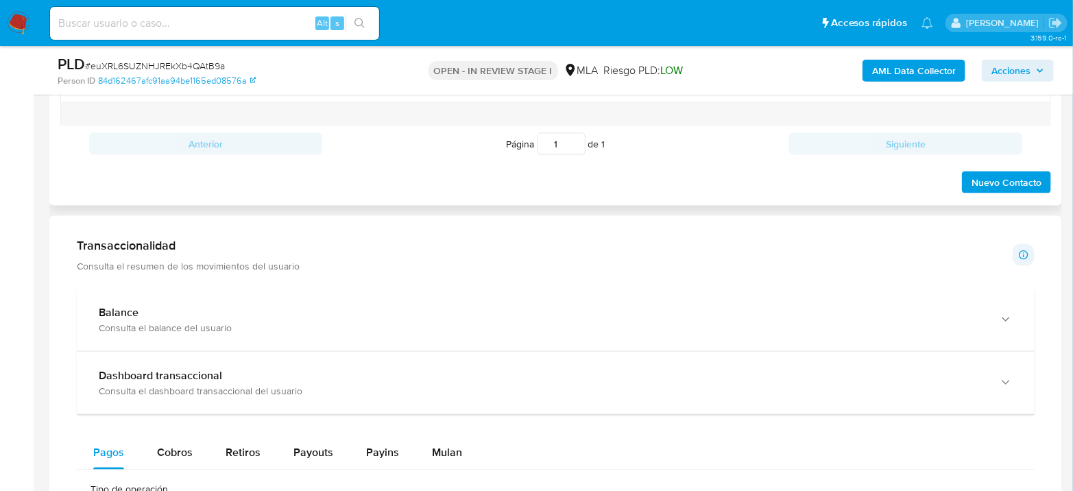
scroll to position [837, 0]
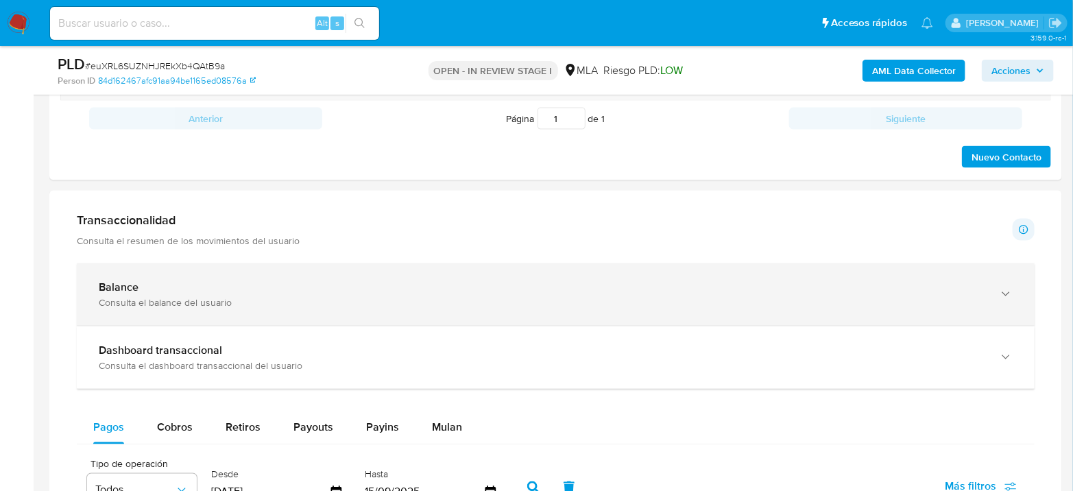
click at [163, 310] on div "Balance Consulta el balance del usuario" at bounding box center [555, 294] width 957 height 62
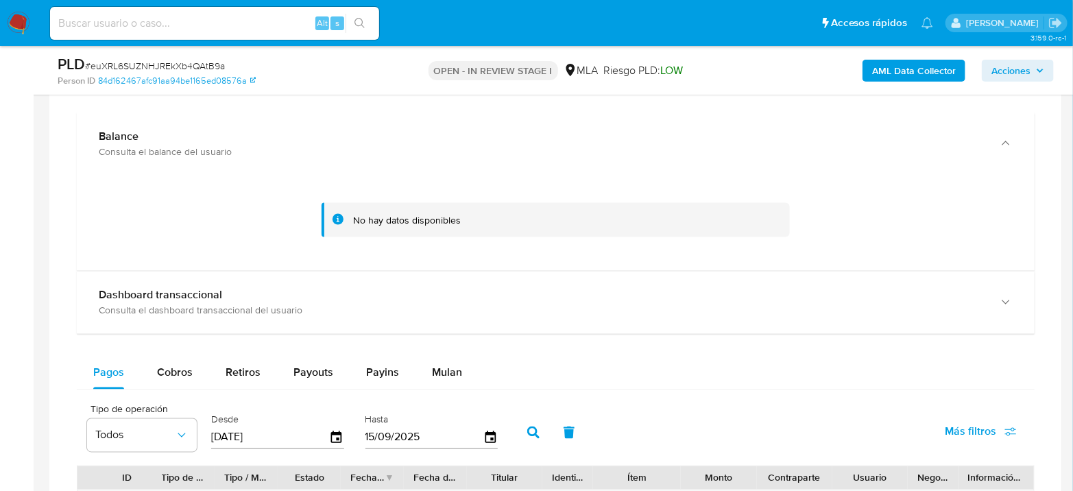
scroll to position [990, 0]
drag, startPoint x: 341, startPoint y: 210, endPoint x: 509, endPoint y: 221, distance: 168.2
click at [509, 221] on div "No hay datos disponibles" at bounding box center [555, 218] width 468 height 35
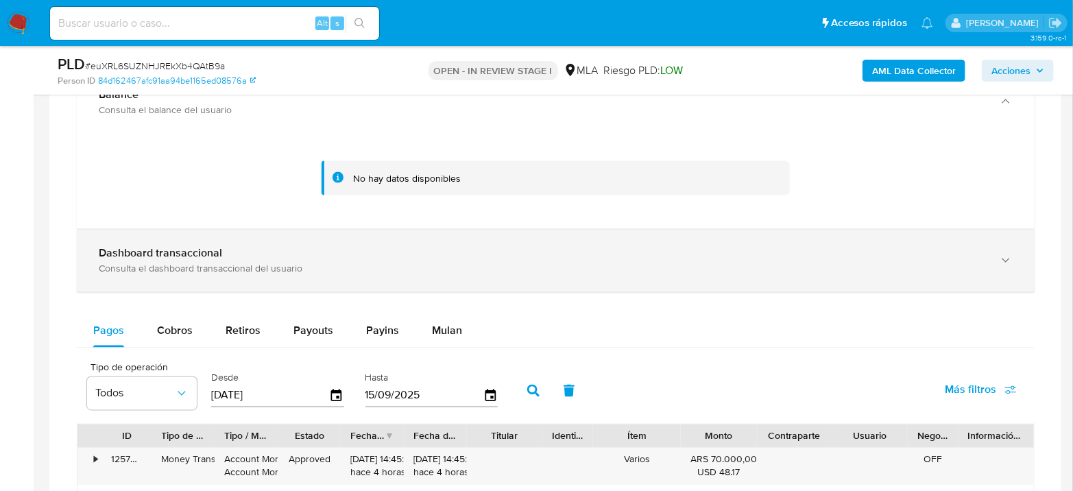
scroll to position [1066, 0]
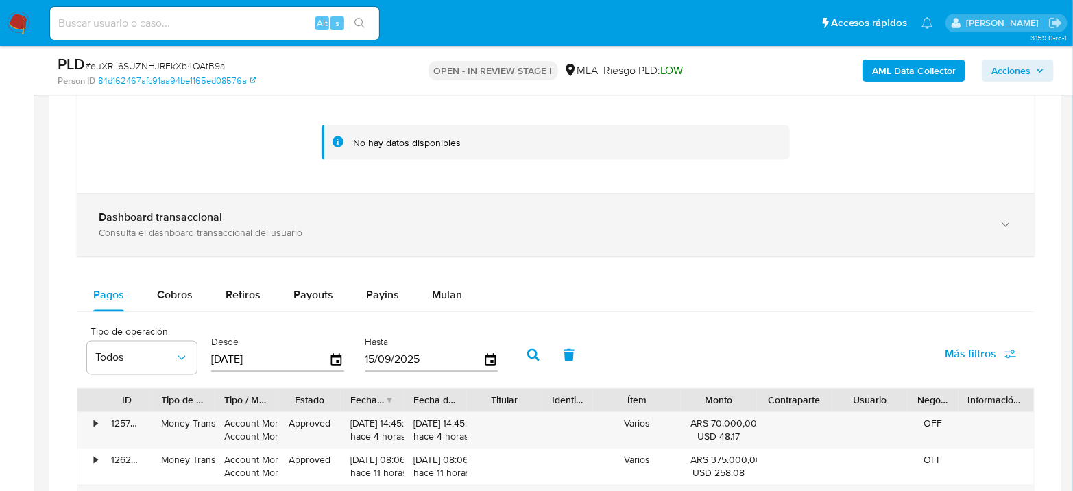
click at [199, 227] on div "Consulta el dashboard transaccional del usuario" at bounding box center [542, 233] width 886 height 12
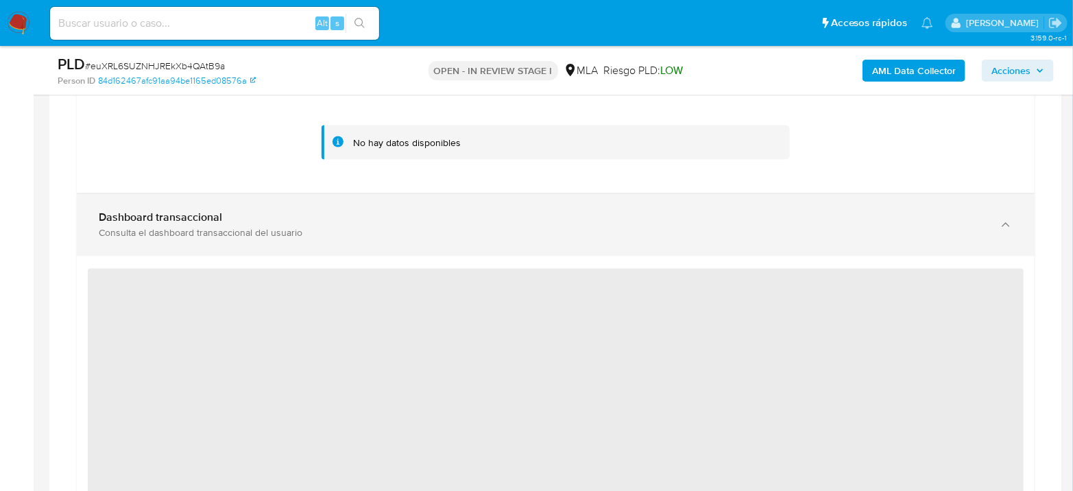
click at [199, 227] on div "Consulta el dashboard transaccional del usuario" at bounding box center [542, 233] width 886 height 12
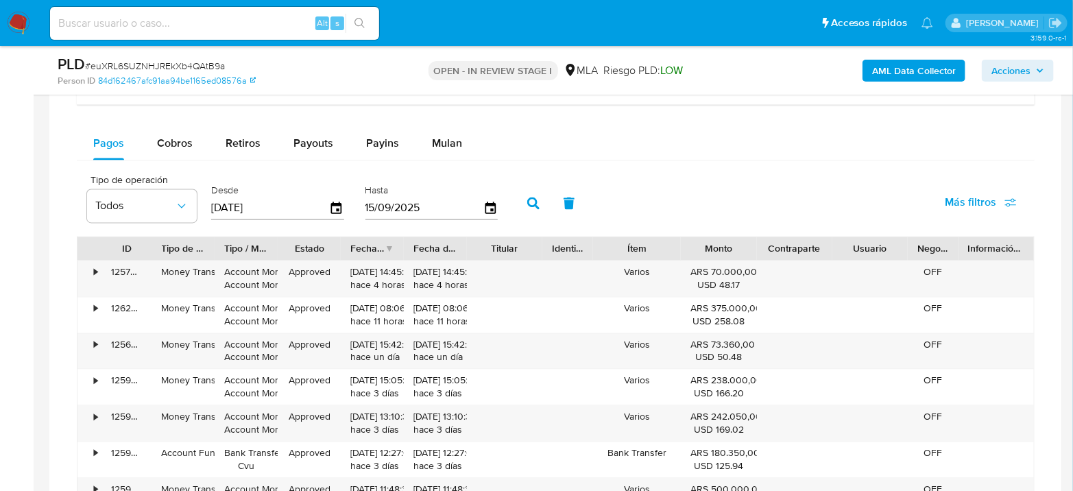
scroll to position [1218, 0]
click at [177, 142] on span "Cobros" at bounding box center [175, 143] width 36 height 16
select select "10"
click at [303, 139] on span "Payouts" at bounding box center [313, 143] width 40 height 16
select select "10"
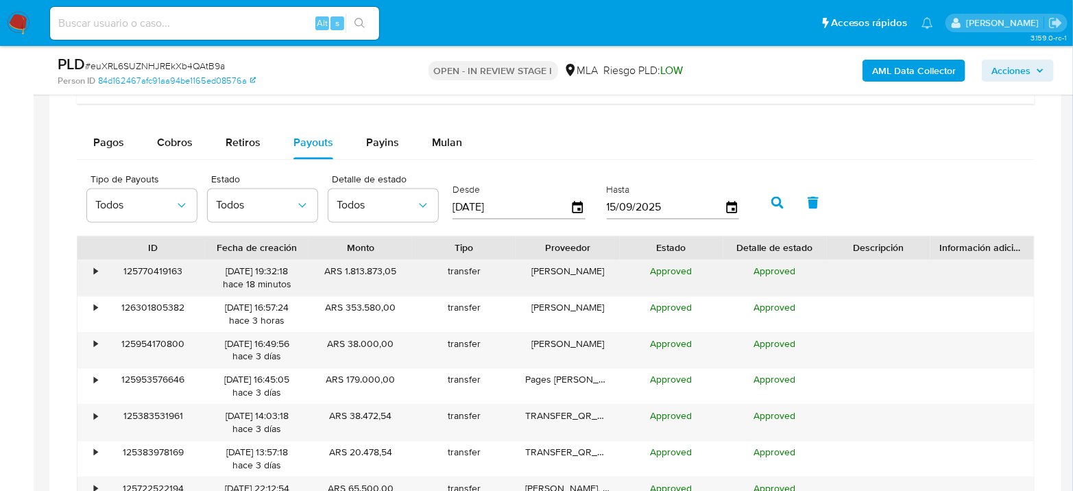
click at [880, 276] on div "• 125770419163 [DATE] 19:32:18 hace 18 minutos ARS 1.813.873,05 transfer [PERSO…" at bounding box center [555, 278] width 956 height 36
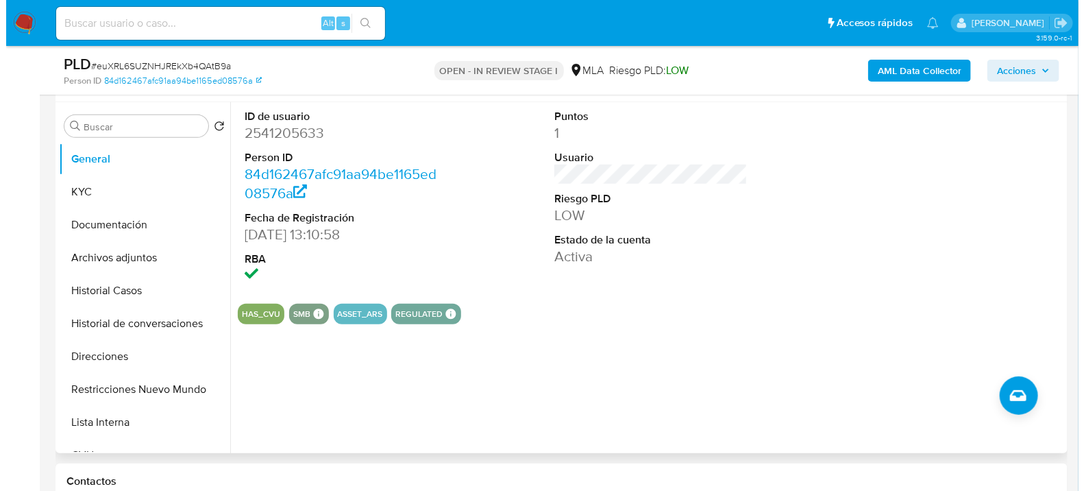
scroll to position [228, 0]
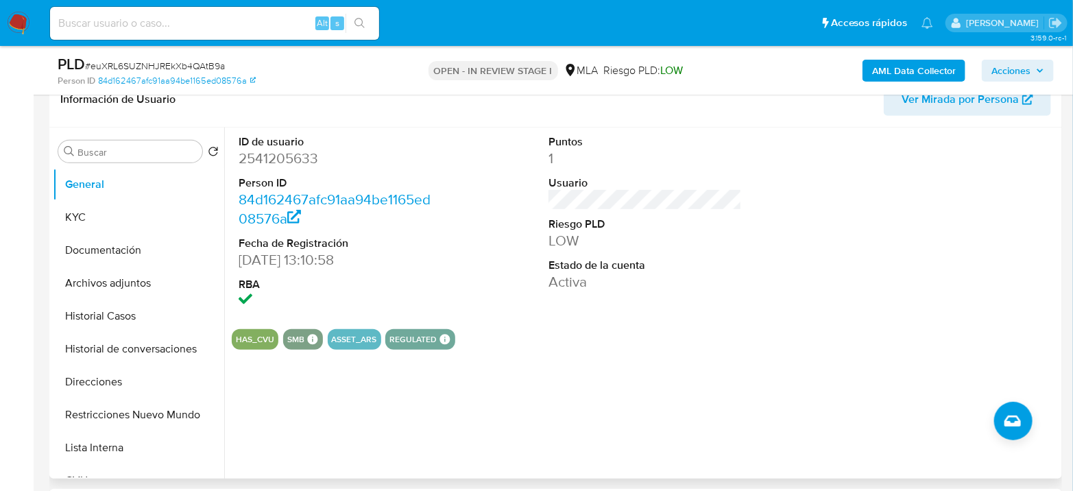
click at [256, 158] on dd "2541205633" at bounding box center [334, 158] width 193 height 19
copy dd "2541205633"
click at [104, 268] on button "Archivos adjuntos" at bounding box center [133, 283] width 160 height 33
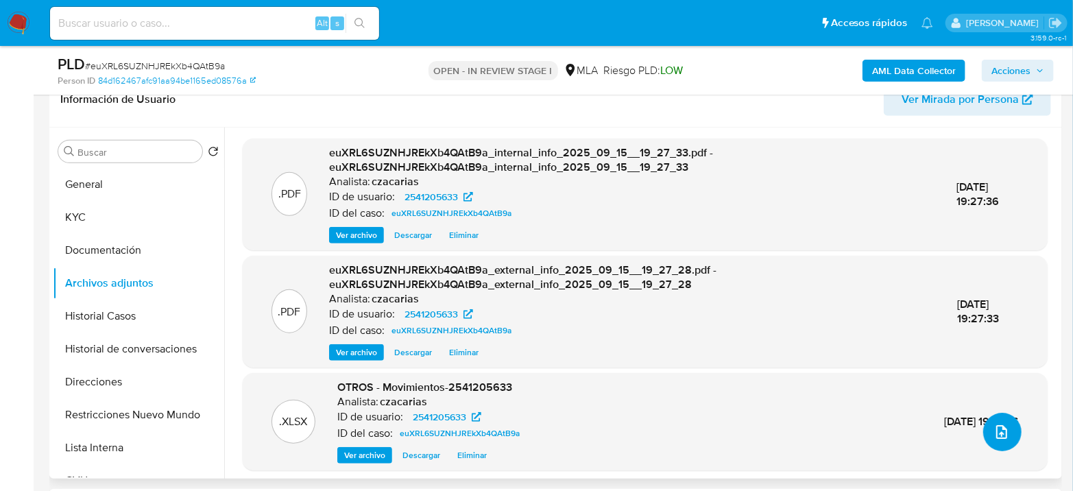
click at [984, 438] on button "upload-file" at bounding box center [1002, 432] width 38 height 38
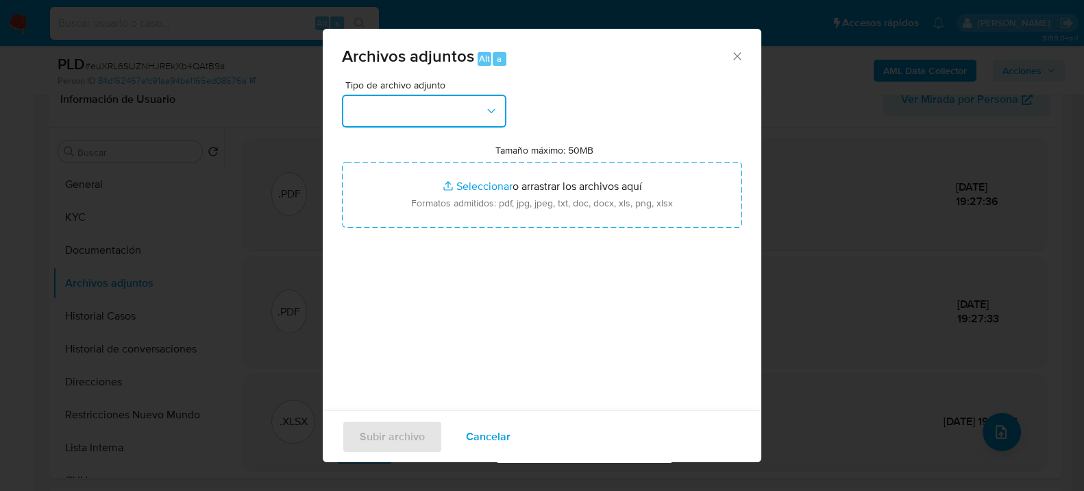
click at [428, 112] on button "button" at bounding box center [424, 111] width 164 height 33
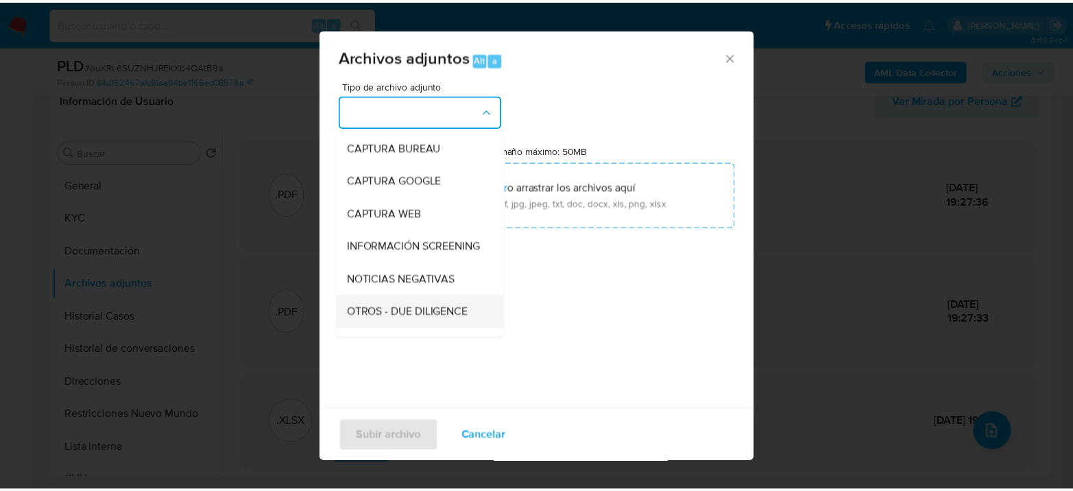
scroll to position [152, 0]
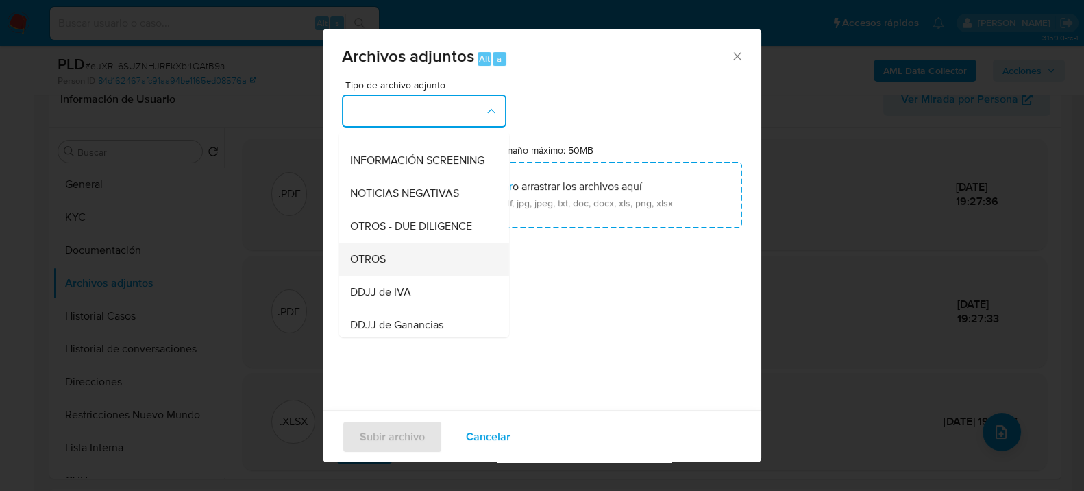
click at [408, 267] on div "OTROS" at bounding box center [420, 258] width 140 height 33
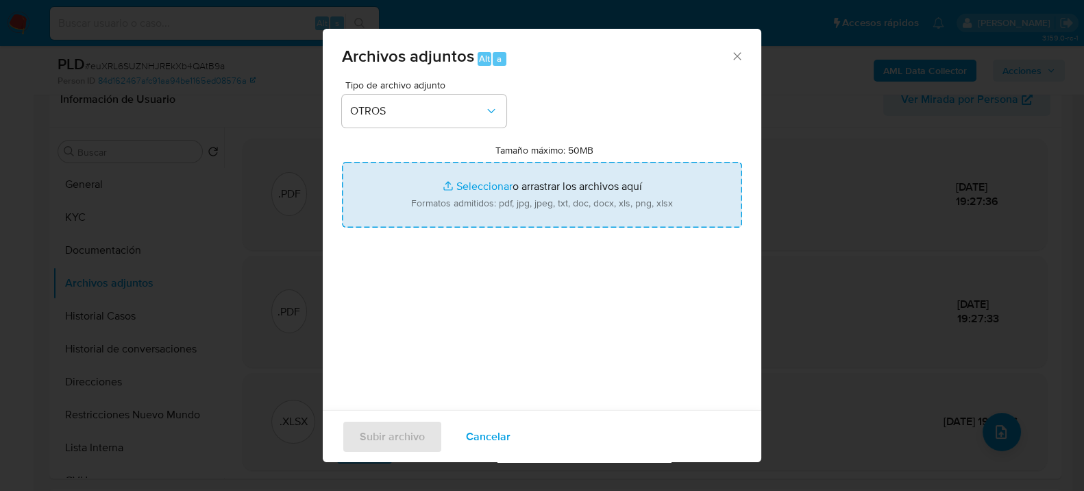
type input "C:\fakepath\Caselog euXRL6SUZNHJREkXb4QAtB9a_2025_08_19_02_57_43.docx"
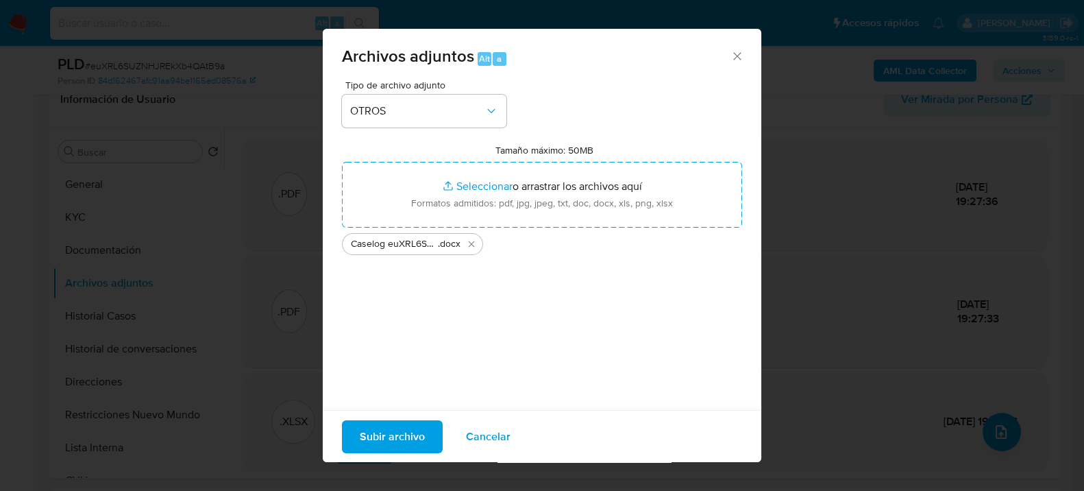
click at [389, 436] on span "Subir archivo" at bounding box center [392, 436] width 65 height 30
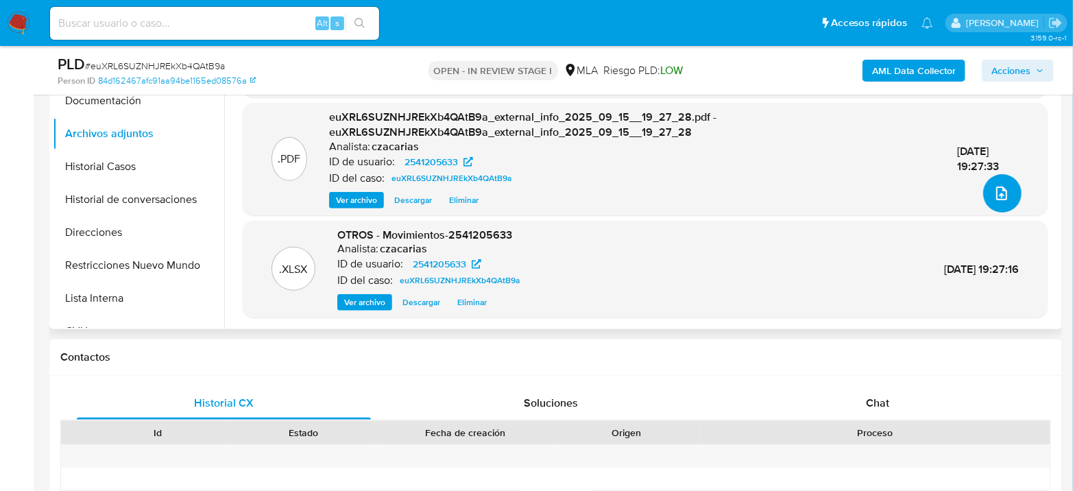
scroll to position [380, 0]
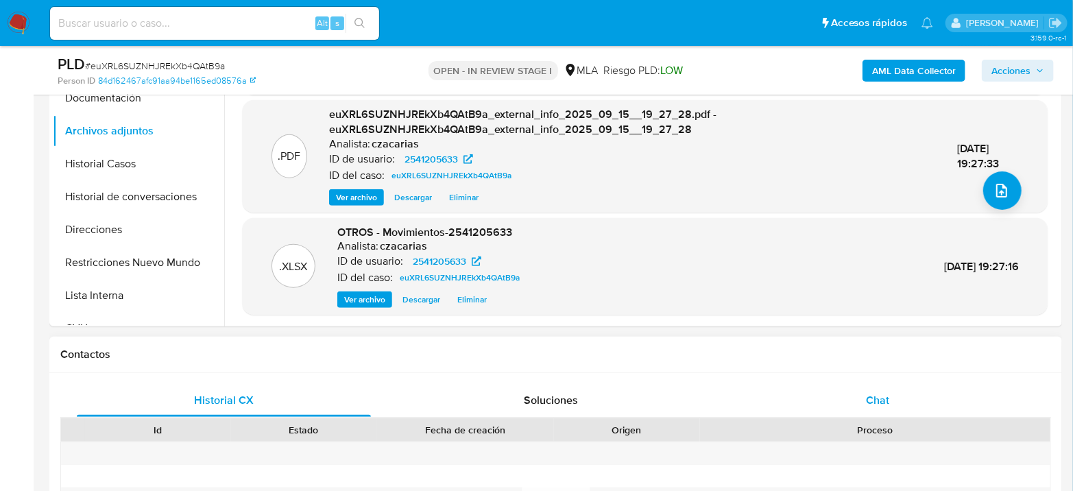
click at [892, 395] on div "Chat" at bounding box center [878, 400] width 294 height 33
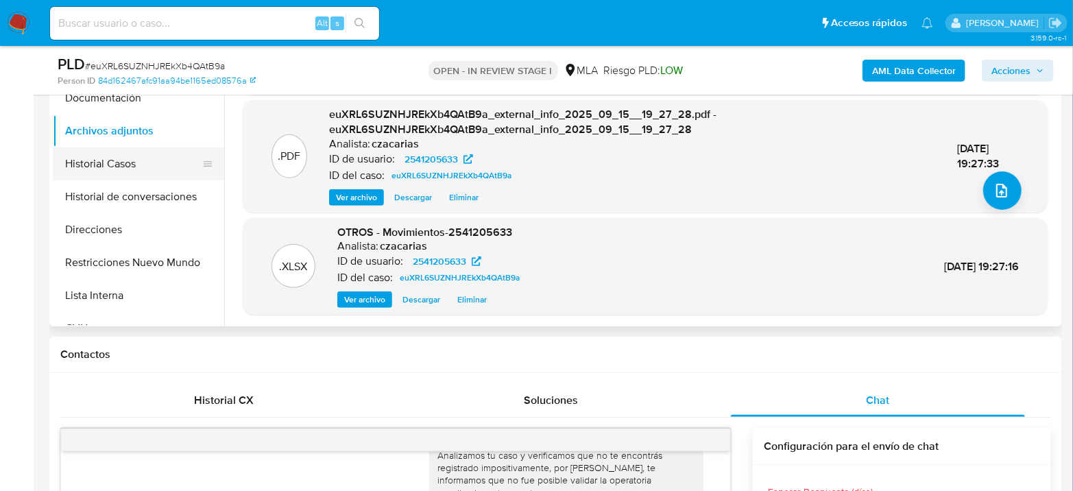
click at [130, 173] on button "Historial Casos" at bounding box center [133, 163] width 160 height 33
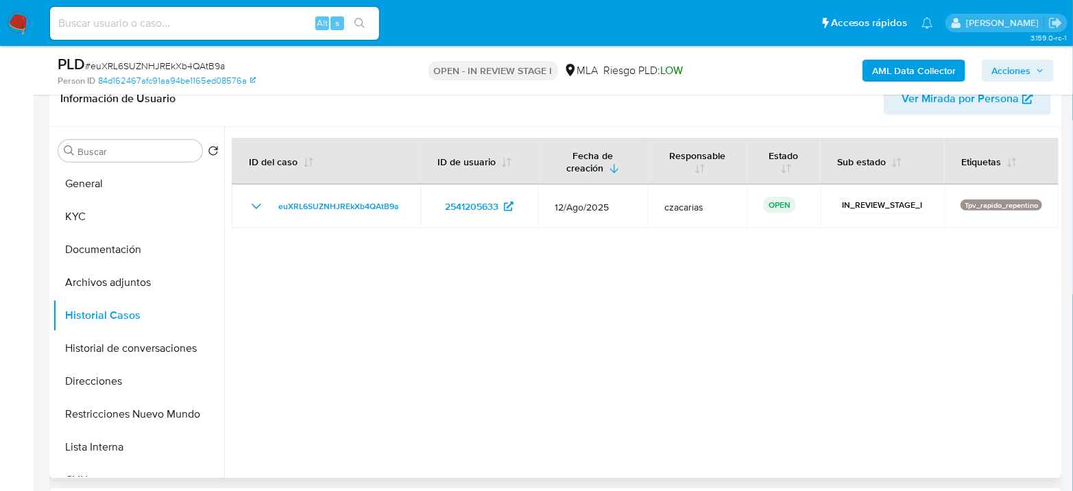
scroll to position [228, 0]
click at [139, 347] on button "Historial de conversaciones" at bounding box center [133, 348] width 160 height 33
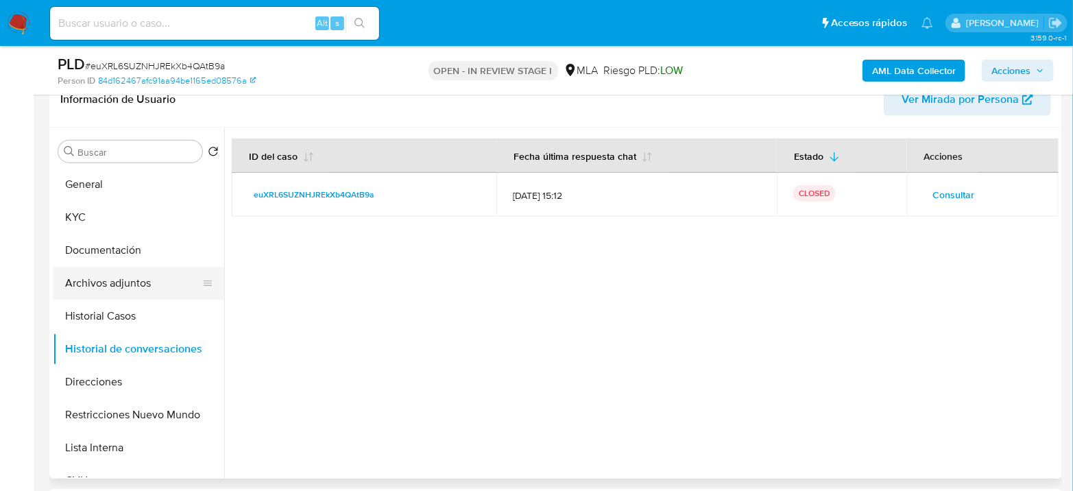
click at [141, 285] on button "Archivos adjuntos" at bounding box center [133, 283] width 160 height 33
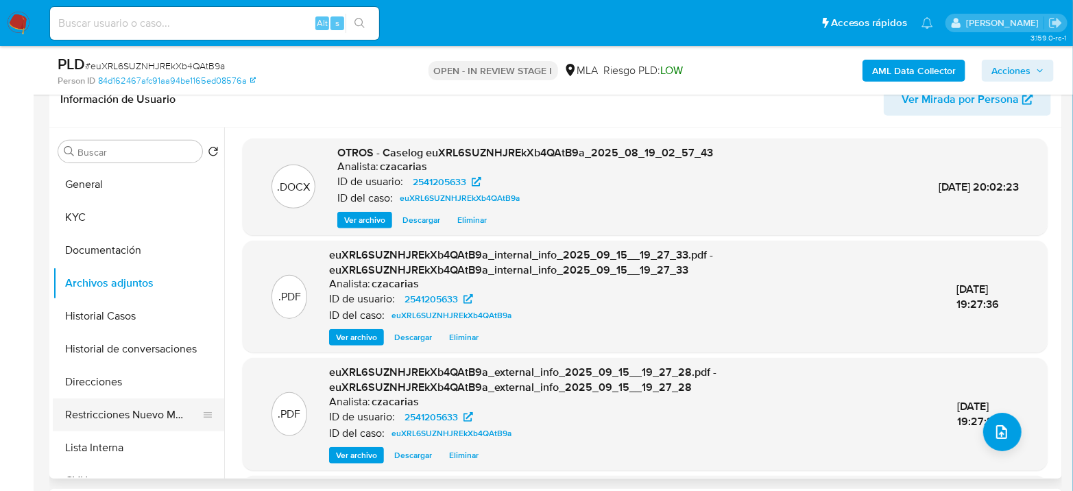
click at [127, 412] on button "Restricciones Nuevo Mundo" at bounding box center [133, 414] width 160 height 33
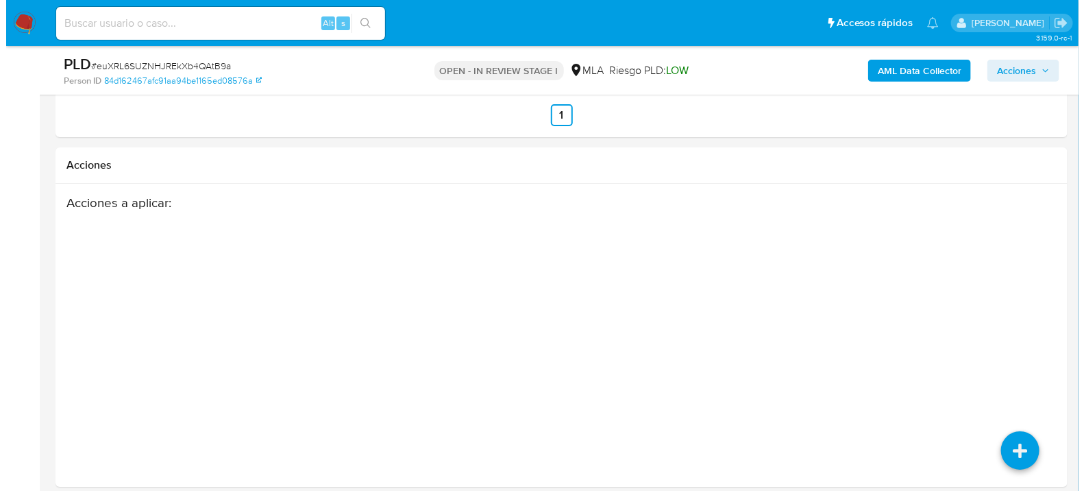
scroll to position [2231, 0]
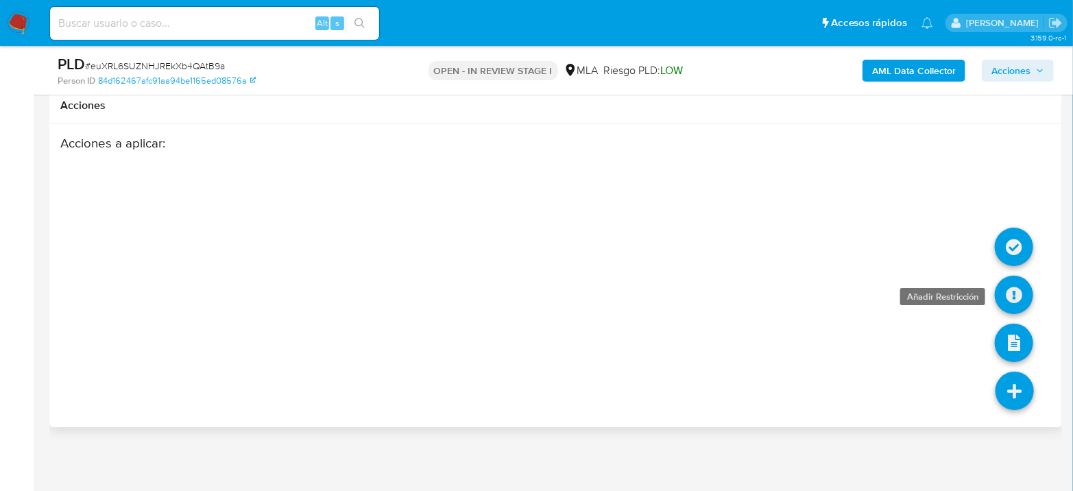
click at [1012, 295] on icon at bounding box center [1013, 295] width 38 height 38
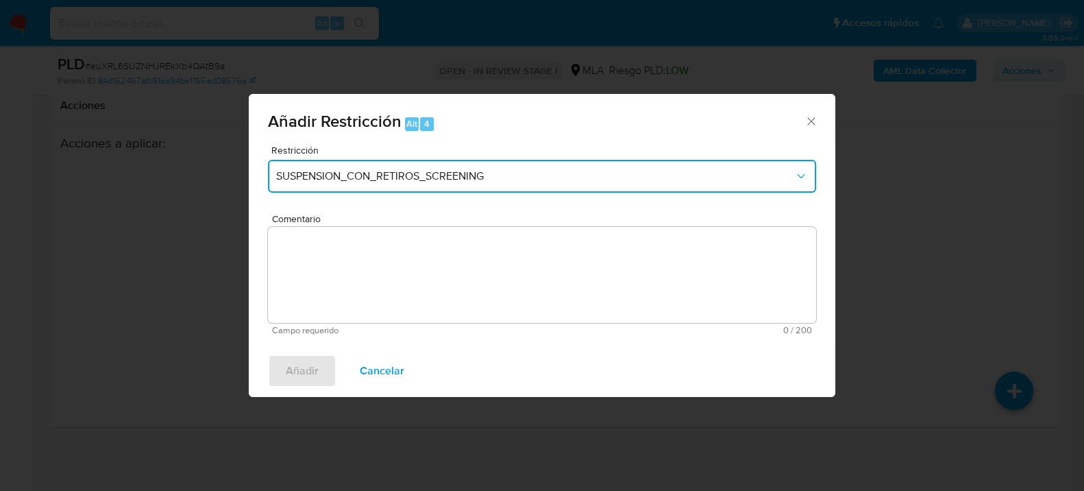
click at [329, 164] on button "SUSPENSION_CON_RETIROS_SCREENING" at bounding box center [542, 176] width 548 height 33
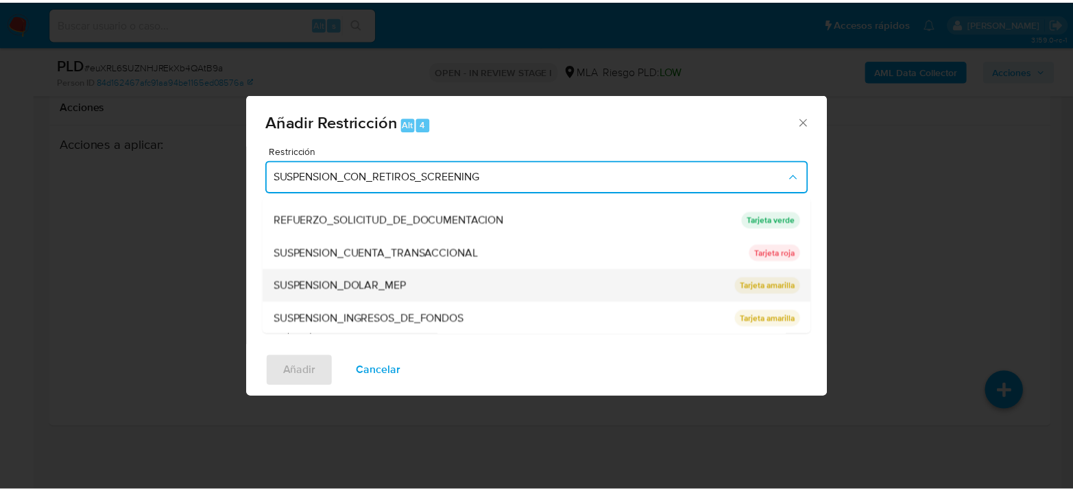
scroll to position [290, 0]
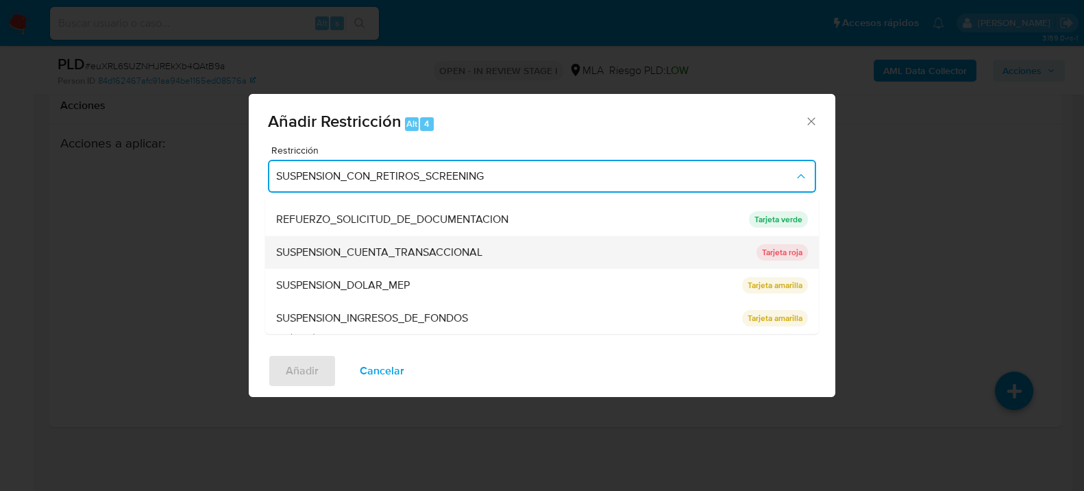
click at [450, 252] on span "SUSPENSION_CUENTA_TRANSACCIONAL" at bounding box center [379, 252] width 206 height 14
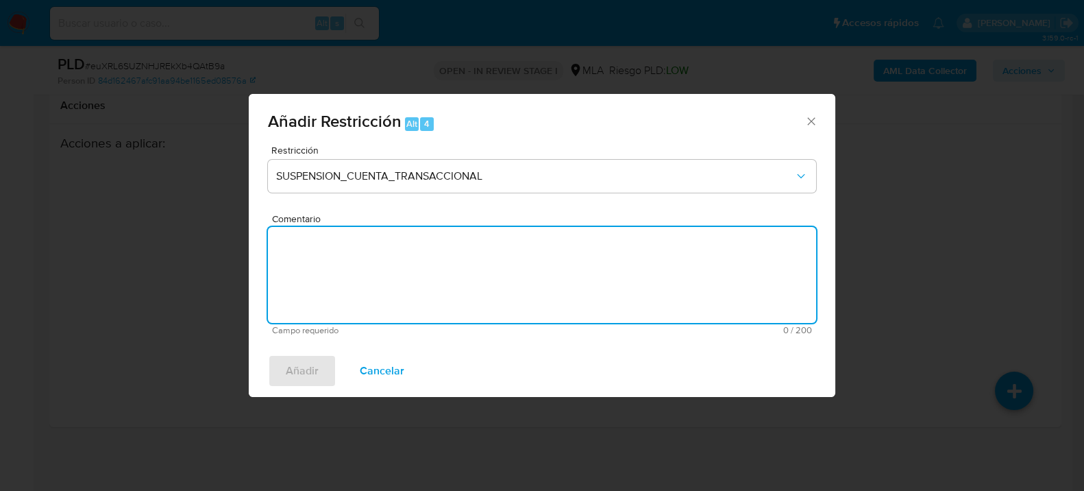
click at [548, 291] on textarea "Comentario" at bounding box center [542, 275] width 548 height 96
type textarea "AML"
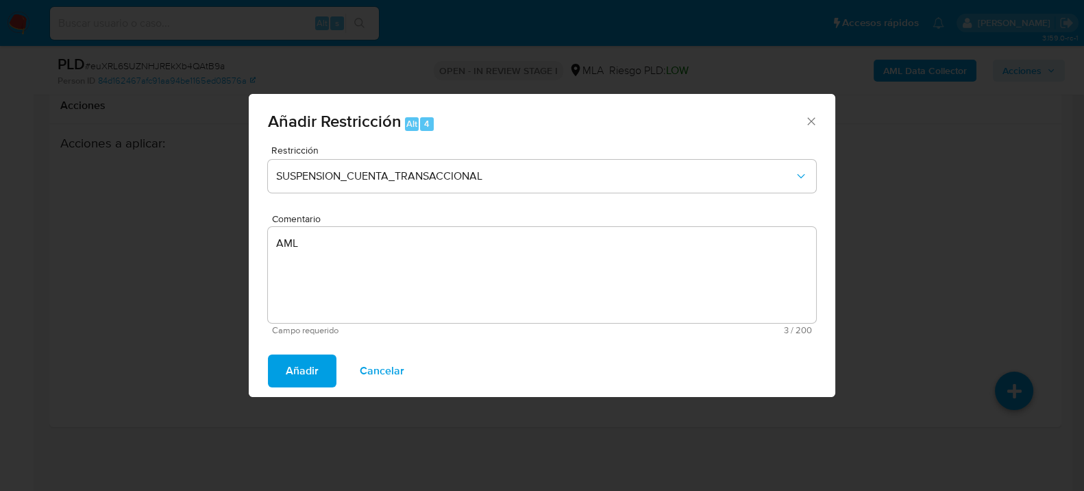
click at [307, 378] on span "Añadir" at bounding box center [302, 371] width 33 height 30
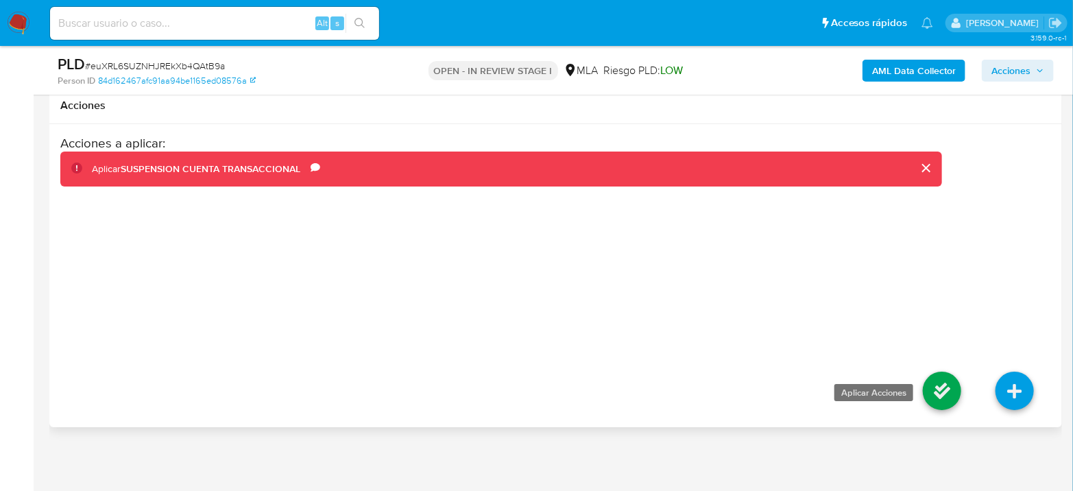
click at [933, 387] on icon at bounding box center [941, 390] width 38 height 38
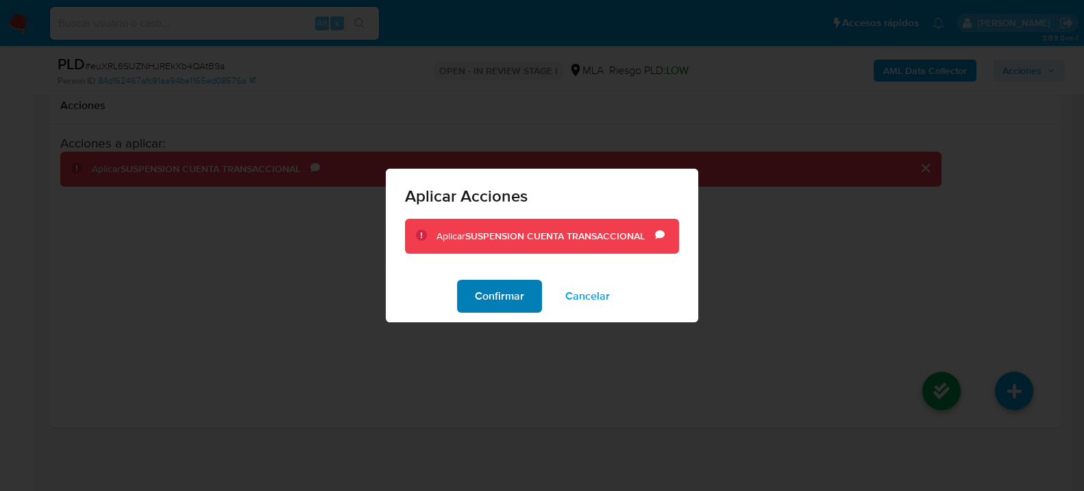
click at [502, 295] on span "Confirmar" at bounding box center [499, 296] width 49 height 30
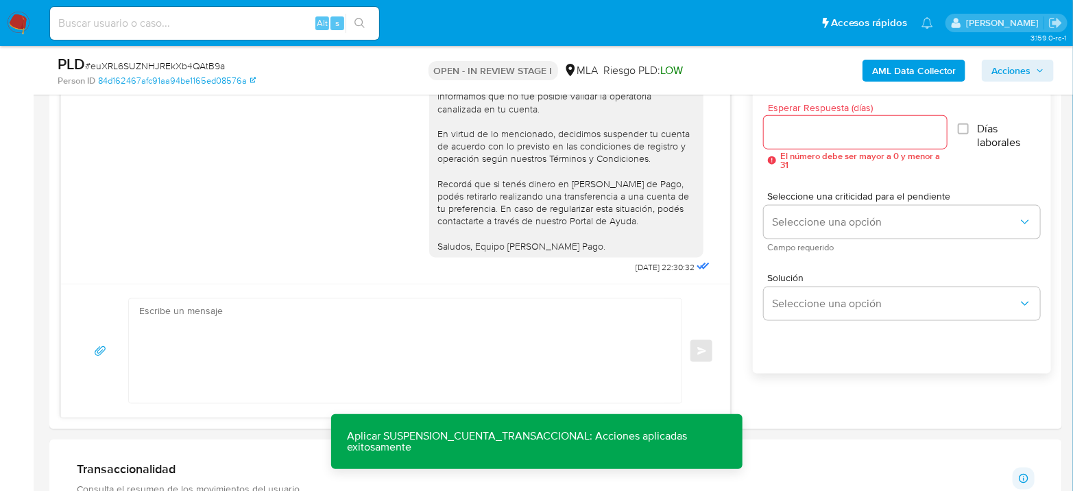
scroll to position [708, 0]
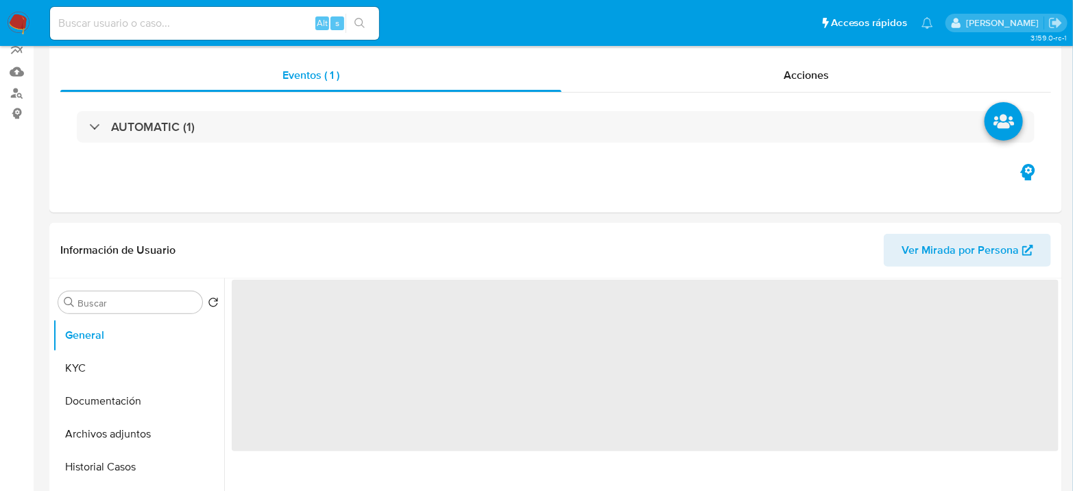
select select "10"
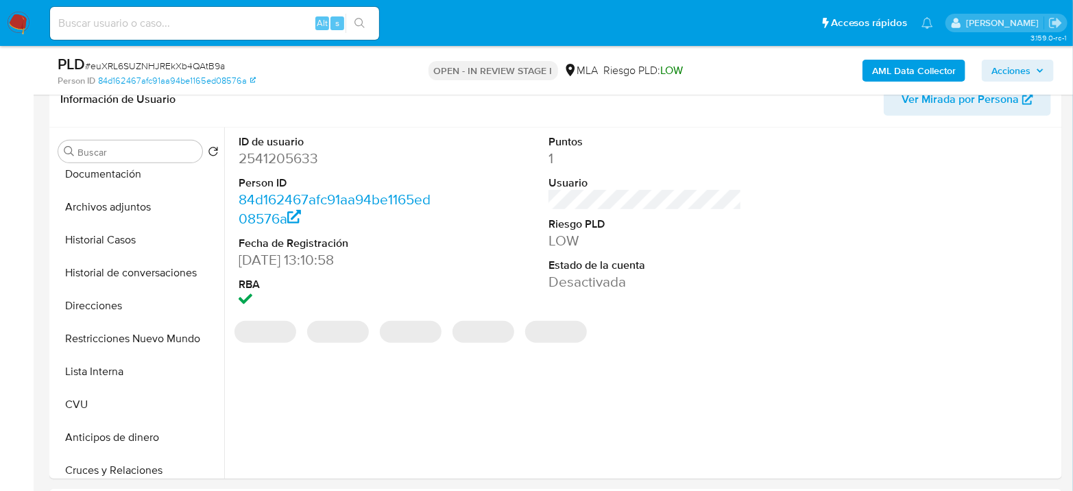
scroll to position [304, 0]
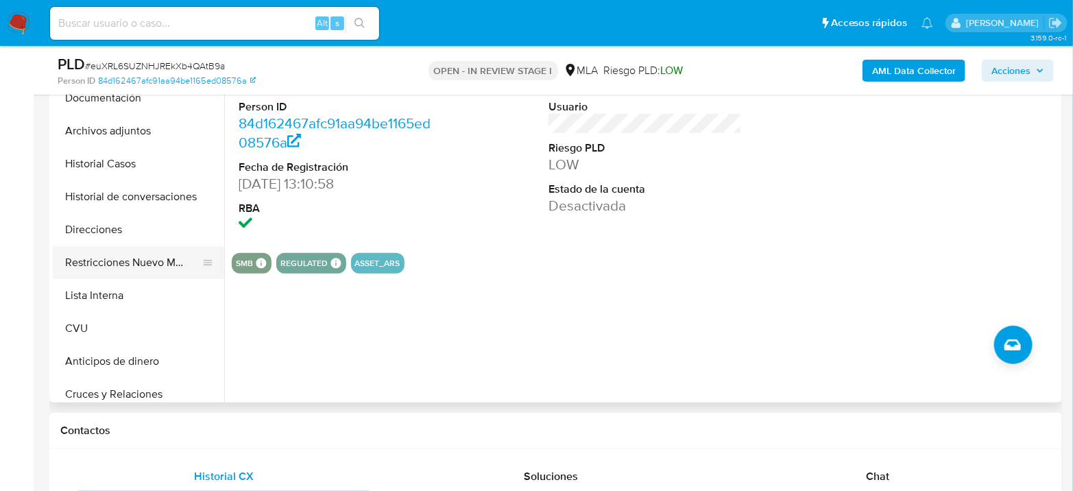
click at [140, 267] on button "Restricciones Nuevo Mundo" at bounding box center [133, 262] width 160 height 33
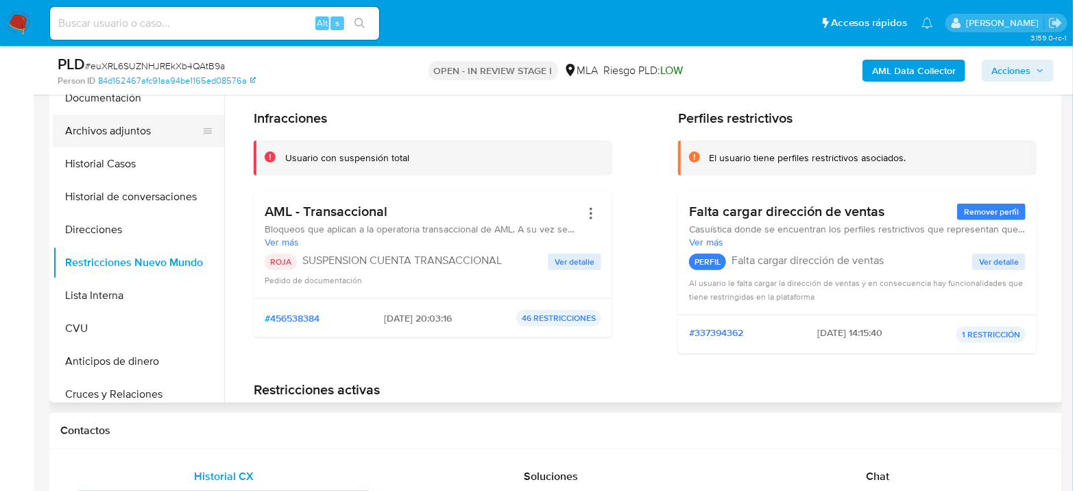
click at [114, 123] on button "Archivos adjuntos" at bounding box center [133, 130] width 160 height 33
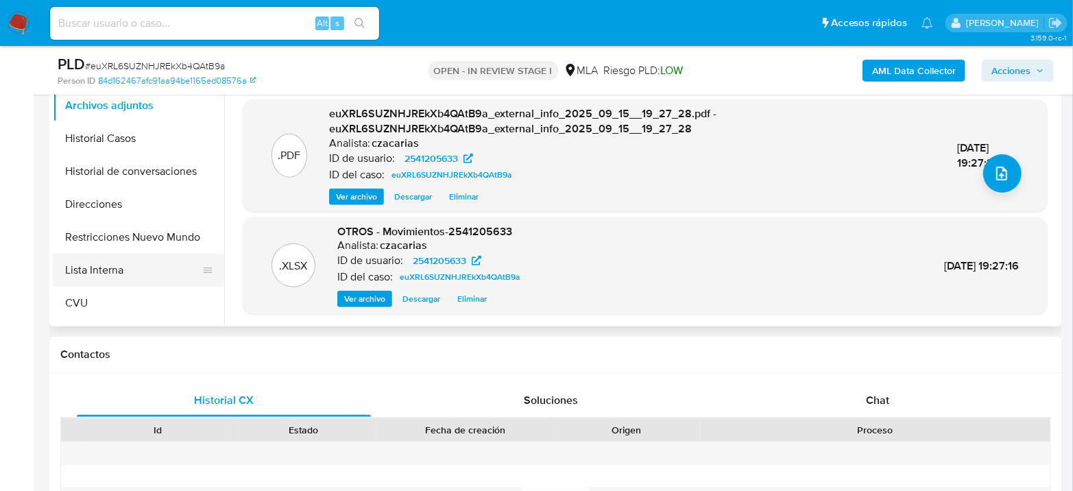
scroll to position [0, 0]
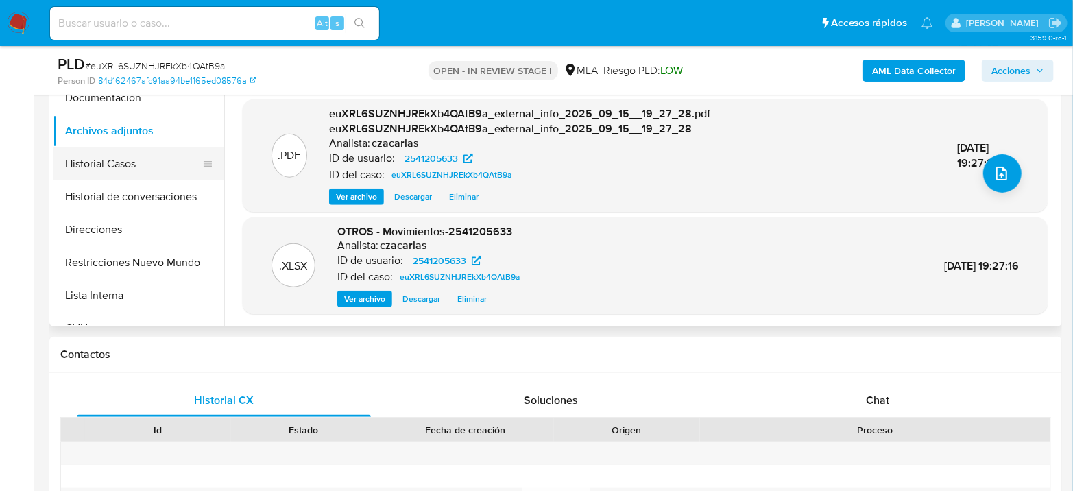
click at [108, 170] on button "Historial Casos" at bounding box center [133, 163] width 160 height 33
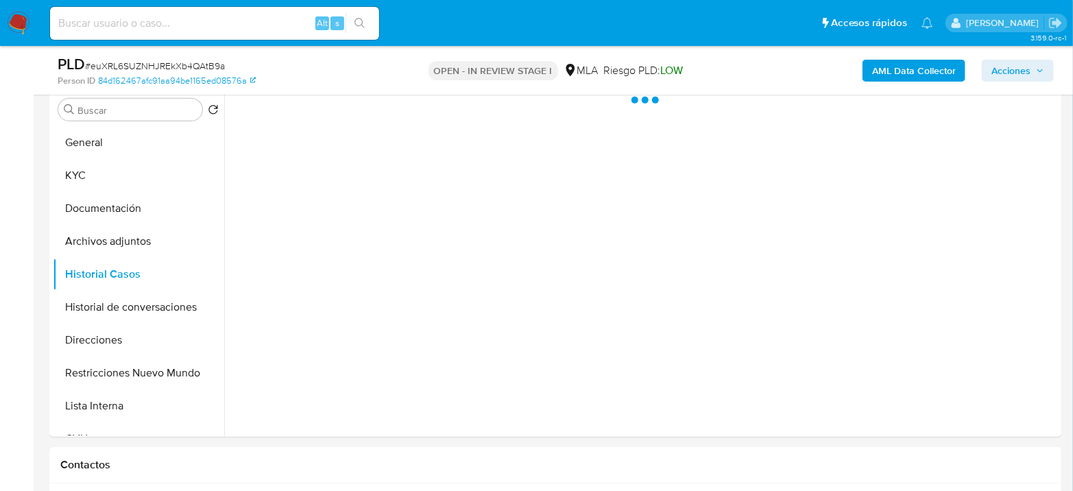
scroll to position [228, 0]
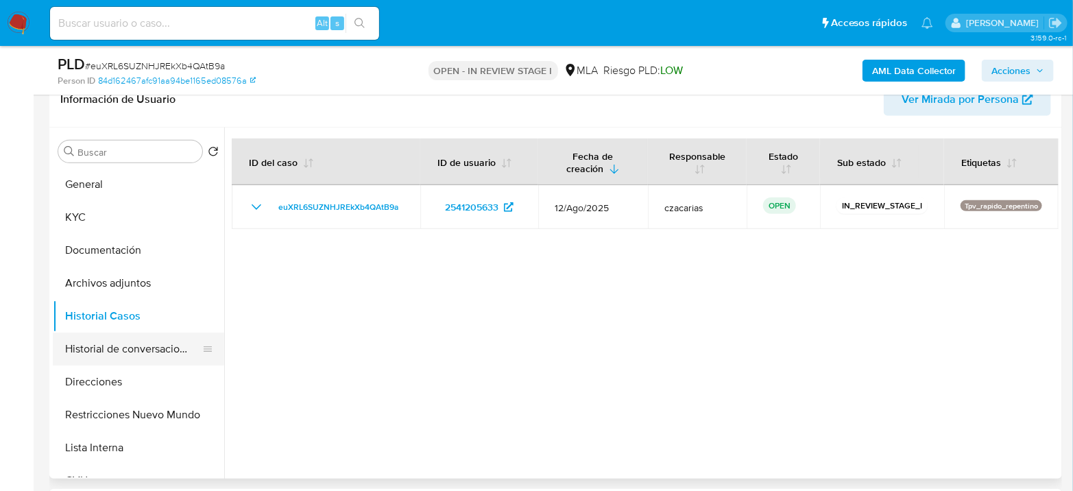
click at [138, 356] on button "Historial de conversaciones" at bounding box center [133, 348] width 160 height 33
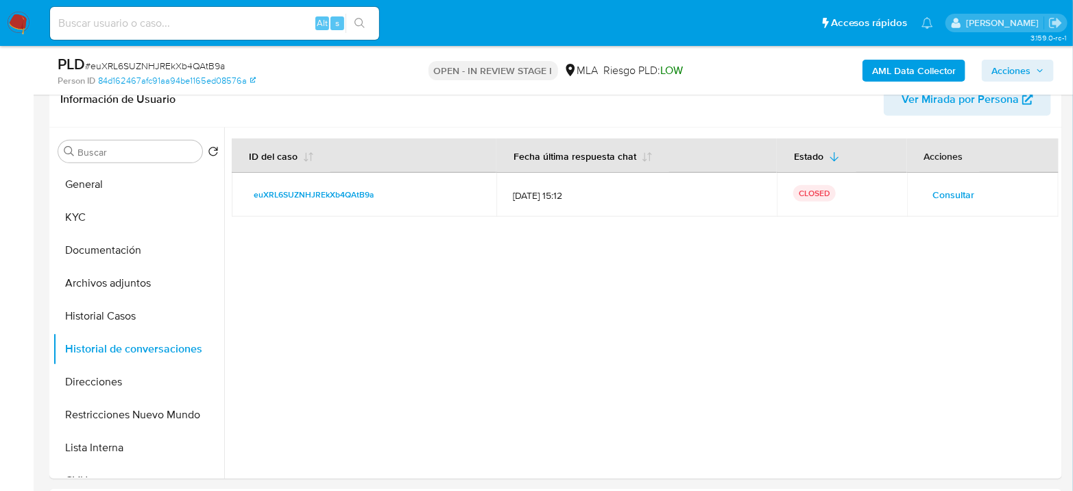
click at [1001, 71] on span "Acciones" at bounding box center [1010, 71] width 39 height 22
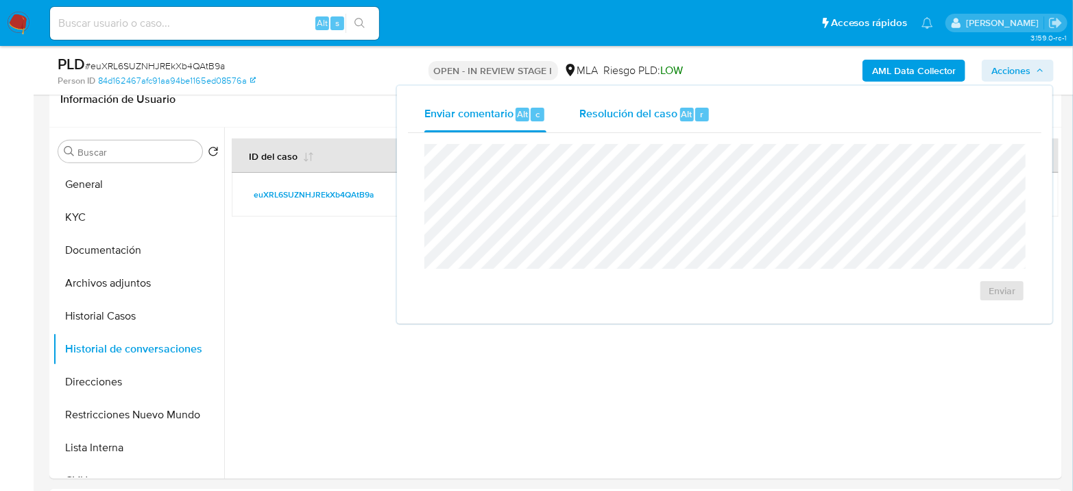
click at [607, 103] on div "Resolución del caso Alt r" at bounding box center [644, 115] width 131 height 36
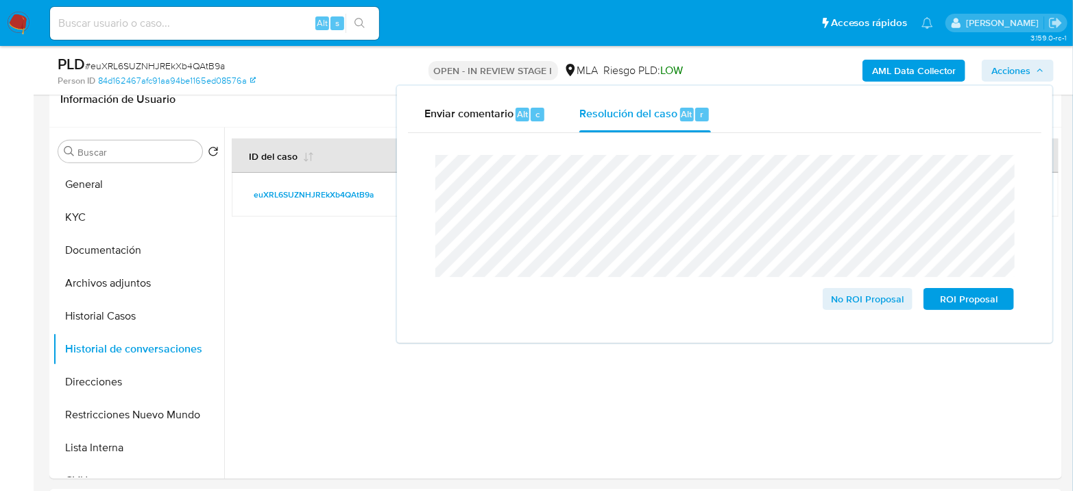
click at [195, 63] on span "# euXRL6SUZNHJREkXb4QAtB9a" at bounding box center [155, 66] width 140 height 14
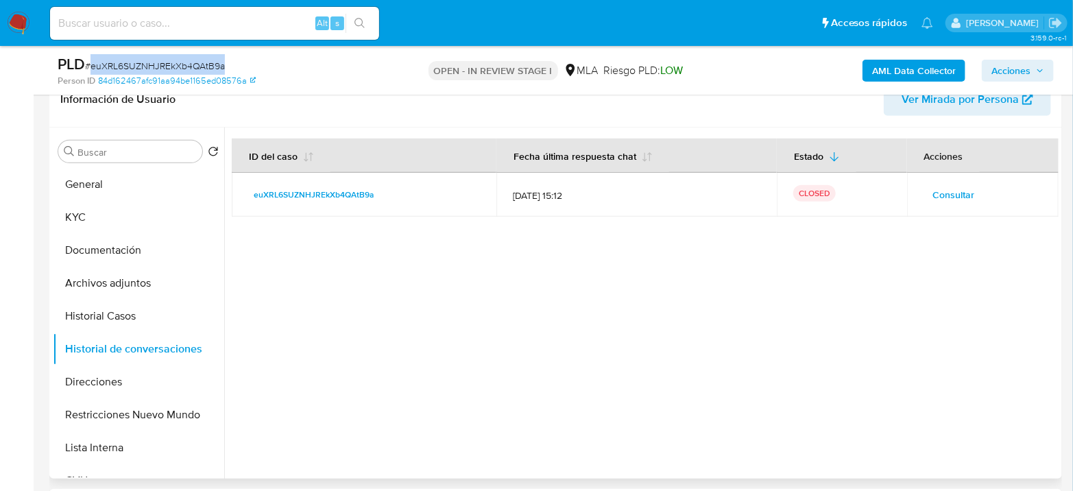
copy span "euXRL6SUZNHJREkXb4QAtB9a"
click at [1007, 73] on span "Acciones" at bounding box center [1010, 71] width 39 height 22
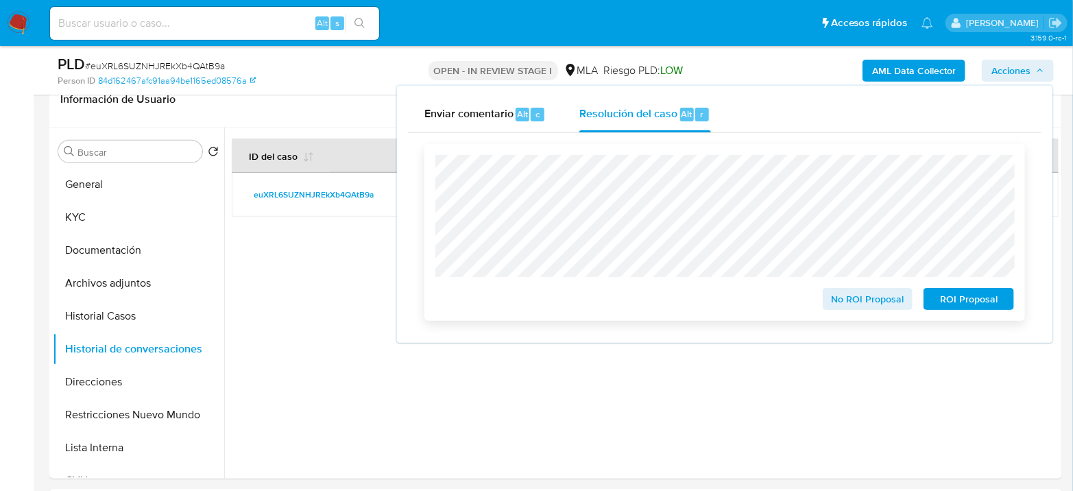
click at [965, 302] on span "ROI Proposal" at bounding box center [968, 298] width 71 height 19
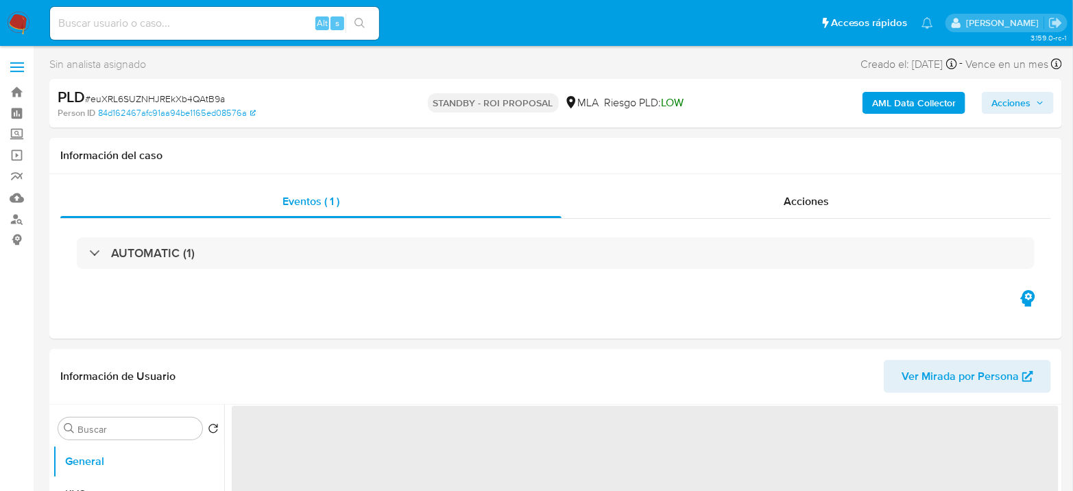
select select "10"
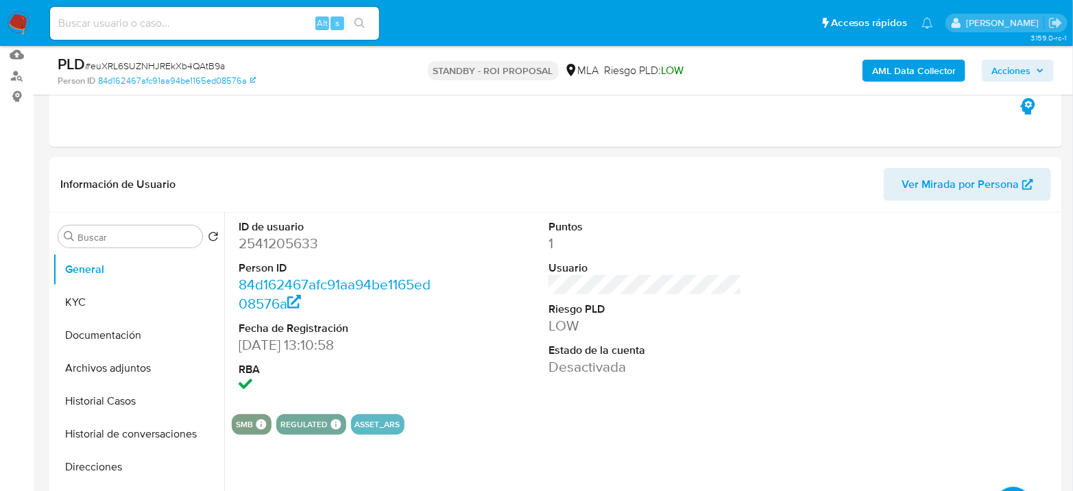
scroll to position [152, 0]
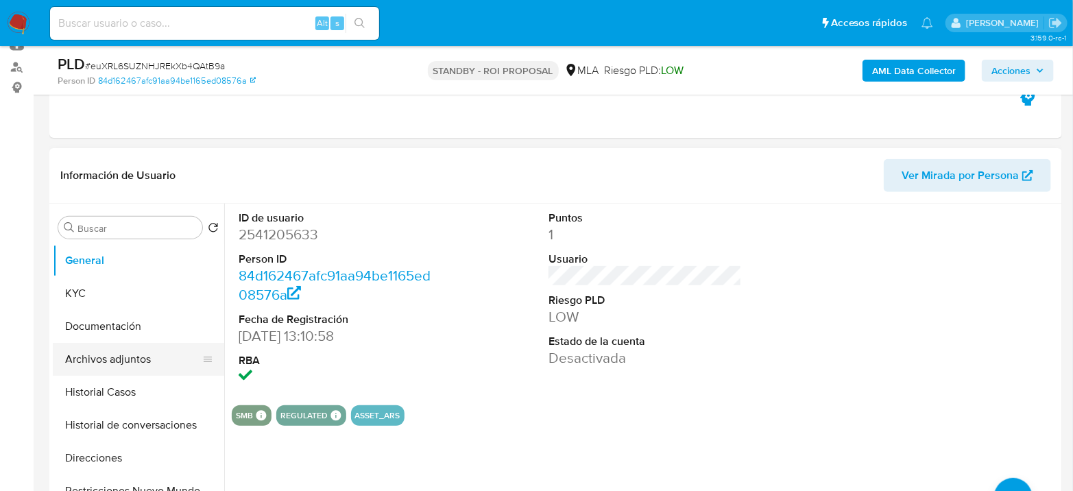
click at [113, 362] on button "Archivos adjuntos" at bounding box center [133, 359] width 160 height 33
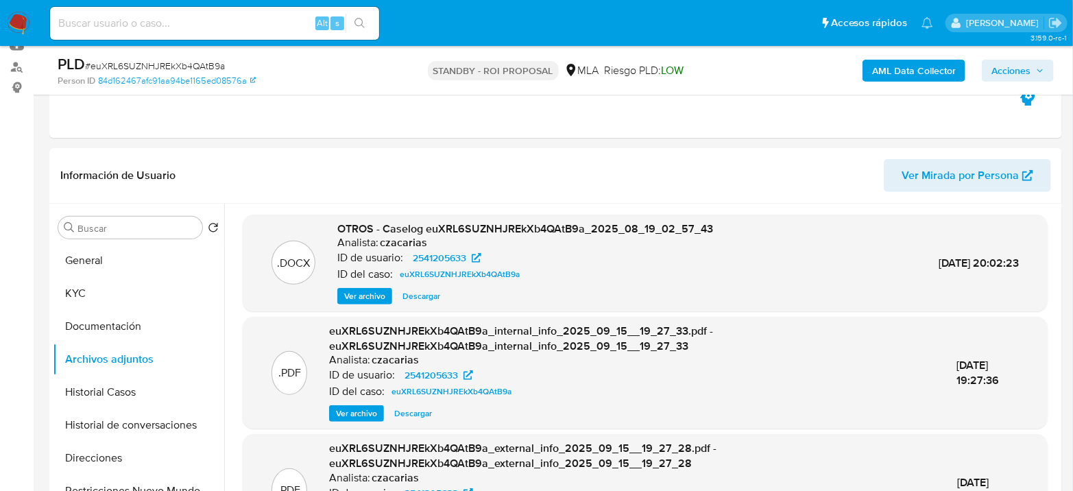
click at [269, 19] on input at bounding box center [214, 23] width 329 height 18
paste input "ieAnAnwcoKSVvKTt1ZjK4PNv"
type input "ieAnAnwcoKSVvKTt1ZjK4PNv"
click at [369, 19] on button "search-icon" at bounding box center [359, 23] width 28 height 19
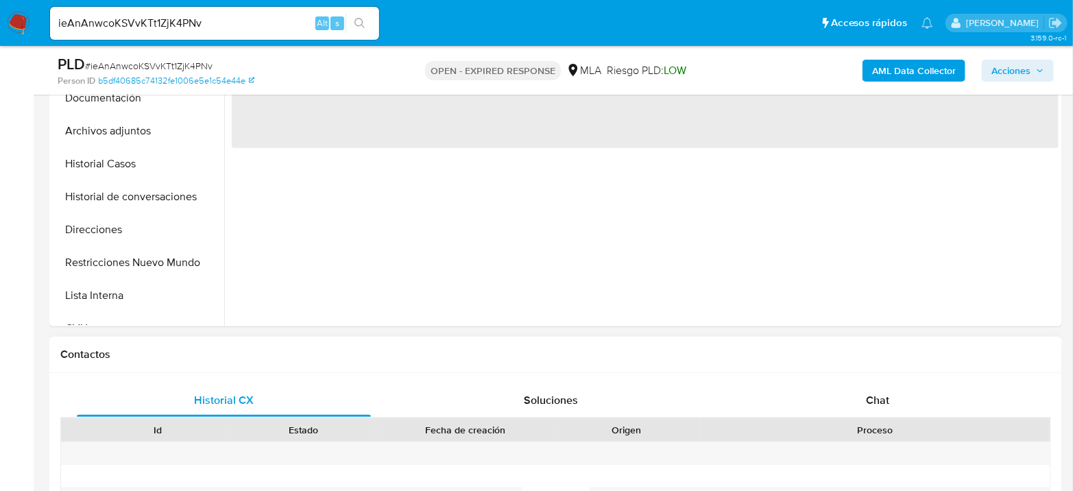
select select "10"
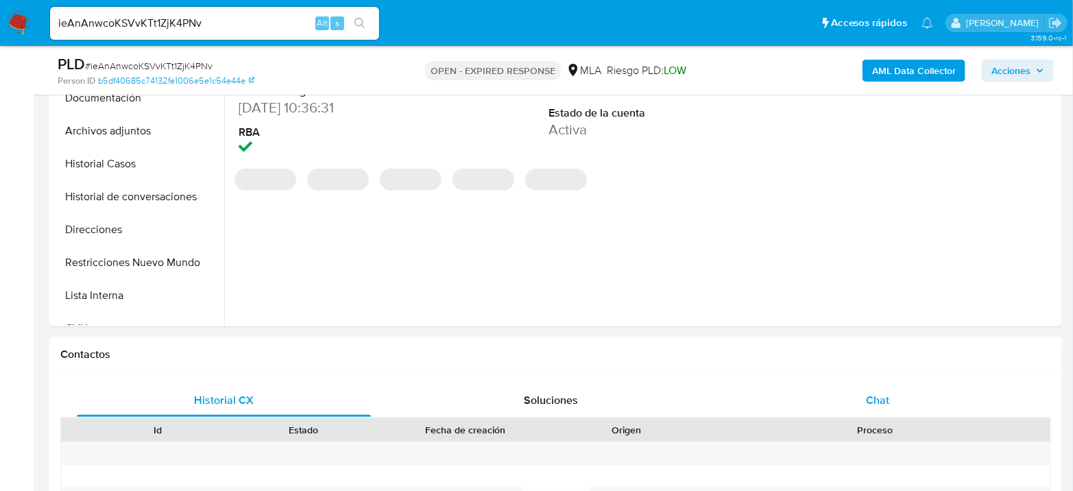
click at [883, 384] on div "Chat" at bounding box center [878, 400] width 294 height 33
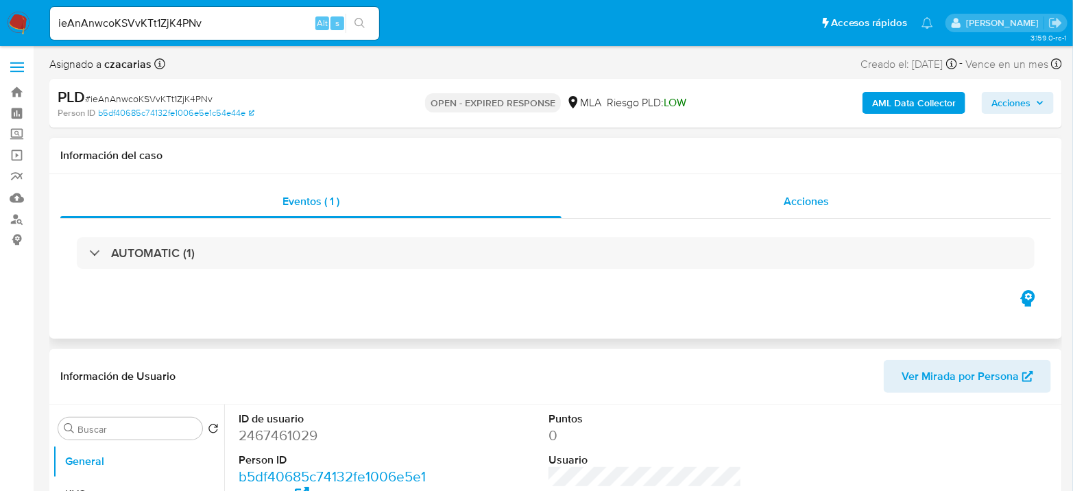
click at [822, 201] on span "Acciones" at bounding box center [805, 201] width 45 height 16
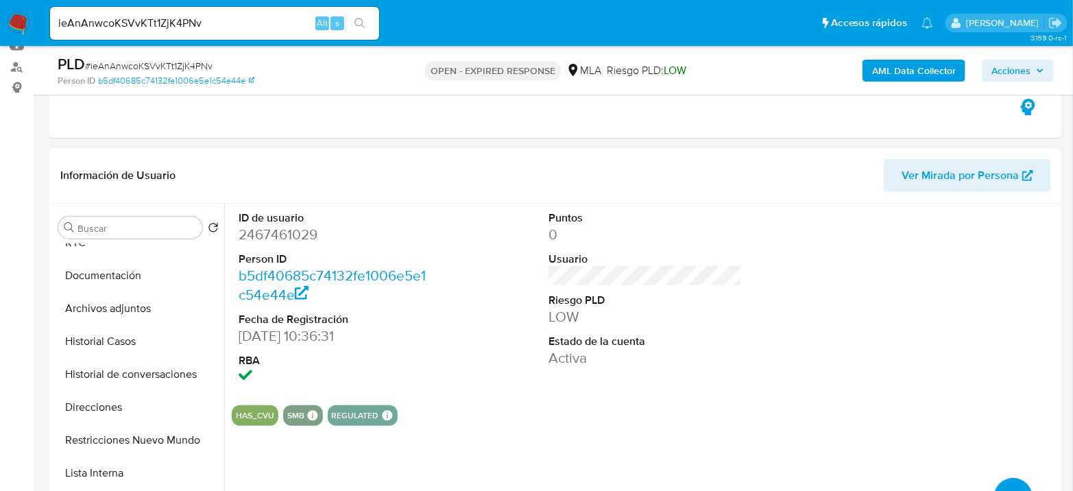
scroll to position [76, 0]
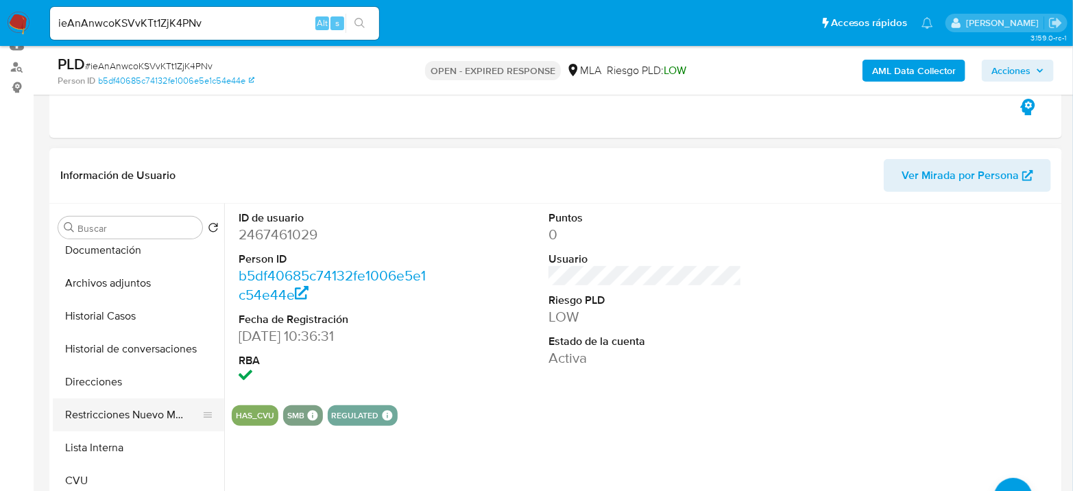
click at [130, 405] on button "Restricciones Nuevo Mundo" at bounding box center [133, 414] width 160 height 33
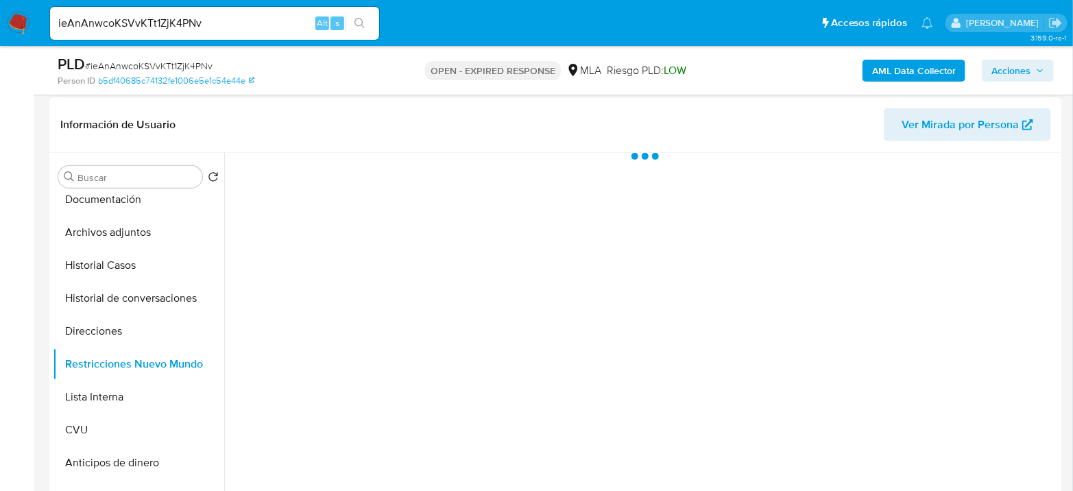
scroll to position [228, 0]
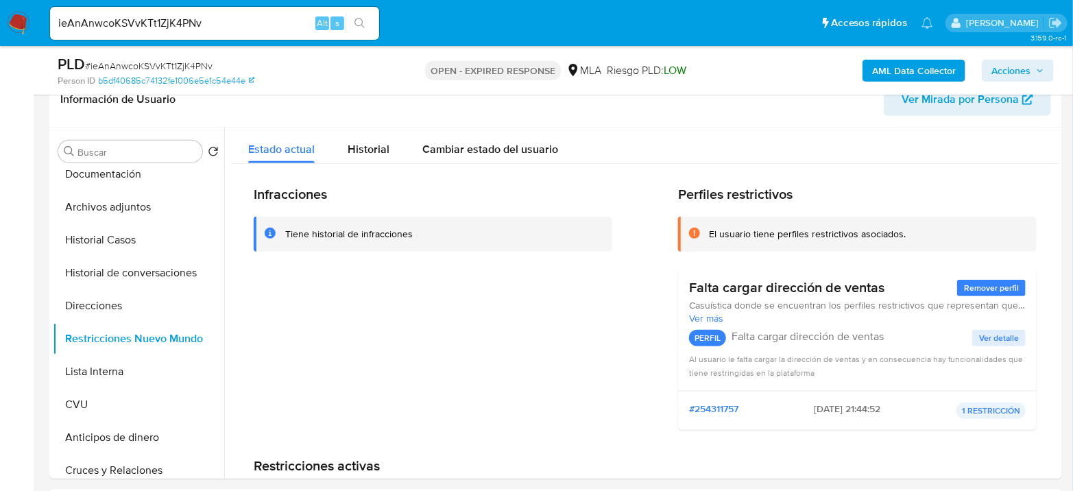
click at [194, 62] on span "# ieAnAnwcoKSVvKTt1ZjK4PNv" at bounding box center [148, 66] width 127 height 14
copy span "ieAnAnwcoKSVvKTt1ZjK4PNv"
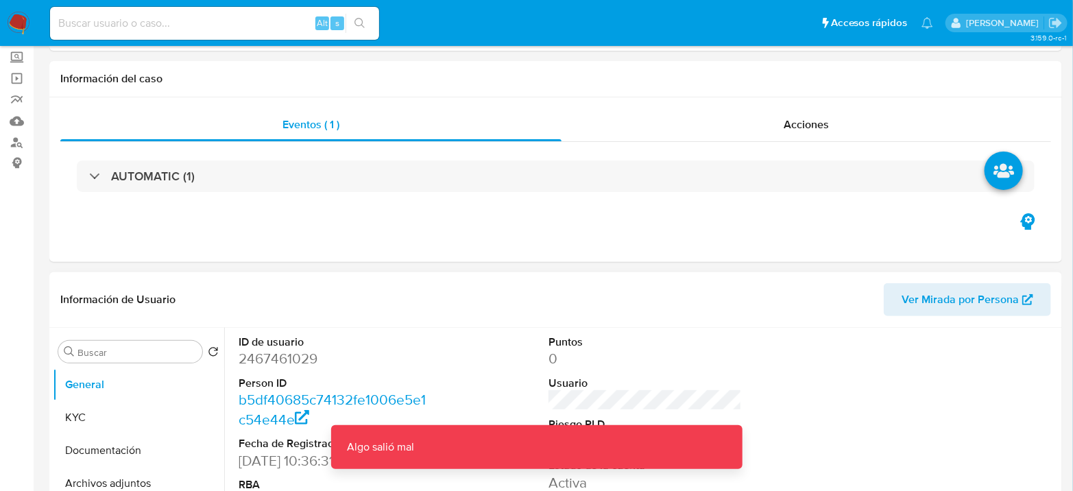
select select "10"
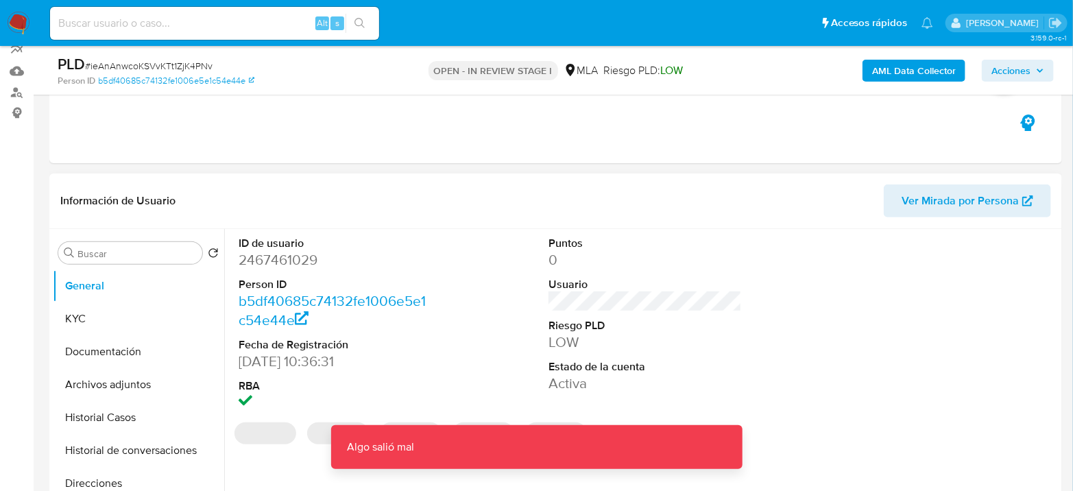
scroll to position [152, 0]
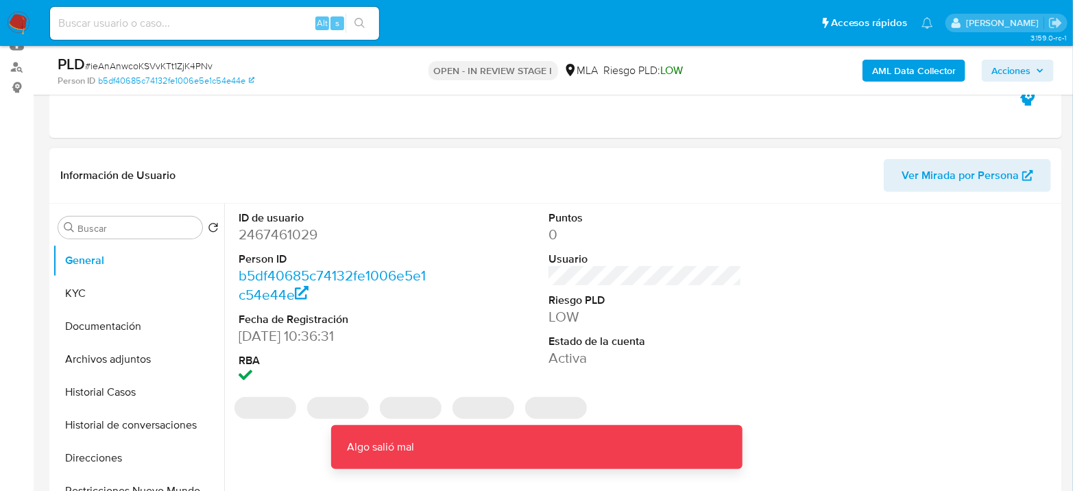
click at [295, 241] on dd "2467461029" at bounding box center [334, 234] width 193 height 19
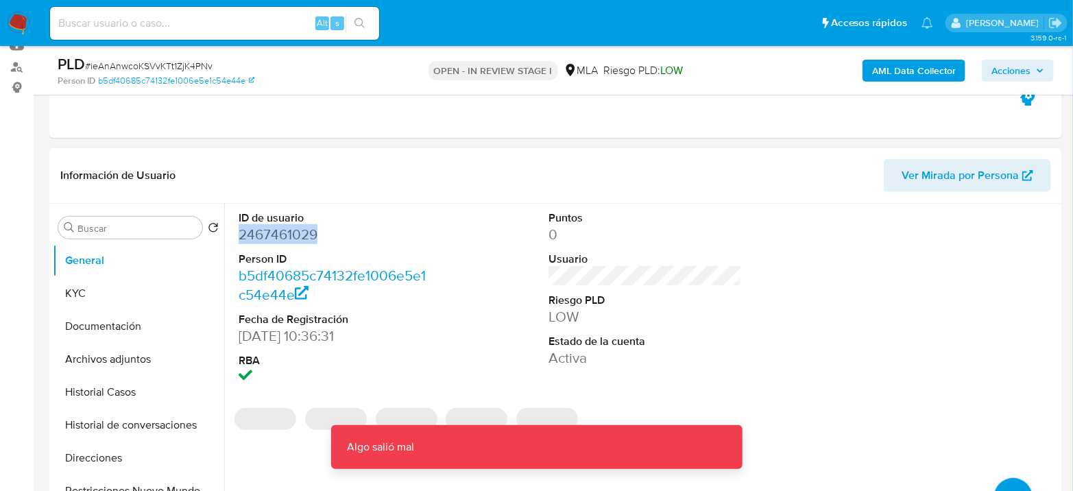
click at [295, 241] on dd "2467461029" at bounding box center [334, 234] width 193 height 19
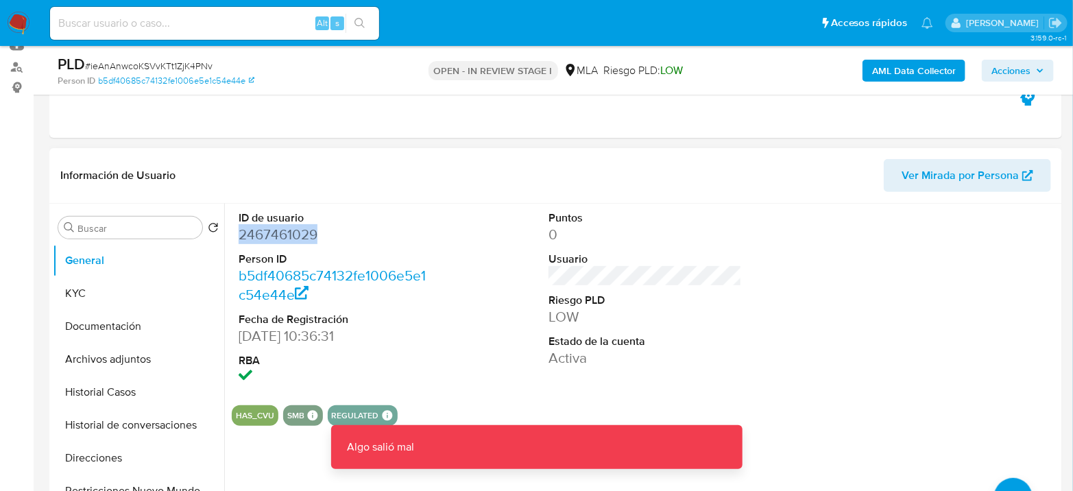
copy dd "2467461029"
click at [278, 232] on dd "2467461029" at bounding box center [334, 234] width 193 height 19
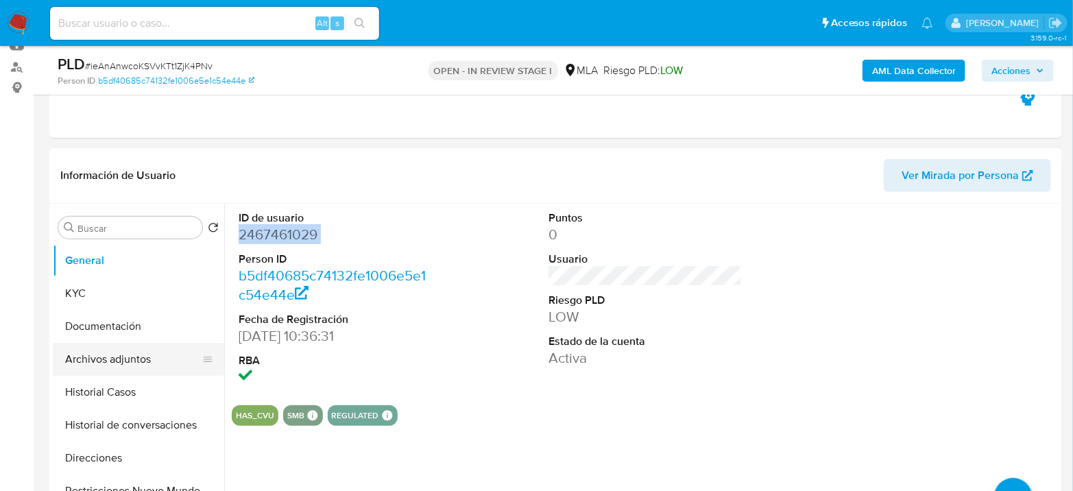
click at [138, 347] on button "Archivos adjuntos" at bounding box center [133, 359] width 160 height 33
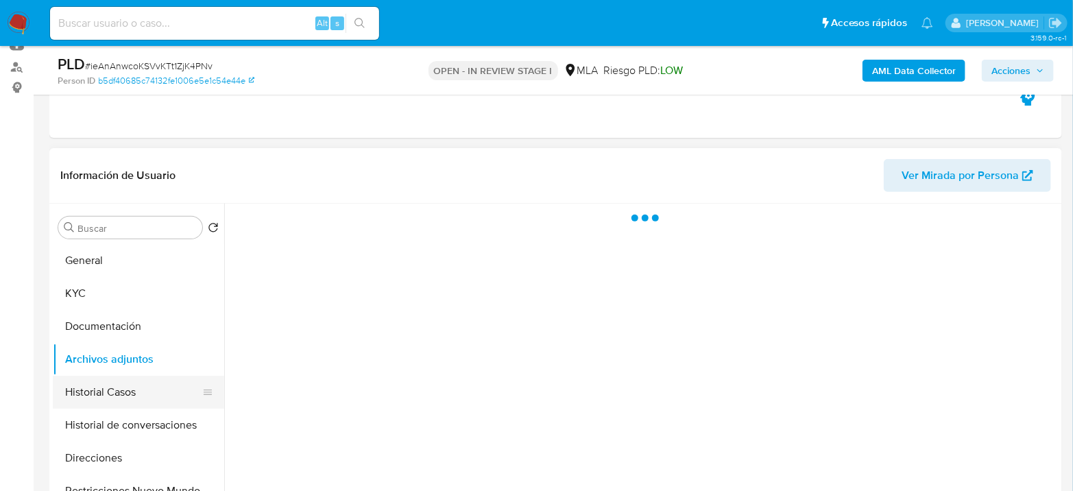
click at [122, 387] on button "Historial Casos" at bounding box center [133, 392] width 160 height 33
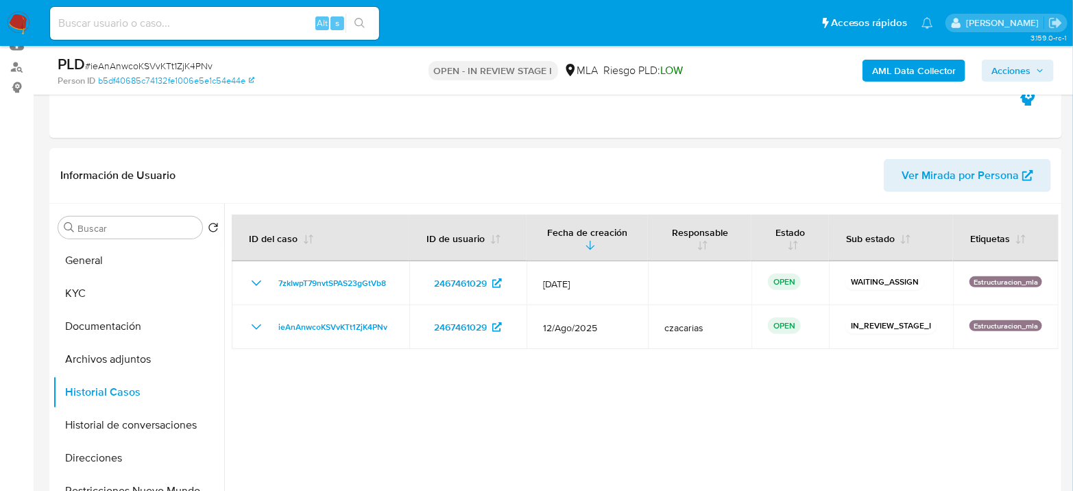
click at [186, 24] on input at bounding box center [214, 23] width 329 height 18
paste input "2NCPOOhocS7I8kdv6tmDRz4G"
click at [375, 27] on input "2NCPOOhocS7I8kdv6tmDRz4G" at bounding box center [214, 23] width 329 height 18
type input "2NCPOOhocS7I8kdv6tmDRz4G"
click at [359, 25] on icon "search-icon" at bounding box center [359, 23] width 10 height 10
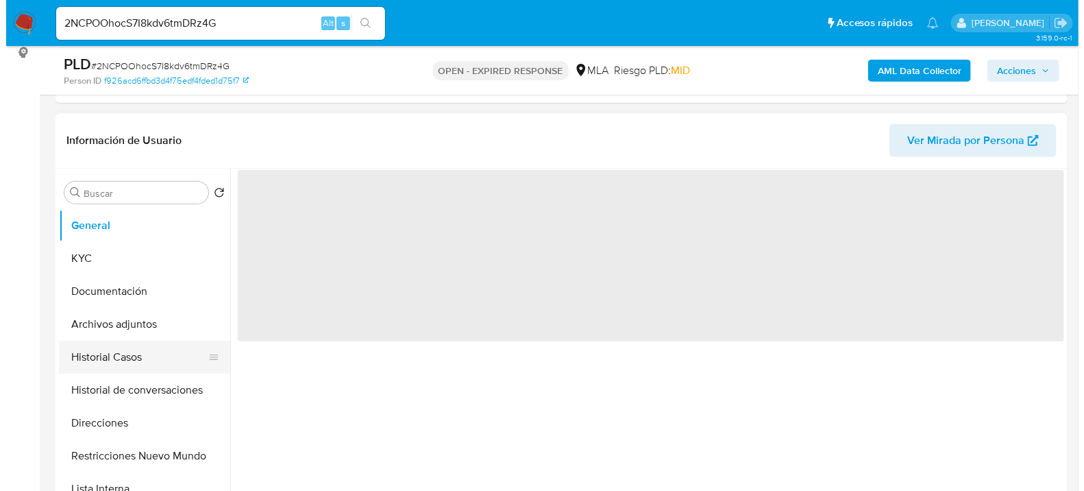
scroll to position [228, 0]
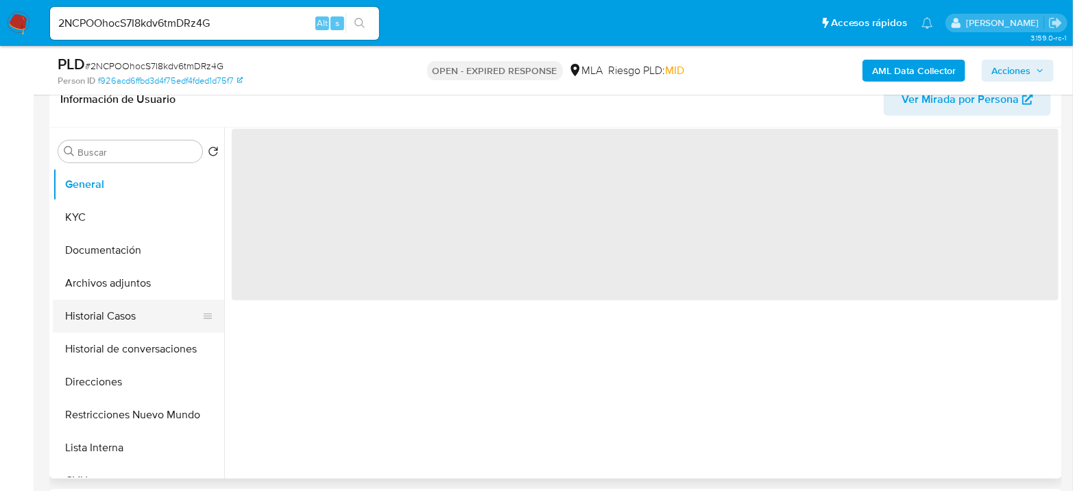
select select "10"
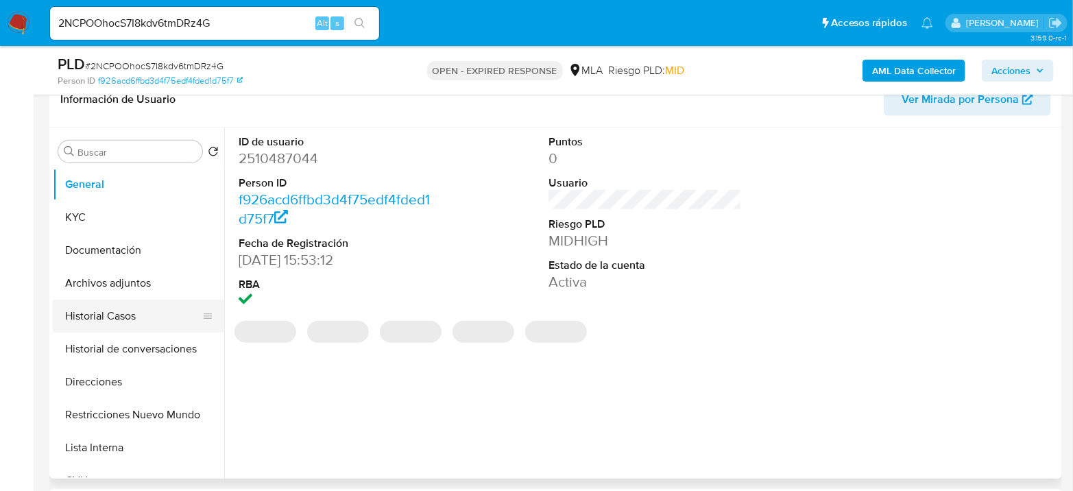
click at [114, 317] on button "Historial Casos" at bounding box center [133, 315] width 160 height 33
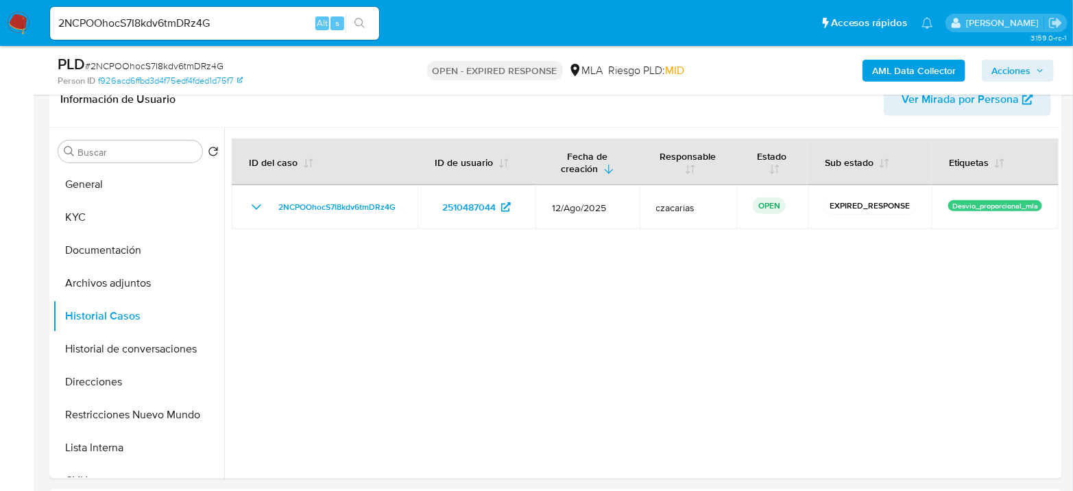
click at [898, 68] on b "AML Data Collector" at bounding box center [914, 71] width 84 height 22
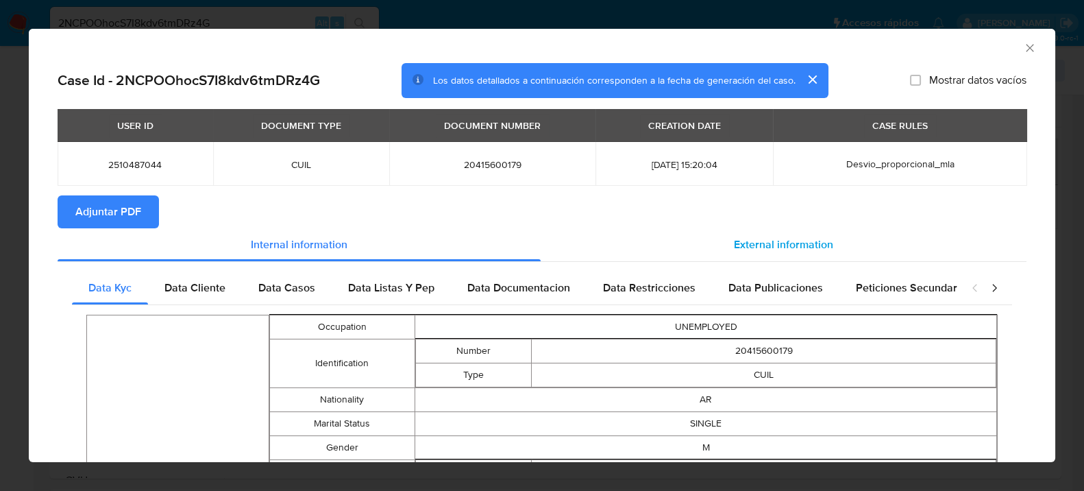
click at [796, 257] on div "External information" at bounding box center [784, 244] width 486 height 33
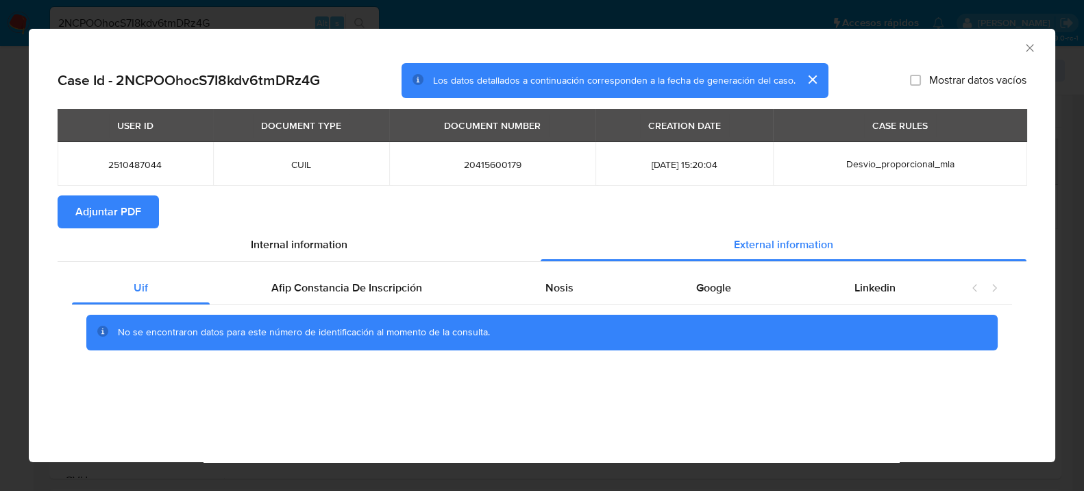
click at [361, 307] on div "No se encontraron datos para este número de identificación al momento de la con…" at bounding box center [542, 332] width 940 height 55
click at [362, 295] on div "Afip Constancia De Inscripción" at bounding box center [347, 287] width 274 height 33
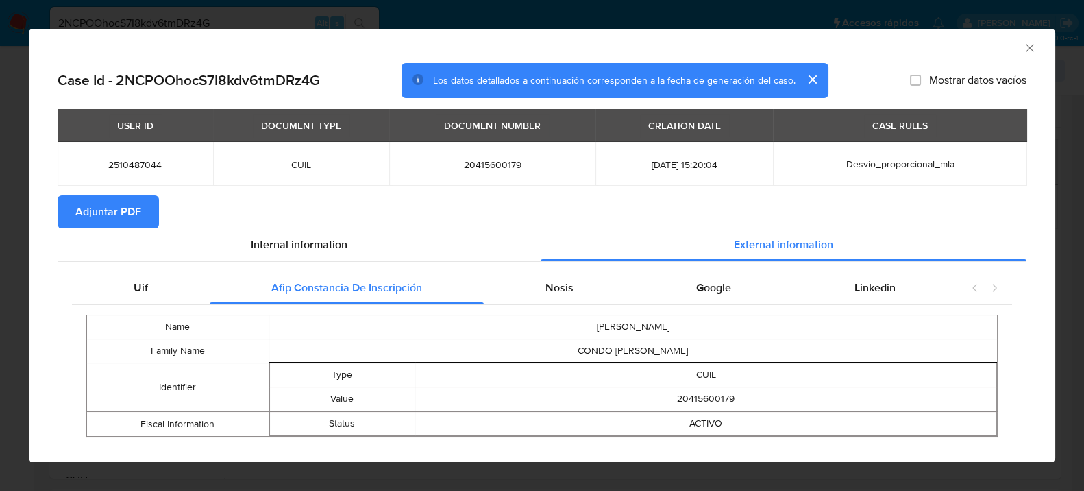
scroll to position [23, 0]
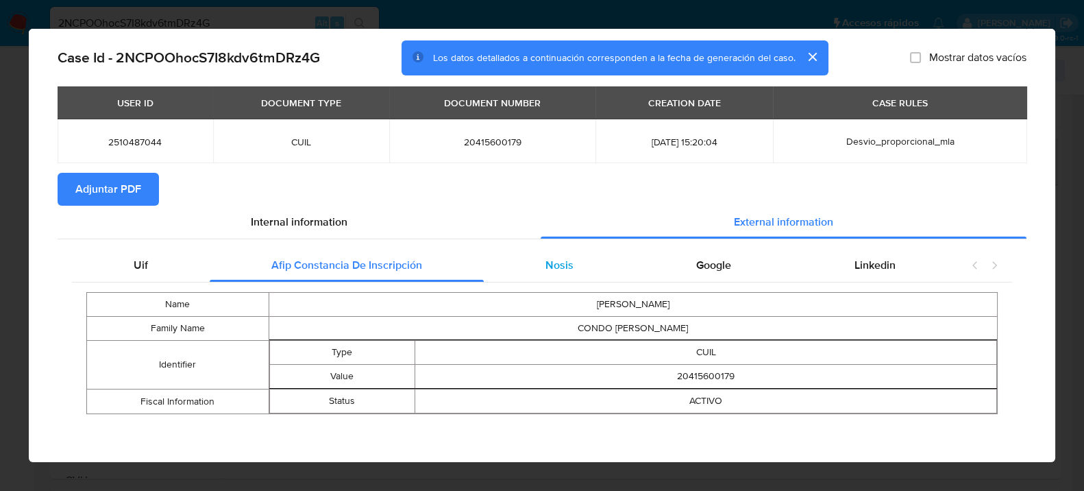
click at [560, 266] on span "Nosis" at bounding box center [559, 265] width 28 height 16
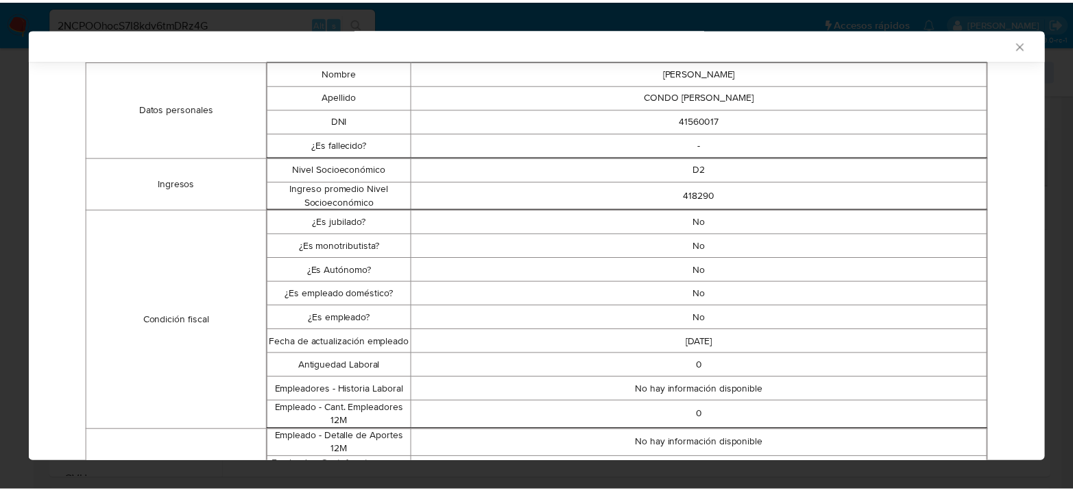
scroll to position [0, 0]
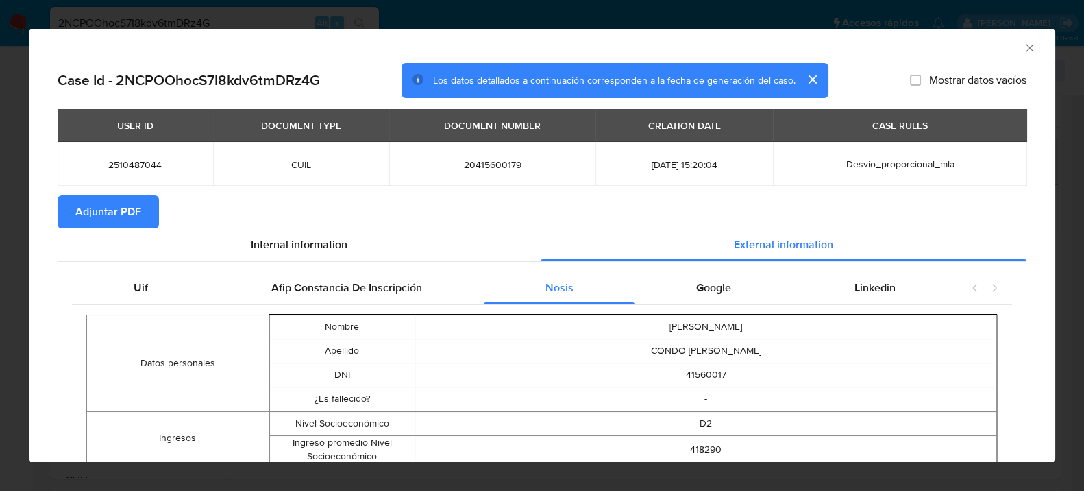
click at [1023, 46] on icon "Cerrar ventana" at bounding box center [1030, 48] width 14 height 14
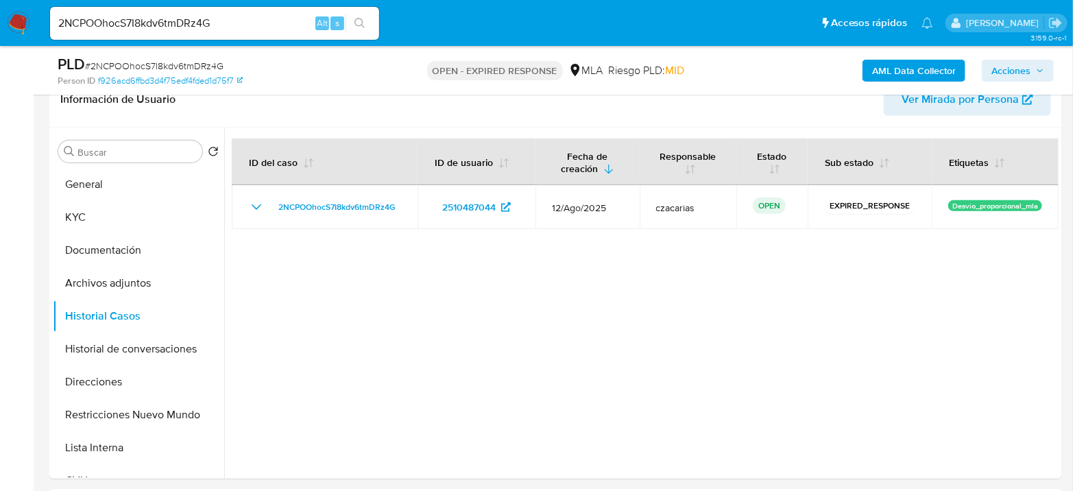
click at [197, 65] on span "# 2NCPOOhocS7I8kdv6tmDRz4G" at bounding box center [154, 66] width 138 height 14
copy span "2NCPOOhocS7I8kdv6tmDRz4G"
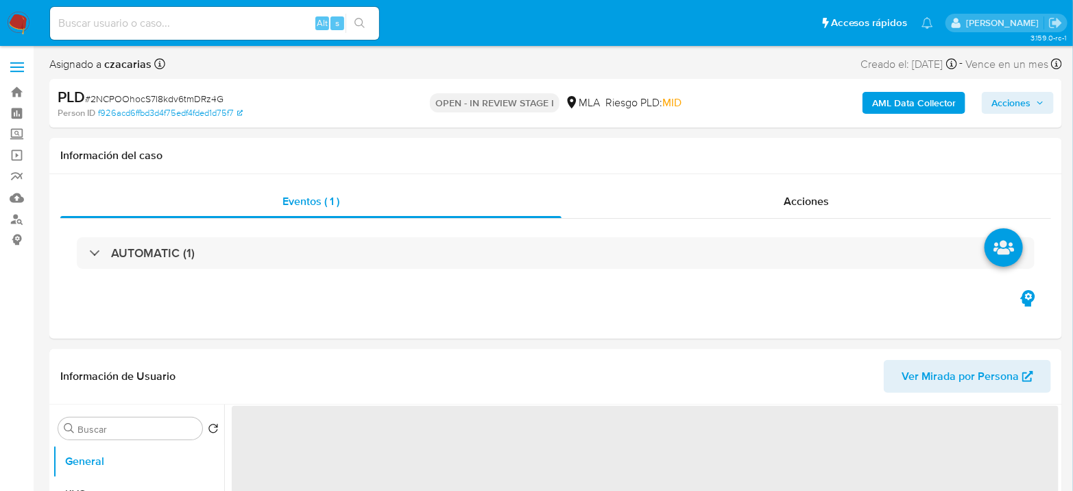
select select "10"
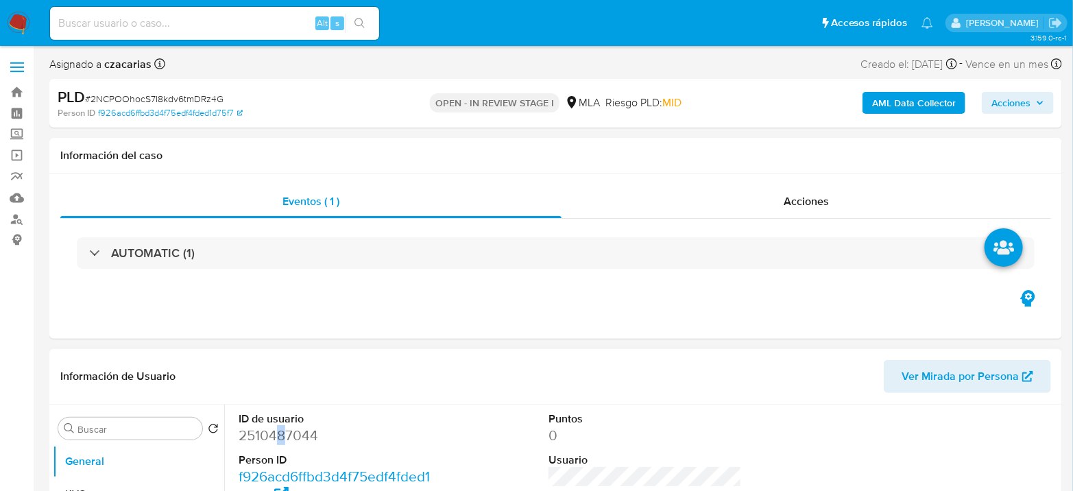
click at [281, 430] on dd "2510487044" at bounding box center [334, 435] width 193 height 19
click at [280, 439] on dd "2510487044" at bounding box center [334, 435] width 193 height 19
click at [290, 430] on dd "2510487044" at bounding box center [334, 435] width 193 height 19
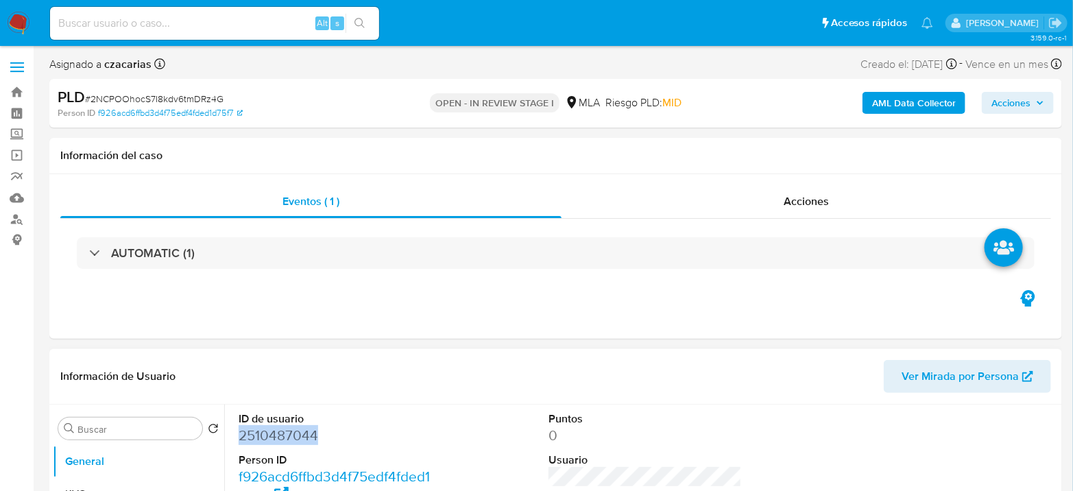
click at [290, 430] on dd "2510487044" at bounding box center [334, 435] width 193 height 19
click at [896, 108] on b "AML Data Collector" at bounding box center [914, 103] width 84 height 22
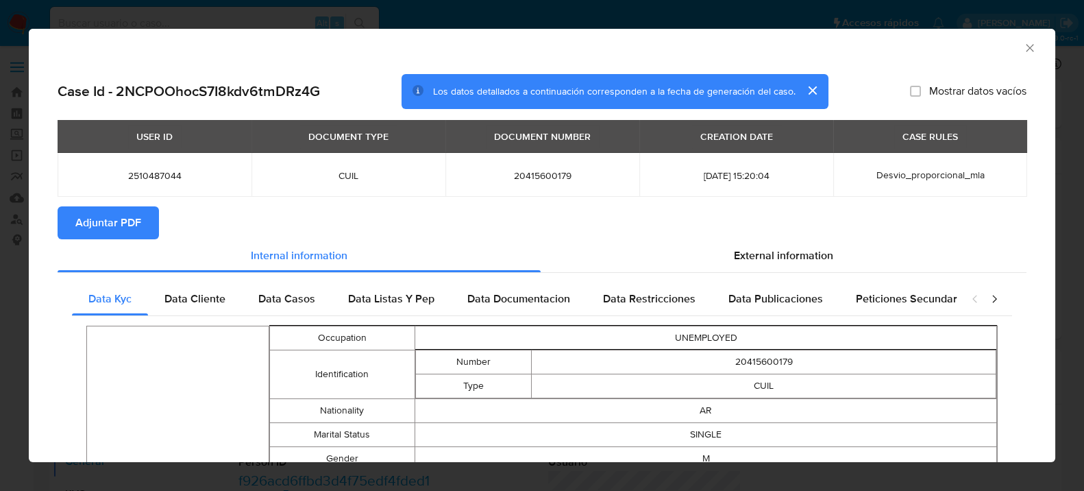
click at [110, 219] on span "Adjuntar PDF" at bounding box center [108, 223] width 66 height 30
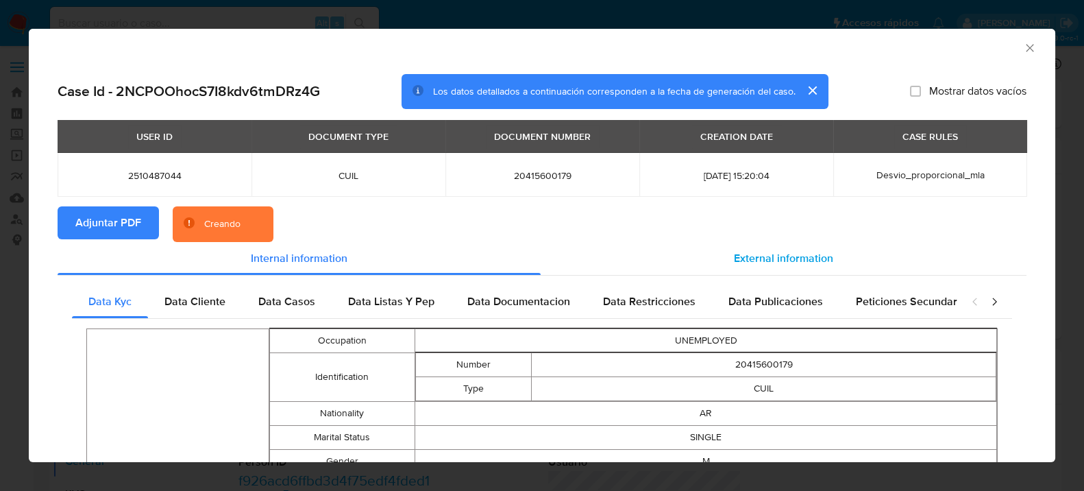
click at [819, 267] on div "External information" at bounding box center [784, 258] width 486 height 33
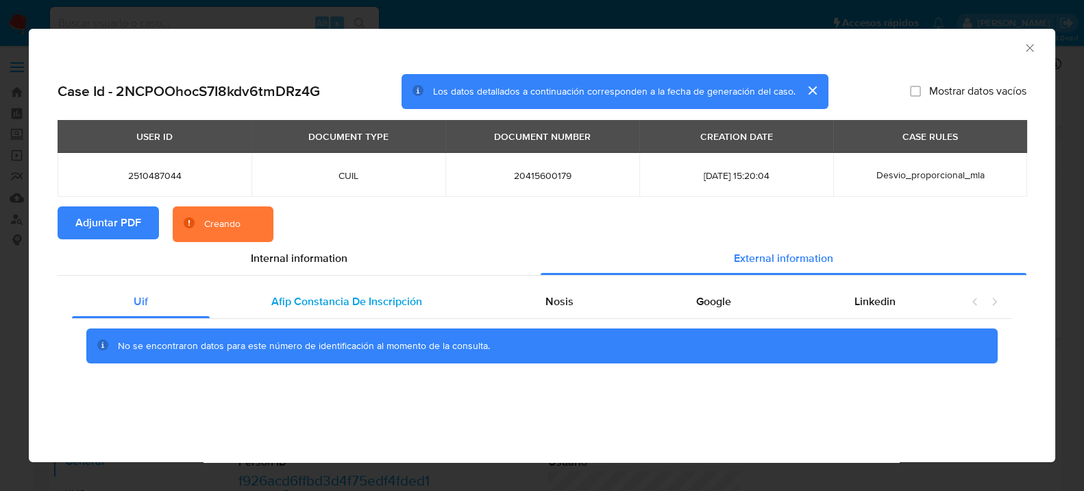
click at [296, 297] on span "Afip Constancia De Inscripción" at bounding box center [346, 301] width 151 height 16
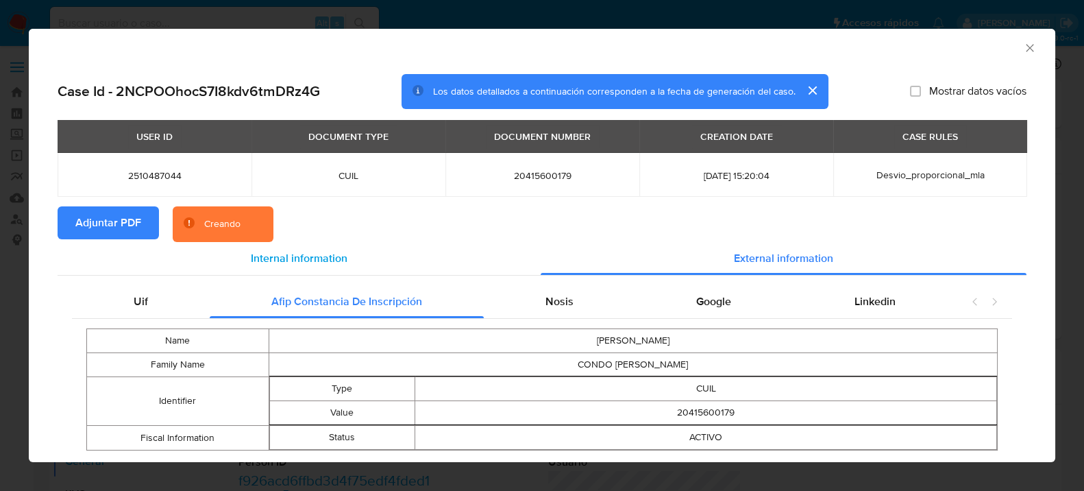
scroll to position [34, 0]
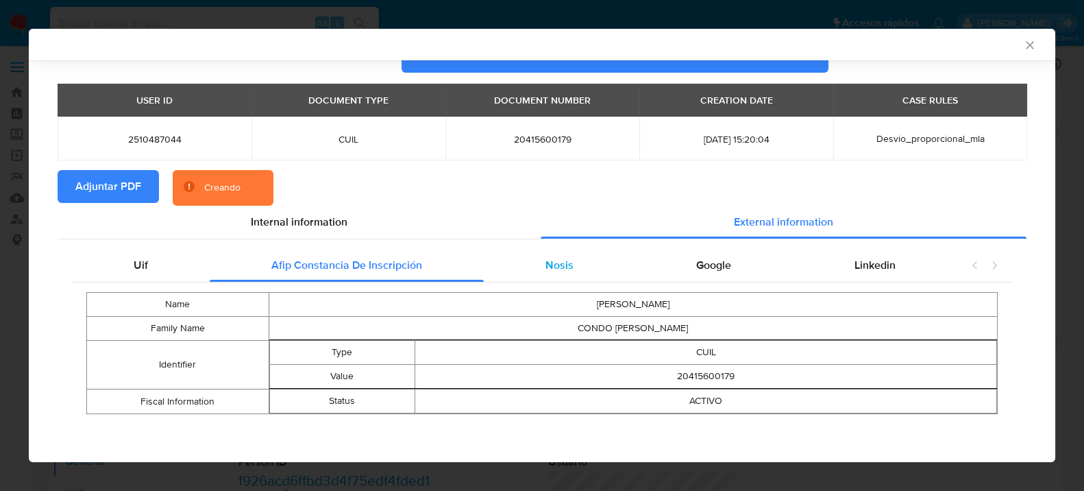
click at [573, 273] on div "Nosis" at bounding box center [559, 265] width 151 height 33
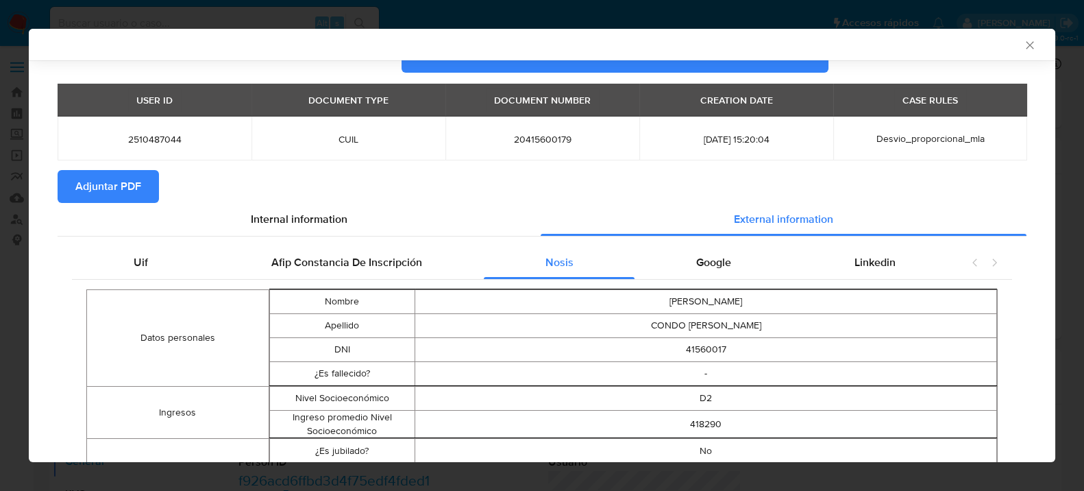
click at [1023, 41] on icon "Cerrar ventana" at bounding box center [1030, 45] width 14 height 14
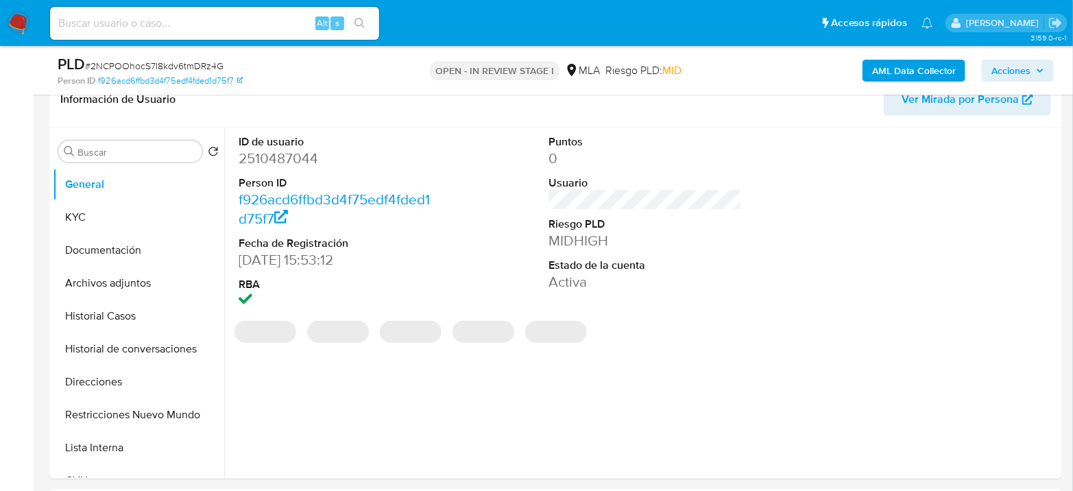
select select "10"
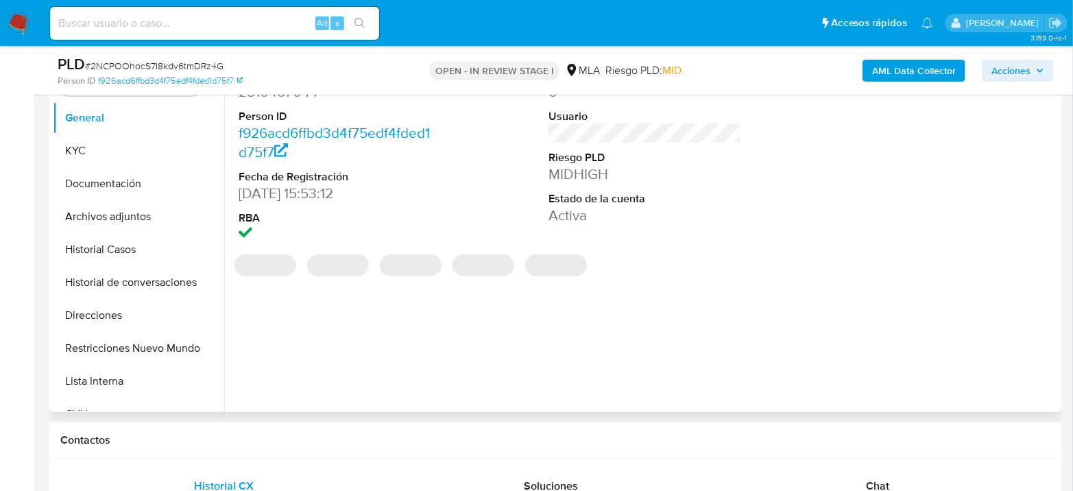
scroll to position [380, 0]
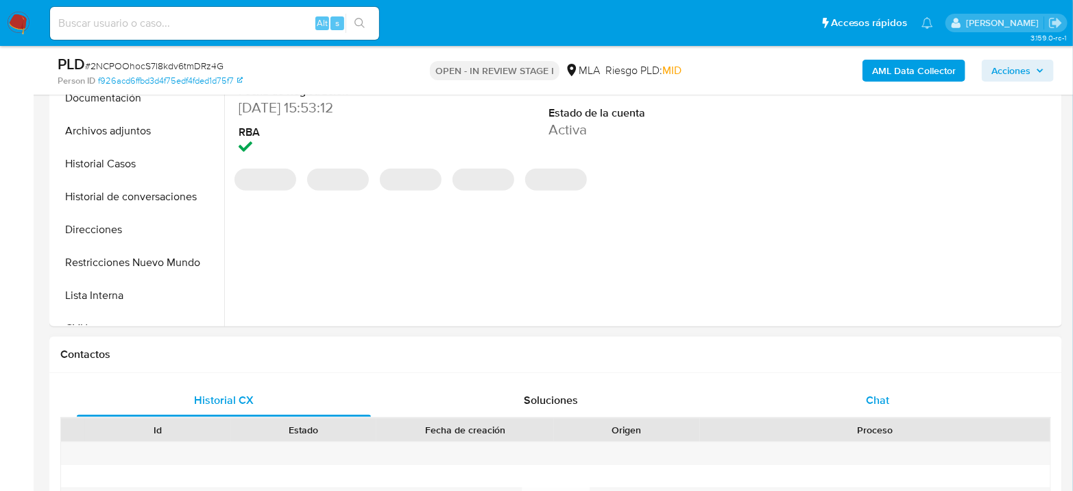
click at [893, 403] on div "Chat" at bounding box center [878, 400] width 294 height 33
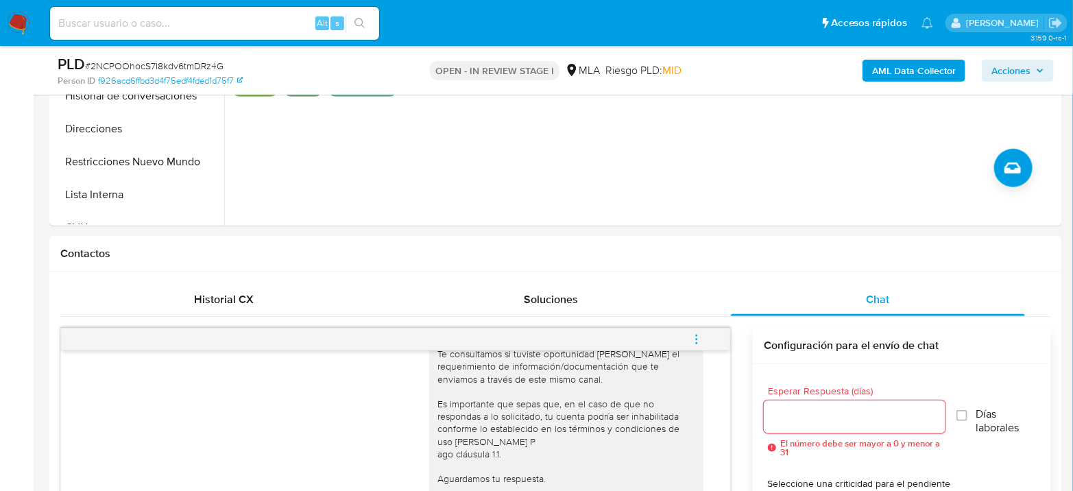
scroll to position [456, 0]
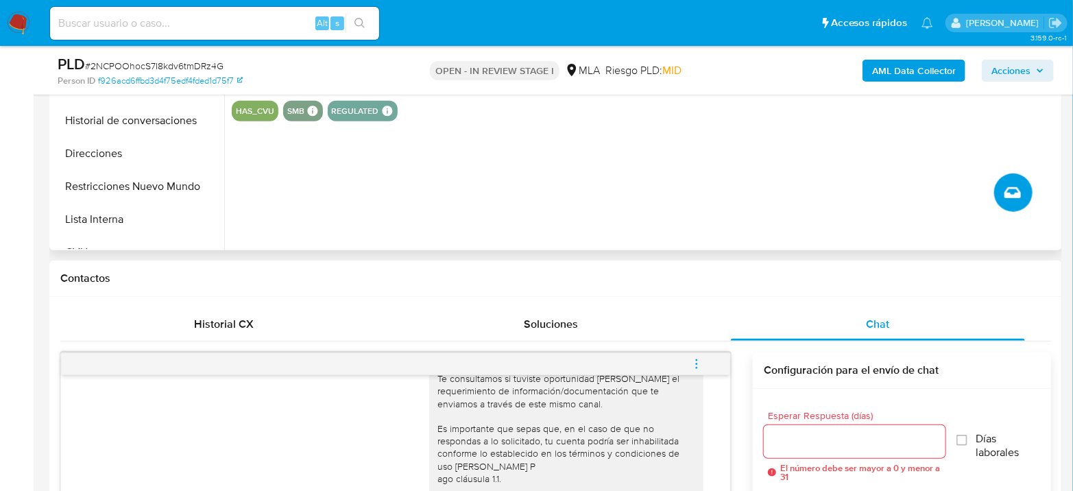
click at [1025, 187] on button "Crear caso manual" at bounding box center [1013, 192] width 38 height 38
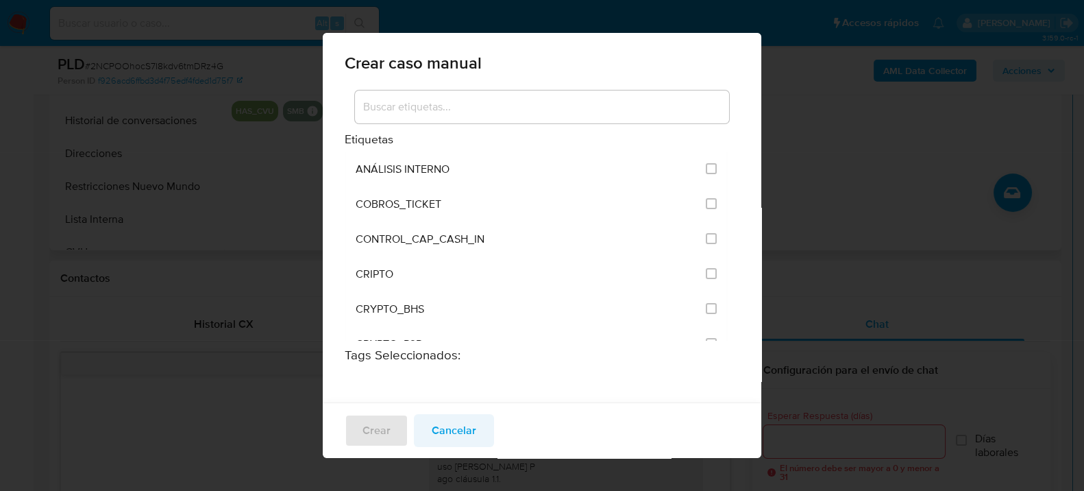
click at [454, 421] on span "Cancelar" at bounding box center [454, 430] width 45 height 30
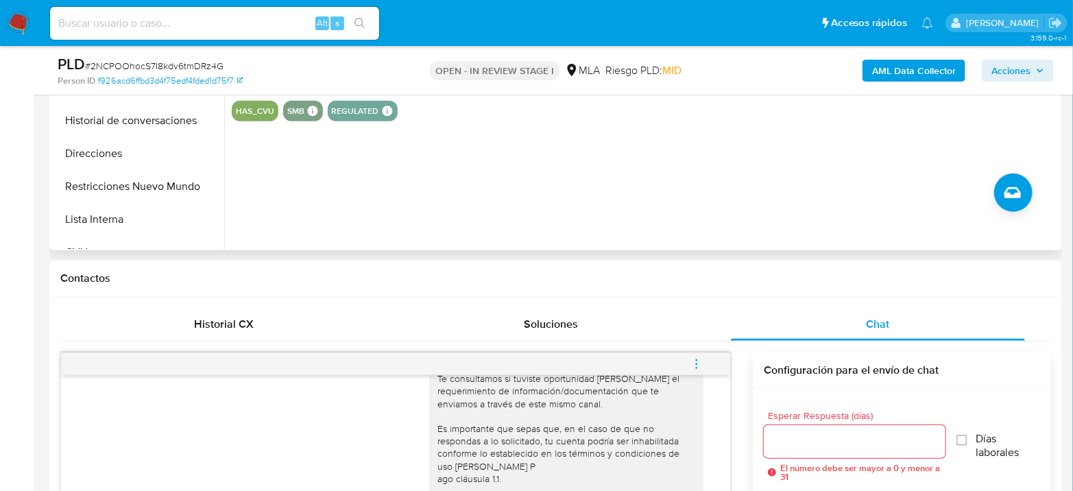
drag, startPoint x: 699, startPoint y: 365, endPoint x: 693, endPoint y: 359, distance: 8.7
click at [699, 365] on icon "menu-action" at bounding box center [696, 364] width 12 height 12
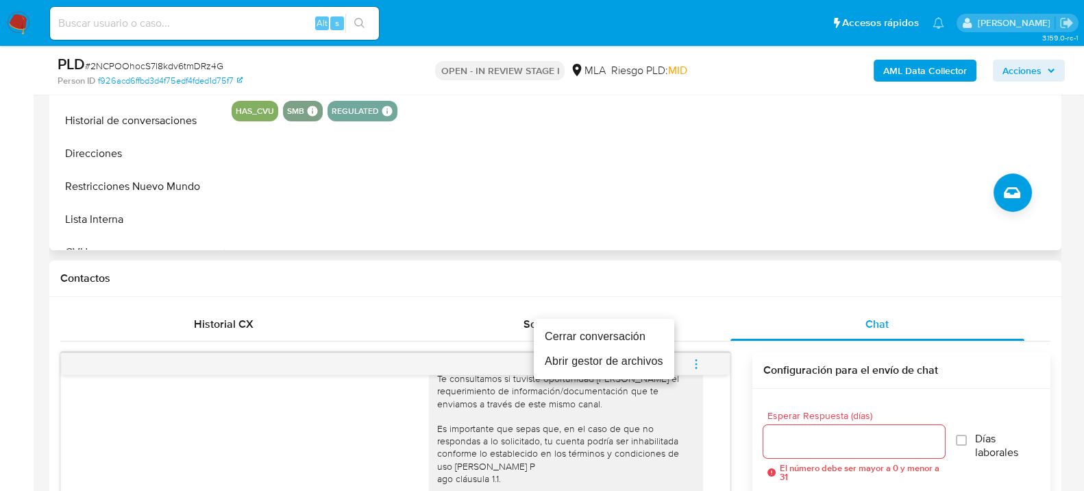
click at [634, 334] on li "Cerrar conversación" at bounding box center [604, 336] width 140 height 25
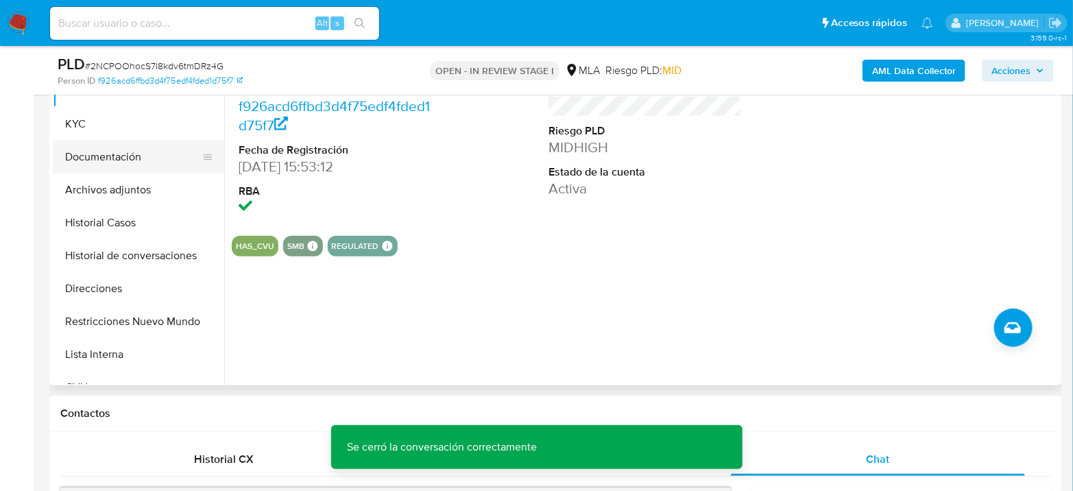
scroll to position [304, 0]
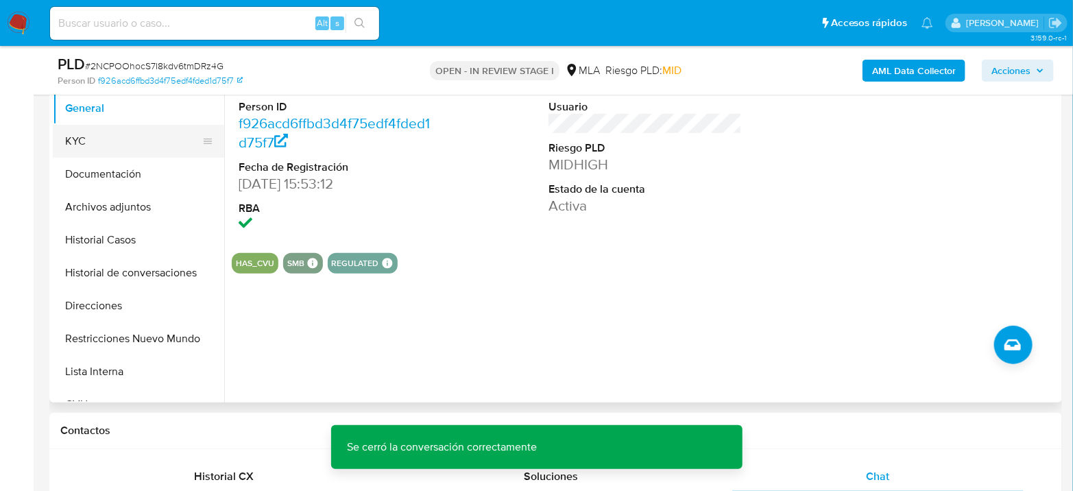
click at [101, 139] on button "KYC" at bounding box center [133, 141] width 160 height 33
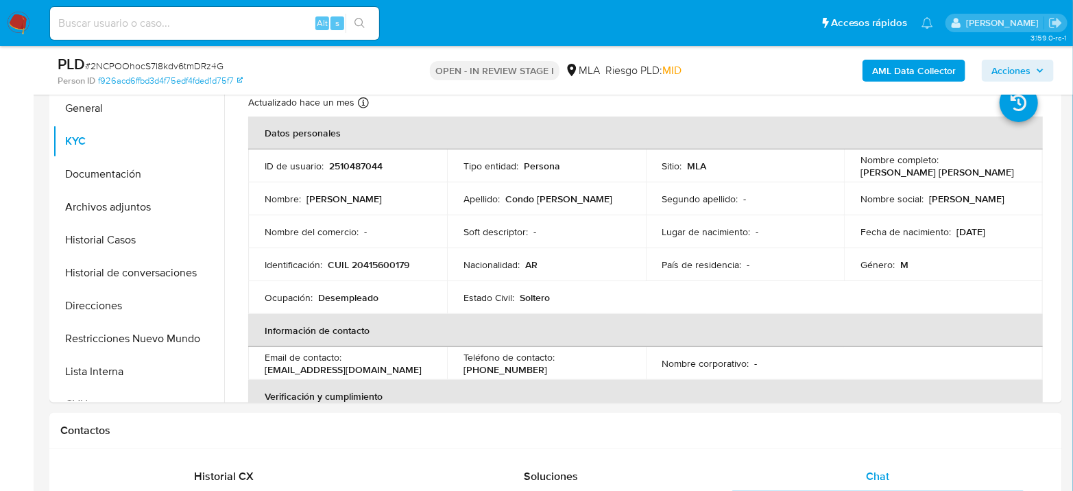
click at [381, 268] on p "CUIL 20415600179" at bounding box center [369, 264] width 82 height 12
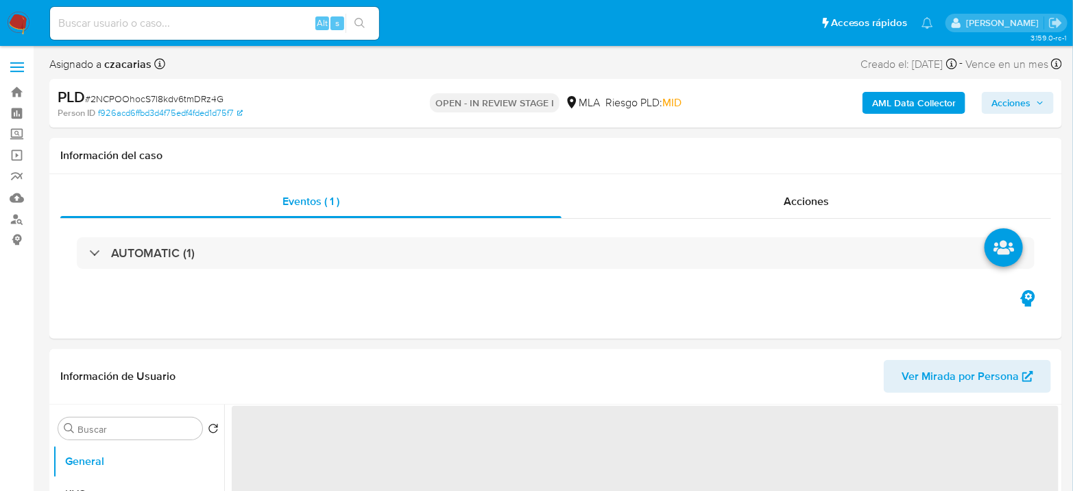
select select "10"
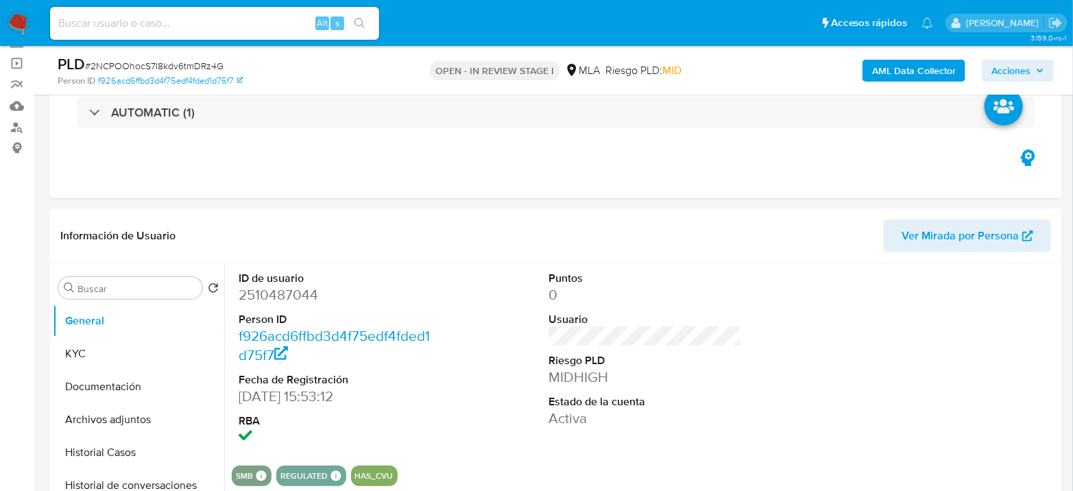
scroll to position [228, 0]
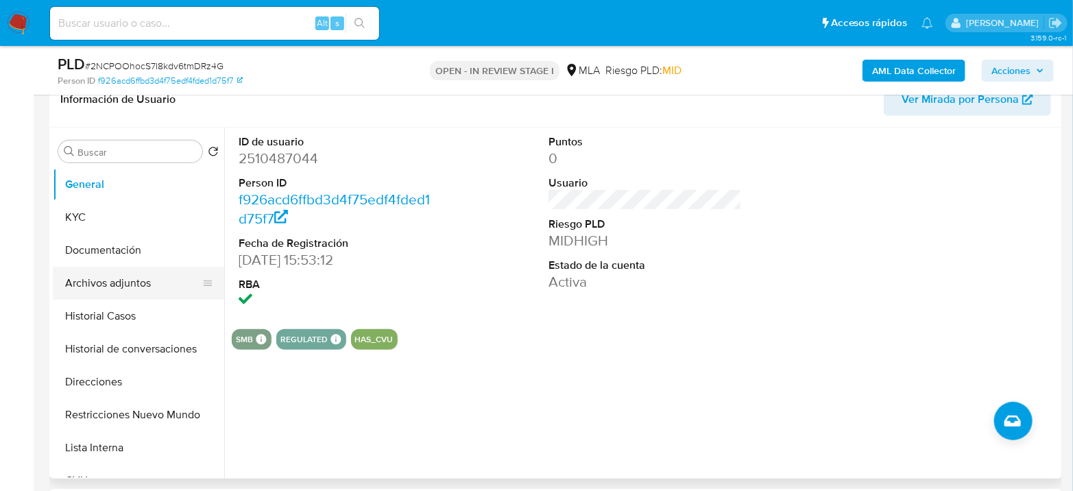
click at [82, 280] on button "Archivos adjuntos" at bounding box center [133, 283] width 160 height 33
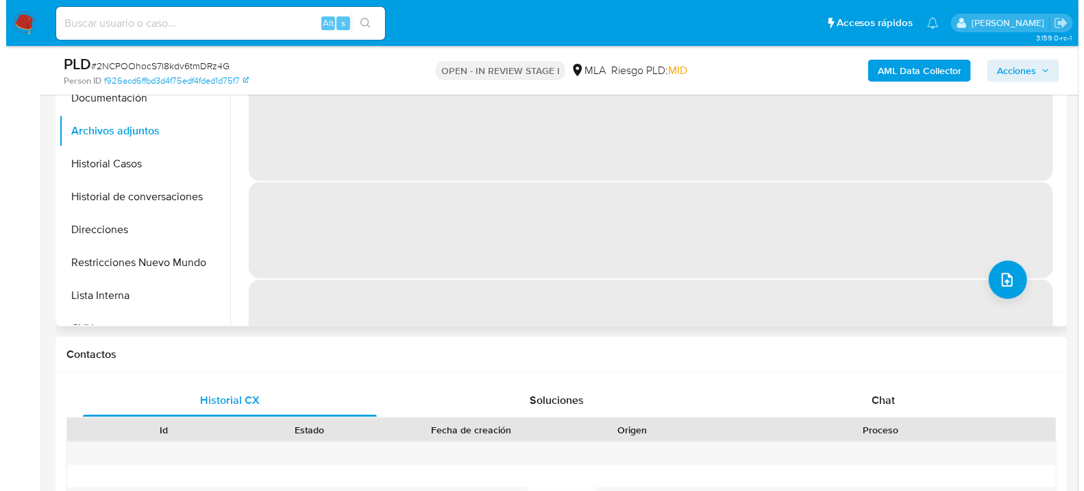
scroll to position [304, 0]
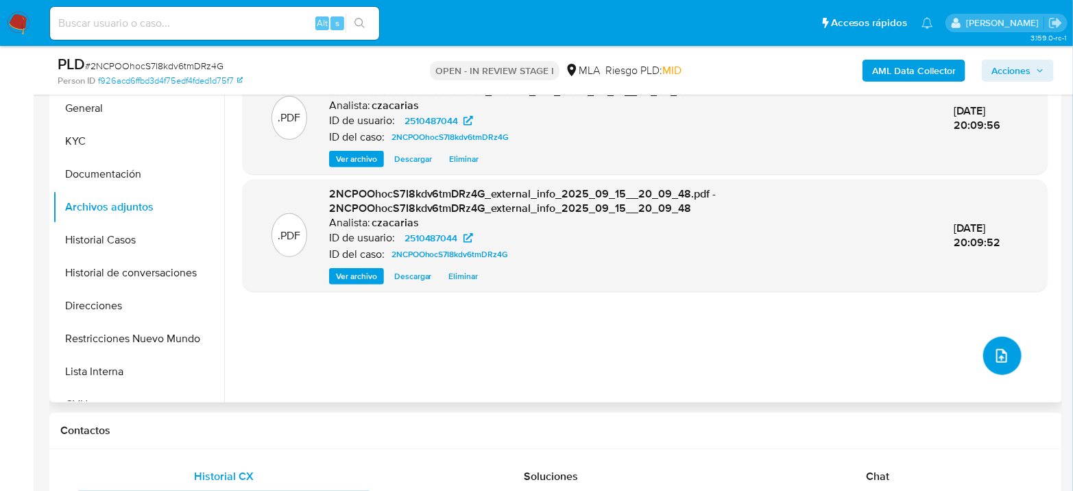
click at [993, 348] on span "upload-file" at bounding box center [1001, 355] width 16 height 16
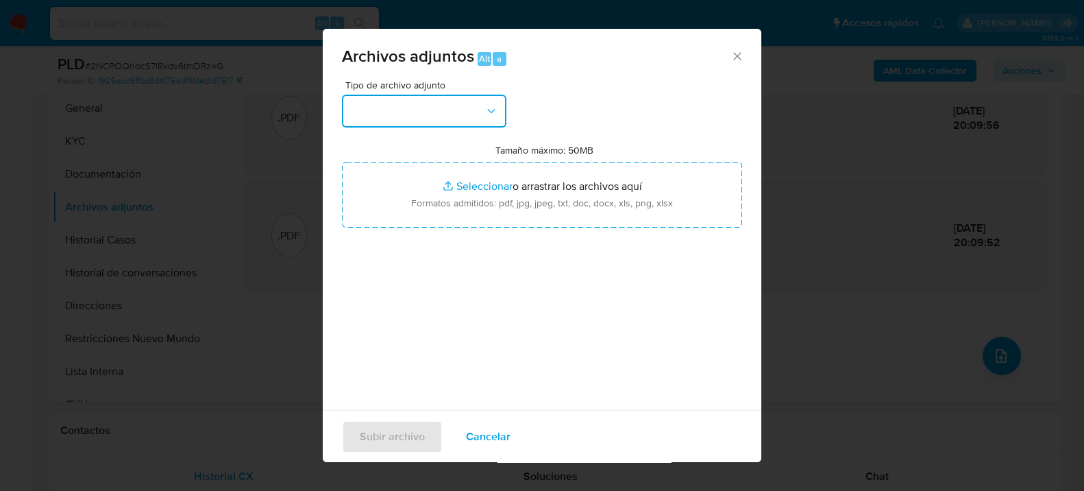
click at [375, 101] on button "button" at bounding box center [424, 111] width 164 height 33
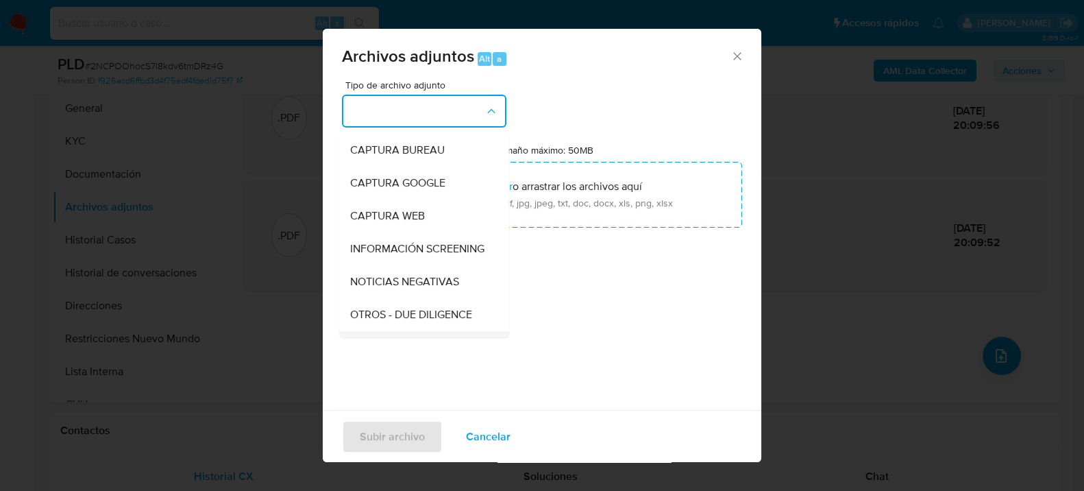
scroll to position [152, 0]
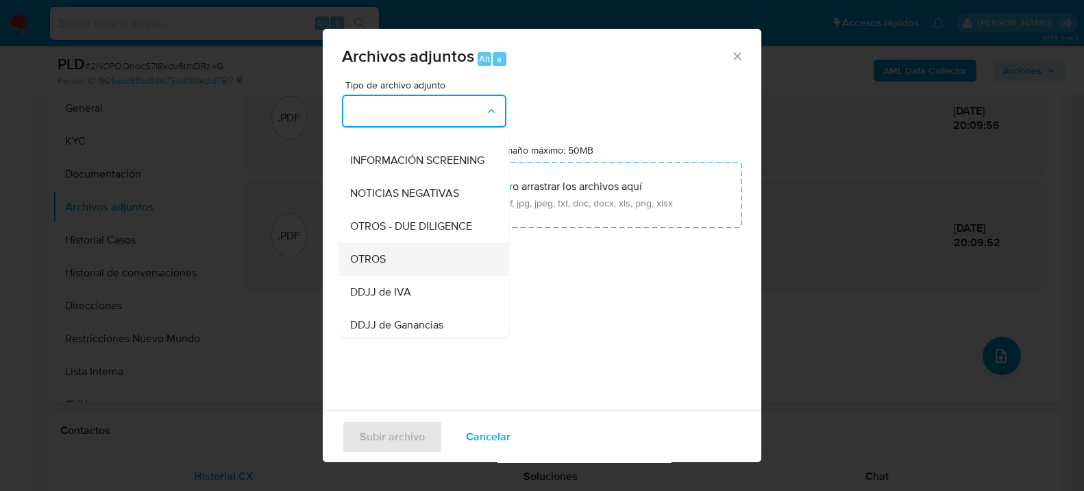
click at [390, 273] on div "OTROS" at bounding box center [420, 258] width 140 height 33
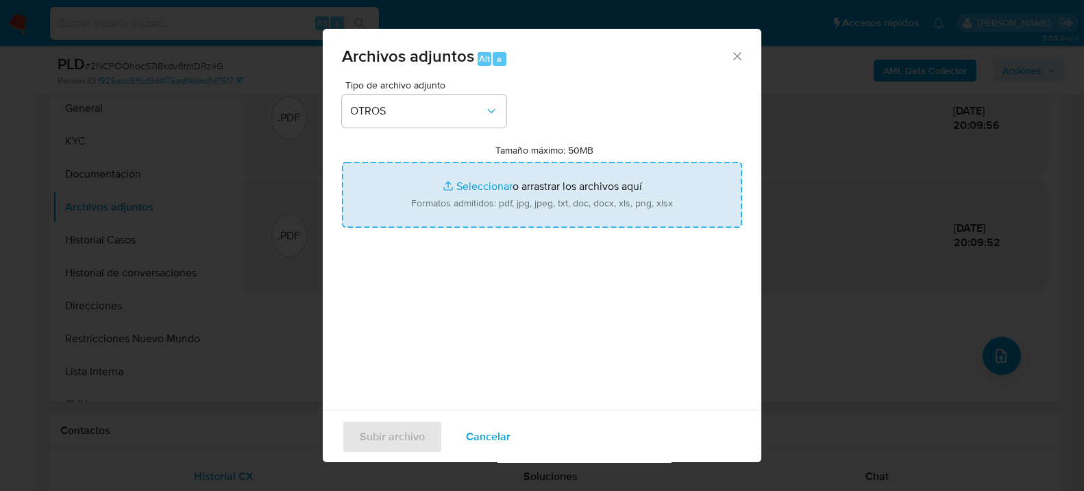
type input "C:\fakepath\Movimientos-2510487044.xlsx"
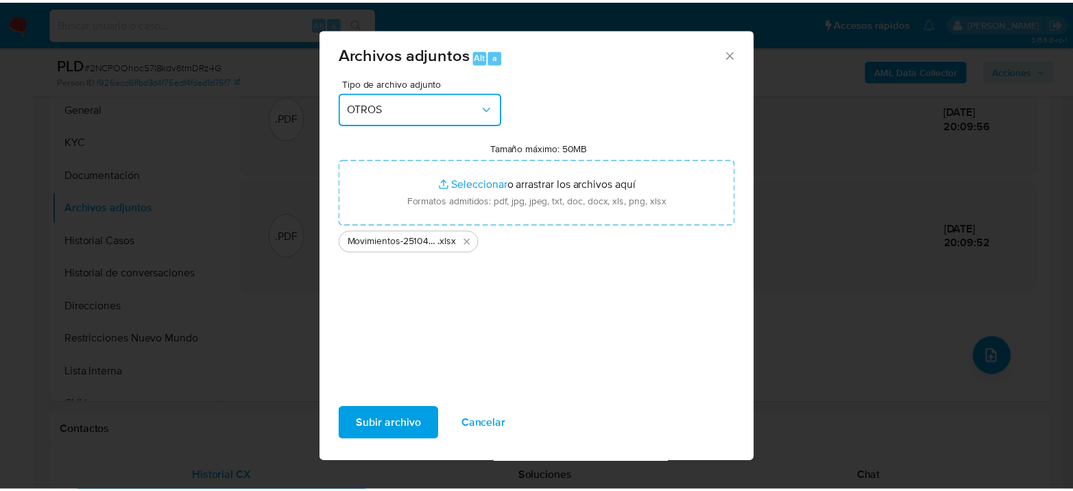
scroll to position [3, 0]
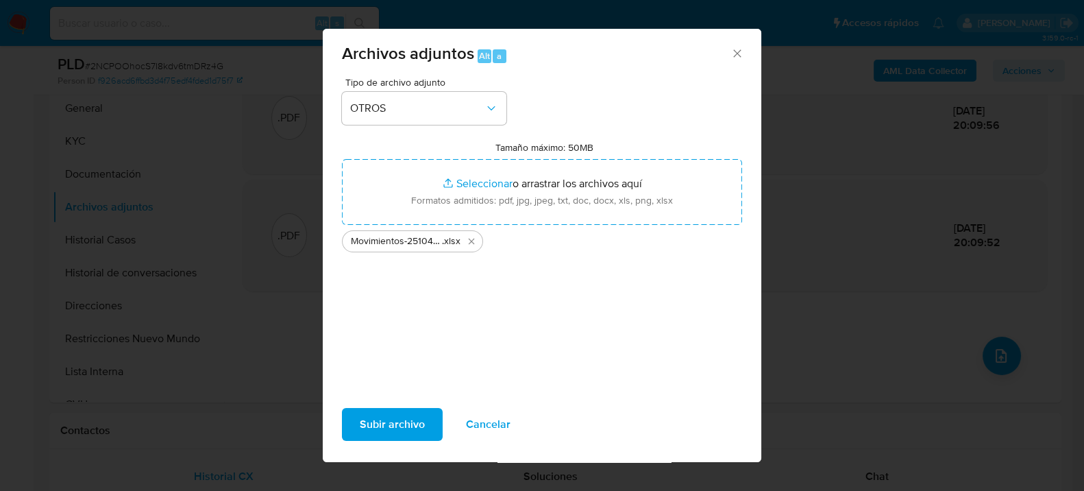
click at [408, 437] on span "Subir archivo" at bounding box center [392, 423] width 65 height 30
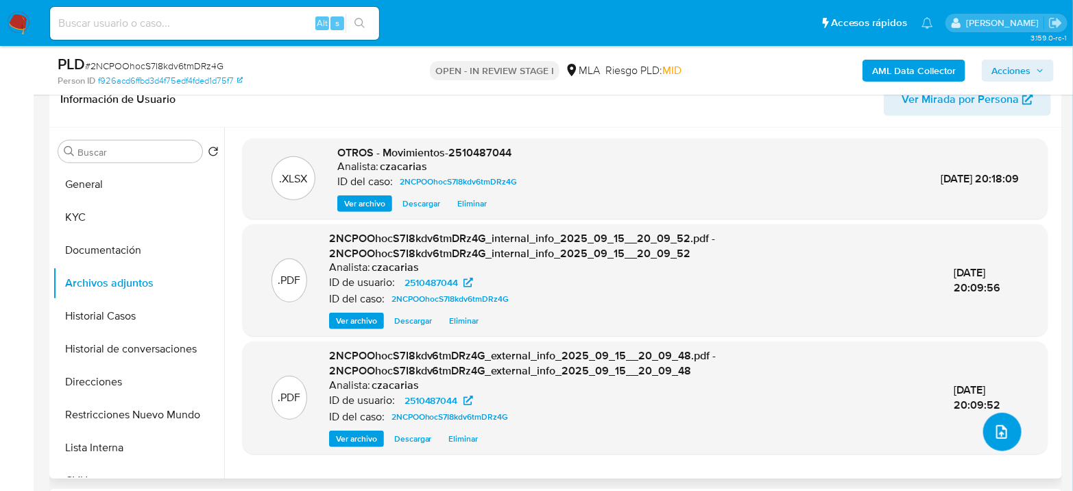
scroll to position [533, 0]
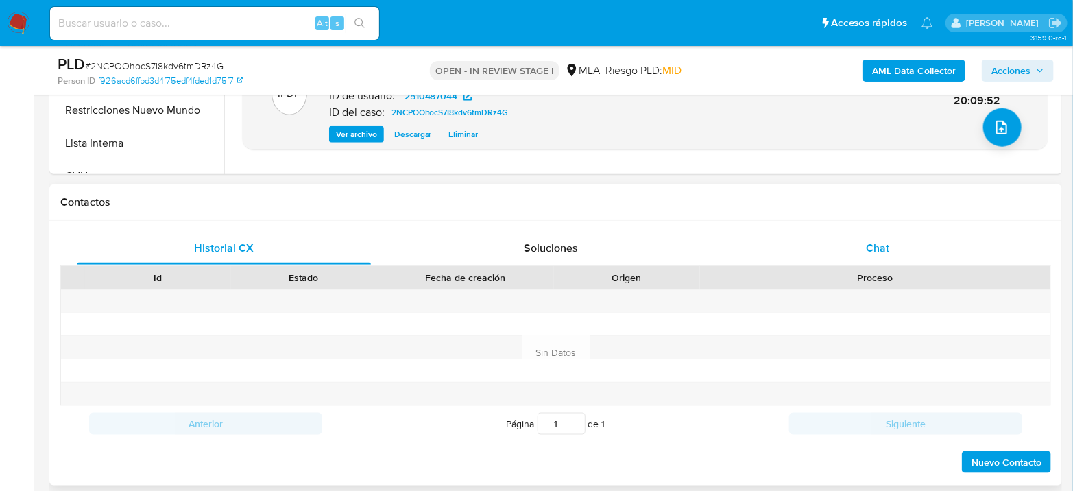
click at [857, 245] on div "Chat" at bounding box center [878, 248] width 294 height 33
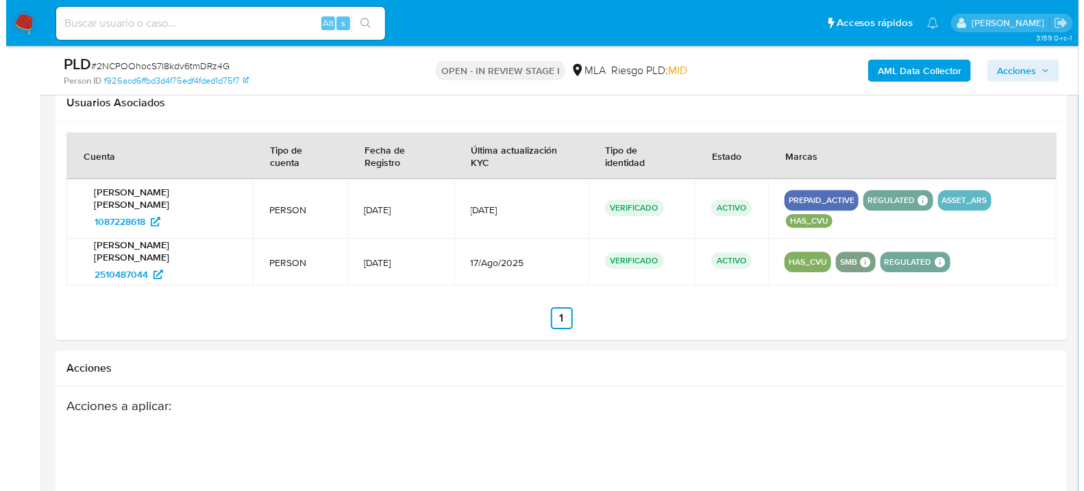
scroll to position [2166, 0]
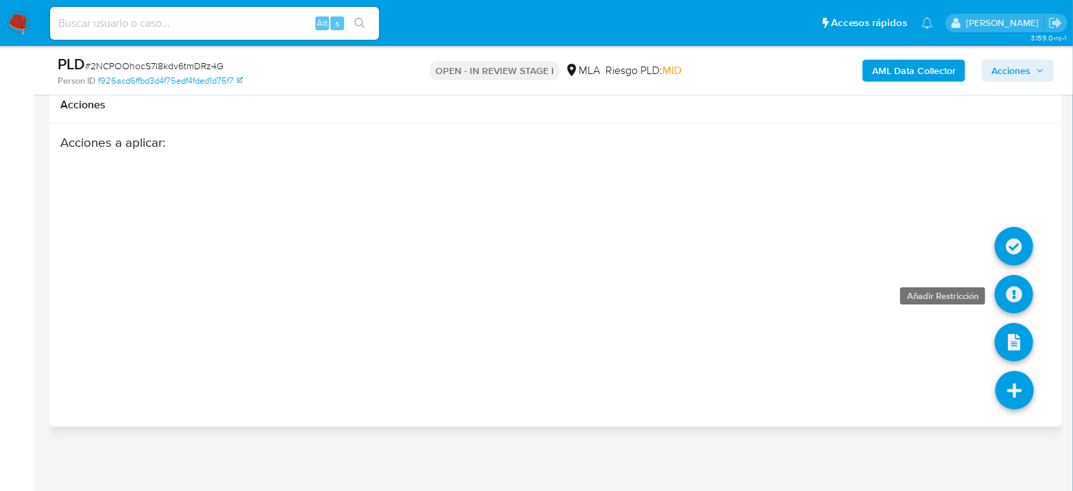
click at [1011, 293] on icon at bounding box center [1013, 294] width 38 height 38
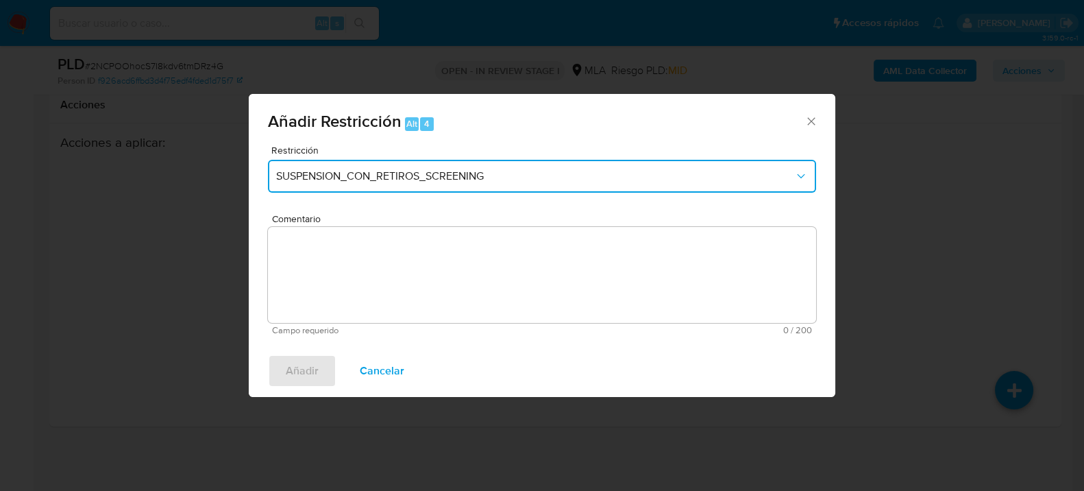
click at [313, 188] on button "SUSPENSION_CON_RETIROS_SCREENING" at bounding box center [542, 176] width 548 height 33
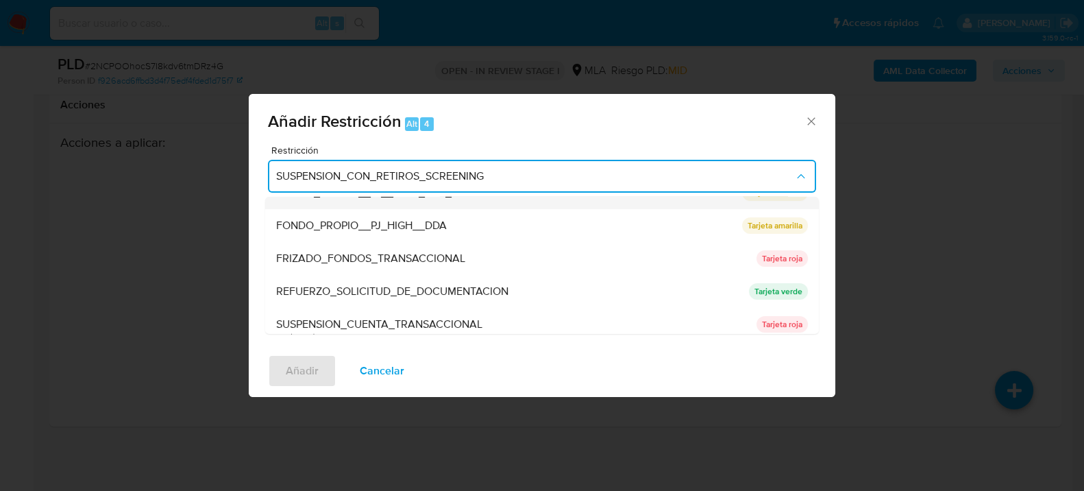
scroll to position [290, 0]
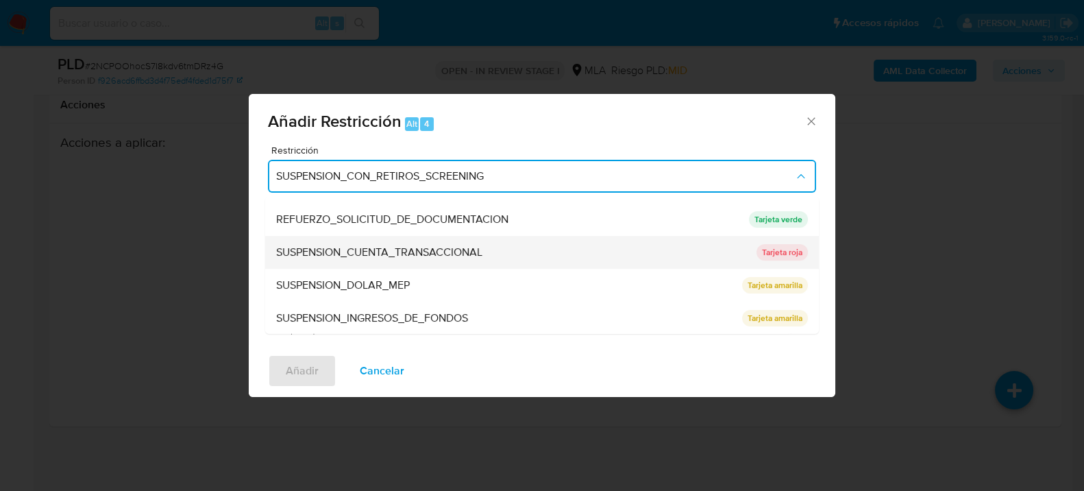
click at [382, 245] on span "SUSPENSION_CUENTA_TRANSACCIONAL" at bounding box center [379, 252] width 206 height 14
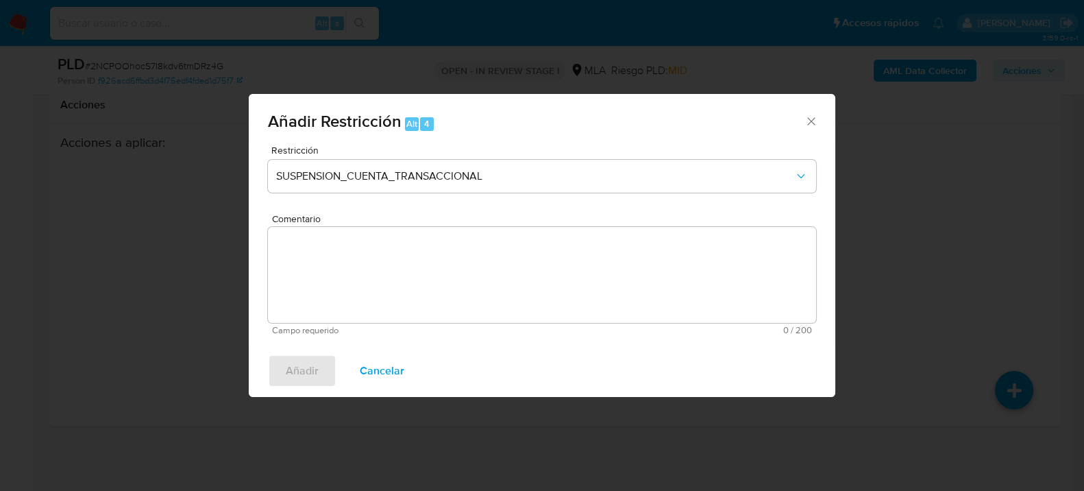
click at [492, 296] on textarea "Comentario" at bounding box center [542, 275] width 548 height 96
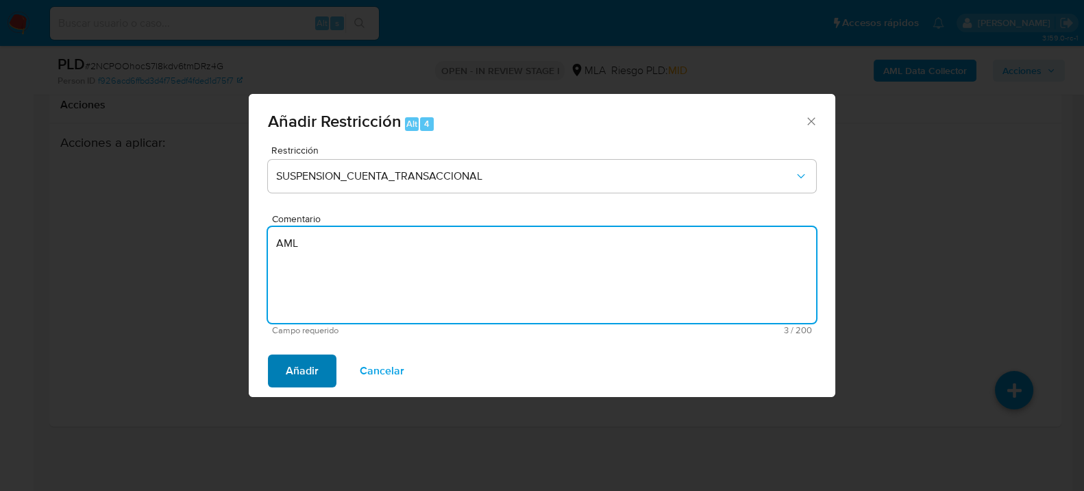
type textarea "AML"
click at [279, 356] on button "Añadir" at bounding box center [302, 370] width 69 height 33
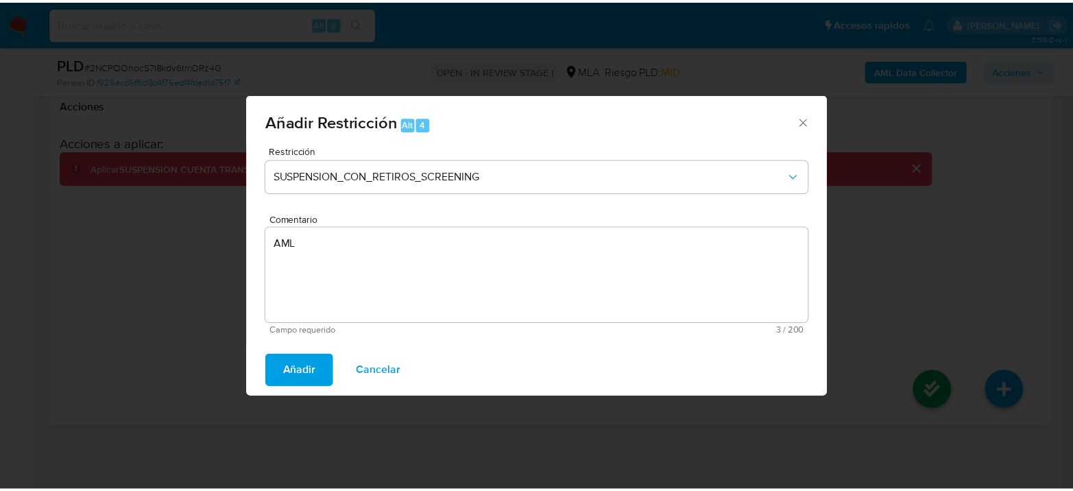
scroll to position [2136, 0]
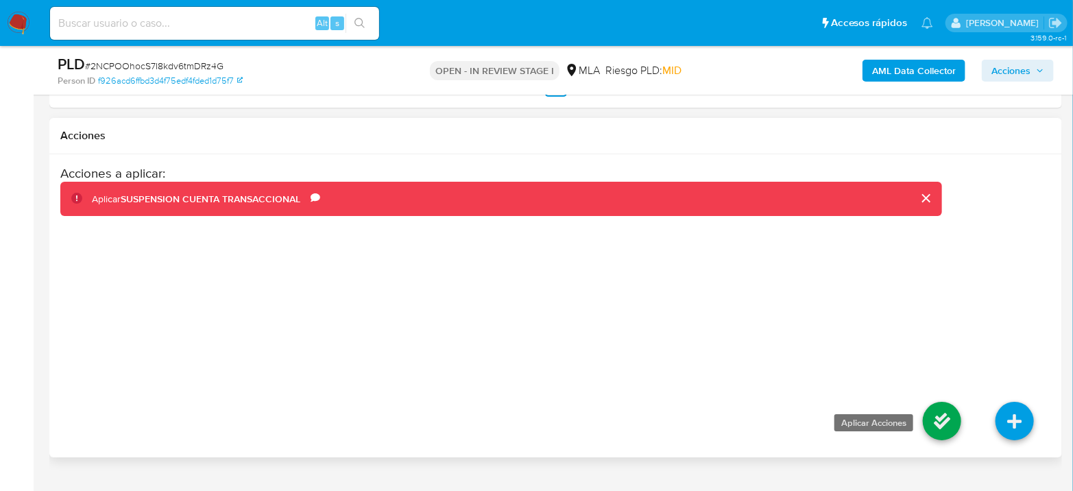
click at [935, 426] on icon at bounding box center [941, 421] width 38 height 38
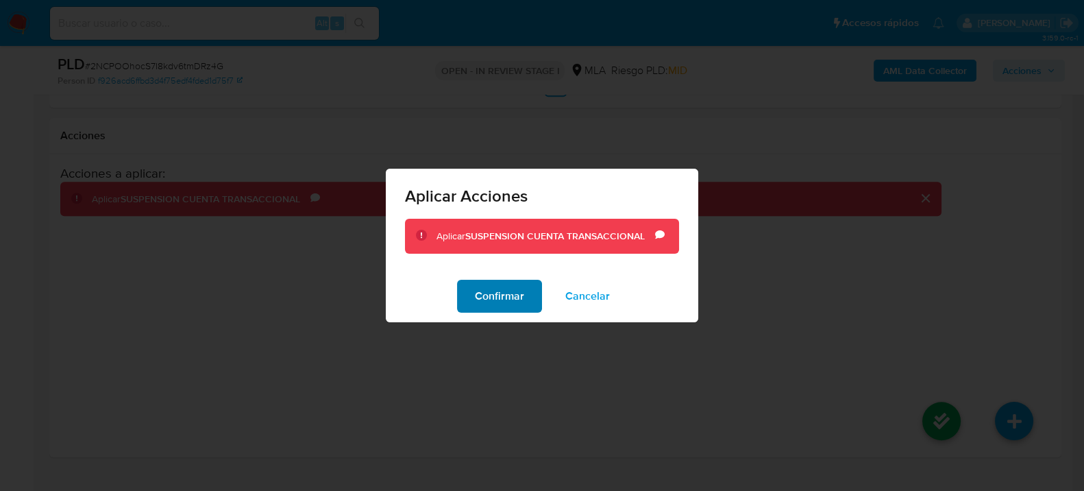
click at [491, 293] on span "Confirmar" at bounding box center [499, 296] width 49 height 30
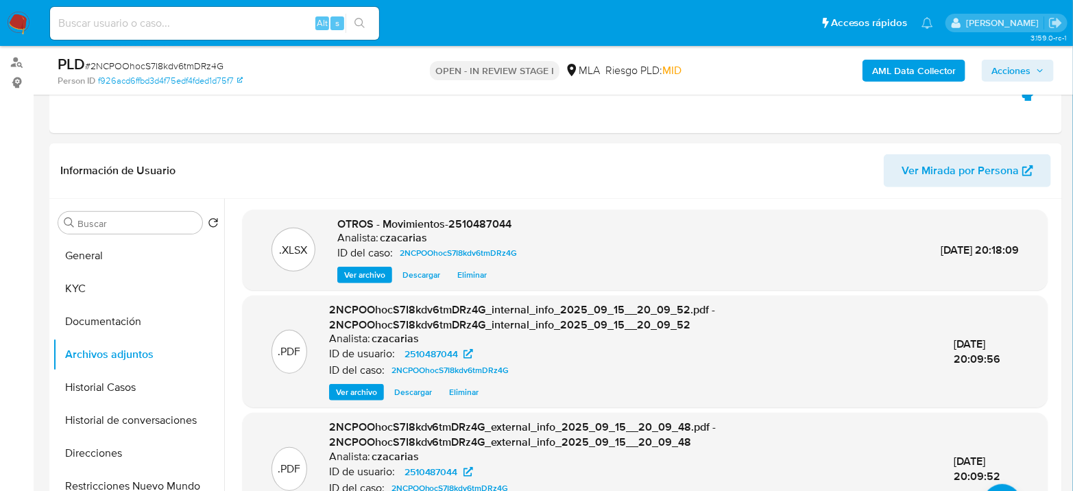
scroll to position [156, 0]
click at [93, 254] on button "General" at bounding box center [133, 257] width 160 height 33
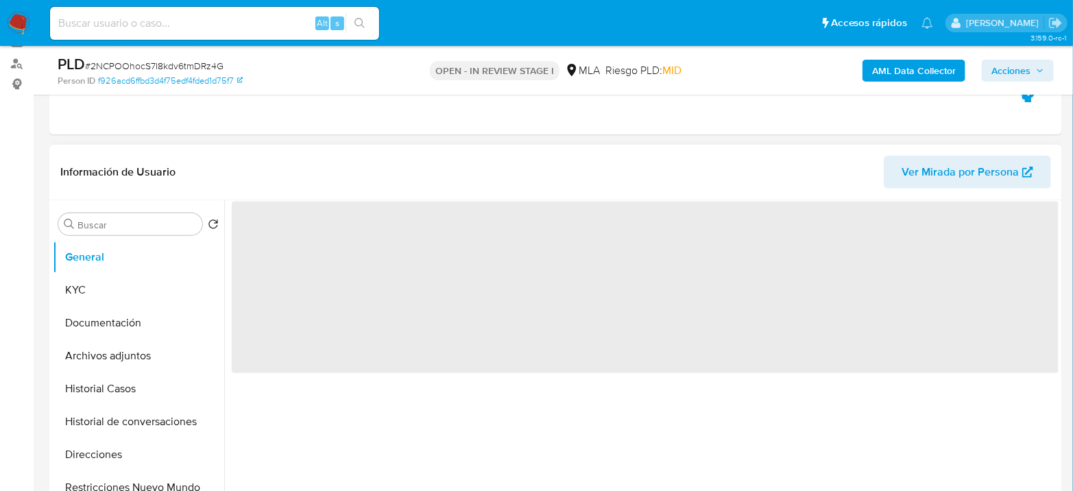
click at [249, 239] on span "‌" at bounding box center [645, 286] width 827 height 171
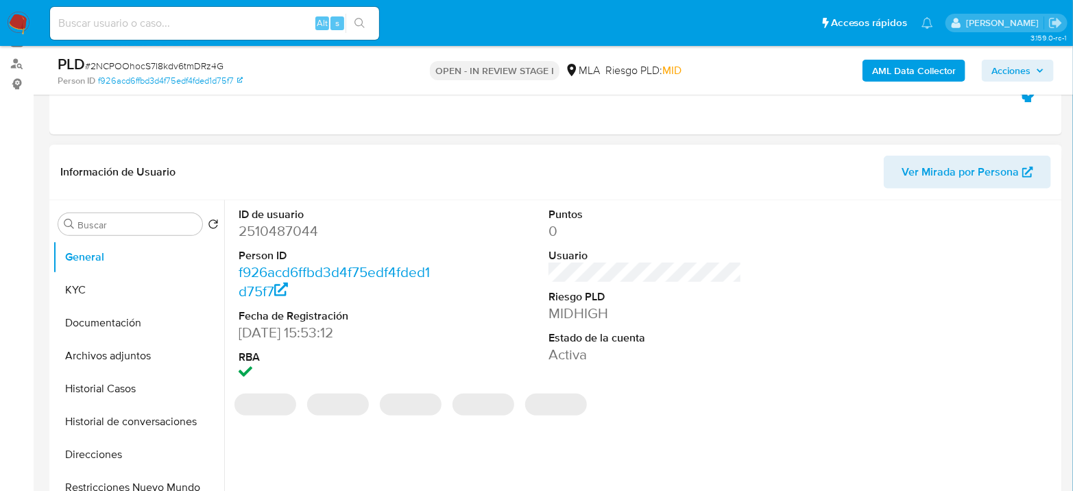
click at [258, 232] on dd "2510487044" at bounding box center [334, 230] width 193 height 19
copy dd "2510487044"
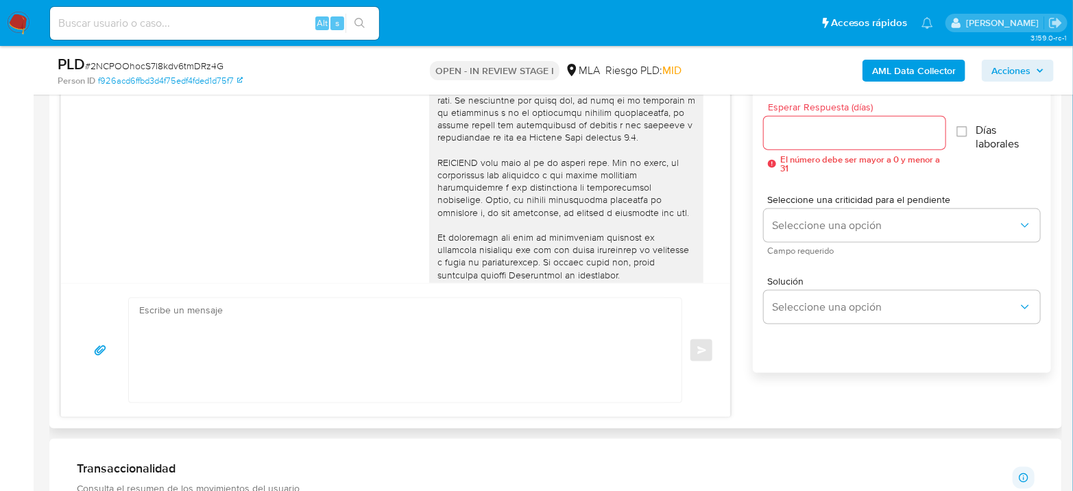
scroll to position [633, 0]
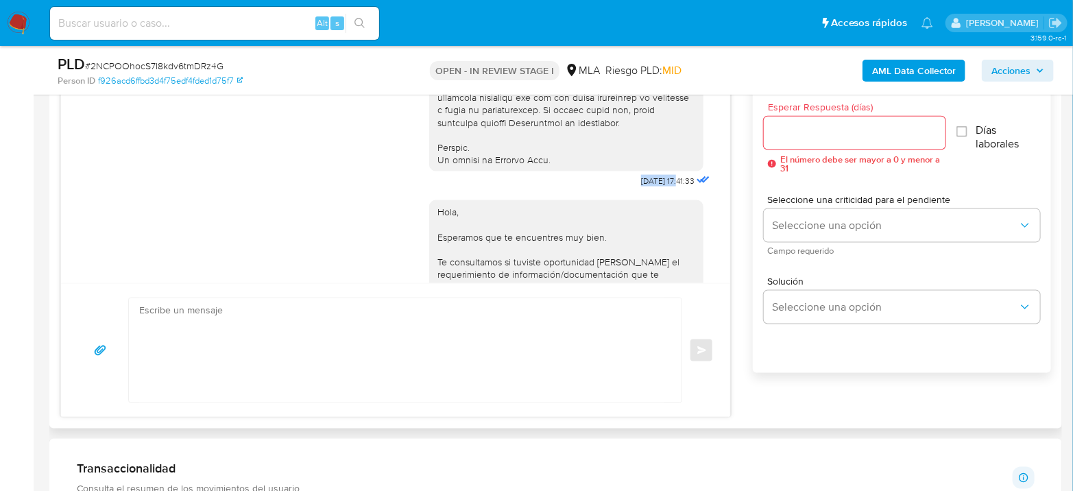
drag, startPoint x: 609, startPoint y: 213, endPoint x: 655, endPoint y: 210, distance: 45.3
copy span "[DATE]"
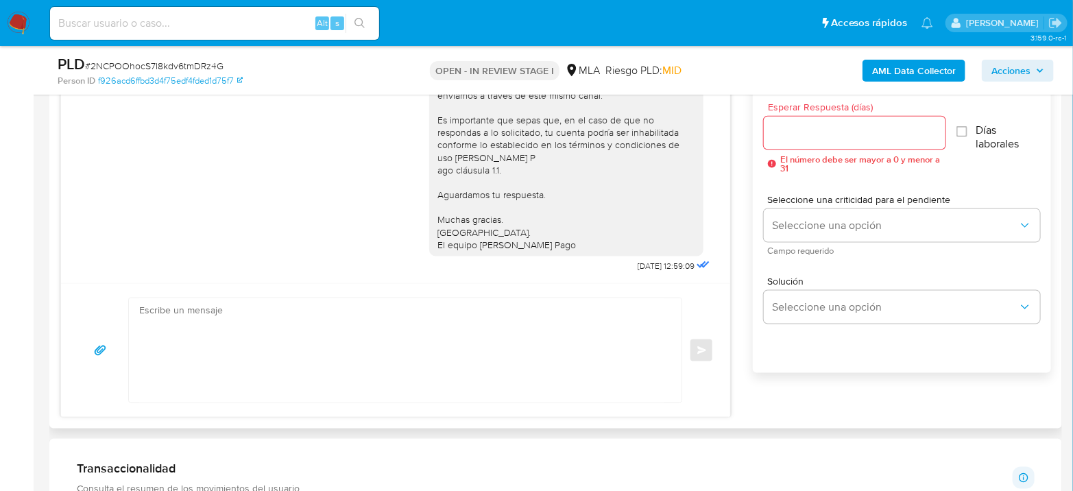
scroll to position [861, 0]
drag, startPoint x: 605, startPoint y: 264, endPoint x: 650, endPoint y: 266, distance: 45.3
click at [650, 266] on div "Hola, Esperamos que te encuentres muy bien. Te consultamos si tuviste oportunid…" at bounding box center [571, 137] width 284 height 277
copy span "22/08/2025"
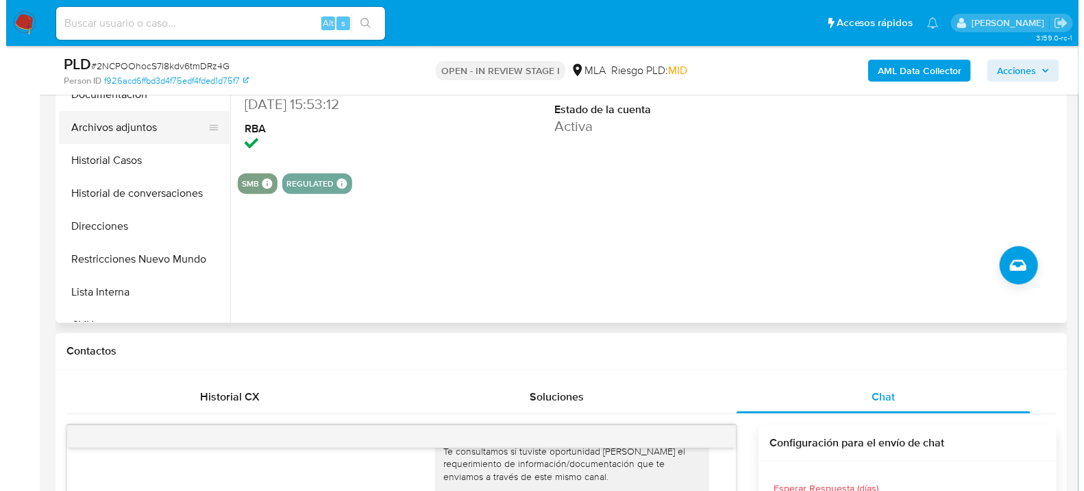
scroll to position [308, 0]
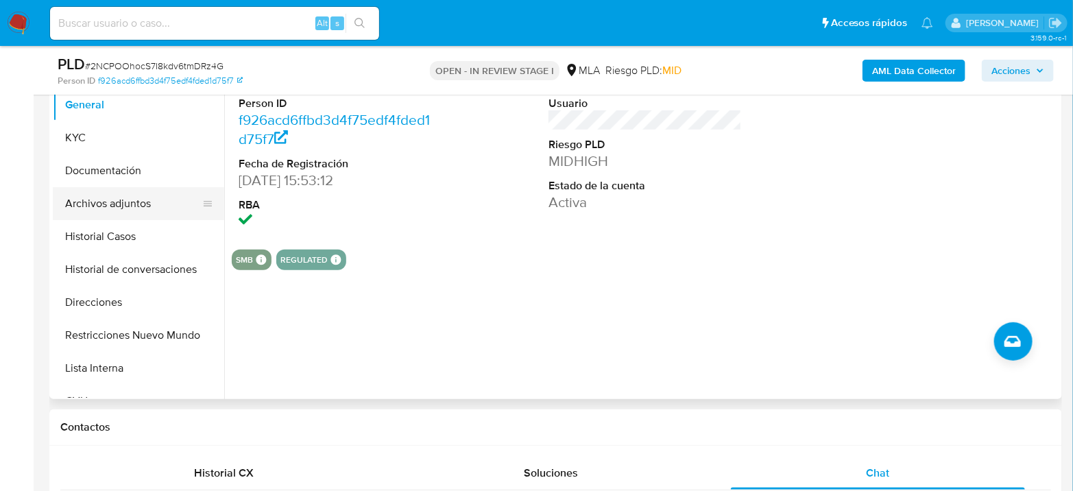
click at [119, 200] on button "Archivos adjuntos" at bounding box center [133, 203] width 160 height 33
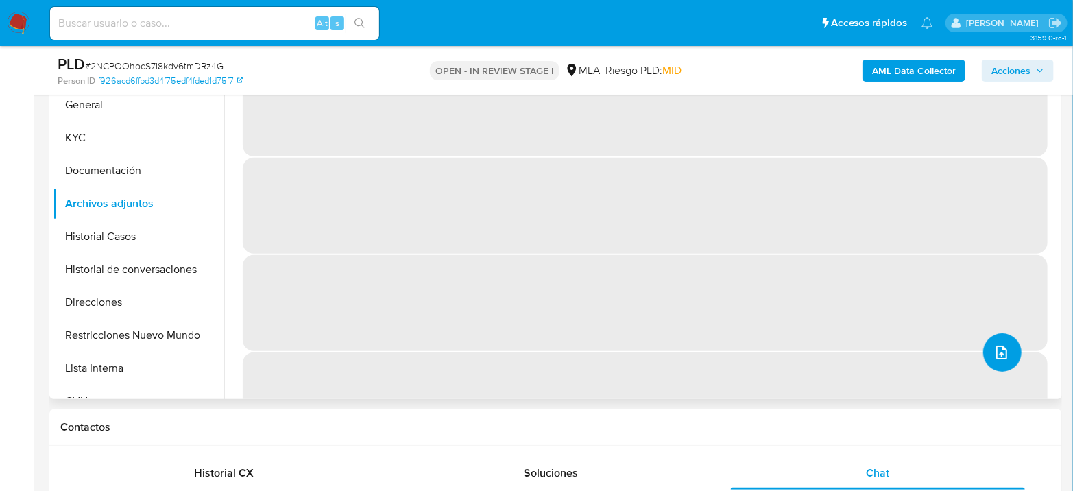
click at [989, 340] on button "upload-file" at bounding box center [1002, 352] width 38 height 38
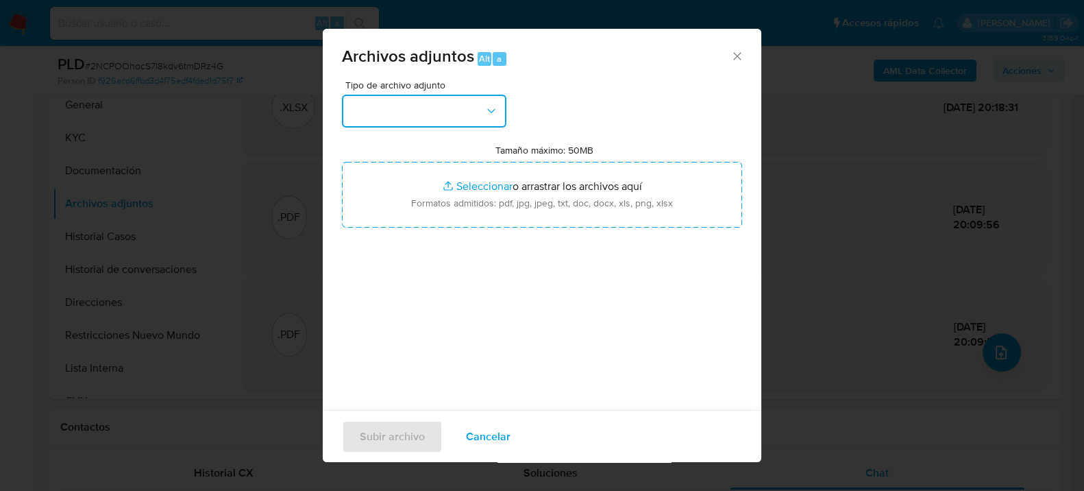
click at [478, 113] on button "button" at bounding box center [424, 111] width 164 height 33
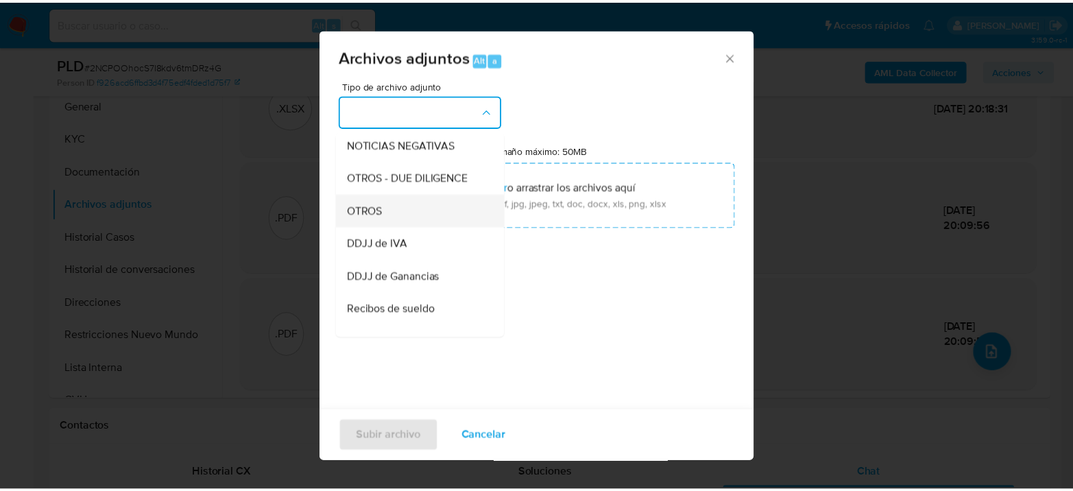
scroll to position [228, 0]
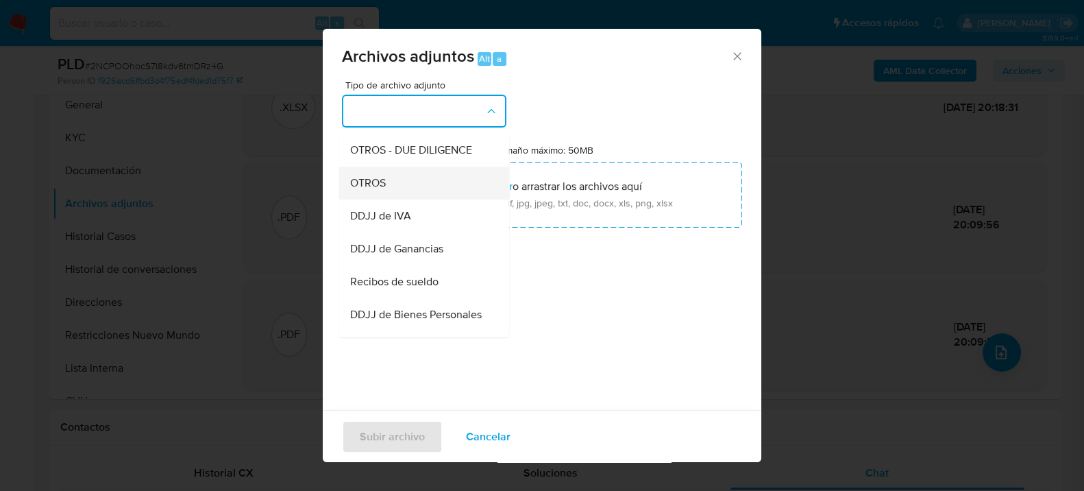
click at [402, 196] on div "OTROS" at bounding box center [420, 182] width 140 height 33
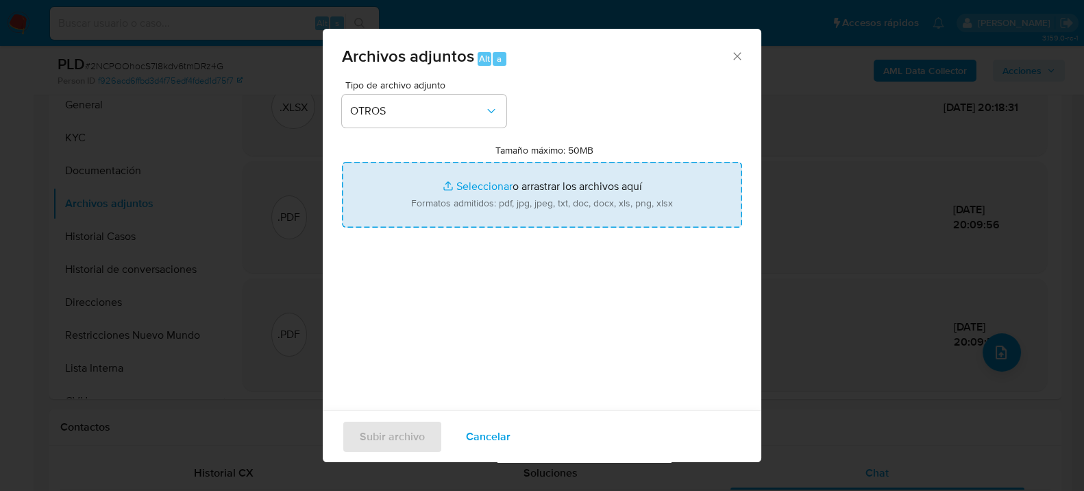
type input "C:\fakepath\Caselog 2NCPOOhocS7I8kdv6tmDRz4G_2025_08_18_22_08_11.docx"
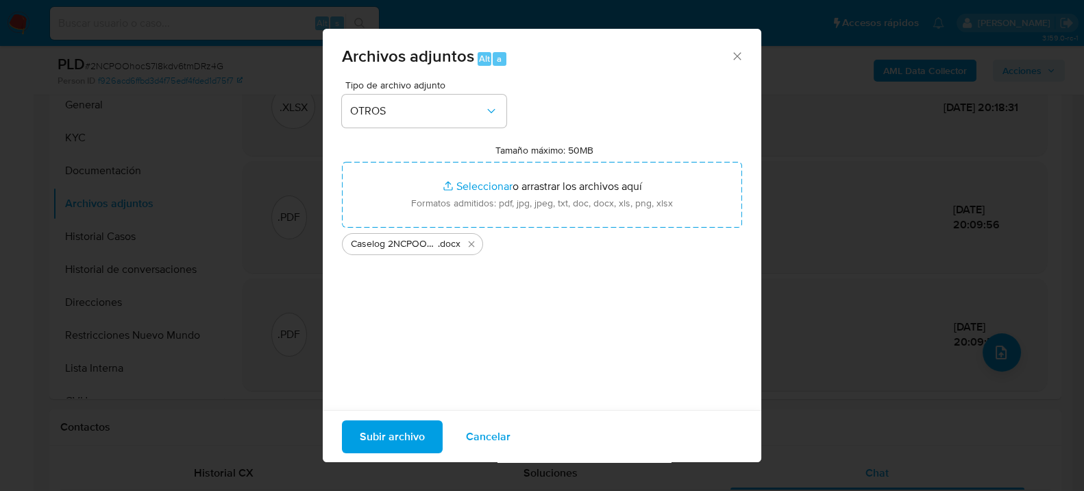
click at [363, 423] on span "Subir archivo" at bounding box center [392, 436] width 65 height 30
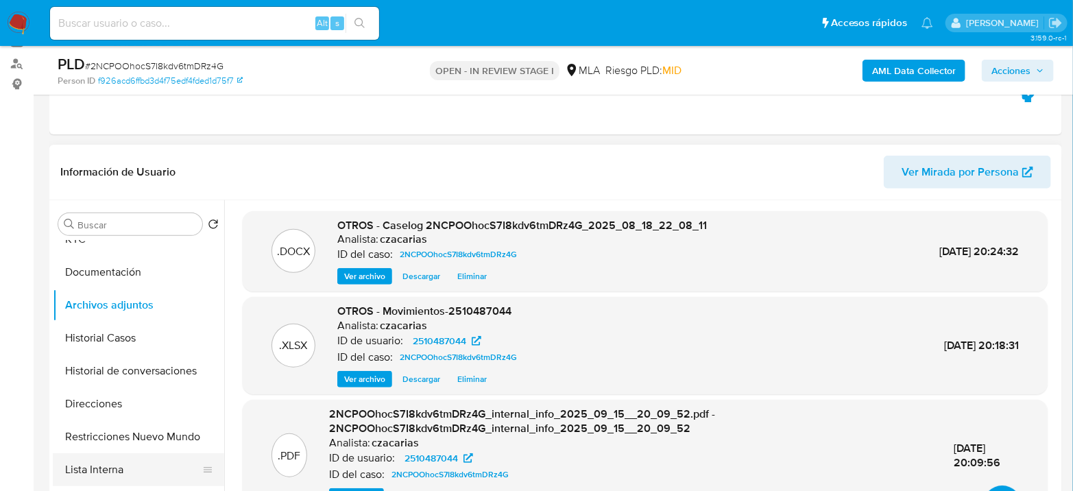
scroll to position [76, 0]
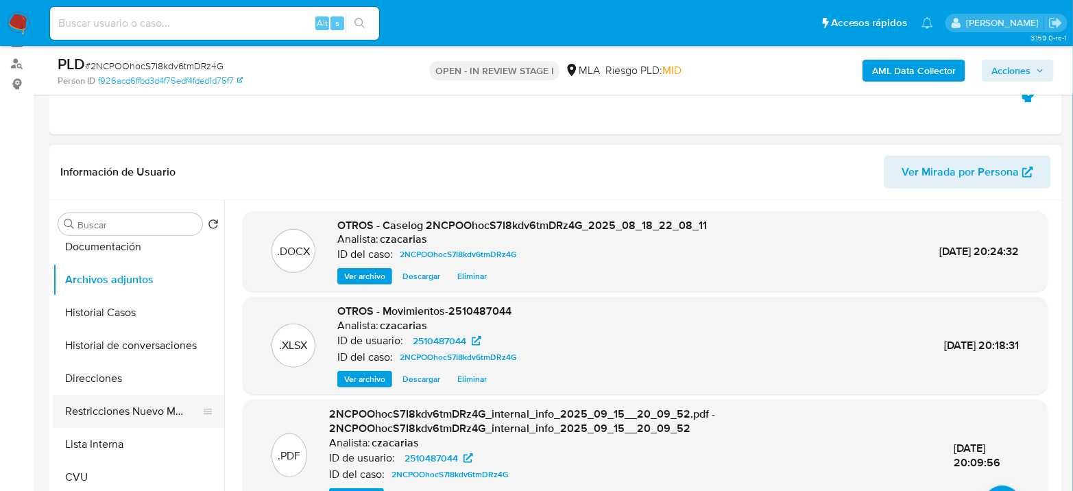
click at [123, 419] on button "Restricciones Nuevo Mundo" at bounding box center [133, 411] width 160 height 33
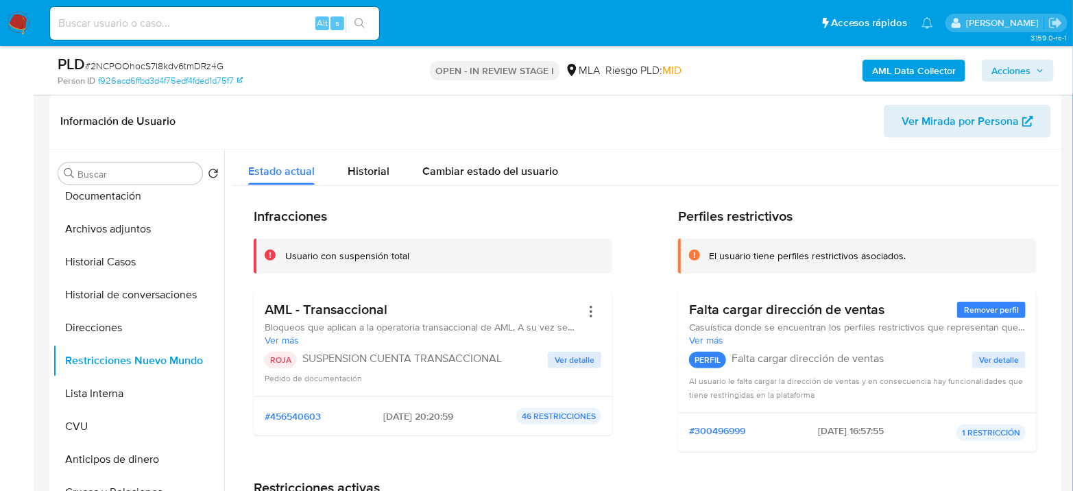
scroll to position [232, 0]
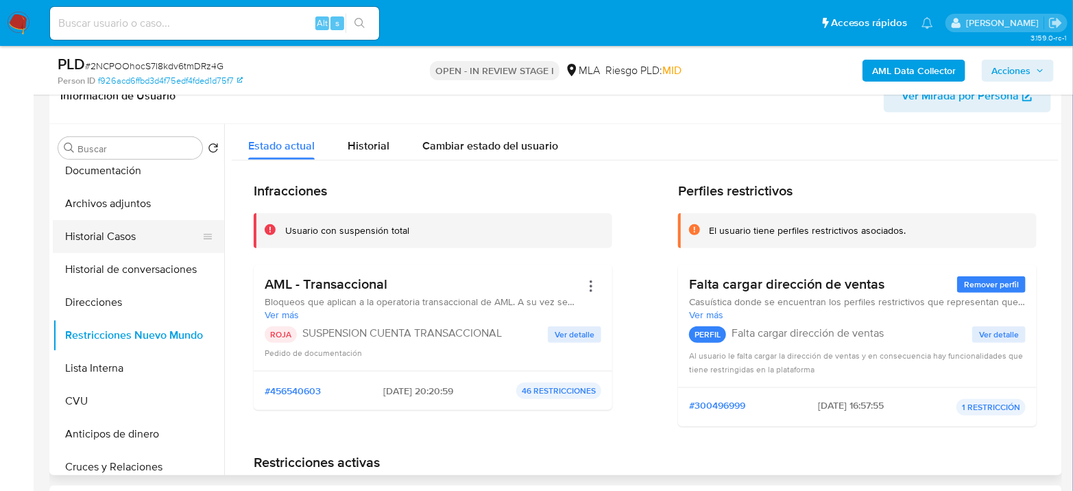
click at [139, 234] on button "Historial Casos" at bounding box center [133, 236] width 160 height 33
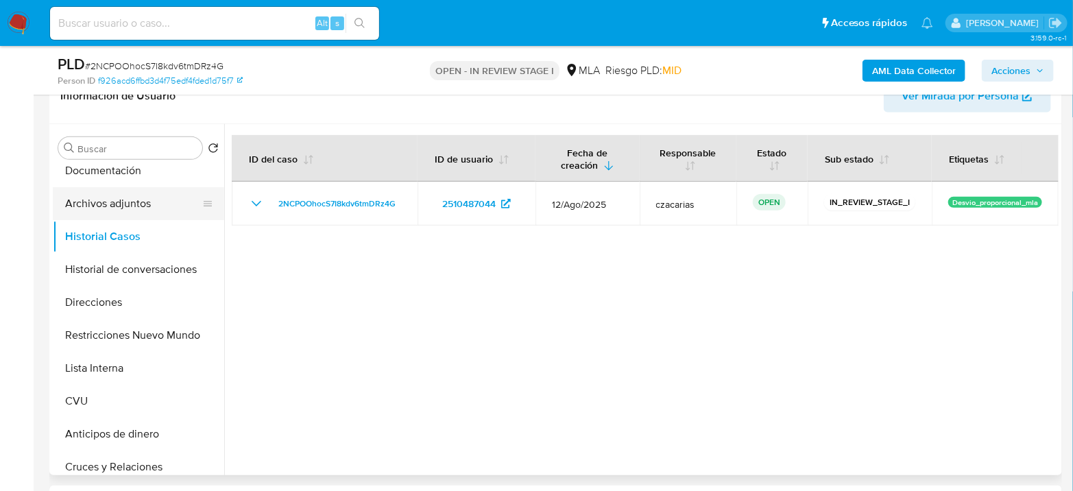
click at [127, 200] on button "Archivos adjuntos" at bounding box center [133, 203] width 160 height 33
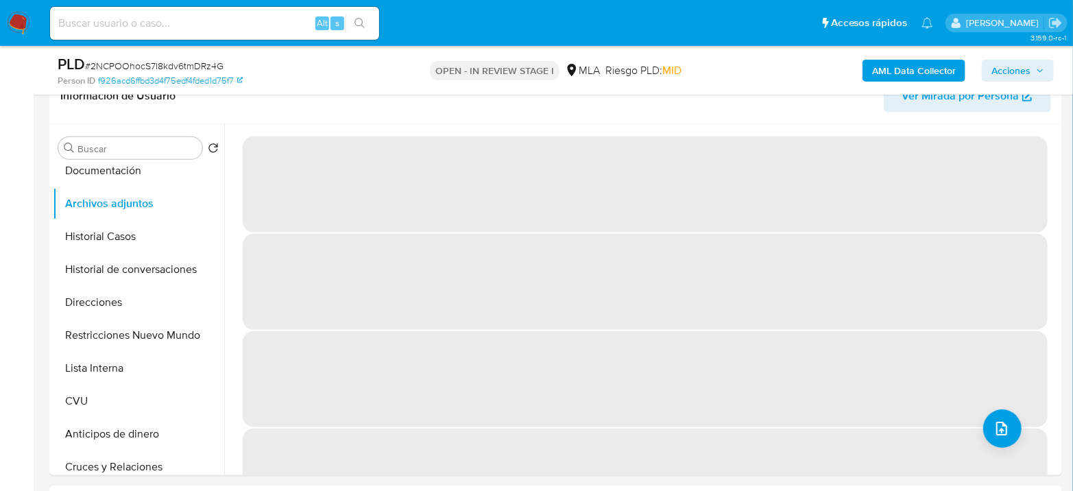
click at [1007, 75] on span "Acciones" at bounding box center [1010, 71] width 39 height 22
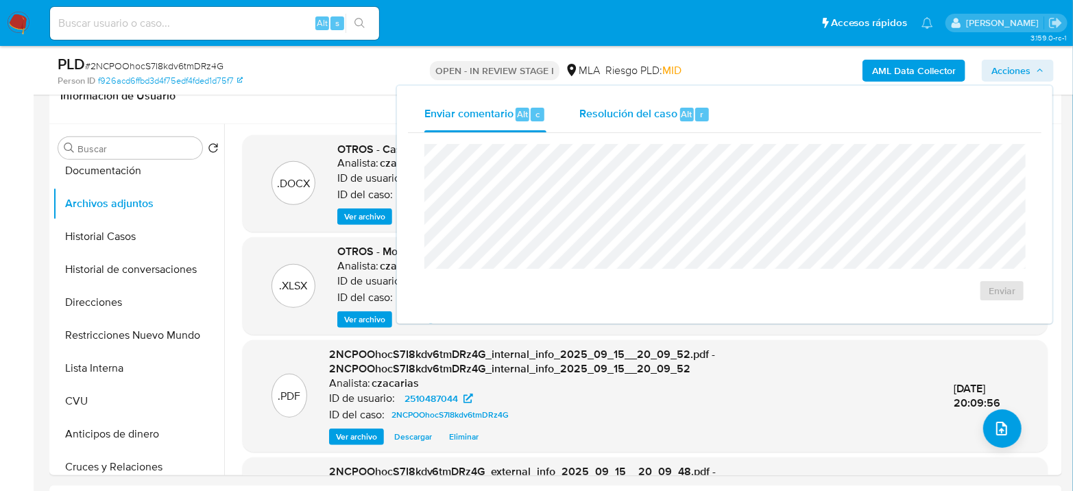
click at [681, 110] on span "Alt" at bounding box center [686, 114] width 11 height 13
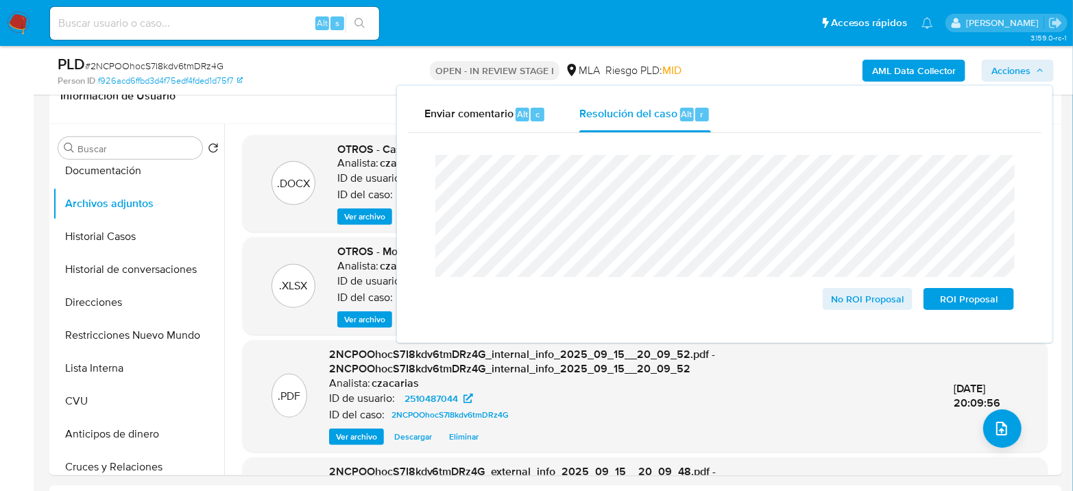
click at [150, 62] on span "# 2NCPOOhocS7I8kdv6tmDRz4G" at bounding box center [154, 66] width 138 height 14
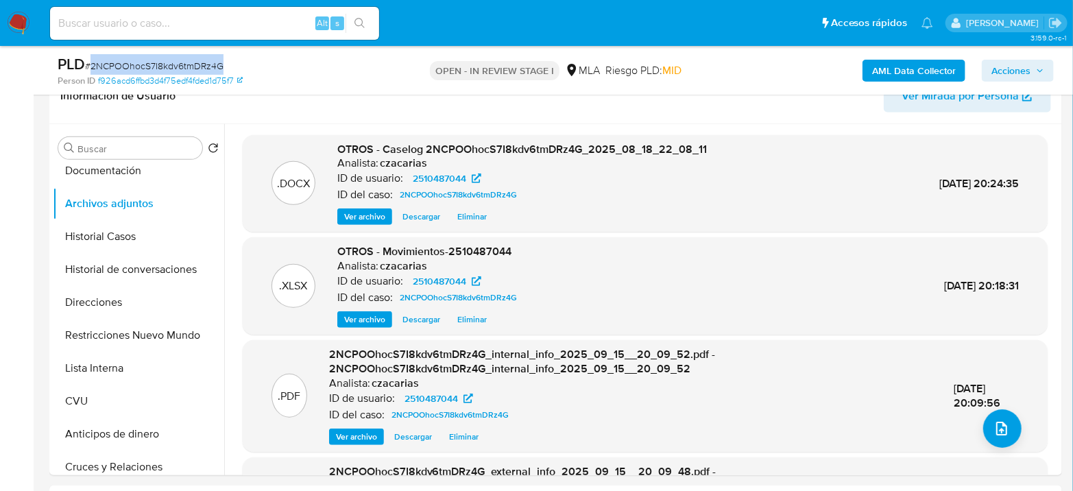
click at [150, 62] on span "# 2NCPOOhocS7I8kdv6tmDRz4G" at bounding box center [154, 66] width 138 height 14
copy span "2NCPOOhocS7I8kdv6tmDRz4G"
click at [1010, 68] on span "Acciones" at bounding box center [1010, 71] width 39 height 22
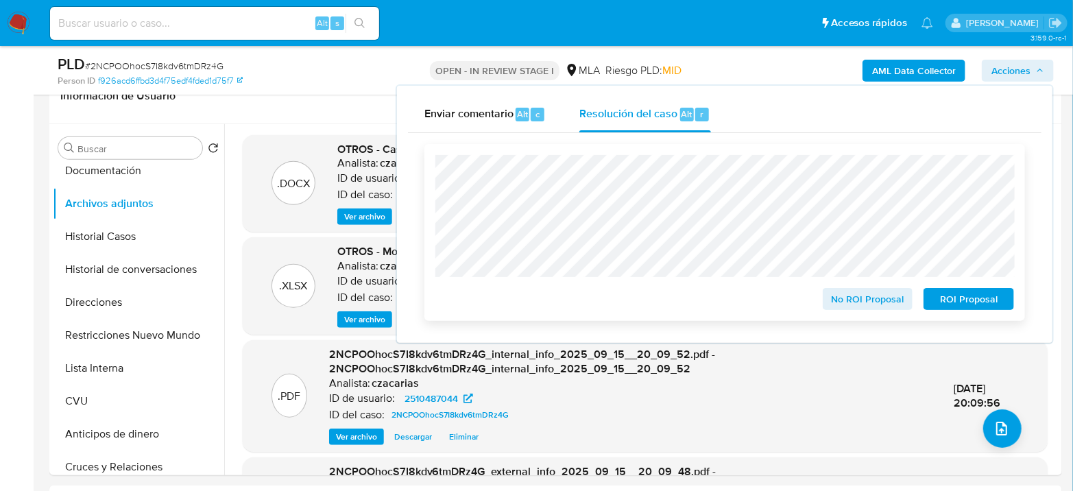
click at [966, 299] on span "ROI Proposal" at bounding box center [968, 298] width 71 height 19
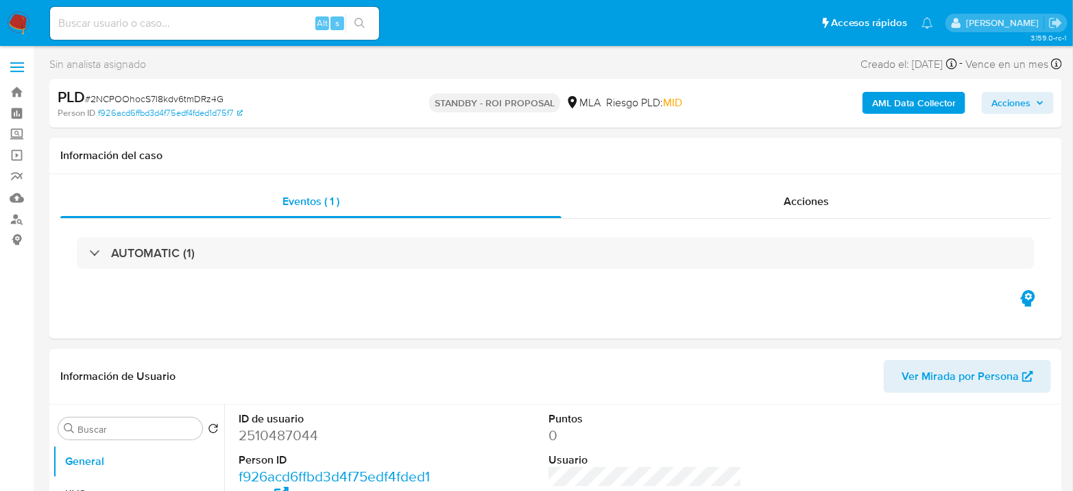
select select "10"
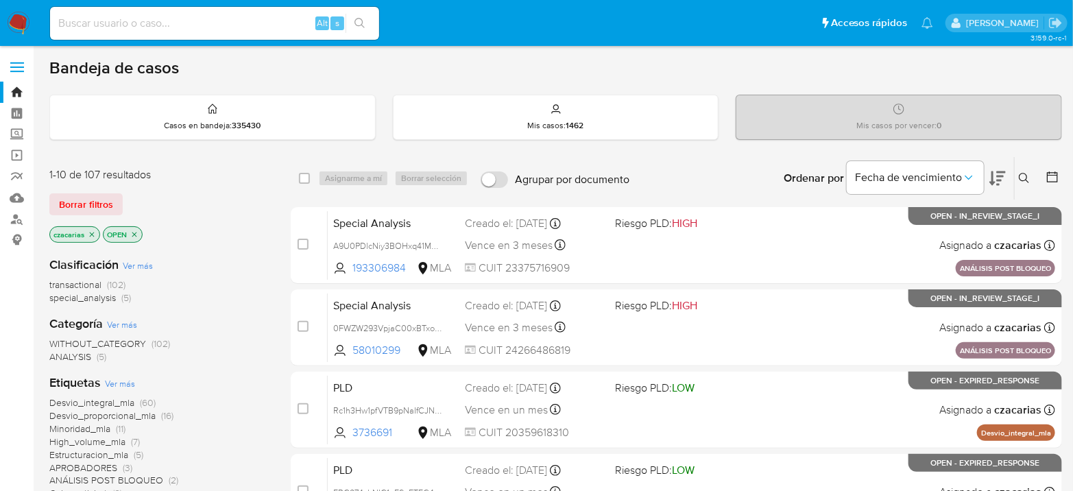
click at [92, 237] on p "czacarias" at bounding box center [74, 234] width 49 height 15
click at [92, 234] on icon "close-filter" at bounding box center [92, 234] width 8 height 8
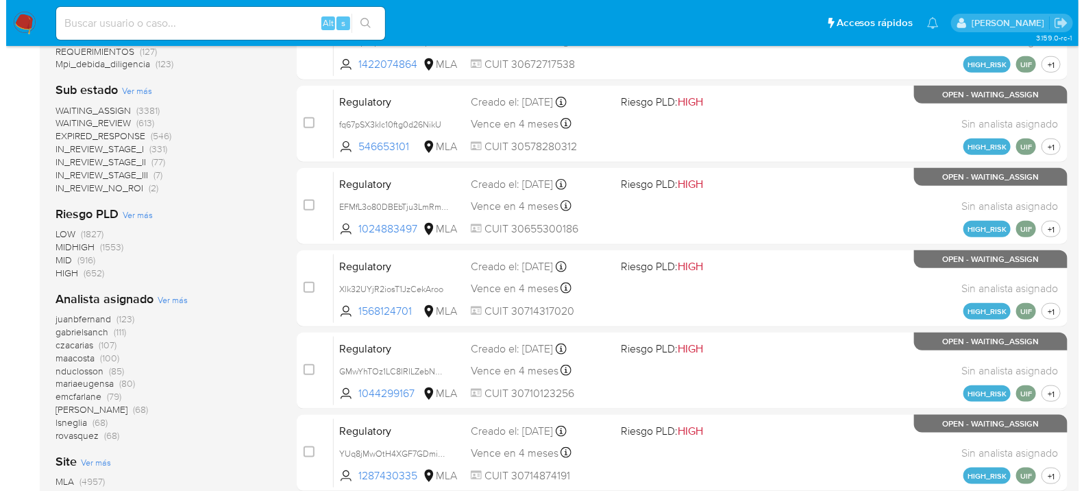
scroll to position [609, 0]
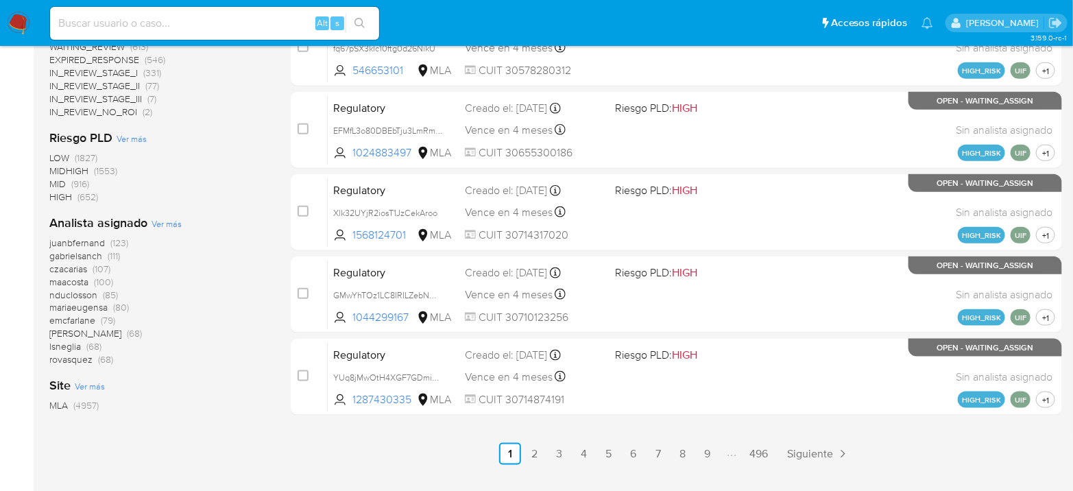
click at [164, 222] on span "Ver más" at bounding box center [166, 223] width 30 height 12
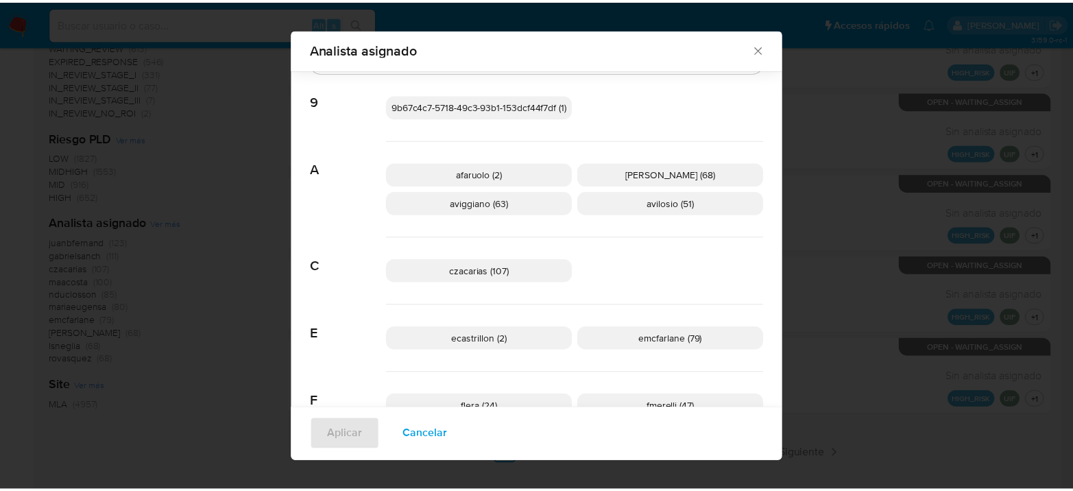
scroll to position [0, 0]
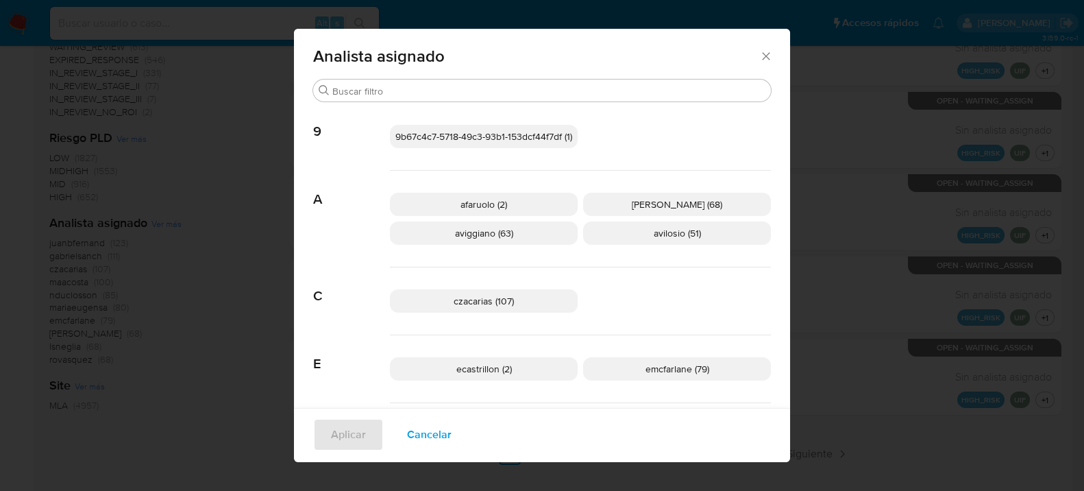
click at [762, 53] on icon "Cerrar" at bounding box center [766, 56] width 8 height 8
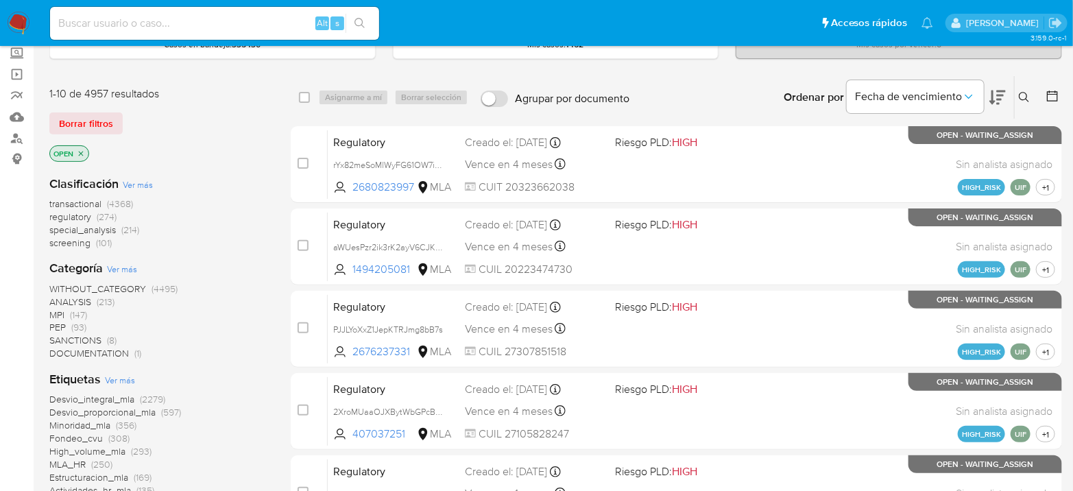
scroll to position [76, 0]
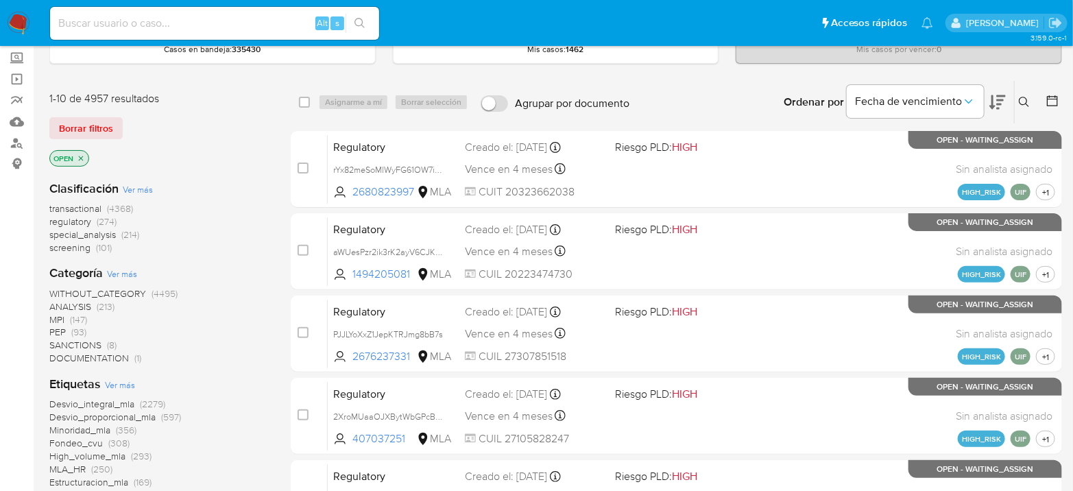
click at [86, 207] on span "transactional" at bounding box center [75, 208] width 52 height 14
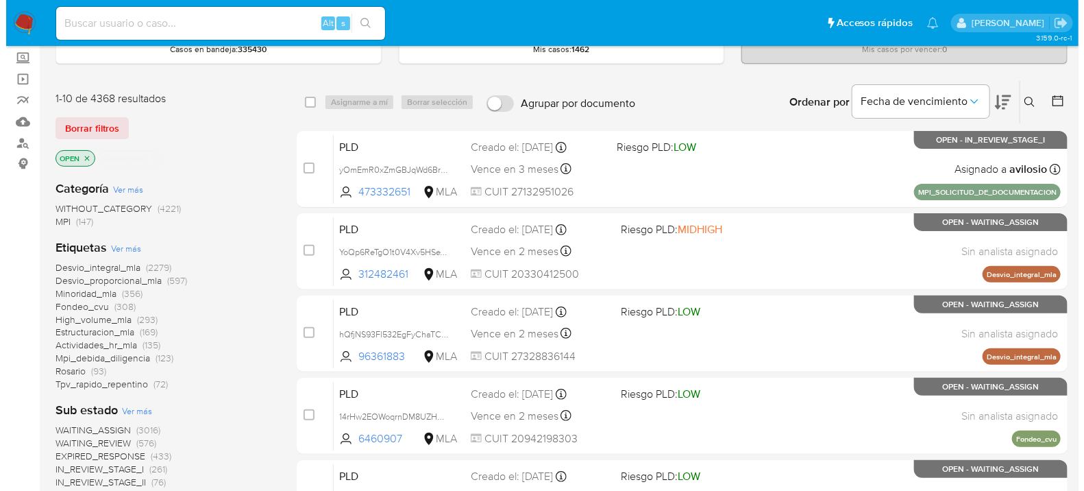
scroll to position [456, 0]
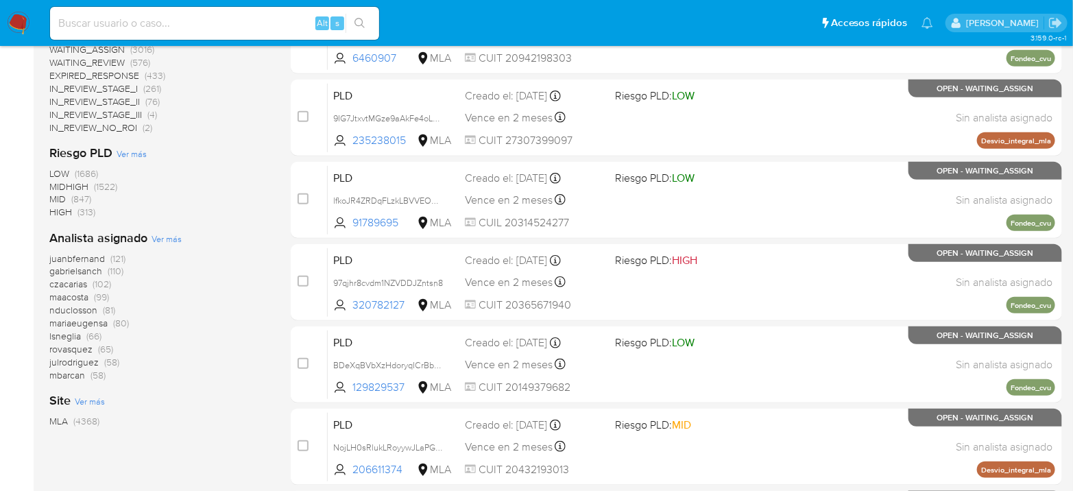
click at [159, 240] on span "Ver más" at bounding box center [166, 238] width 30 height 12
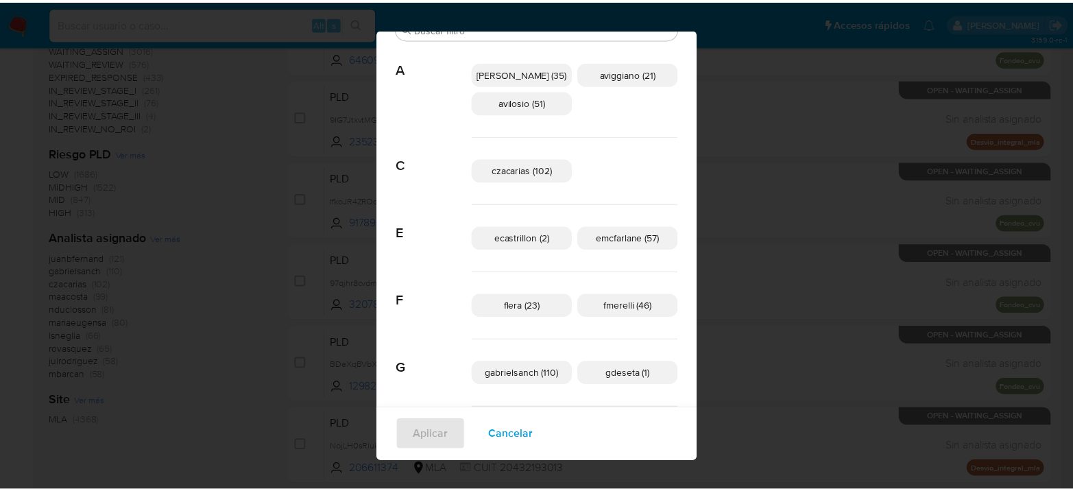
scroll to position [0, 0]
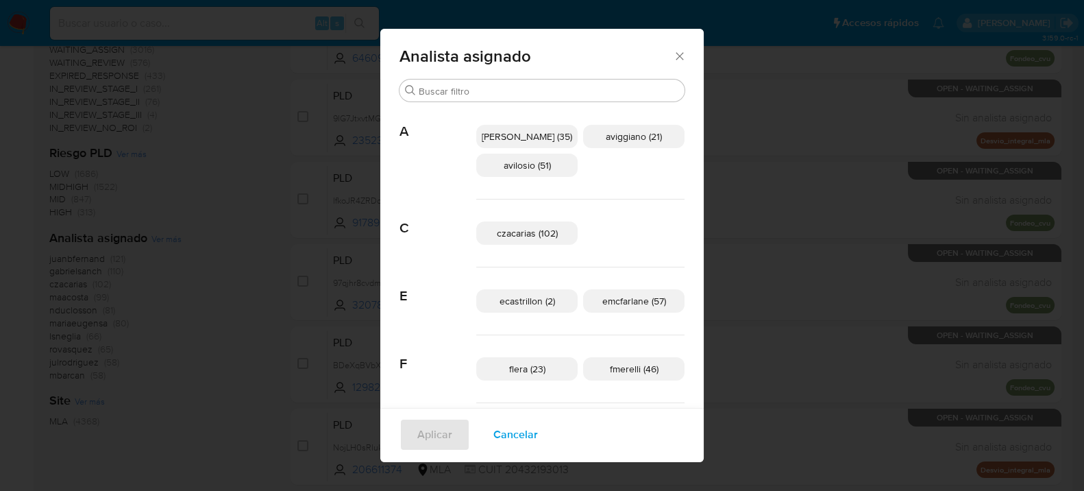
click at [673, 59] on icon "Cerrar" at bounding box center [680, 56] width 14 height 14
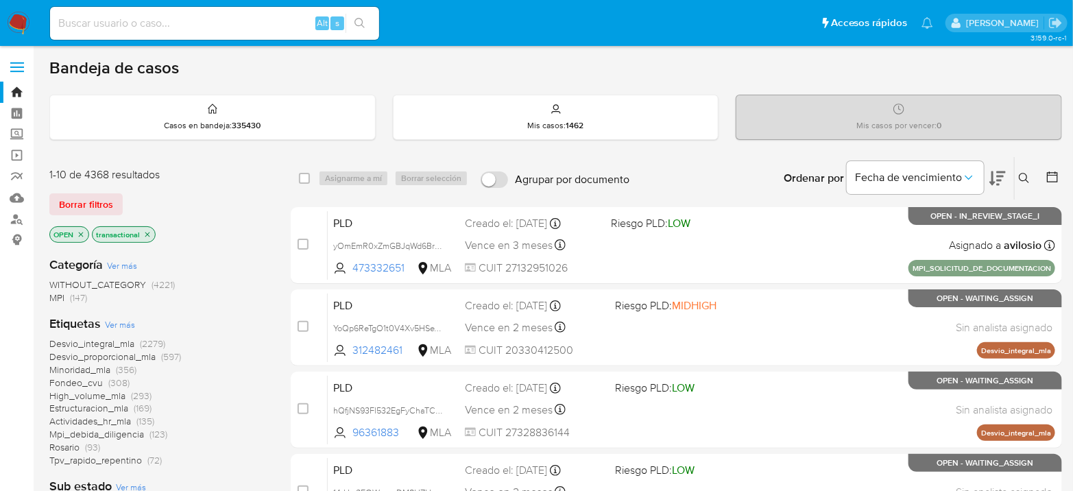
click at [21, 24] on img at bounding box center [18, 23] width 23 height 23
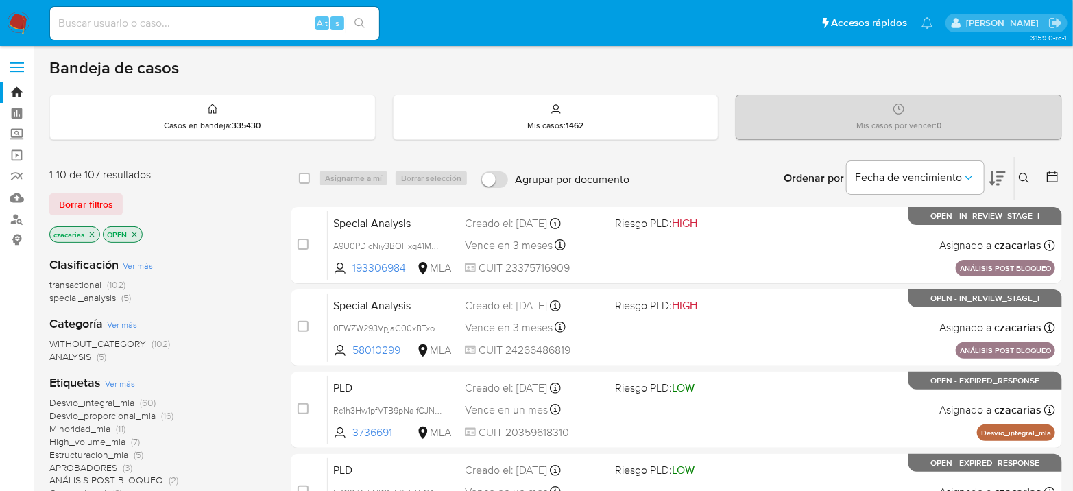
click at [99, 296] on span "special_analysis" at bounding box center [82, 298] width 66 height 14
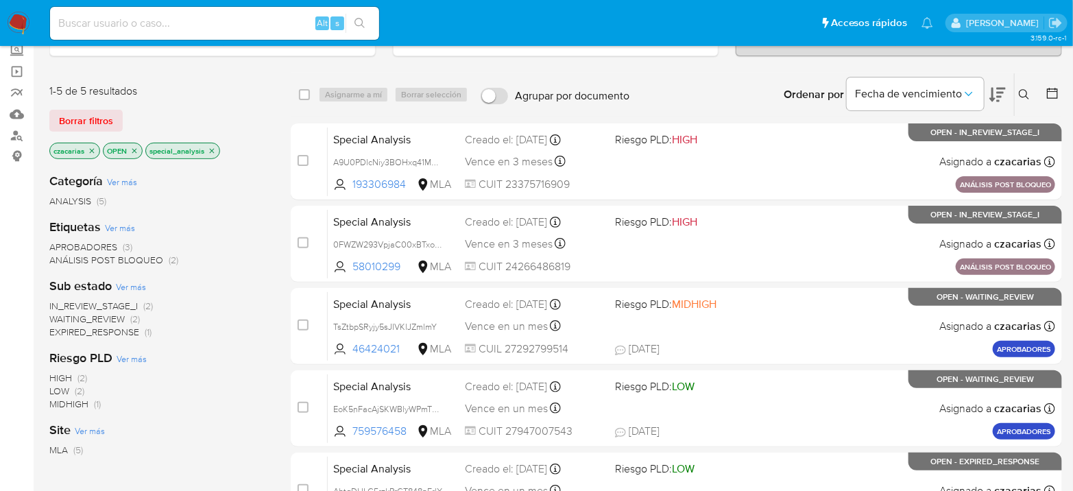
scroll to position [76, 0]
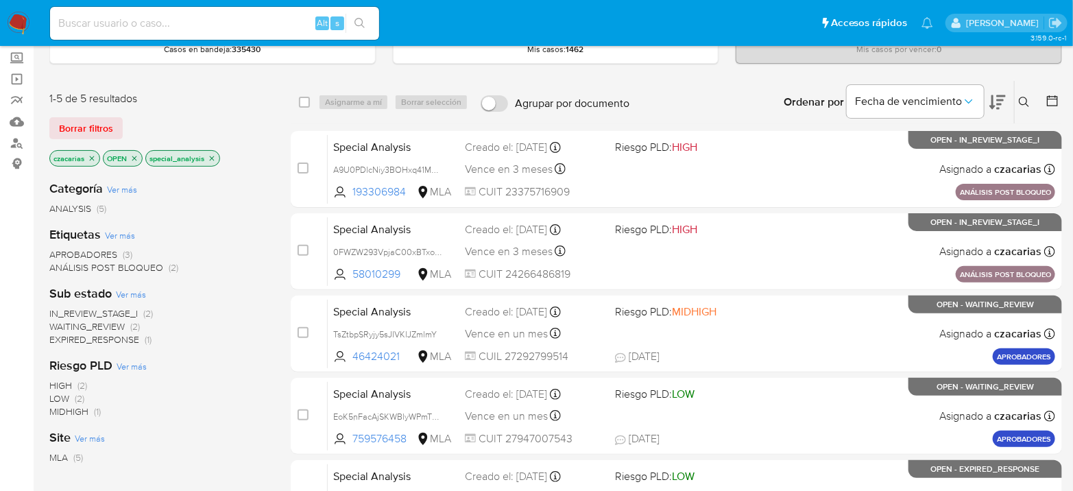
click at [16, 27] on img at bounding box center [18, 23] width 23 height 23
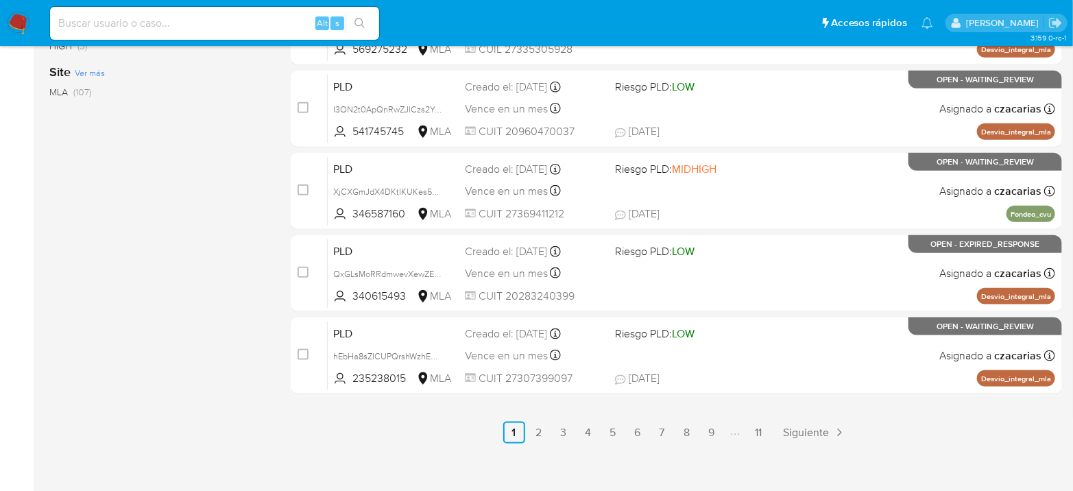
scroll to position [639, 0]
